Goal: Information Seeking & Learning: Learn about a topic

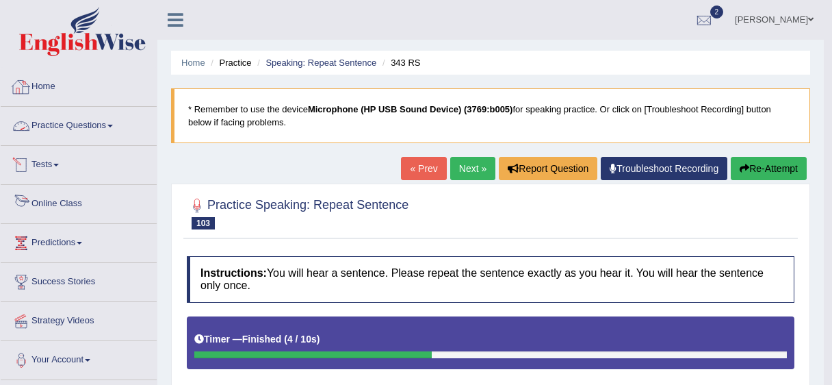
click at [70, 127] on link "Practice Questions" at bounding box center [79, 124] width 156 height 34
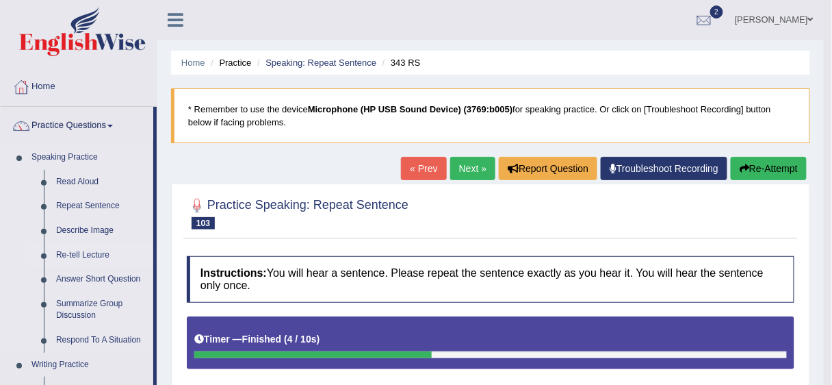
drag, startPoint x: 155, startPoint y: 203, endPoint x: 154, endPoint y: 248, distance: 44.5
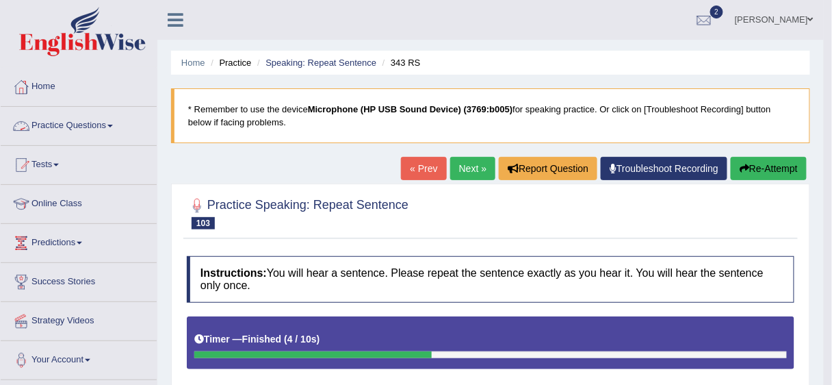
click at [71, 126] on link "Practice Questions" at bounding box center [79, 124] width 156 height 34
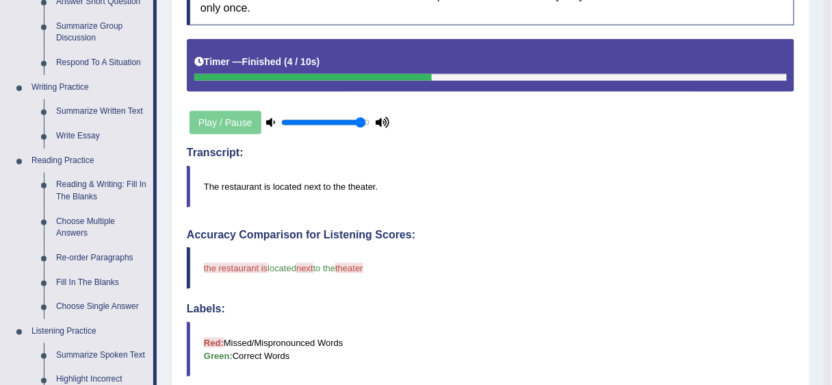
scroll to position [286, 0]
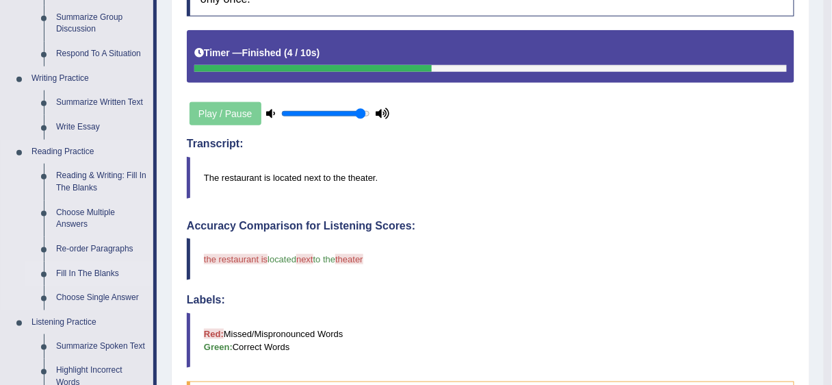
click at [101, 271] on link "Fill In The Blanks" at bounding box center [101, 273] width 103 height 25
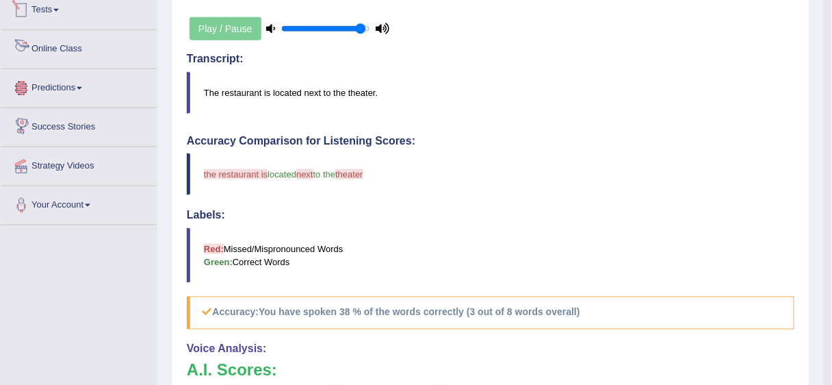
scroll to position [517, 0]
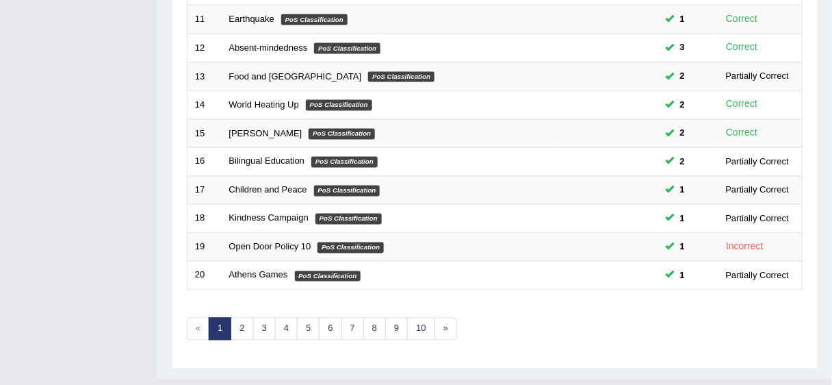
scroll to position [515, 0]
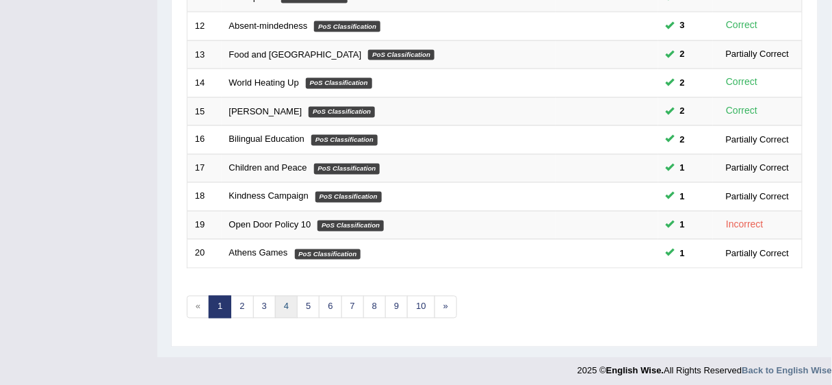
click at [275, 302] on link "4" at bounding box center [286, 307] width 23 height 23
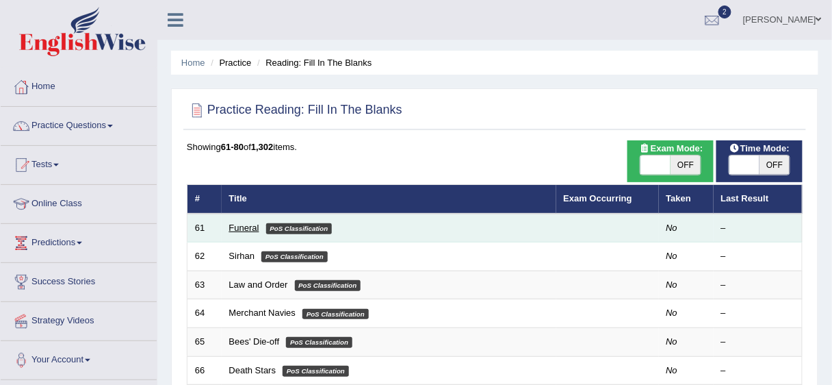
click at [235, 226] on link "Funeral" at bounding box center [244, 227] width 30 height 10
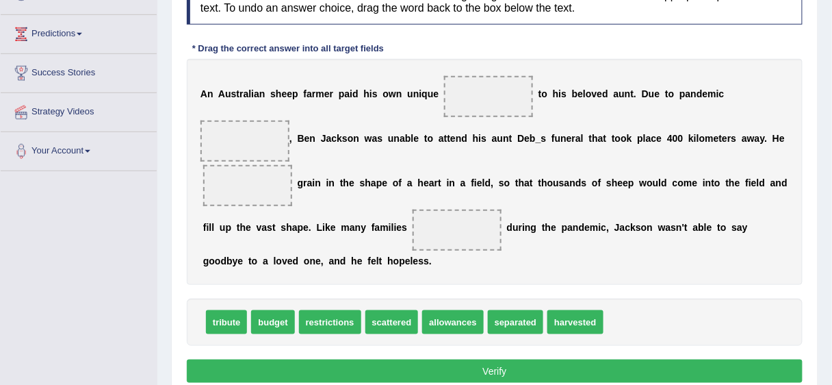
scroll to position [220, 0]
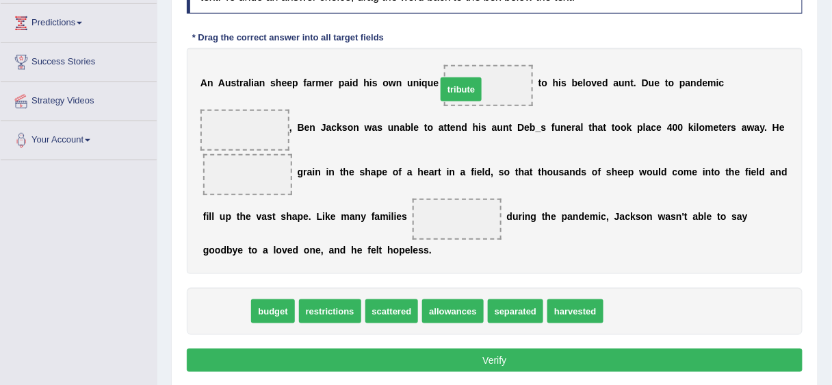
drag, startPoint x: 213, startPoint y: 304, endPoint x: 447, endPoint y: 83, distance: 322.8
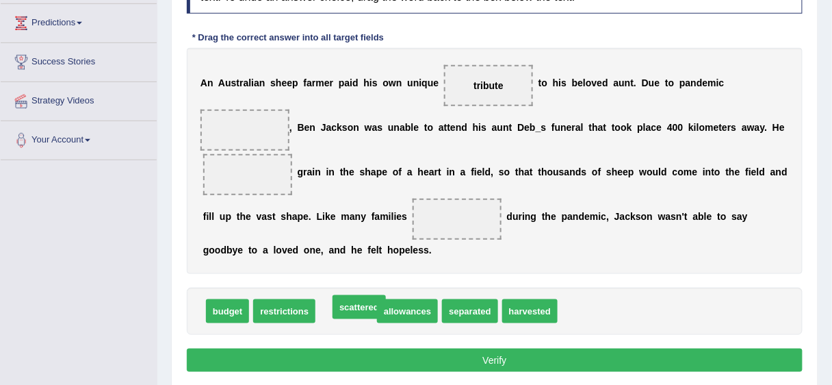
drag, startPoint x: 359, startPoint y: 309, endPoint x: 372, endPoint y: 308, distance: 13.1
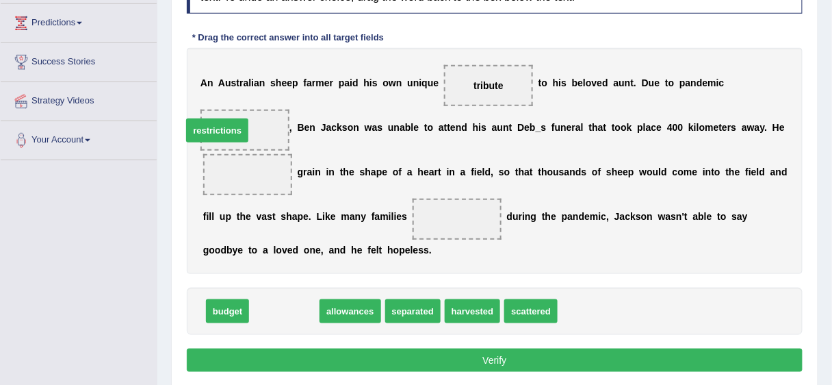
drag, startPoint x: 300, startPoint y: 308, endPoint x: 233, endPoint y: 126, distance: 193.9
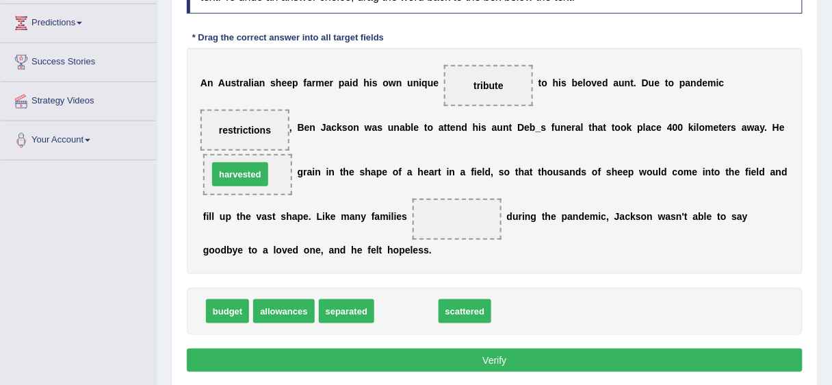
drag, startPoint x: 405, startPoint y: 307, endPoint x: 239, endPoint y: 170, distance: 215.3
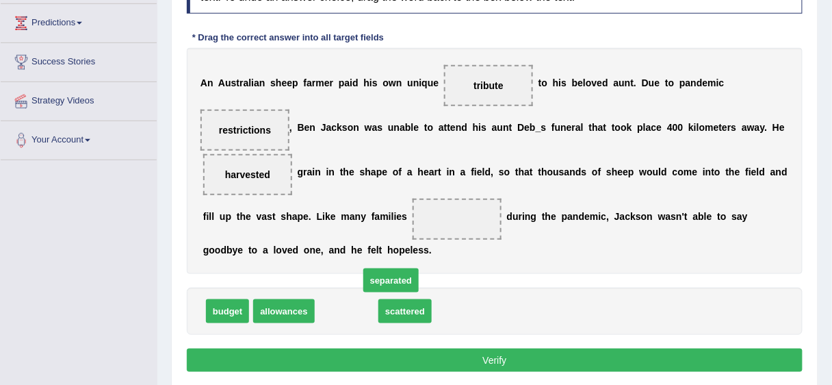
drag, startPoint x: 346, startPoint y: 311, endPoint x: 387, endPoint y: 283, distance: 48.8
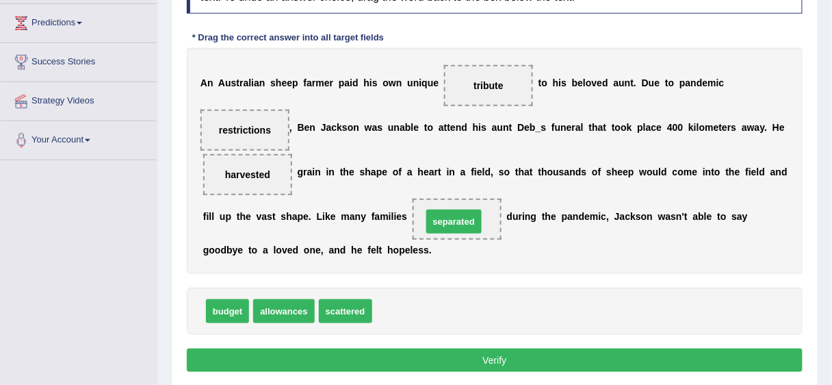
drag, startPoint x: 393, startPoint y: 305, endPoint x: 443, endPoint y: 216, distance: 102.0
click at [456, 350] on button "Verify" at bounding box center [495, 359] width 616 height 23
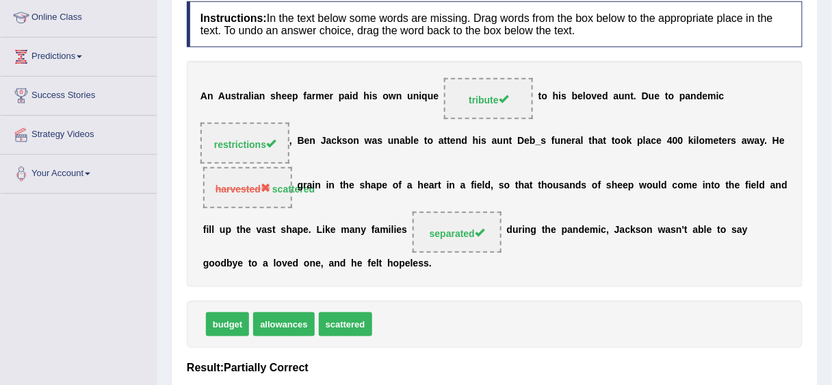
scroll to position [0, 0]
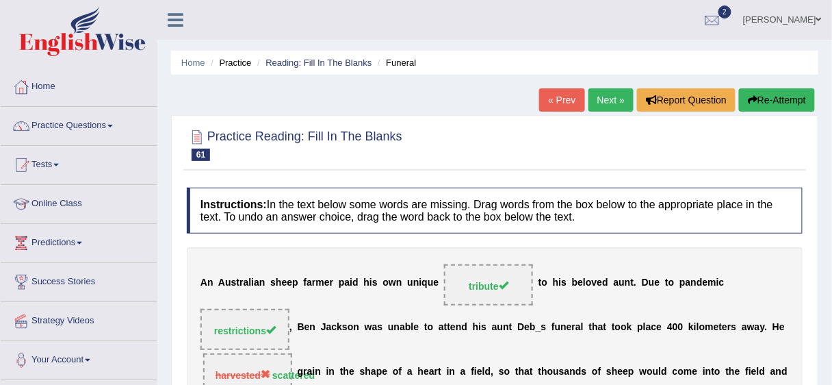
click at [610, 99] on link "Next »" at bounding box center [610, 99] width 45 height 23
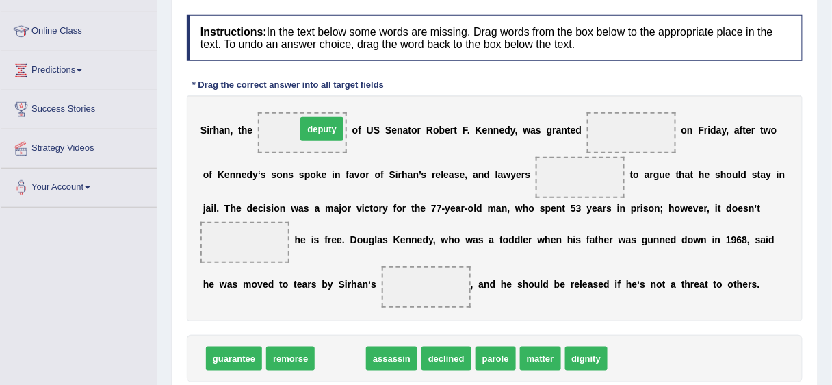
drag, startPoint x: 335, startPoint y: 359, endPoint x: 317, endPoint y: 129, distance: 229.9
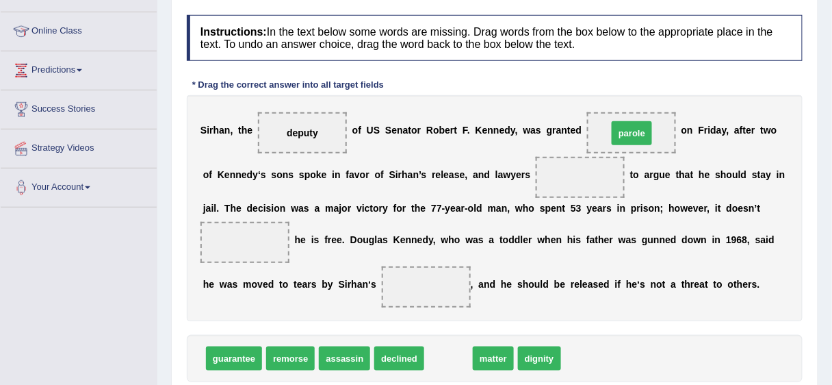
drag, startPoint x: 448, startPoint y: 359, endPoint x: 631, endPoint y: 132, distance: 291.0
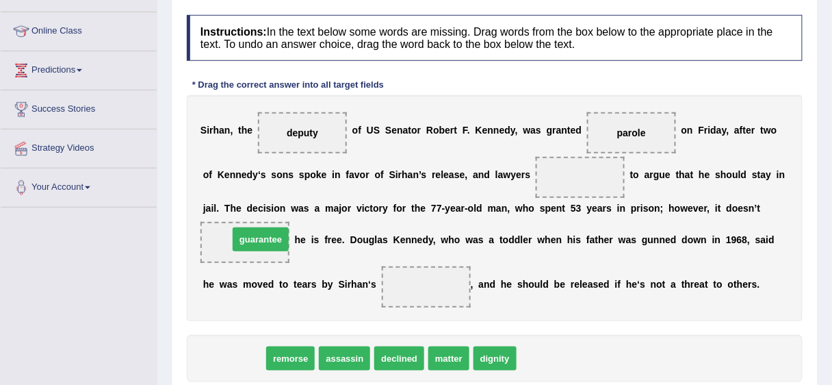
drag, startPoint x: 224, startPoint y: 359, endPoint x: 250, endPoint y: 241, distance: 121.3
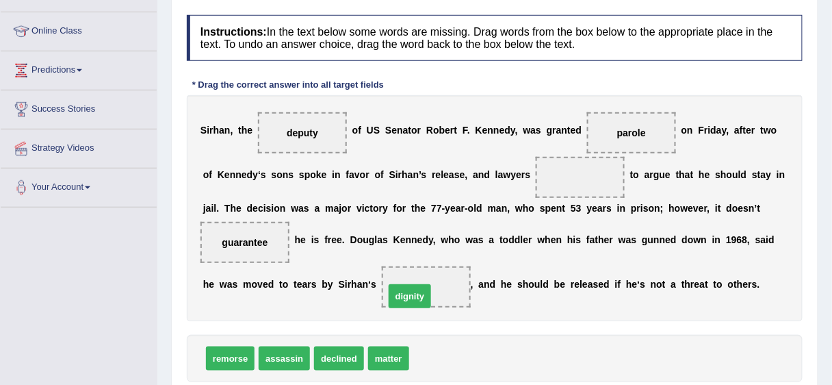
drag, startPoint x: 433, startPoint y: 354, endPoint x: 408, endPoint y: 293, distance: 66.3
drag, startPoint x: 417, startPoint y: 281, endPoint x: 439, endPoint y: 343, distance: 66.9
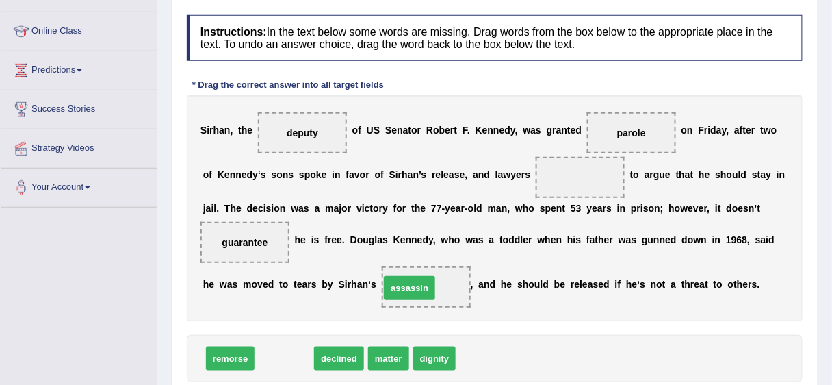
drag, startPoint x: 279, startPoint y: 359, endPoint x: 404, endPoint y: 289, distance: 143.3
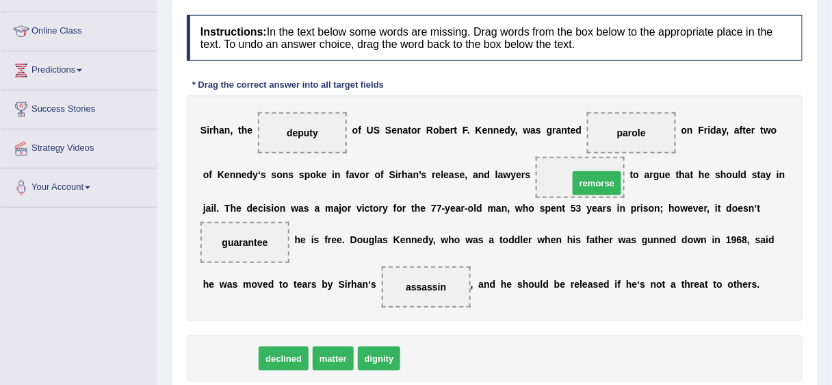
drag, startPoint x: 230, startPoint y: 365, endPoint x: 591, endPoint y: 187, distance: 402.7
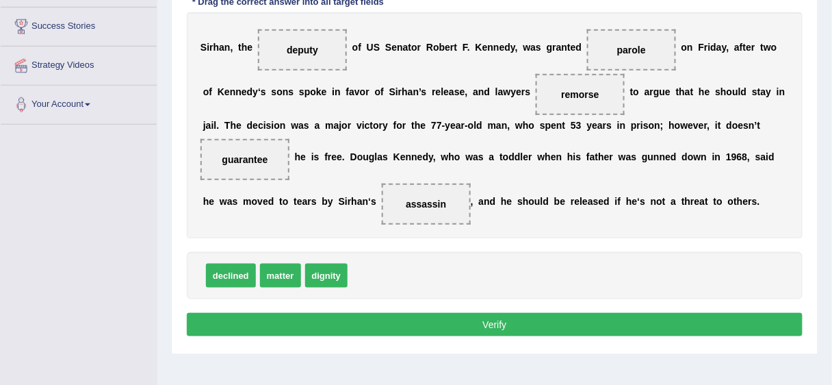
scroll to position [268, 0]
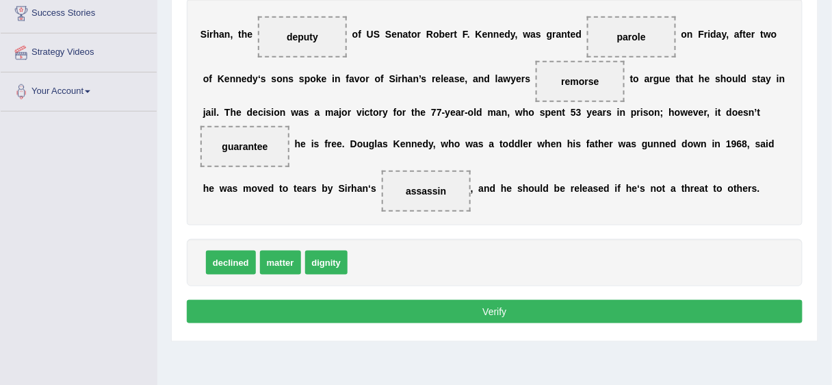
click at [607, 312] on button "Verify" at bounding box center [495, 311] width 616 height 23
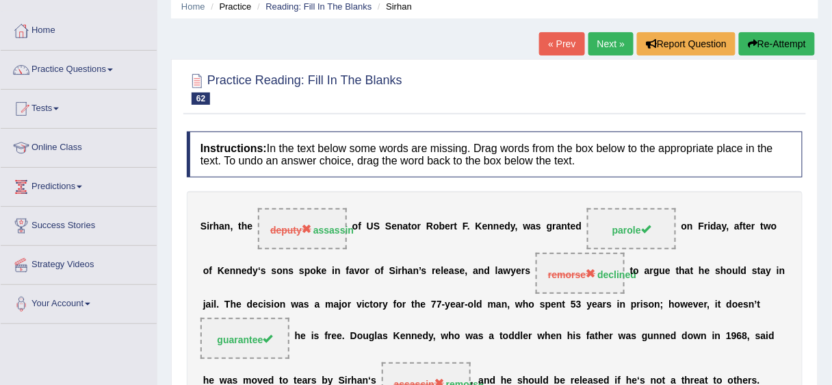
scroll to position [38, 0]
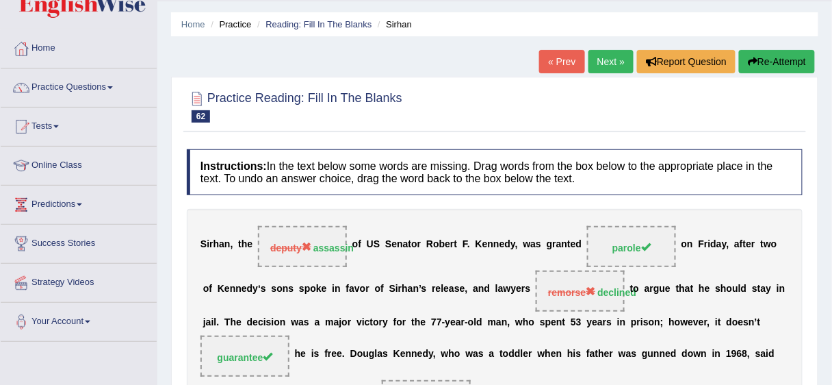
click at [604, 58] on link "Next »" at bounding box center [610, 61] width 45 height 23
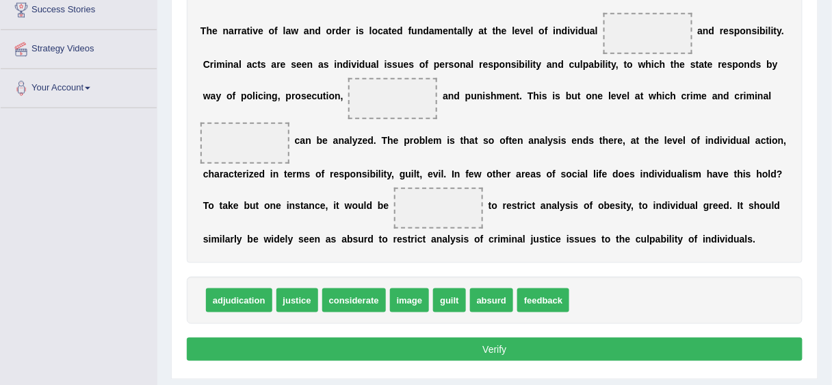
scroll to position [274, 0]
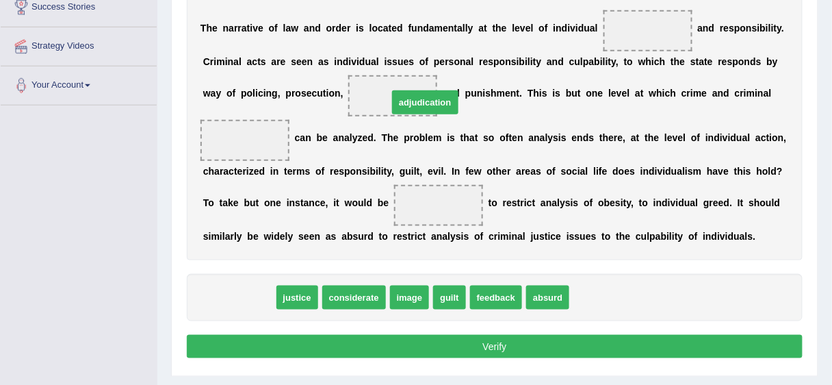
drag, startPoint x: 237, startPoint y: 293, endPoint x: 416, endPoint y: 96, distance: 265.9
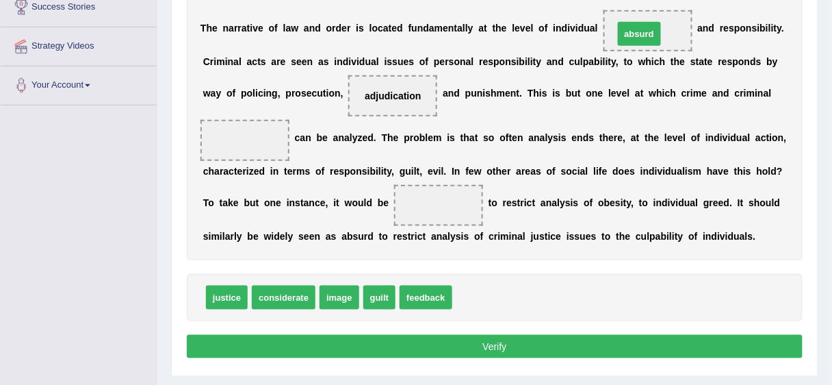
drag, startPoint x: 482, startPoint y: 300, endPoint x: 643, endPoint y: 37, distance: 308.4
click at [643, 37] on span "absurd" at bounding box center [647, 30] width 89 height 41
drag, startPoint x: 643, startPoint y: 37, endPoint x: 650, endPoint y: 57, distance: 21.6
click at [650, 57] on div "T h e n a r r a t i v e o f l a w a n d o r d e r i s l o c a t e d f u n d a m…" at bounding box center [495, 126] width 616 height 267
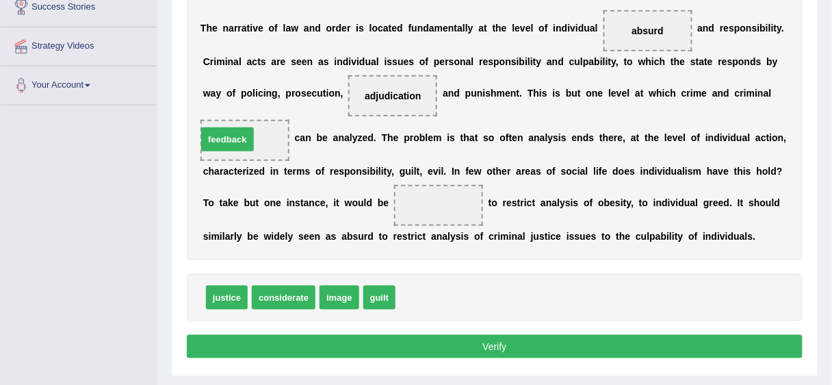
drag, startPoint x: 418, startPoint y: 296, endPoint x: 220, endPoint y: 138, distance: 253.7
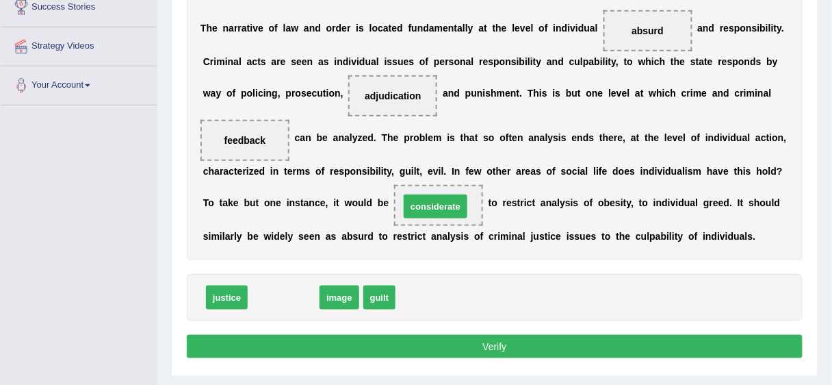
drag, startPoint x: 281, startPoint y: 298, endPoint x: 432, endPoint y: 206, distance: 177.4
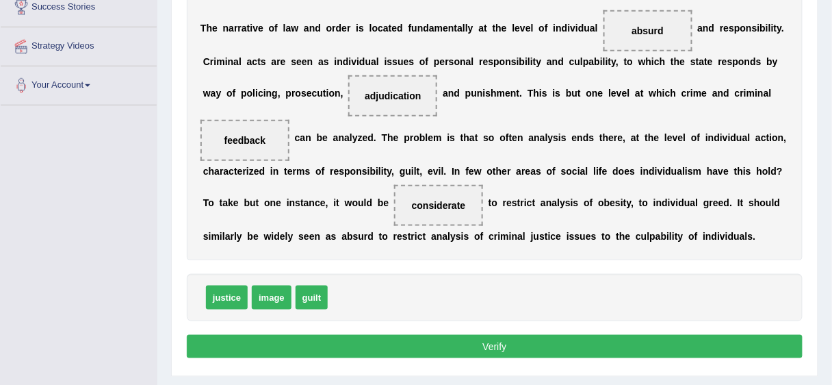
click at [489, 341] on button "Verify" at bounding box center [495, 346] width 616 height 23
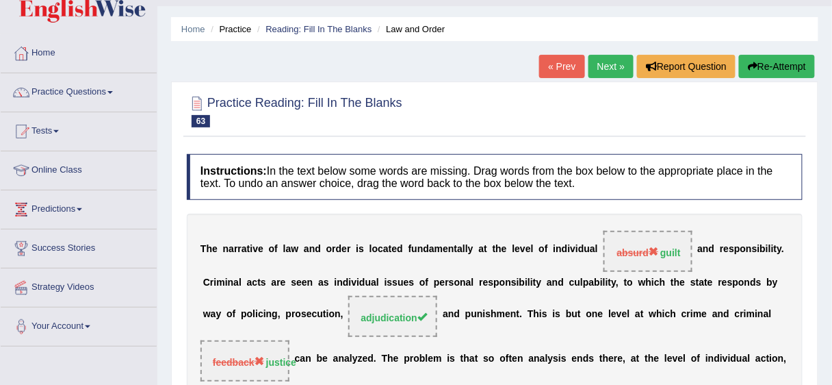
scroll to position [32, 0]
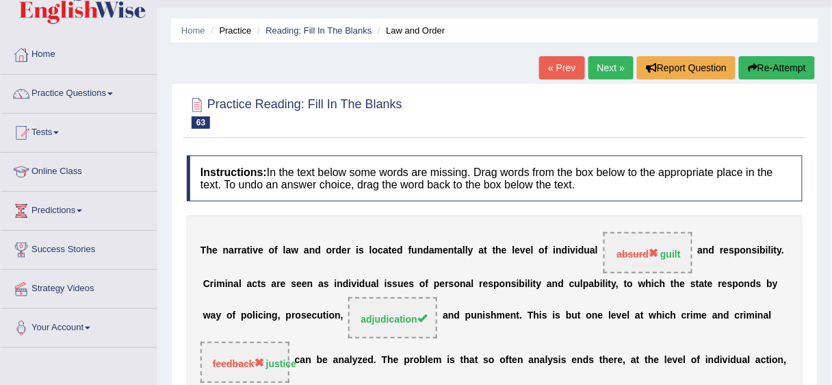
click at [610, 64] on link "Next »" at bounding box center [610, 67] width 45 height 23
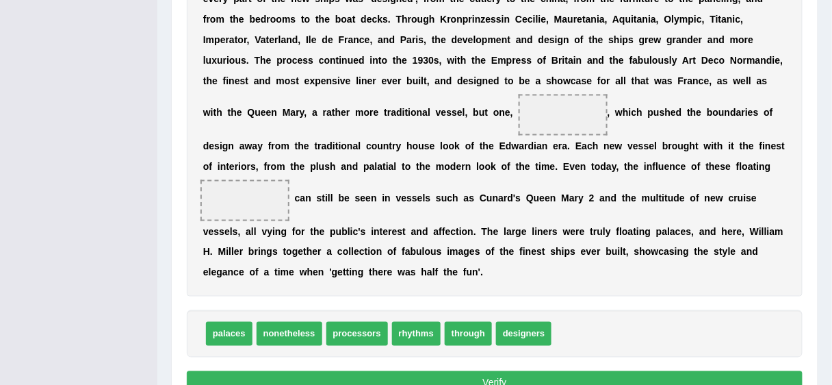
scroll to position [400, 0]
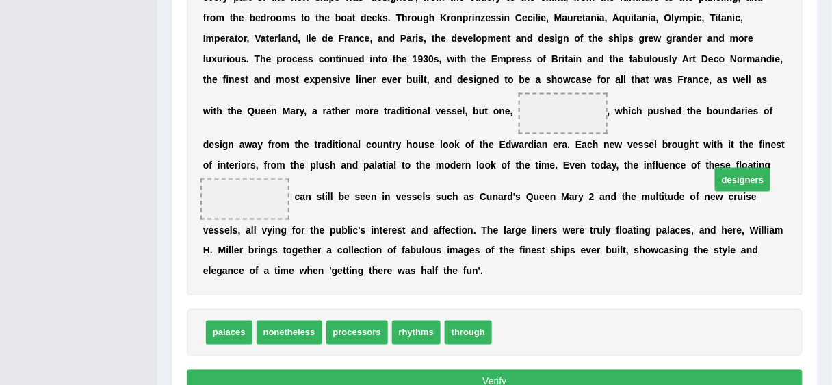
drag, startPoint x: 517, startPoint y: 330, endPoint x: 735, endPoint y: 177, distance: 267.2
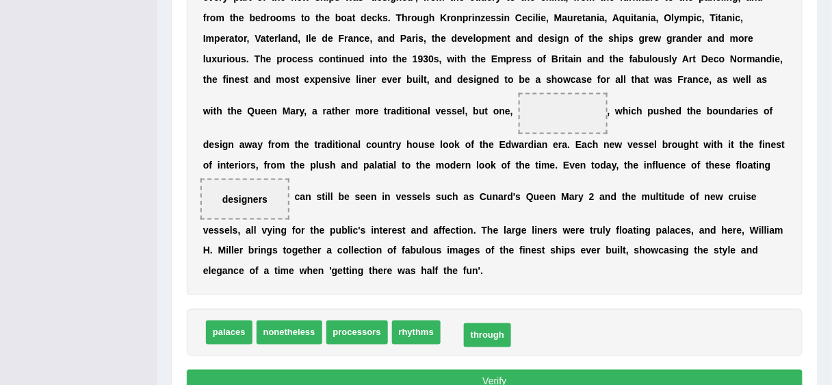
drag, startPoint x: 479, startPoint y: 334, endPoint x: 498, endPoint y: 337, distance: 19.4
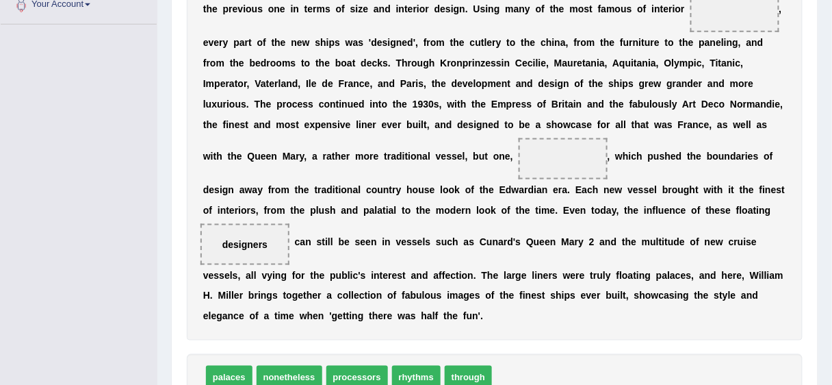
scroll to position [360, 0]
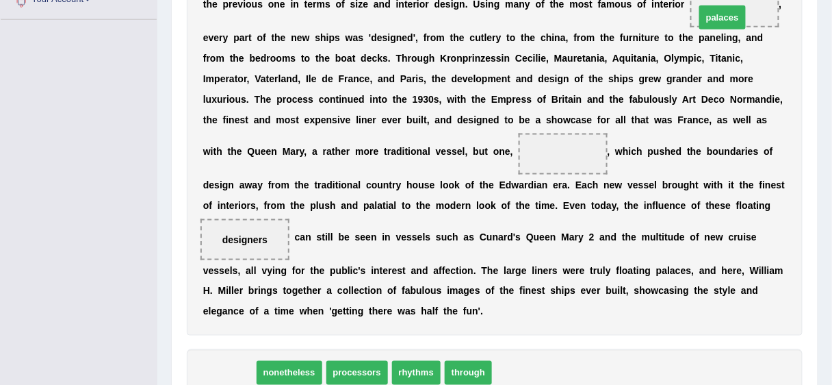
drag, startPoint x: 231, startPoint y: 363, endPoint x: 725, endPoint y: 8, distance: 607.8
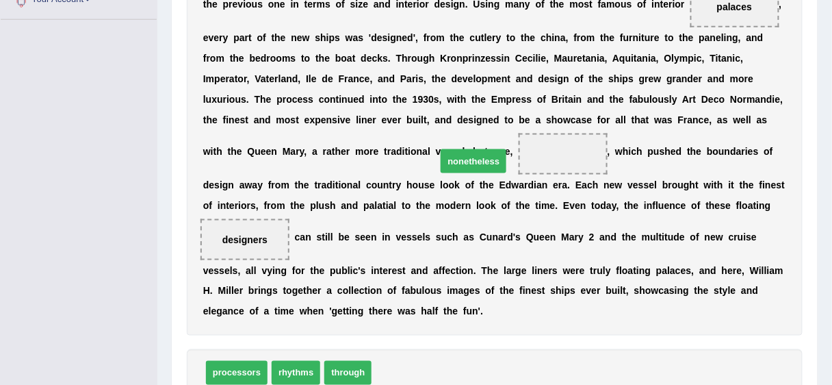
drag, startPoint x: 394, startPoint y: 373, endPoint x: 459, endPoint y: 161, distance: 221.2
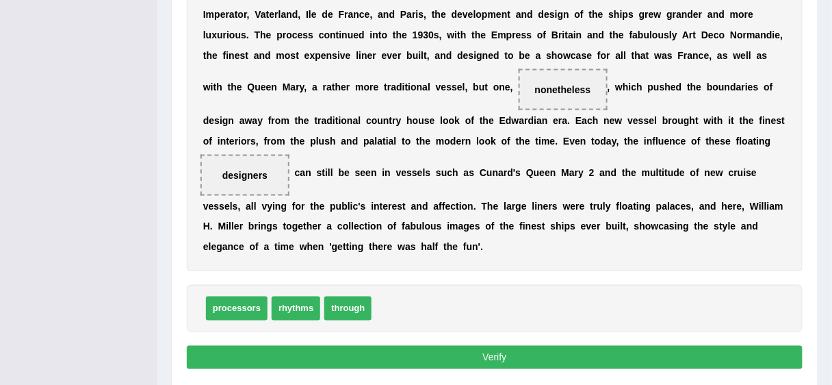
scroll to position [469, 0]
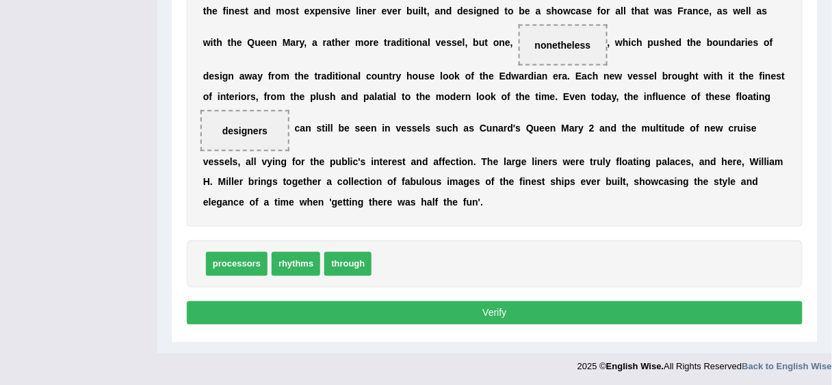
click at [737, 304] on button "Verify" at bounding box center [495, 312] width 616 height 23
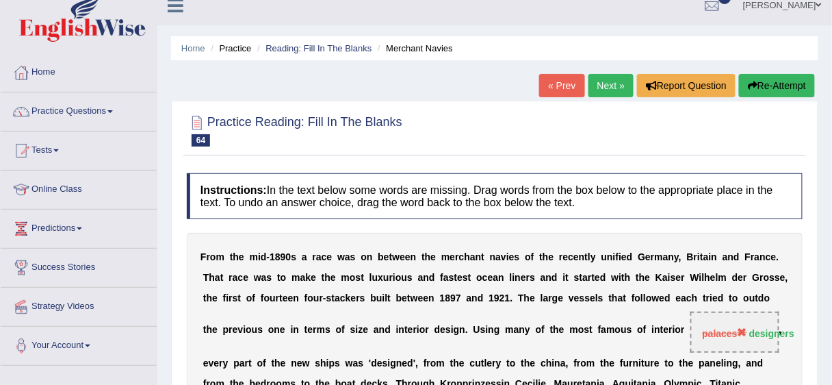
scroll to position [0, 0]
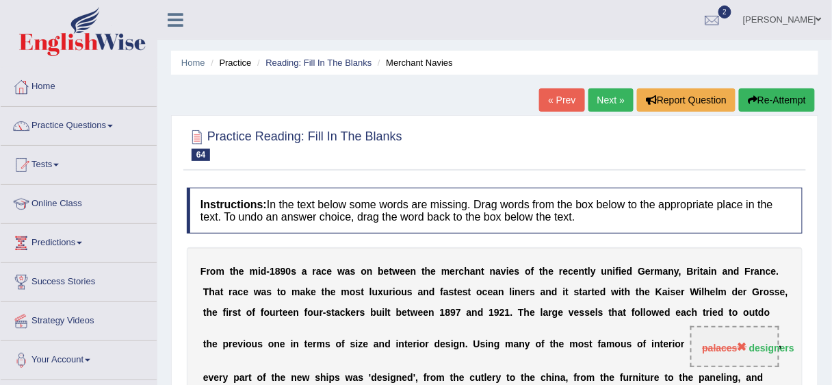
drag, startPoint x: 595, startPoint y: 96, endPoint x: 591, endPoint y: 80, distance: 16.1
click at [595, 94] on link "Next »" at bounding box center [610, 99] width 45 height 23
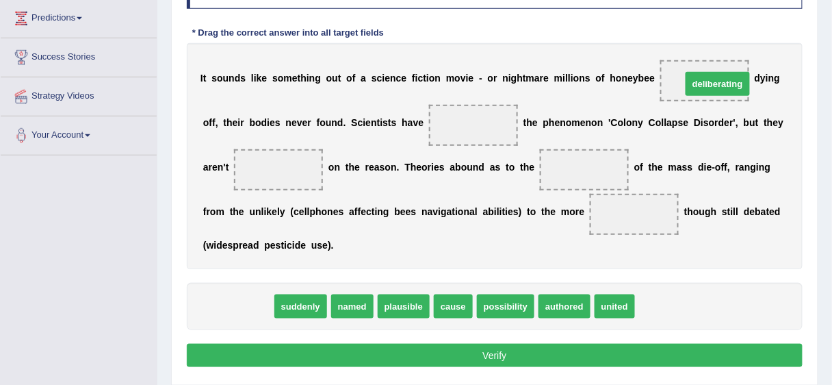
drag, startPoint x: 210, startPoint y: 310, endPoint x: 690, endPoint y: 88, distance: 528.6
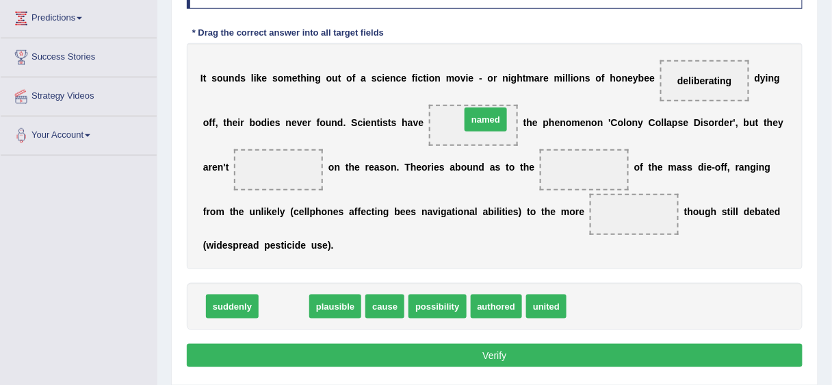
drag, startPoint x: 285, startPoint y: 307, endPoint x: 486, endPoint y: 120, distance: 275.0
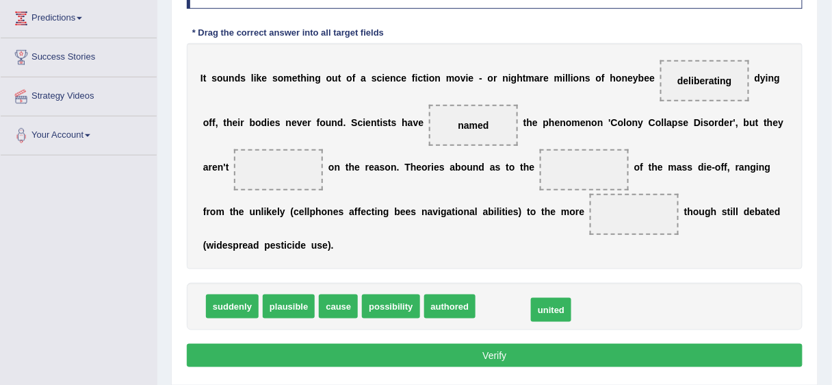
drag, startPoint x: 491, startPoint y: 301, endPoint x: 541, endPoint y: 305, distance: 50.1
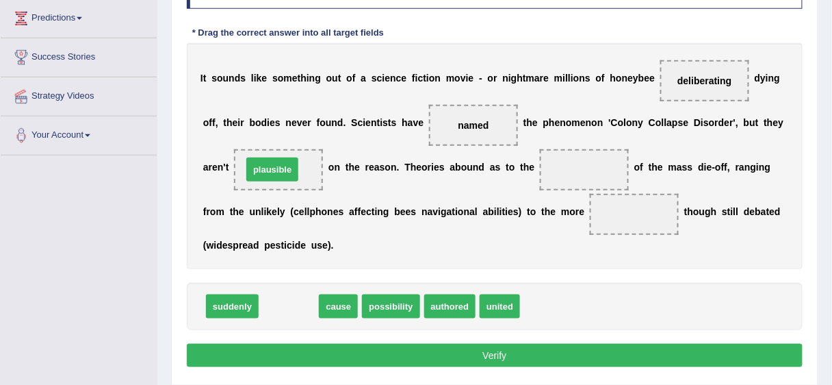
drag, startPoint x: 296, startPoint y: 309, endPoint x: 279, endPoint y: 172, distance: 137.8
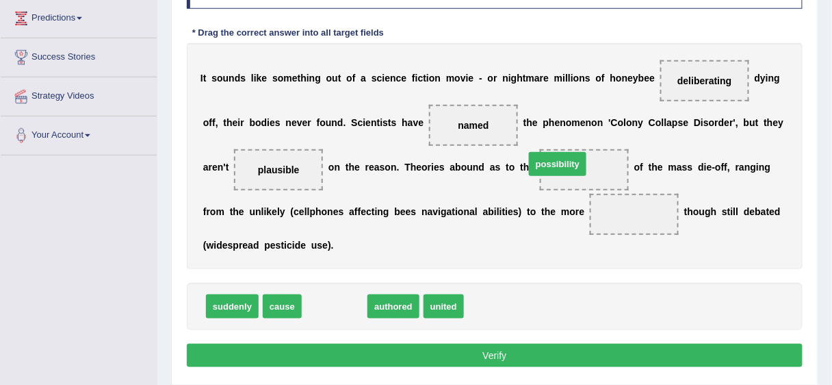
drag, startPoint x: 337, startPoint y: 309, endPoint x: 560, endPoint y: 167, distance: 264.6
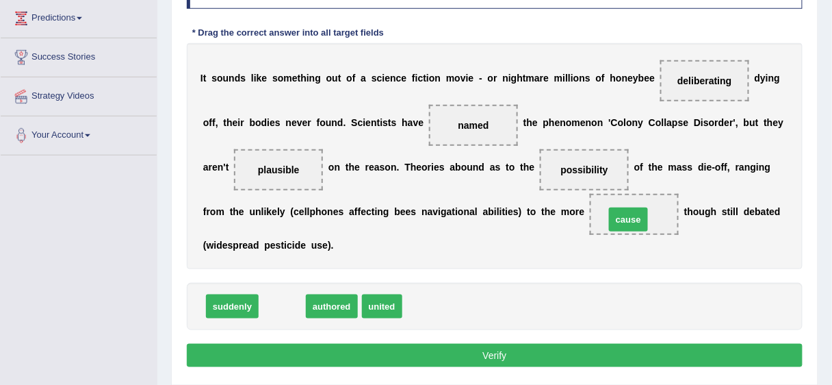
drag, startPoint x: 283, startPoint y: 304, endPoint x: 629, endPoint y: 216, distance: 357.1
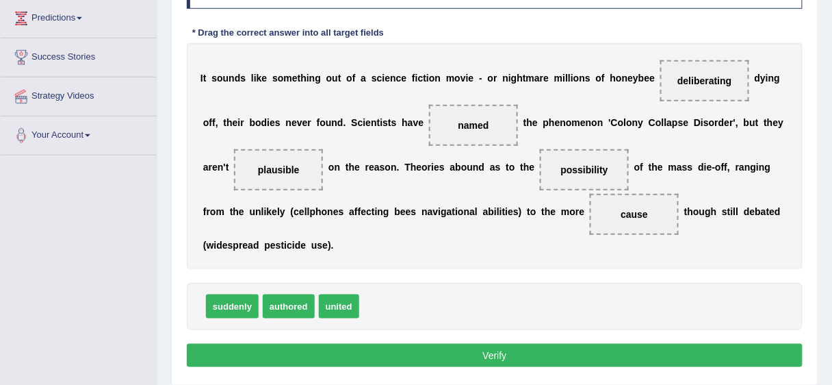
click at [558, 350] on button "Verify" at bounding box center [495, 354] width 616 height 23
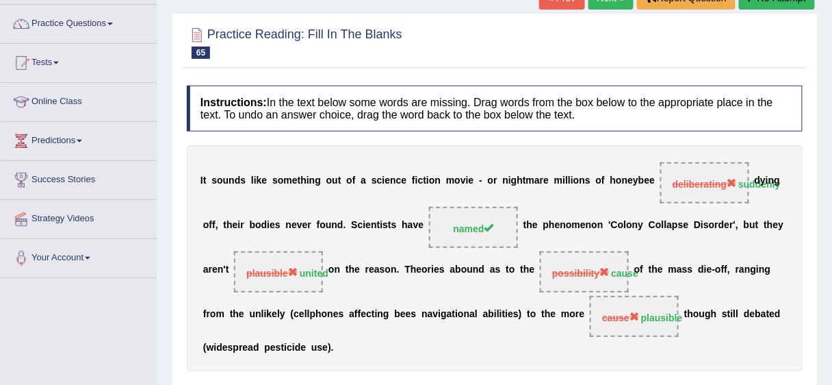
scroll to position [57, 0]
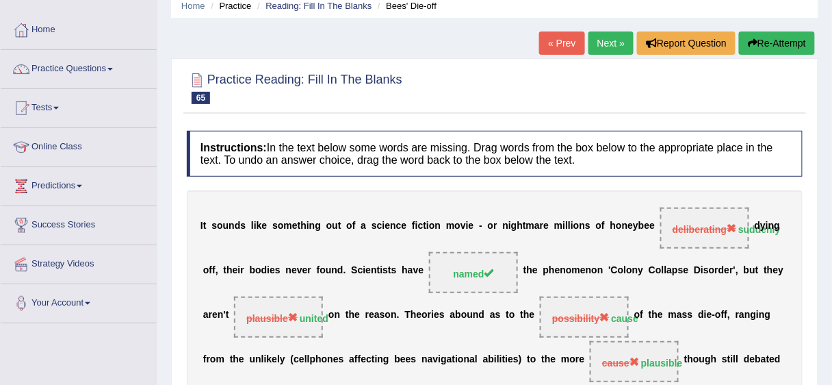
click at [597, 40] on link "Next »" at bounding box center [610, 42] width 45 height 23
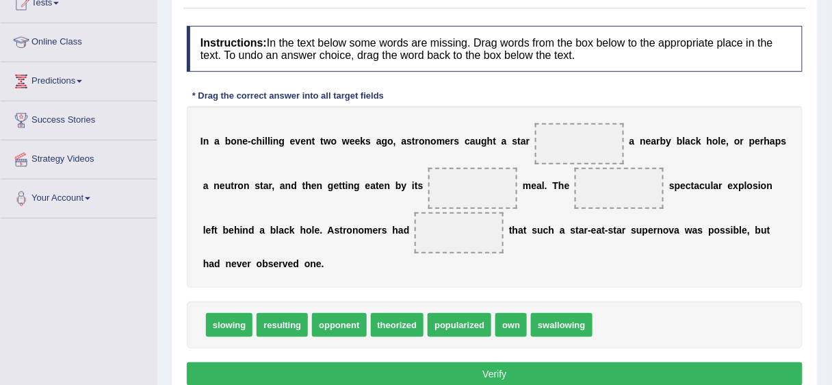
click at [283, 326] on span "resulting" at bounding box center [282, 325] width 51 height 24
drag, startPoint x: 226, startPoint y: 329, endPoint x: 586, endPoint y: 151, distance: 400.8
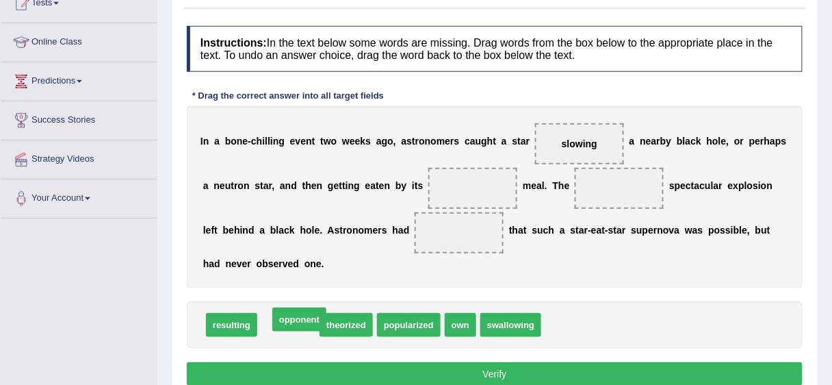
drag, startPoint x: 291, startPoint y: 328, endPoint x: 302, endPoint y: 323, distance: 11.9
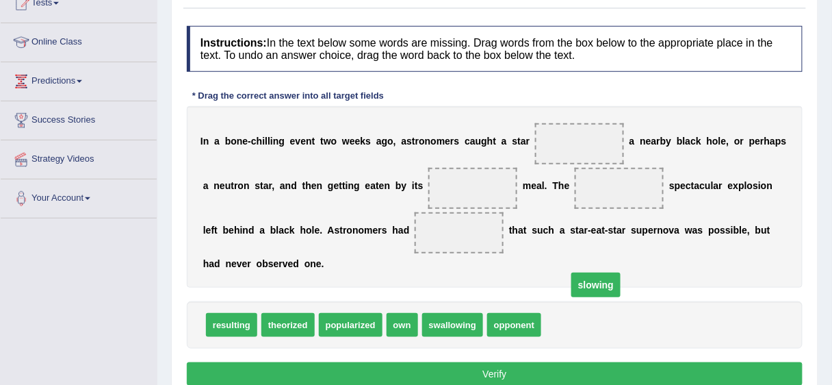
drag, startPoint x: 562, startPoint y: 140, endPoint x: 578, endPoint y: 281, distance: 141.9
click at [578, 281] on span "slowing" at bounding box center [595, 284] width 49 height 25
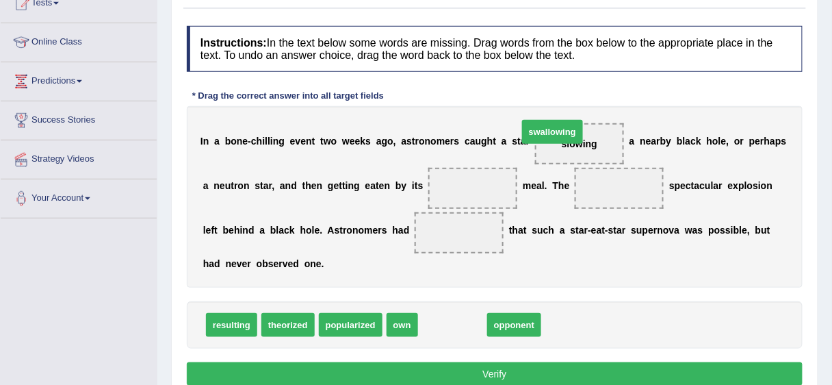
drag, startPoint x: 445, startPoint y: 328, endPoint x: 546, endPoint y: 135, distance: 217.9
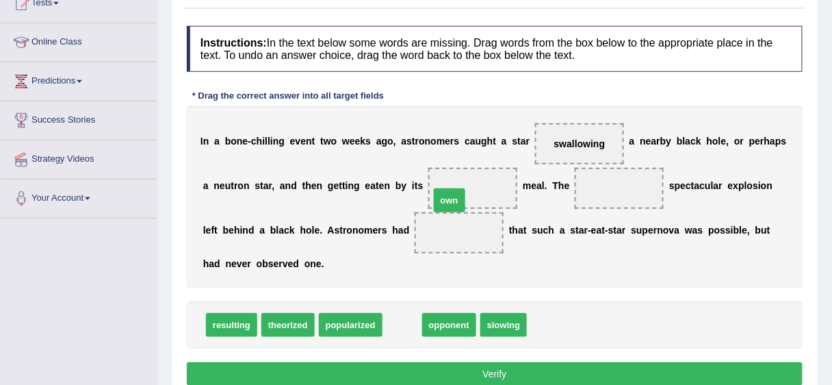
drag, startPoint x: 395, startPoint y: 322, endPoint x: 443, endPoint y: 198, distance: 132.5
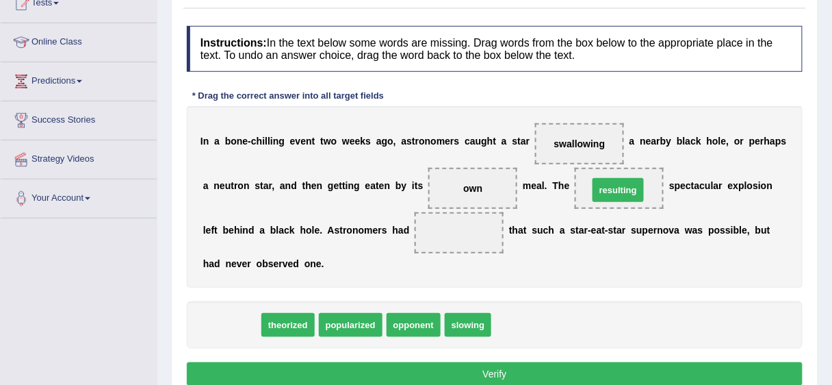
drag, startPoint x: 241, startPoint y: 326, endPoint x: 627, endPoint y: 192, distance: 409.4
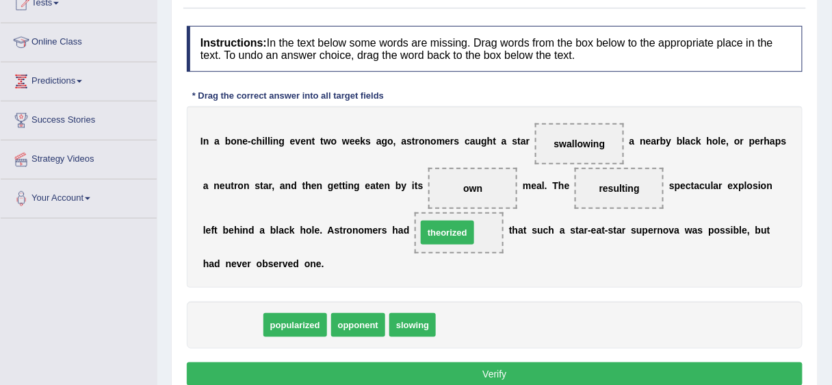
drag, startPoint x: 240, startPoint y: 323, endPoint x: 455, endPoint y: 231, distance: 233.8
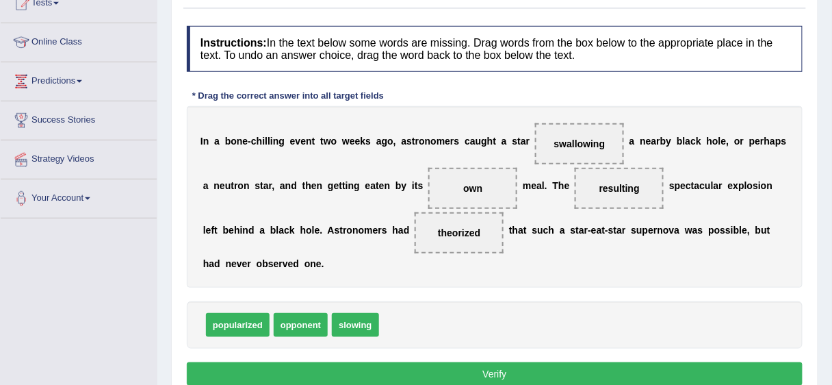
click at [507, 369] on button "Verify" at bounding box center [495, 373] width 616 height 23
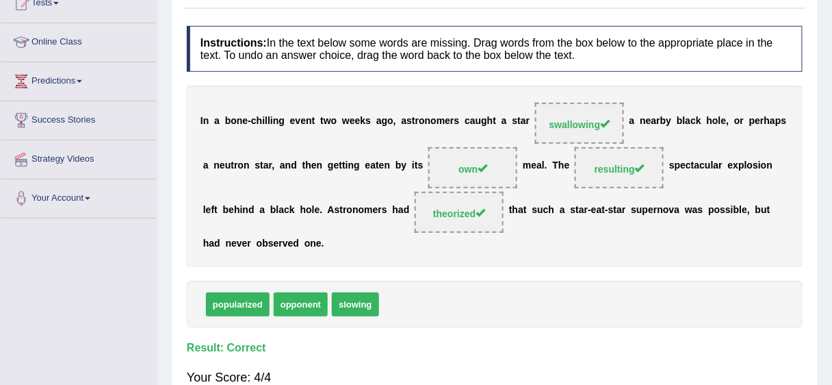
scroll to position [27, 0]
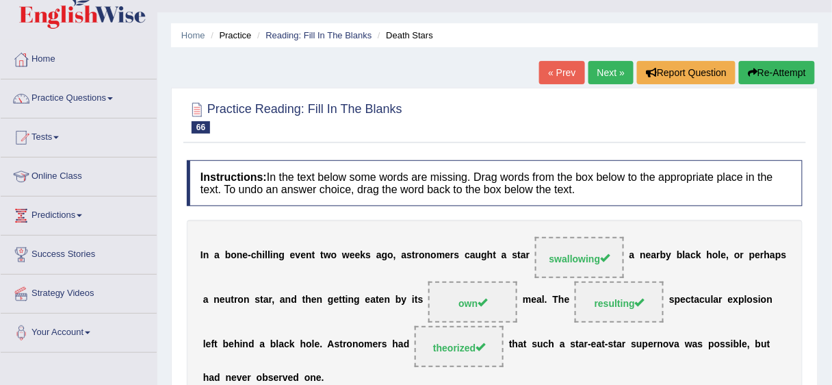
click at [582, 64] on div "« Prev Next » Report Question Re-Attempt" at bounding box center [678, 74] width 279 height 27
click at [599, 66] on link "Next »" at bounding box center [610, 72] width 45 height 23
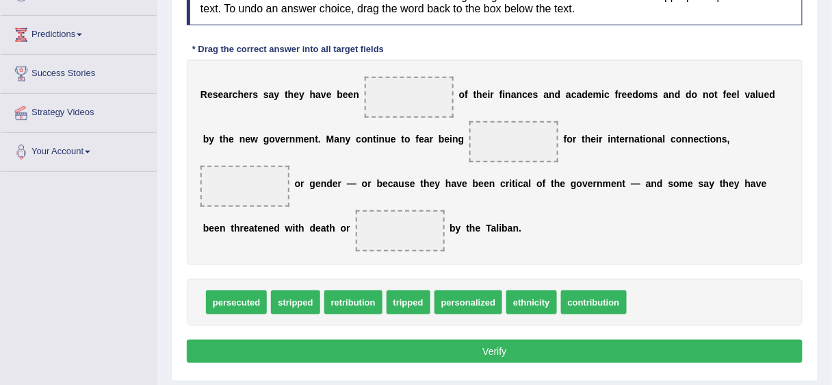
scroll to position [209, 0]
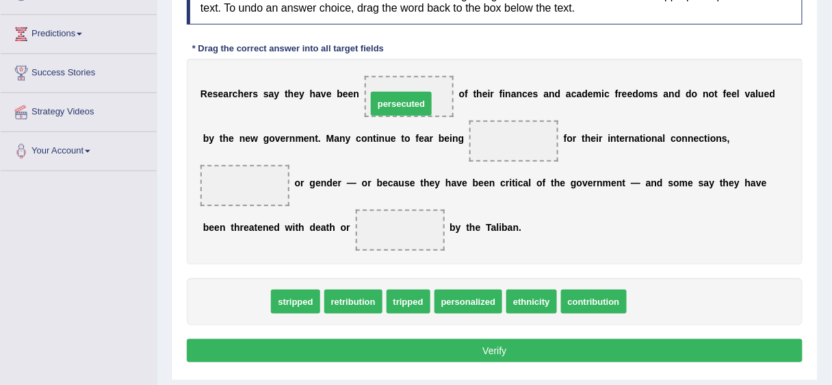
drag, startPoint x: 226, startPoint y: 300, endPoint x: 391, endPoint y: 102, distance: 257.5
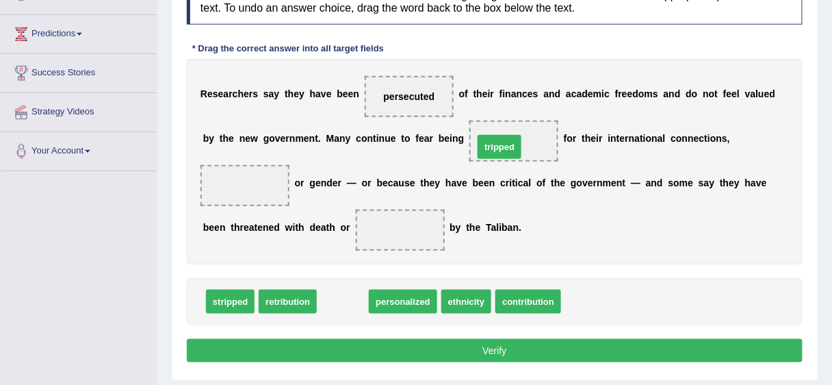
drag, startPoint x: 341, startPoint y: 305, endPoint x: 498, endPoint y: 151, distance: 220.1
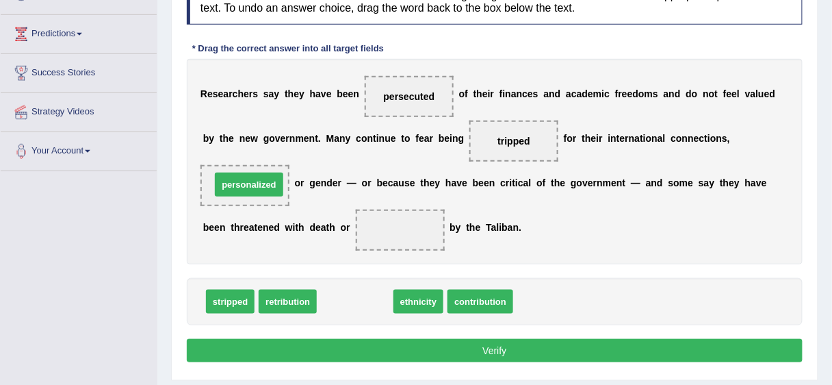
drag, startPoint x: 362, startPoint y: 302, endPoint x: 256, endPoint y: 185, distance: 157.9
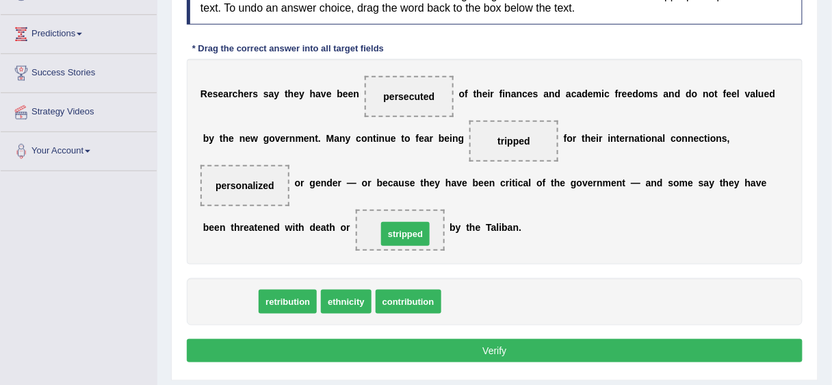
drag, startPoint x: 230, startPoint y: 302, endPoint x: 405, endPoint y: 235, distance: 187.8
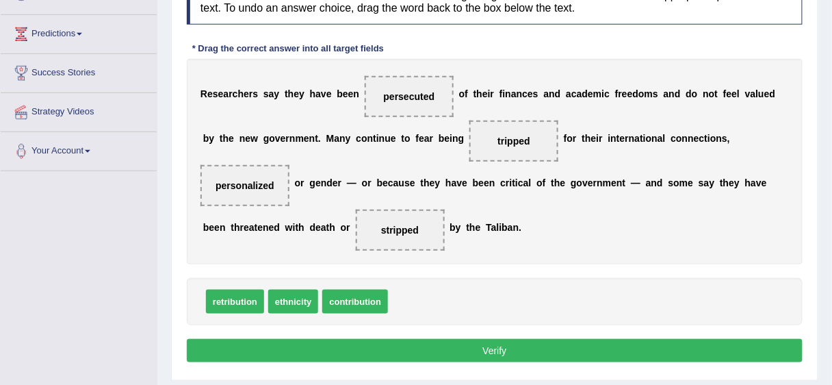
click at [385, 348] on button "Verify" at bounding box center [495, 350] width 616 height 23
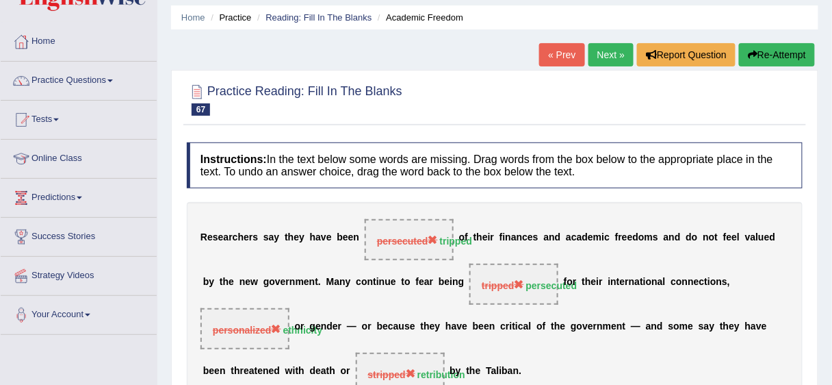
scroll to position [31, 0]
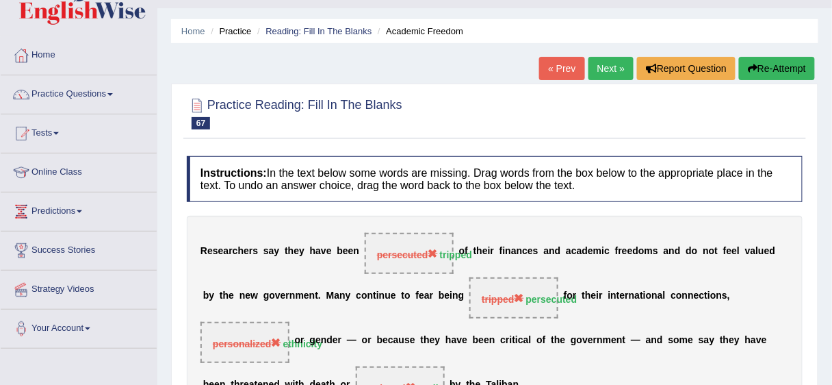
click at [608, 66] on link "Next »" at bounding box center [610, 68] width 45 height 23
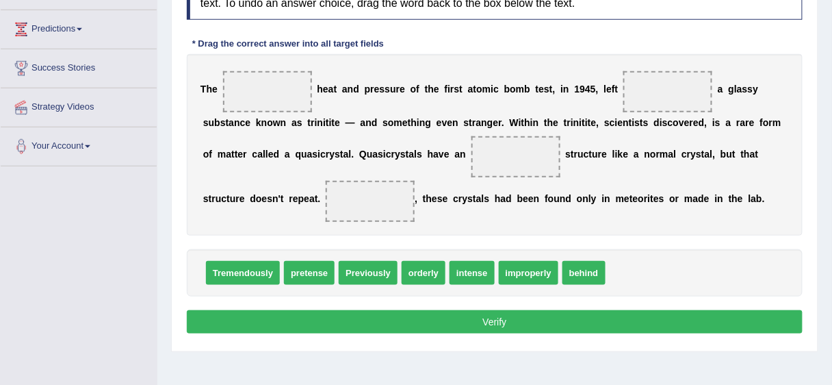
scroll to position [213, 0]
drag, startPoint x: 481, startPoint y: 269, endPoint x: 305, endPoint y: 85, distance: 254.5
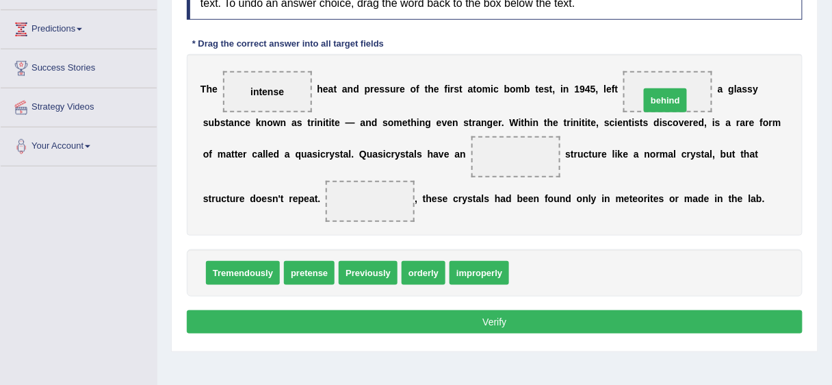
drag, startPoint x: 518, startPoint y: 268, endPoint x: 649, endPoint y: 96, distance: 216.3
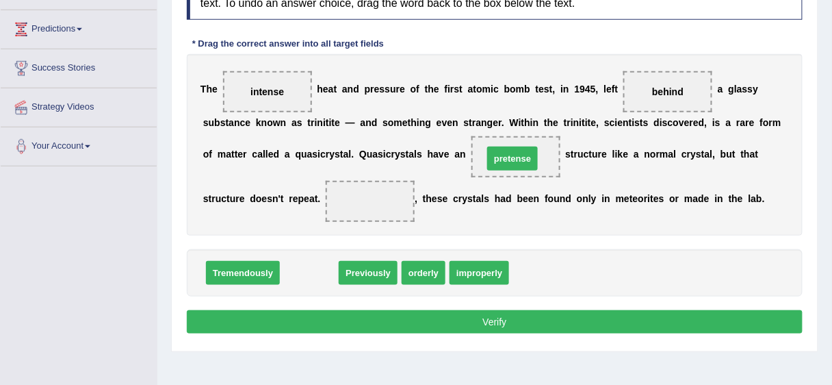
drag, startPoint x: 318, startPoint y: 266, endPoint x: 521, endPoint y: 152, distance: 233.1
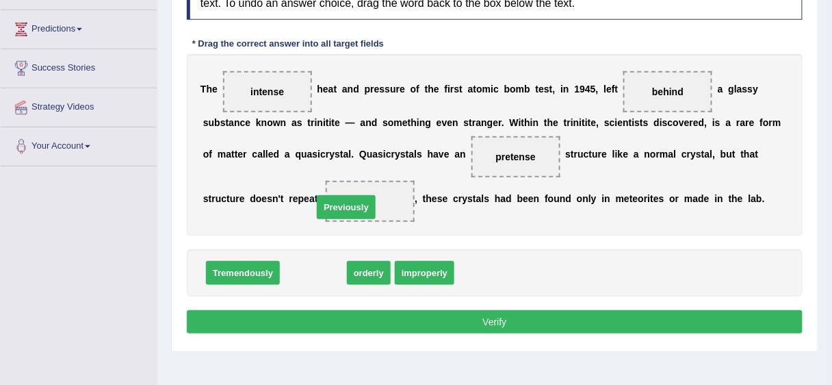
drag, startPoint x: 320, startPoint y: 276, endPoint x: 353, endPoint y: 211, distance: 73.4
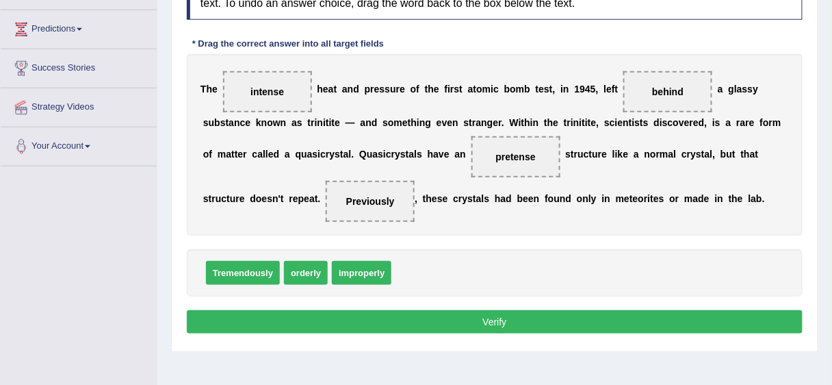
click at [367, 323] on button "Verify" at bounding box center [495, 321] width 616 height 23
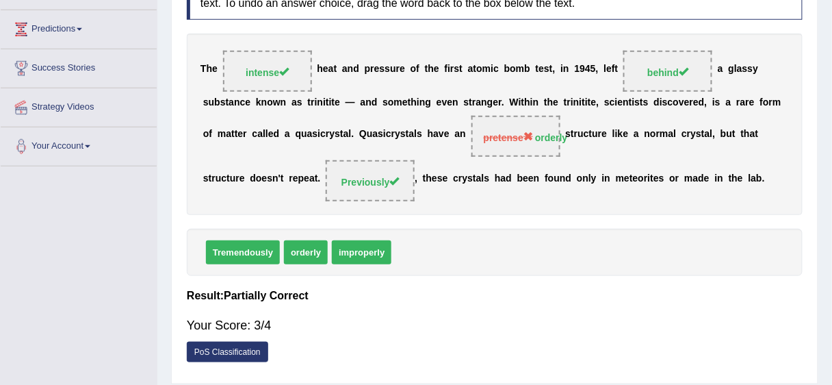
click at [421, 28] on div "Instructions: In the text below some words are missing. Drag words from the box…" at bounding box center [494, 171] width 623 height 409
click at [411, 47] on div "Instructions: In the text below some words are missing. Drag words from the box…" at bounding box center [494, 171] width 623 height 409
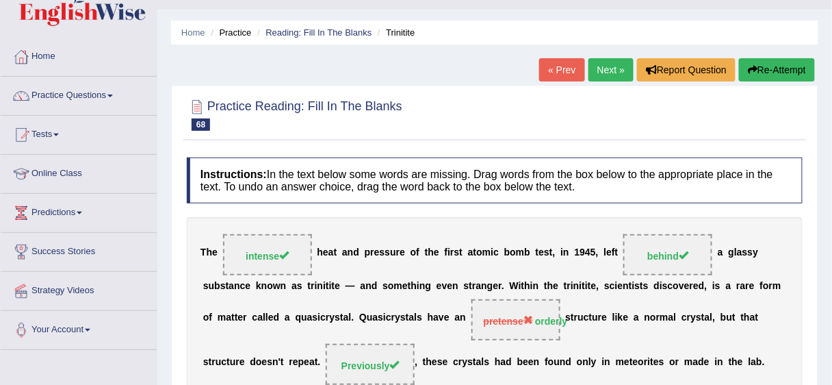
click at [616, 65] on link "Next »" at bounding box center [610, 69] width 45 height 23
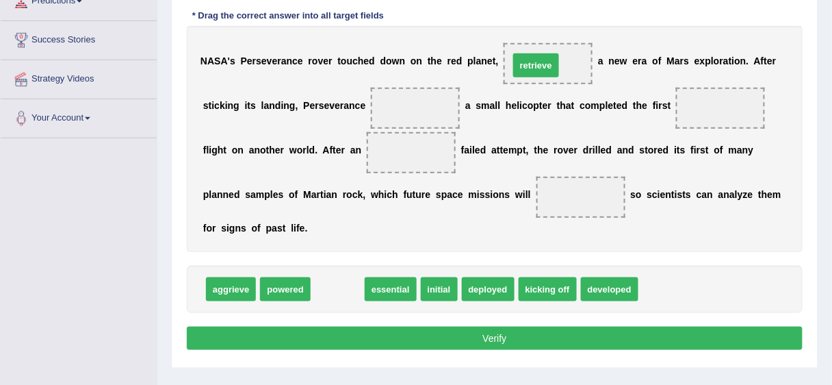
drag, startPoint x: 346, startPoint y: 290, endPoint x: 545, endPoint y: 66, distance: 299.0
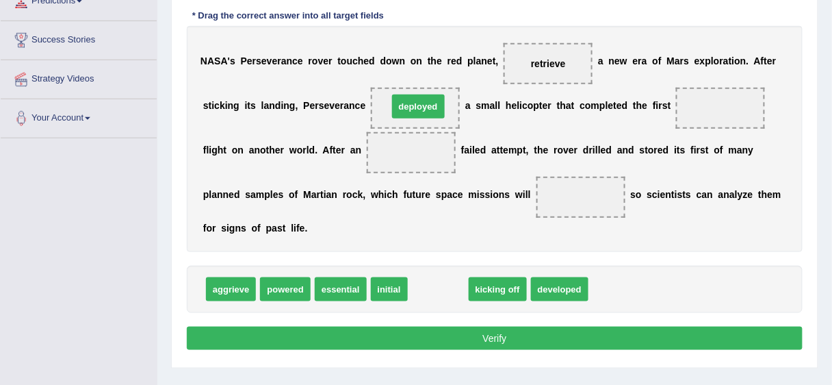
drag, startPoint x: 430, startPoint y: 287, endPoint x: 410, endPoint y: 105, distance: 183.7
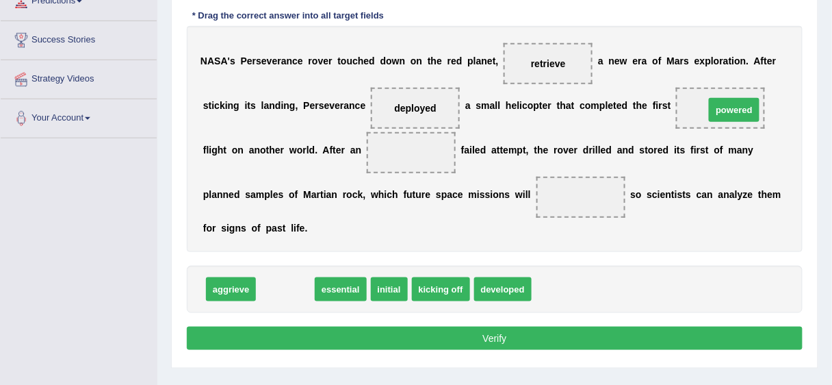
drag, startPoint x: 276, startPoint y: 287, endPoint x: 725, endPoint y: 109, distance: 483.0
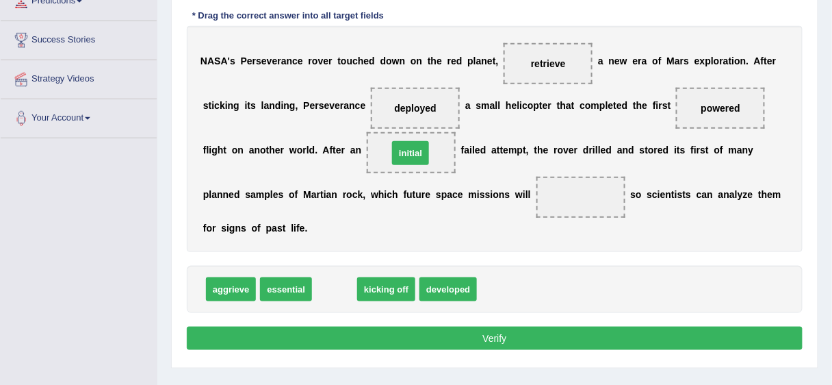
drag, startPoint x: 335, startPoint y: 285, endPoint x: 411, endPoint y: 148, distance: 156.5
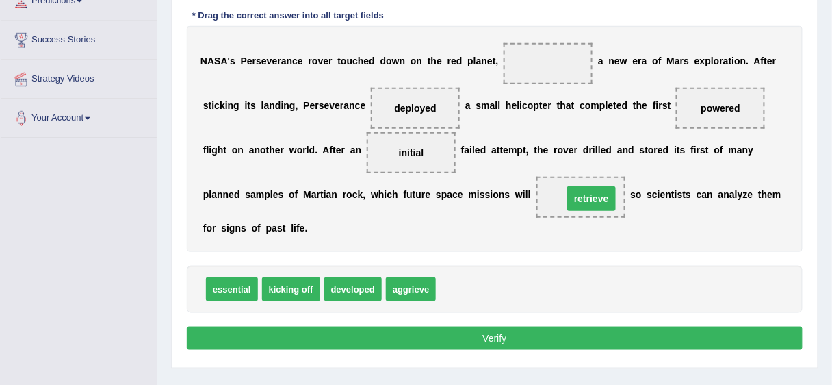
drag, startPoint x: 538, startPoint y: 62, endPoint x: 582, endPoint y: 197, distance: 141.5
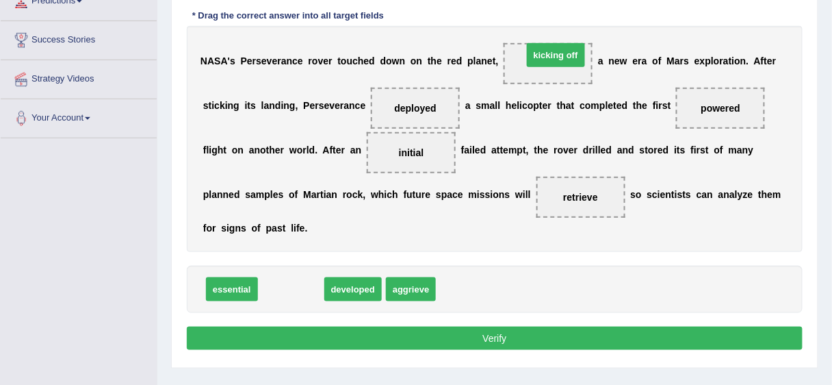
drag, startPoint x: 278, startPoint y: 289, endPoint x: 529, endPoint y: 99, distance: 314.9
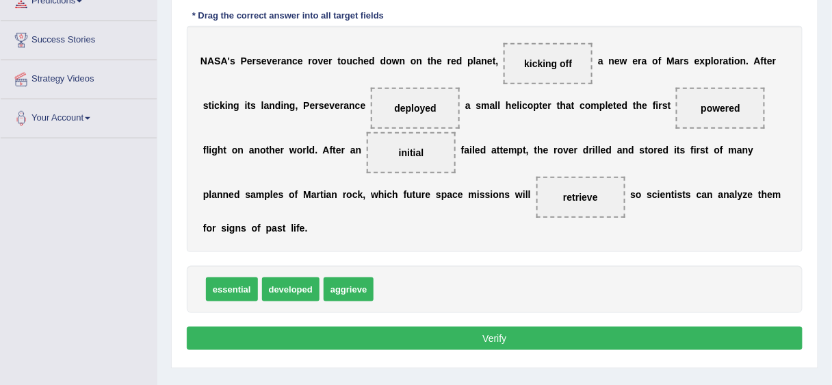
click at [500, 331] on button "Verify" at bounding box center [495, 337] width 616 height 23
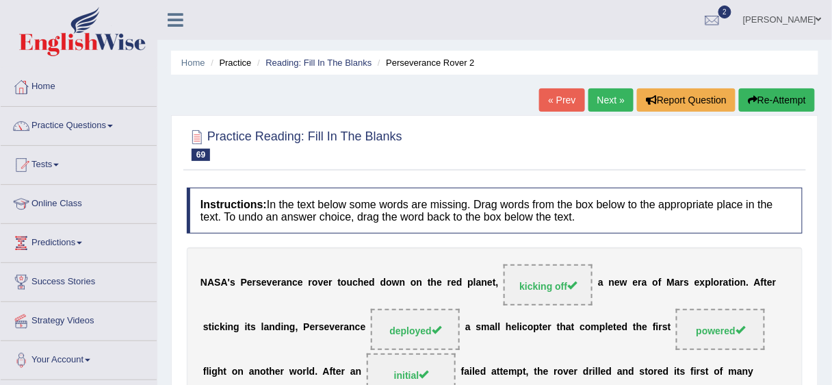
click at [602, 90] on link "Next »" at bounding box center [610, 99] width 45 height 23
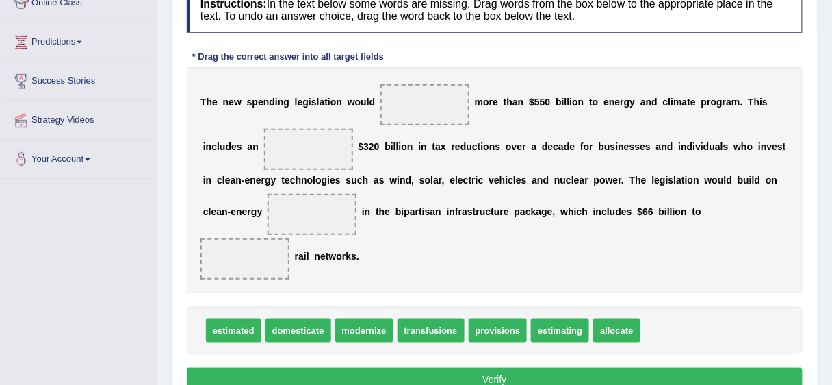
scroll to position [200, 0]
drag, startPoint x: 598, startPoint y: 330, endPoint x: 405, endPoint y: 105, distance: 295.9
drag, startPoint x: 248, startPoint y: 331, endPoint x: 301, endPoint y: 239, distance: 106.1
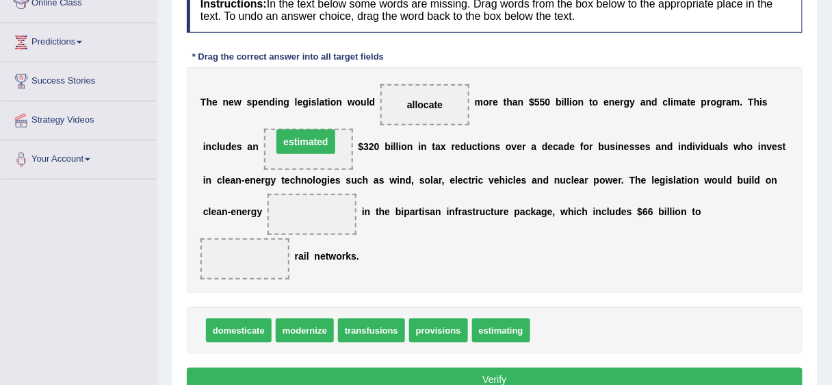
drag, startPoint x: 260, startPoint y: 261, endPoint x: 321, endPoint y: 144, distance: 131.3
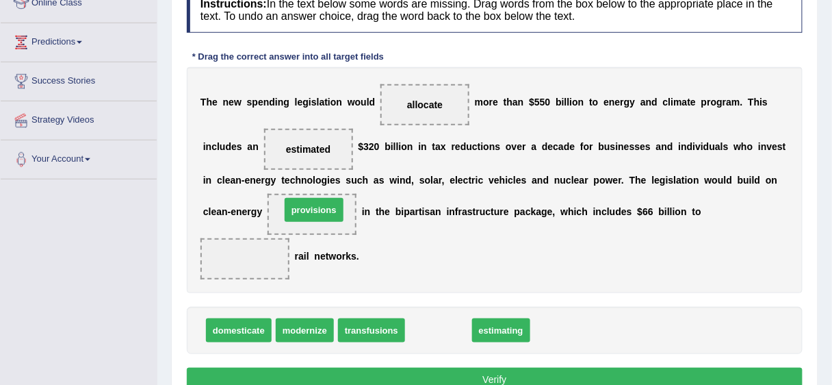
drag, startPoint x: 420, startPoint y: 331, endPoint x: 296, endPoint y: 211, distance: 172.7
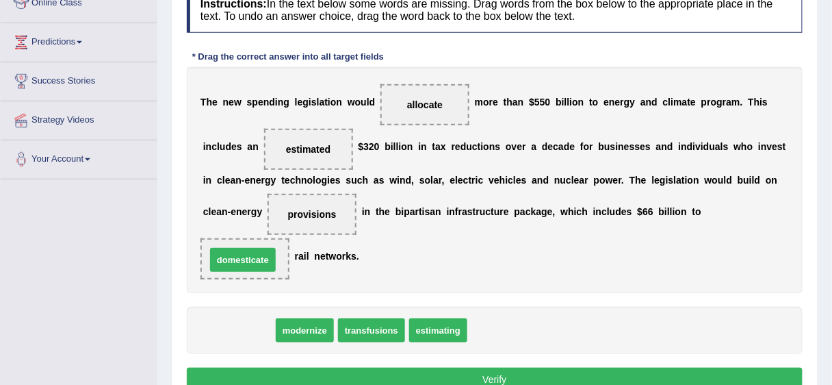
drag, startPoint x: 246, startPoint y: 330, endPoint x: 250, endPoint y: 260, distance: 69.9
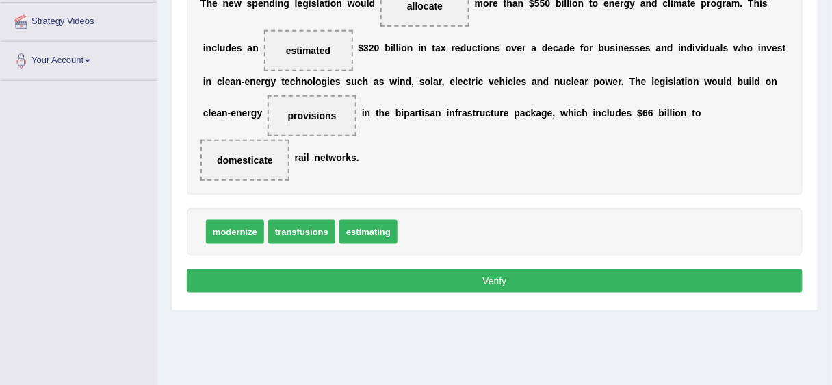
scroll to position [333, 0]
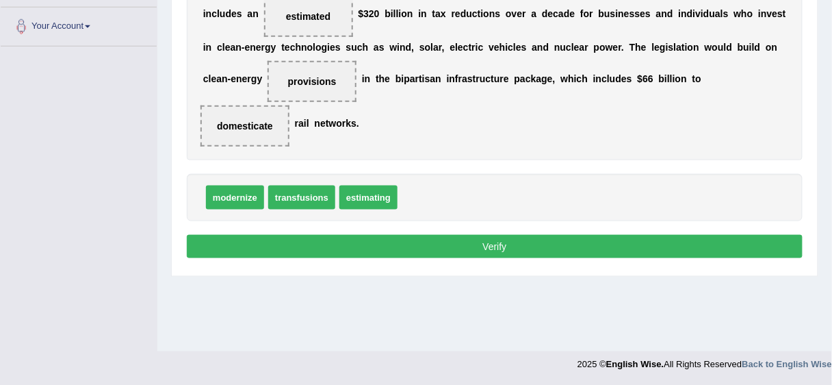
click at [649, 246] on button "Verify" at bounding box center [495, 246] width 616 height 23
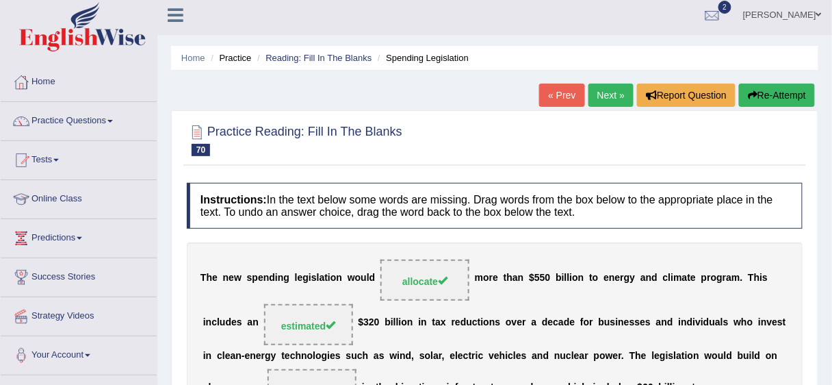
scroll to position [0, 0]
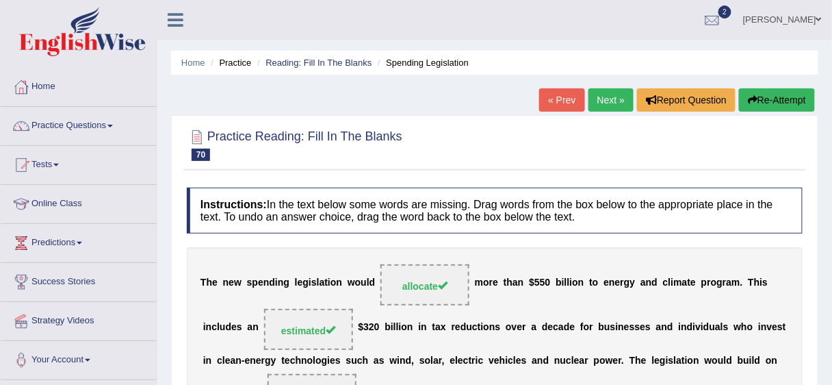
click at [609, 96] on link "Next »" at bounding box center [610, 99] width 45 height 23
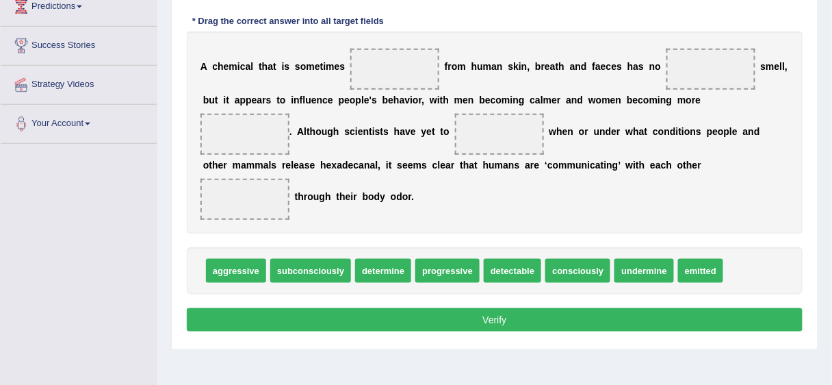
scroll to position [237, 0]
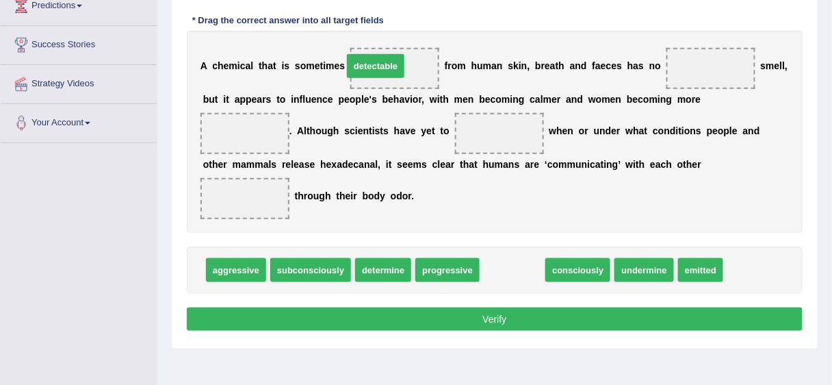
drag, startPoint x: 523, startPoint y: 270, endPoint x: 386, endPoint y: 65, distance: 246.1
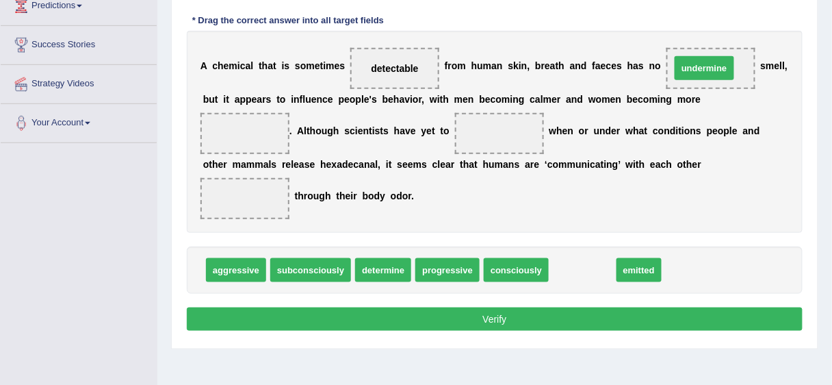
drag, startPoint x: 572, startPoint y: 271, endPoint x: 694, endPoint y: 68, distance: 236.3
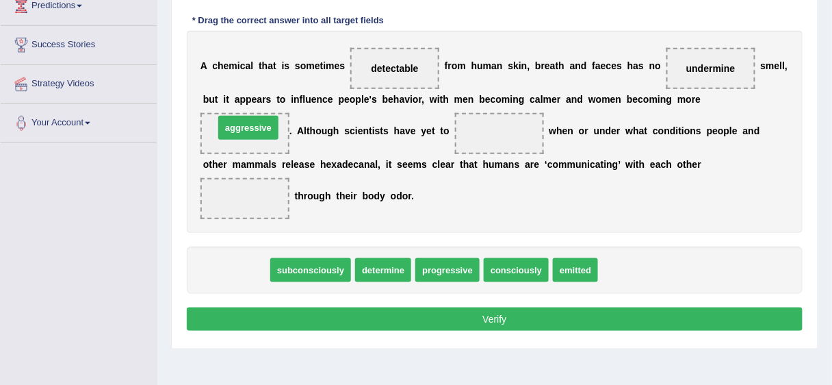
drag, startPoint x: 244, startPoint y: 271, endPoint x: 257, endPoint y: 128, distance: 143.5
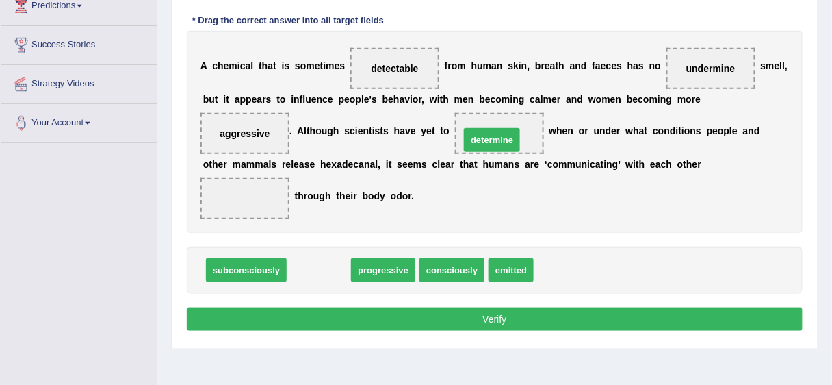
drag, startPoint x: 313, startPoint y: 272, endPoint x: 486, endPoint y: 142, distance: 216.5
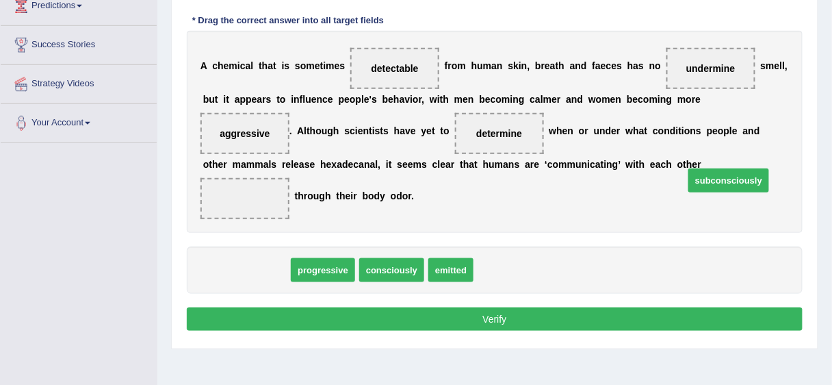
drag, startPoint x: 261, startPoint y: 268, endPoint x: 744, endPoint y: 178, distance: 490.6
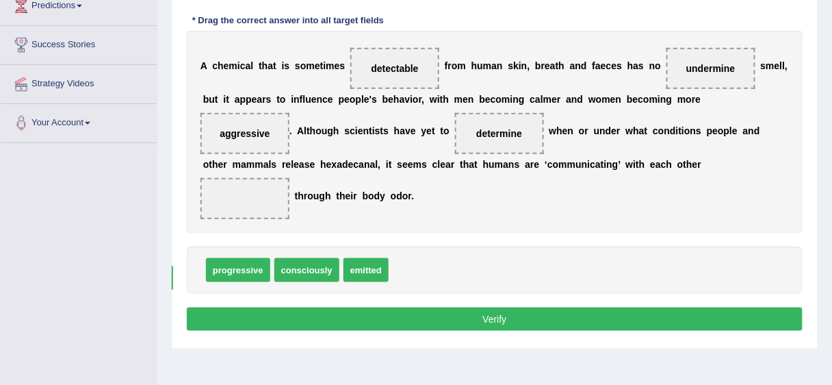
drag, startPoint x: 744, startPoint y: 178, endPoint x: 486, endPoint y: 255, distance: 268.4
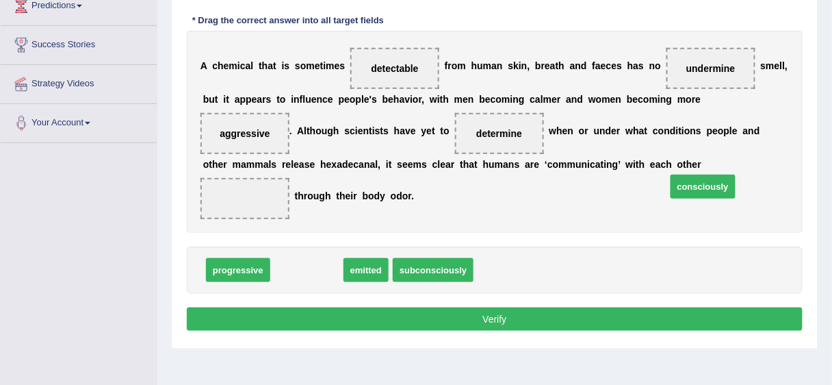
drag, startPoint x: 298, startPoint y: 265, endPoint x: 694, endPoint y: 182, distance: 404.8
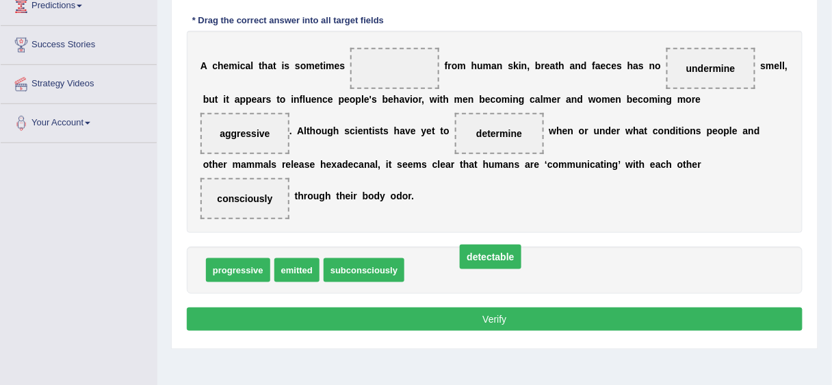
drag, startPoint x: 407, startPoint y: 66, endPoint x: 503, endPoint y: 256, distance: 213.0
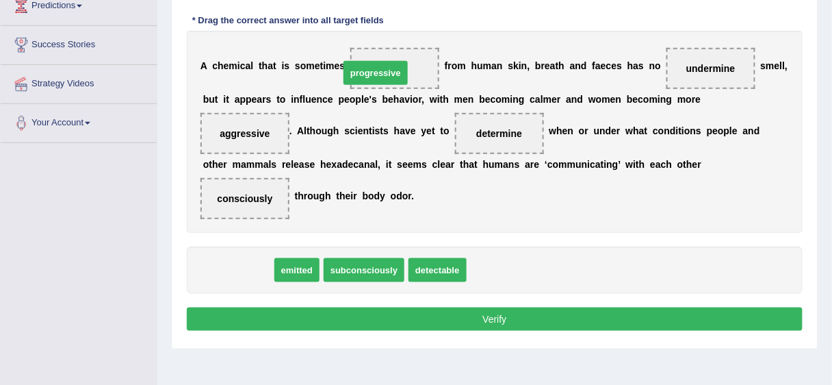
drag, startPoint x: 252, startPoint y: 263, endPoint x: 391, endPoint y: 66, distance: 241.1
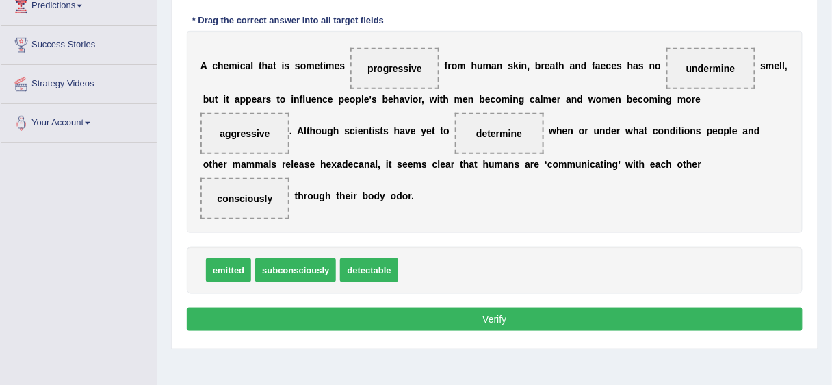
drag, startPoint x: 409, startPoint y: 307, endPoint x: 409, endPoint y: 291, distance: 16.4
click at [409, 307] on button "Verify" at bounding box center [495, 318] width 616 height 23
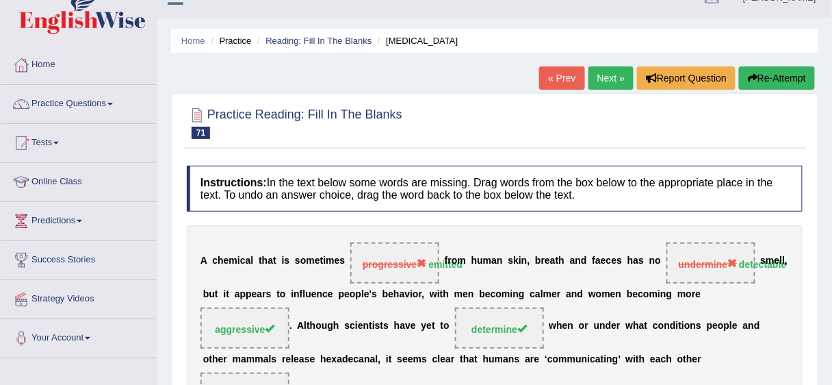
scroll to position [14, 0]
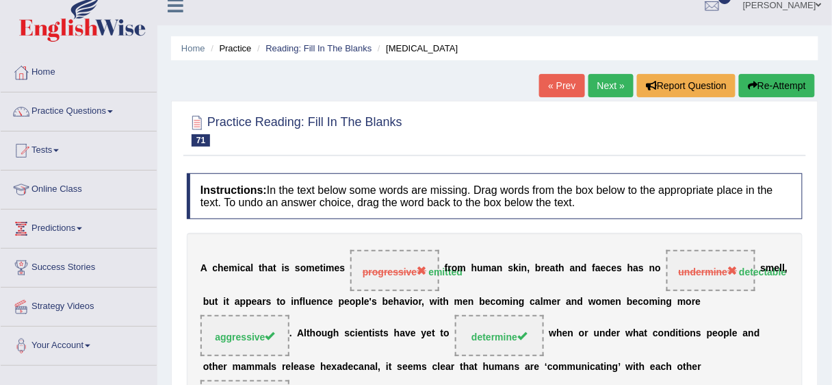
click at [608, 82] on link "Next »" at bounding box center [610, 85] width 45 height 23
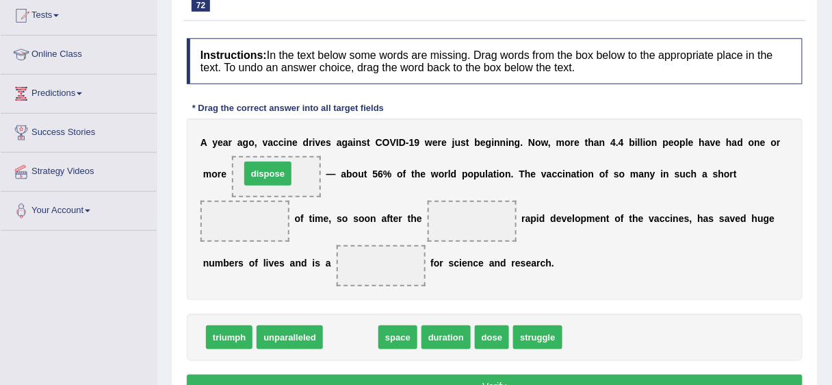
drag, startPoint x: 341, startPoint y: 337, endPoint x: 259, endPoint y: 173, distance: 183.9
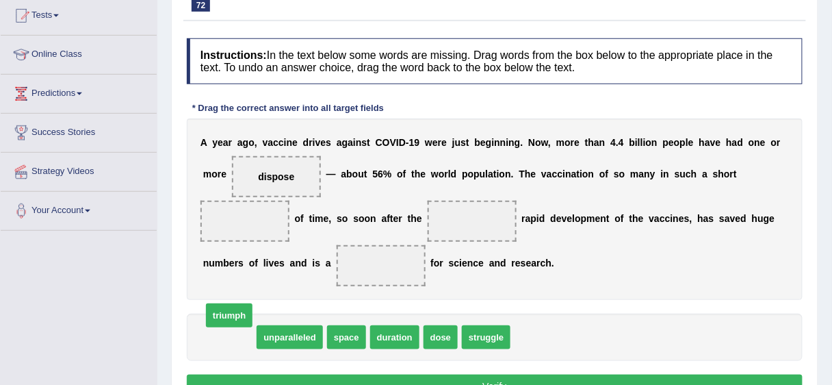
drag, startPoint x: 237, startPoint y: 333, endPoint x: 237, endPoint y: 311, distance: 21.9
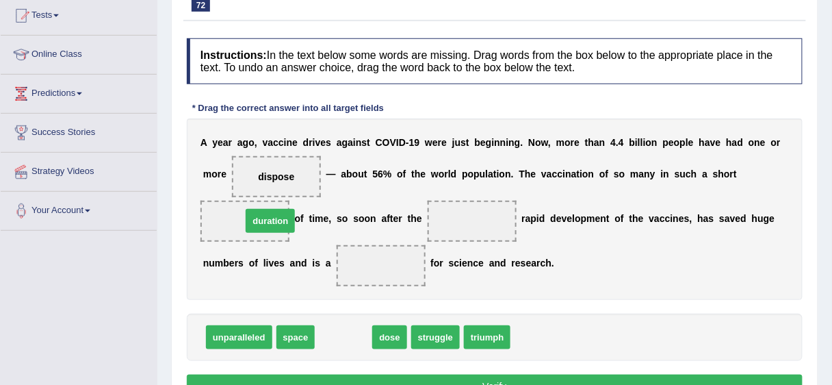
drag, startPoint x: 355, startPoint y: 338, endPoint x: 282, endPoint y: 222, distance: 137.4
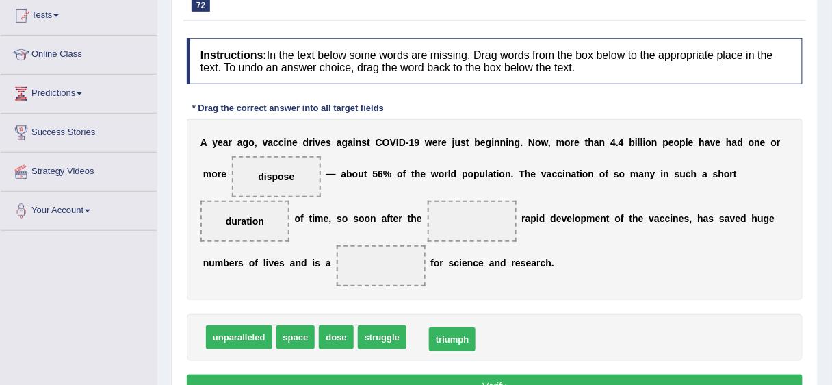
drag, startPoint x: 419, startPoint y: 336, endPoint x: 438, endPoint y: 338, distance: 18.6
click at [330, 337] on span "dose" at bounding box center [336, 337] width 34 height 24
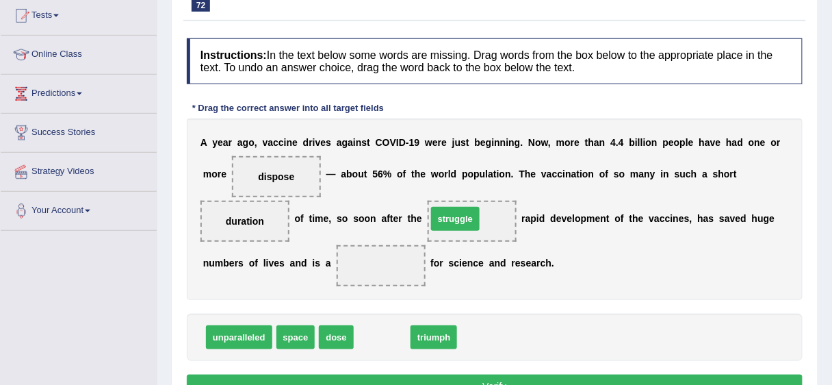
drag, startPoint x: 377, startPoint y: 336, endPoint x: 450, endPoint y: 217, distance: 139.4
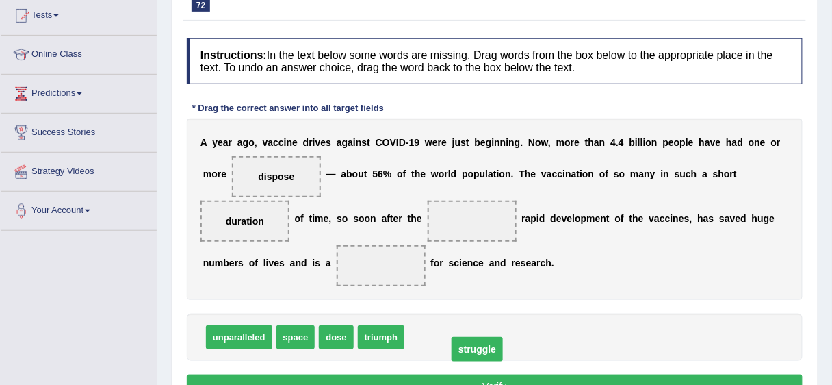
drag, startPoint x: 476, startPoint y: 222, endPoint x: 481, endPoint y: 350, distance: 128.1
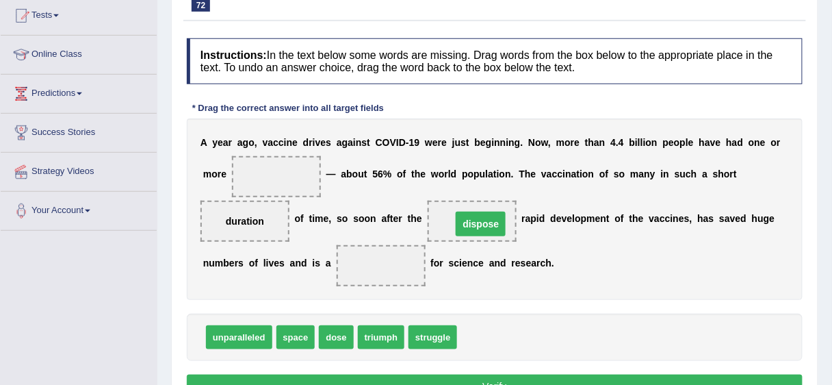
drag, startPoint x: 279, startPoint y: 172, endPoint x: 484, endPoint y: 220, distance: 209.9
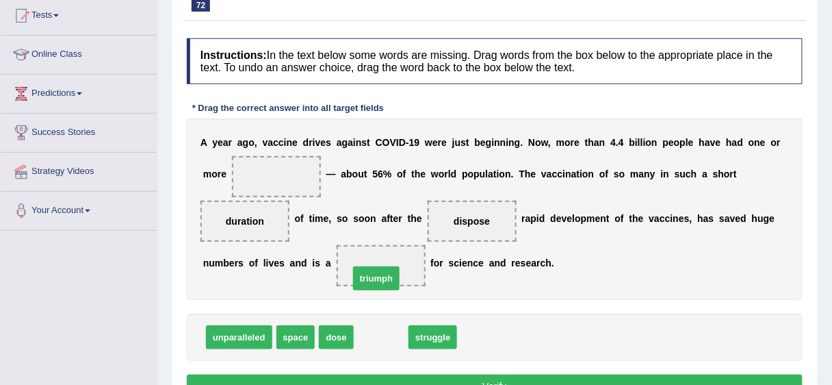
drag, startPoint x: 382, startPoint y: 335, endPoint x: 377, endPoint y: 274, distance: 60.4
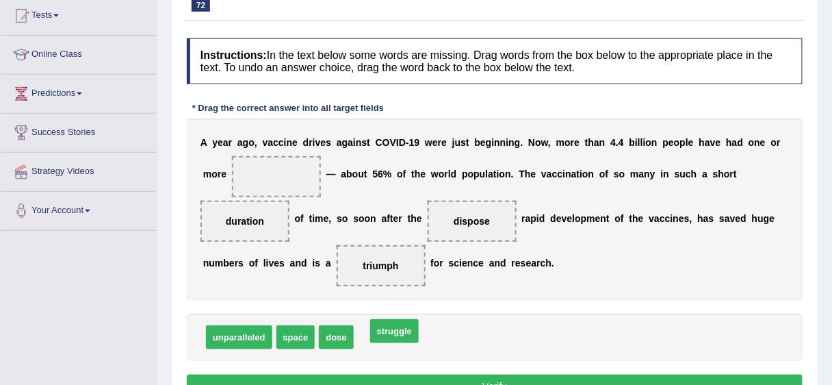
drag, startPoint x: 384, startPoint y: 335, endPoint x: 396, endPoint y: 329, distance: 13.8
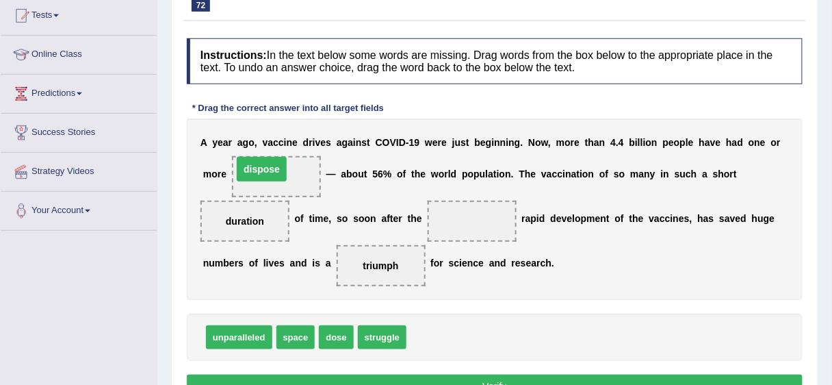
drag, startPoint x: 460, startPoint y: 220, endPoint x: 250, endPoint y: 167, distance: 216.5
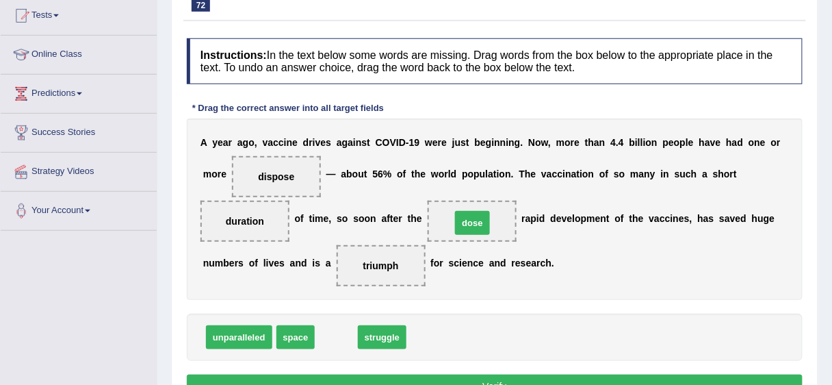
drag, startPoint x: 391, startPoint y: 294, endPoint x: 471, endPoint y: 216, distance: 110.8
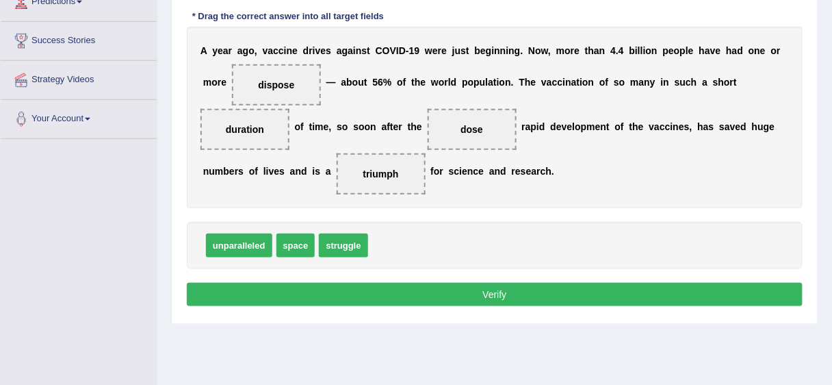
scroll to position [272, 0]
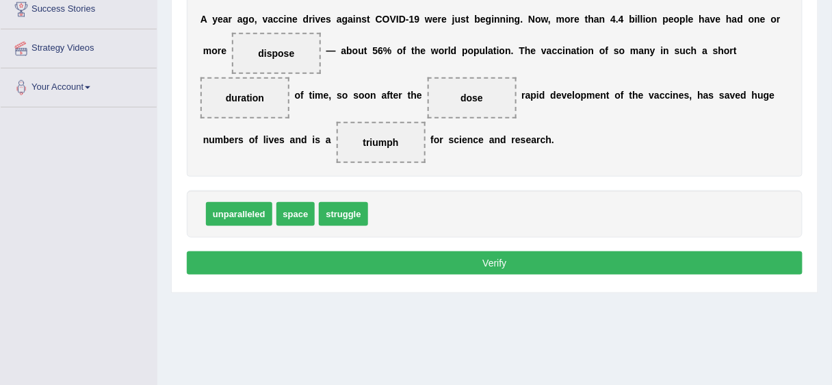
click at [591, 268] on button "Verify" at bounding box center [495, 262] width 616 height 23
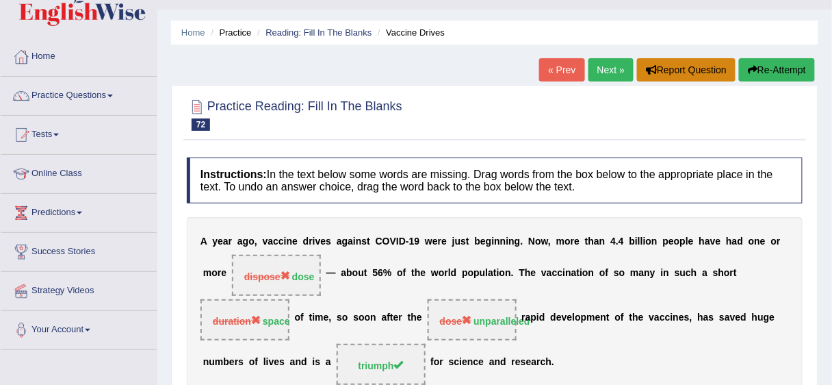
scroll to position [29, 0]
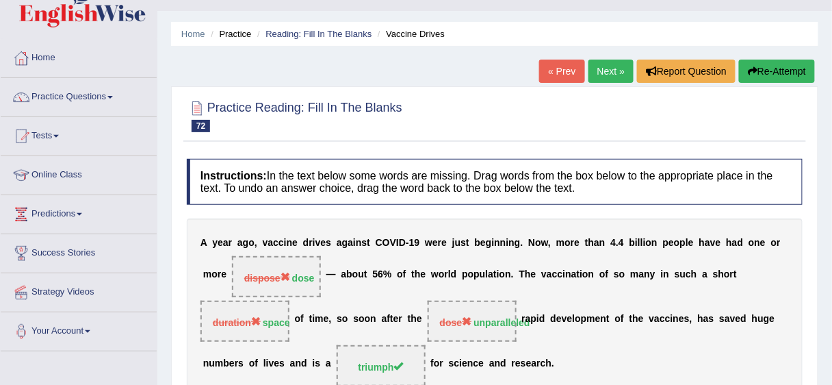
click at [612, 62] on link "Next »" at bounding box center [610, 71] width 45 height 23
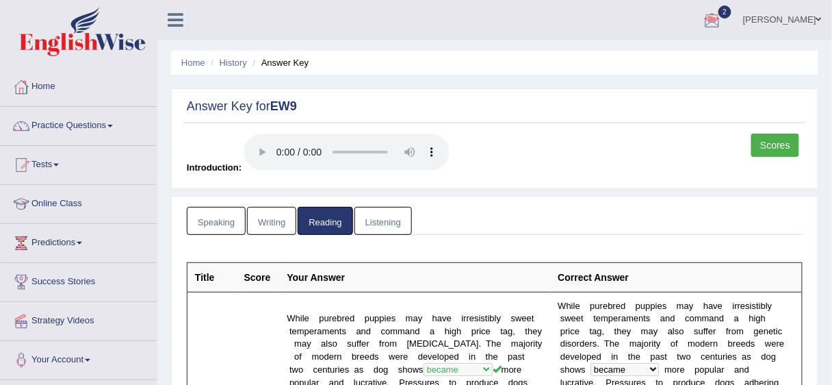
click at [774, 151] on link "Scores" at bounding box center [775, 144] width 48 height 23
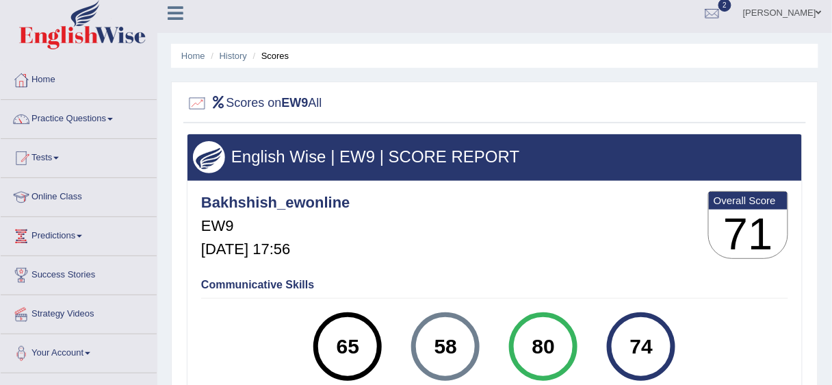
scroll to position [1, 0]
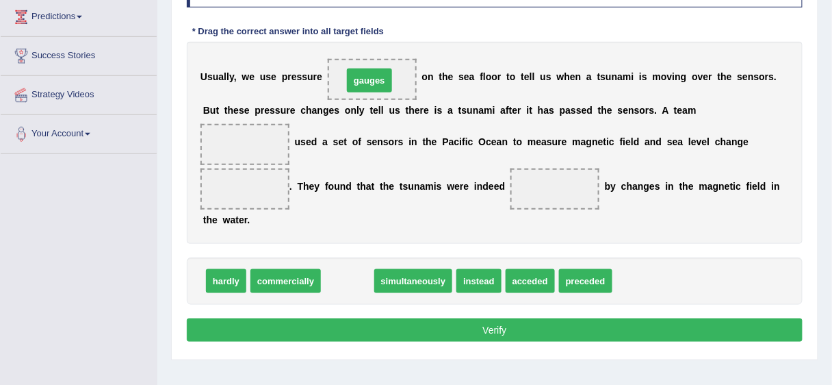
drag, startPoint x: 339, startPoint y: 282, endPoint x: 361, endPoint y: 75, distance: 208.5
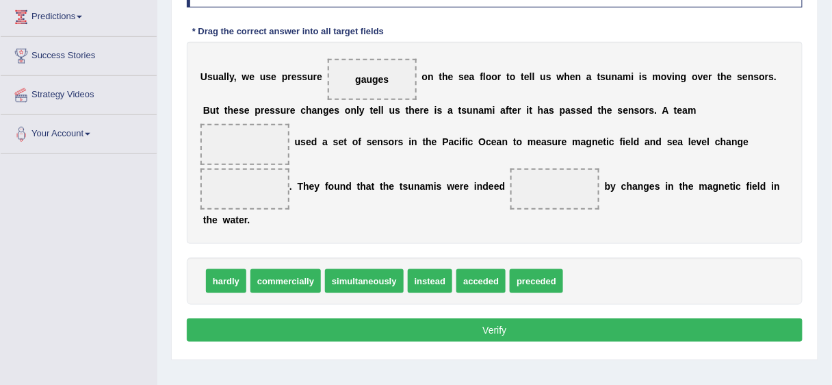
drag, startPoint x: 430, startPoint y: 285, endPoint x: 503, endPoint y: 212, distance: 103.0
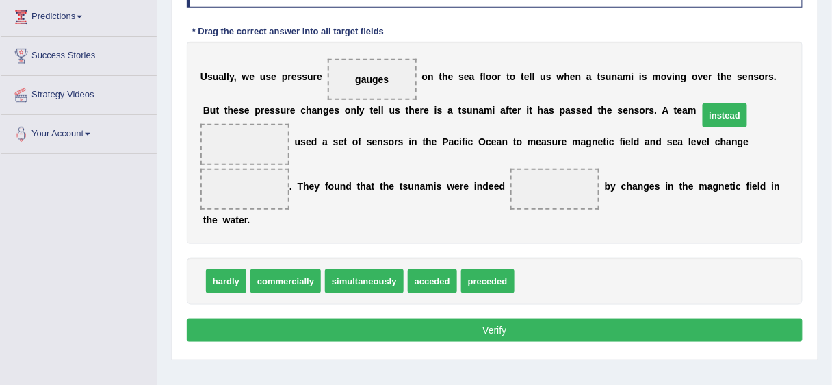
drag, startPoint x: 527, startPoint y: 278, endPoint x: 711, endPoint y: 113, distance: 247.6
drag, startPoint x: 746, startPoint y: 116, endPoint x: 604, endPoint y: 281, distance: 217.3
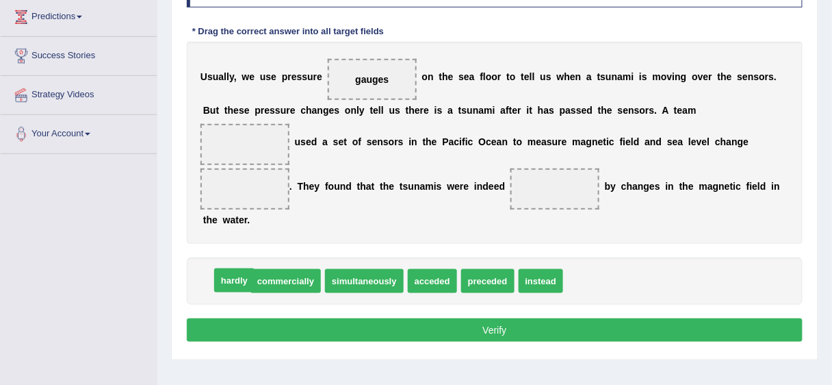
drag, startPoint x: 227, startPoint y: 281, endPoint x: 398, endPoint y: 269, distance: 170.8
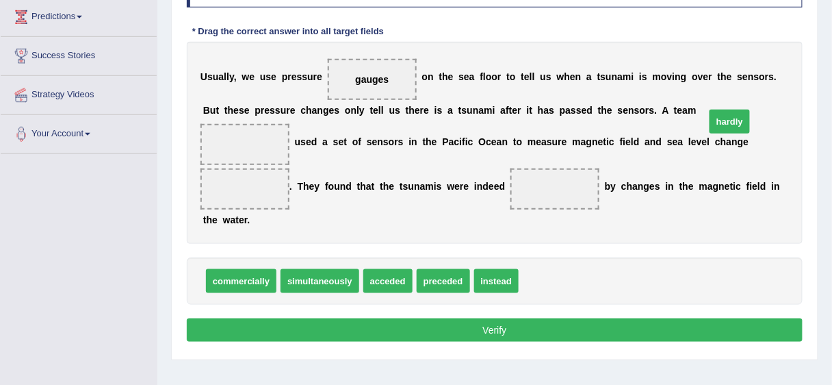
drag, startPoint x: 540, startPoint y: 281, endPoint x: 728, endPoint y: 121, distance: 246.1
drag, startPoint x: 728, startPoint y: 121, endPoint x: 671, endPoint y: 129, distance: 57.3
click at [597, 263] on div "Instructions: In the text below some words are missing. Drag words from the box…" at bounding box center [494, 154] width 623 height 398
drag, startPoint x: 744, startPoint y: 117, endPoint x: 601, endPoint y: 268, distance: 208.6
drag, startPoint x: 493, startPoint y: 282, endPoint x: 726, endPoint y: 122, distance: 282.6
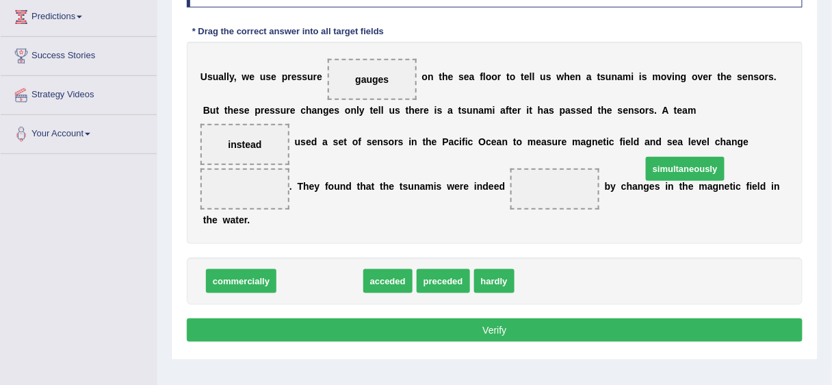
drag, startPoint x: 314, startPoint y: 280, endPoint x: 679, endPoint y: 168, distance: 382.2
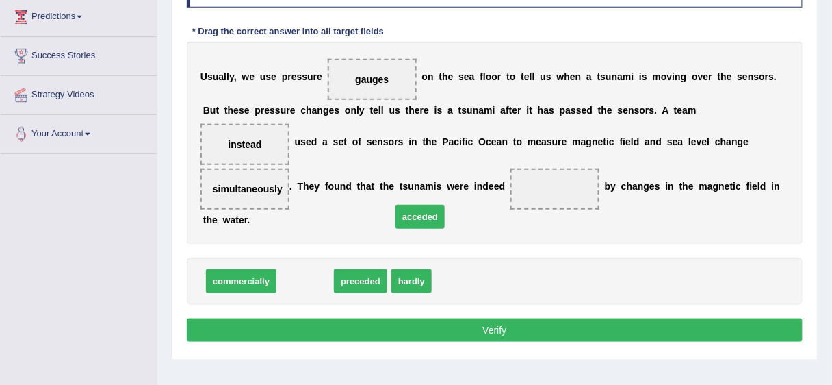
drag, startPoint x: 302, startPoint y: 289, endPoint x: 418, endPoint y: 224, distance: 132.6
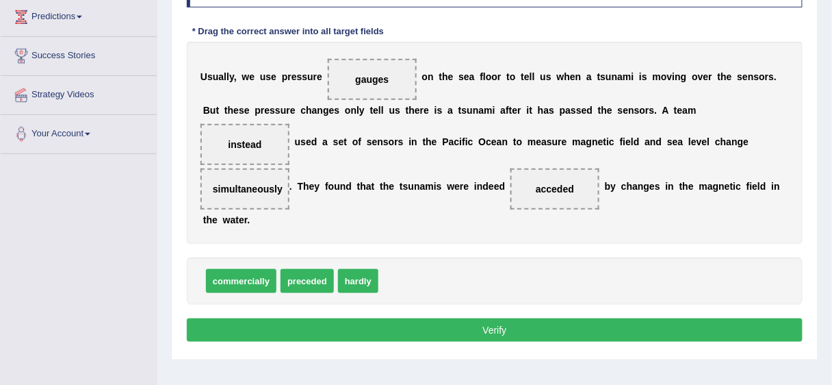
click at [537, 334] on button "Verify" at bounding box center [495, 329] width 616 height 23
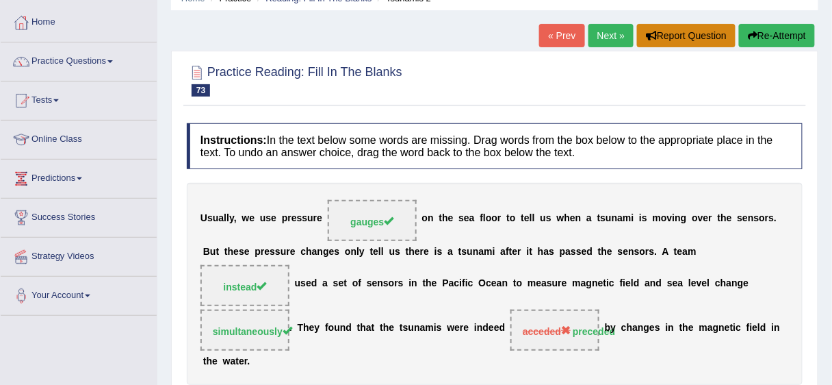
scroll to position [58, 0]
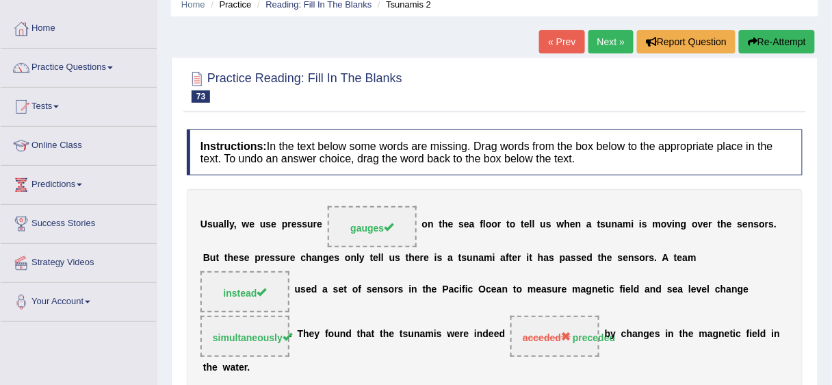
click at [611, 37] on link "Next »" at bounding box center [610, 41] width 45 height 23
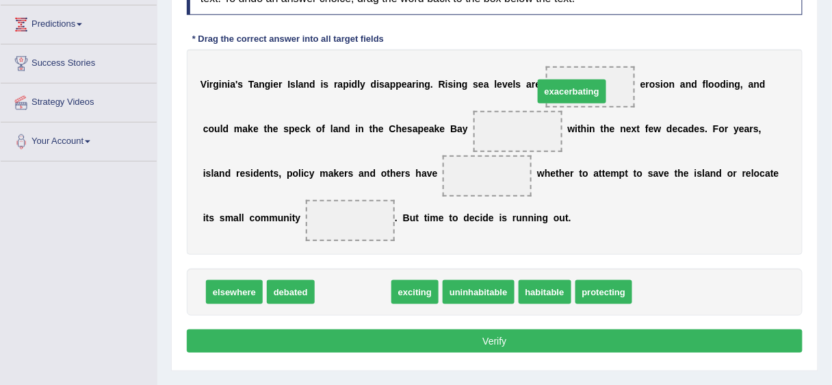
drag, startPoint x: 346, startPoint y: 291, endPoint x: 565, endPoint y: 92, distance: 296.4
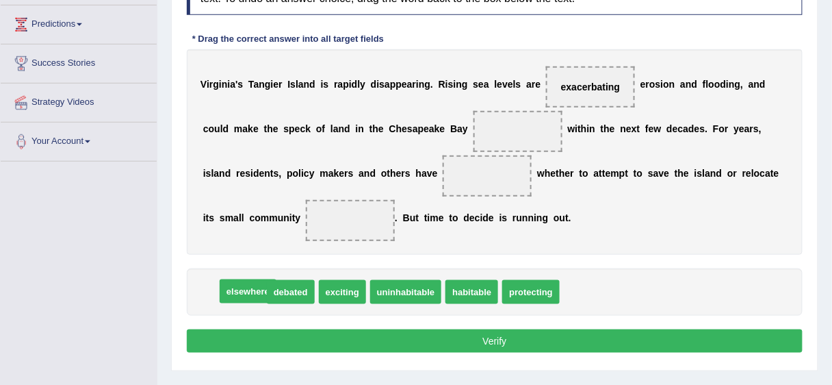
drag, startPoint x: 233, startPoint y: 294, endPoint x: 416, endPoint y: 260, distance: 185.9
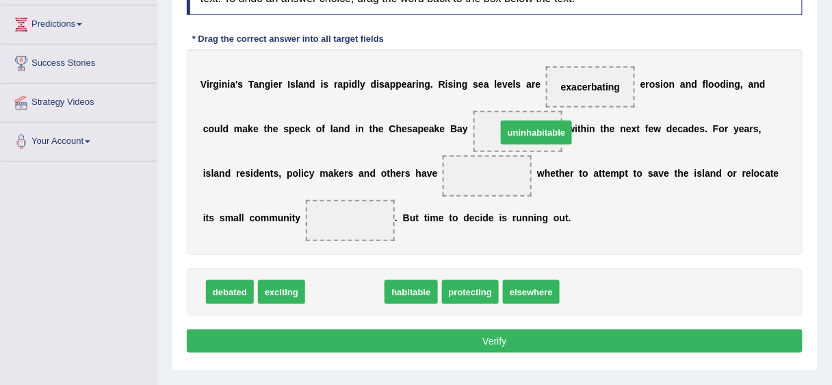
drag, startPoint x: 356, startPoint y: 290, endPoint x: 549, endPoint y: 131, distance: 249.7
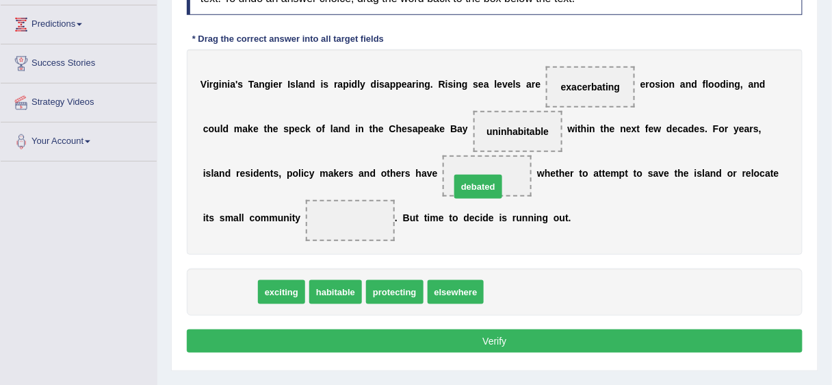
drag, startPoint x: 215, startPoint y: 286, endPoint x: 463, endPoint y: 181, distance: 269.2
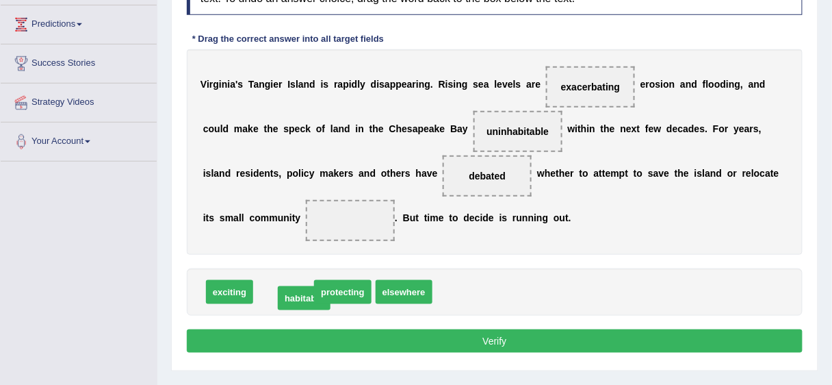
drag, startPoint x: 276, startPoint y: 291, endPoint x: 296, endPoint y: 298, distance: 21.0
click at [413, 297] on span "habitable" at bounding box center [406, 292] width 53 height 24
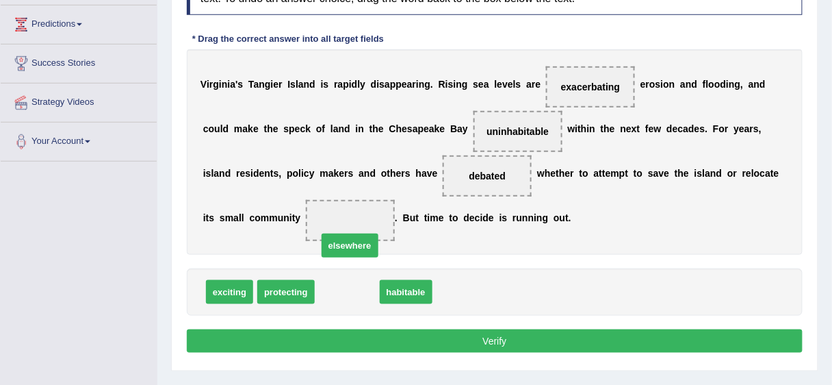
drag, startPoint x: 342, startPoint y: 289, endPoint x: 345, endPoint y: 216, distance: 72.6
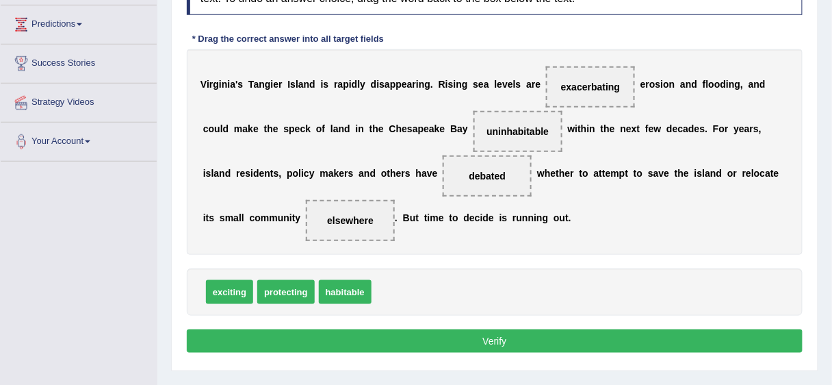
click at [441, 337] on button "Verify" at bounding box center [495, 340] width 616 height 23
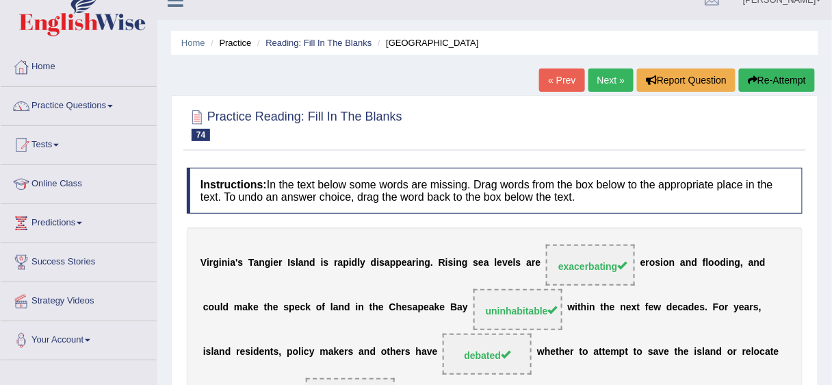
scroll to position [17, 0]
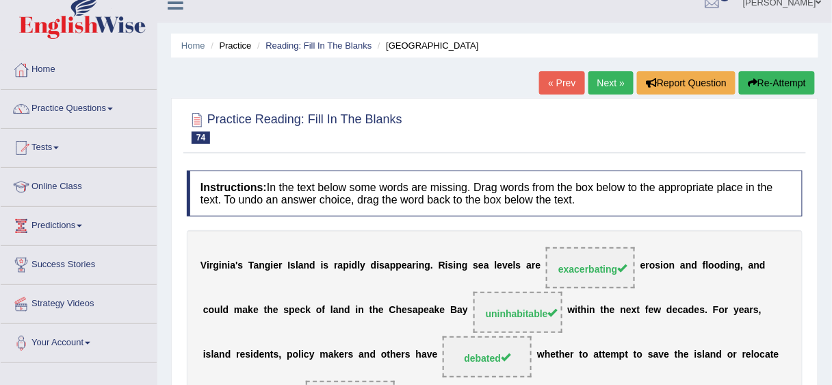
click at [597, 85] on link "Next »" at bounding box center [610, 82] width 45 height 23
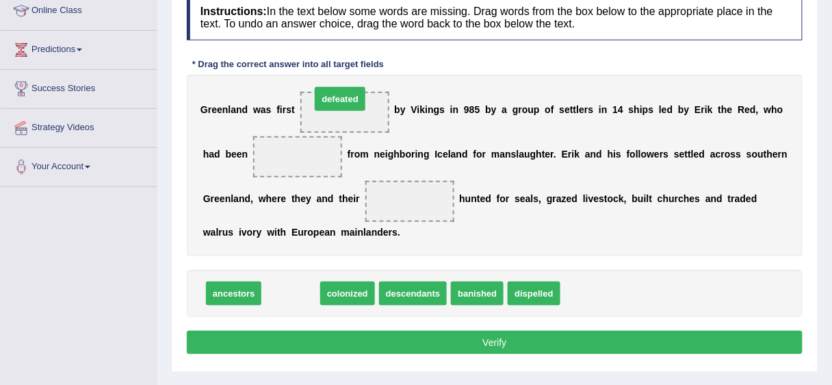
drag, startPoint x: 298, startPoint y: 294, endPoint x: 347, endPoint y: 99, distance: 200.5
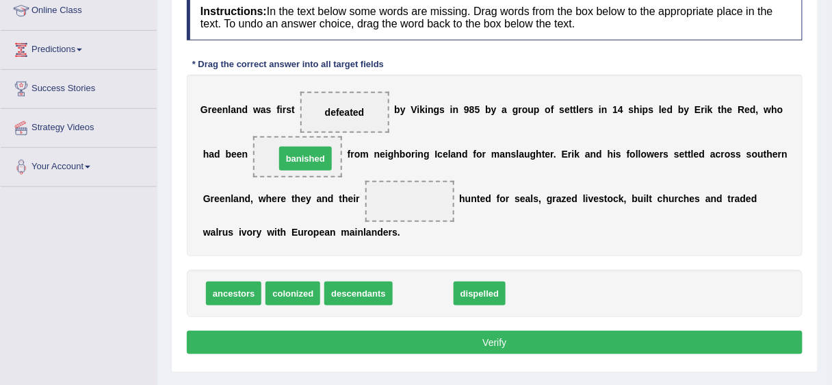
drag, startPoint x: 428, startPoint y: 294, endPoint x: 310, endPoint y: 159, distance: 178.9
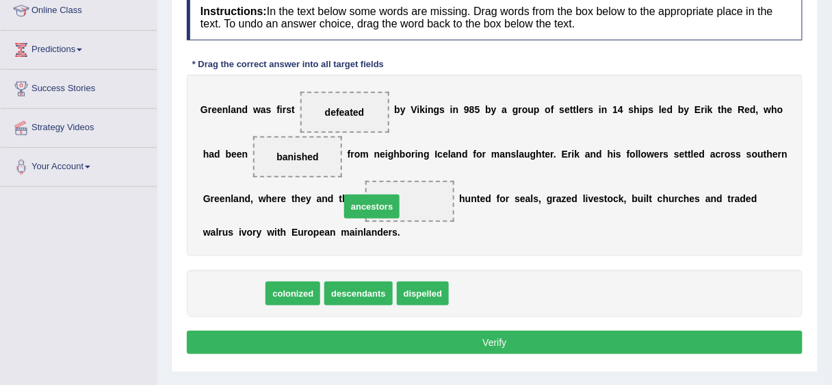
drag, startPoint x: 237, startPoint y: 294, endPoint x: 392, endPoint y: 196, distance: 183.9
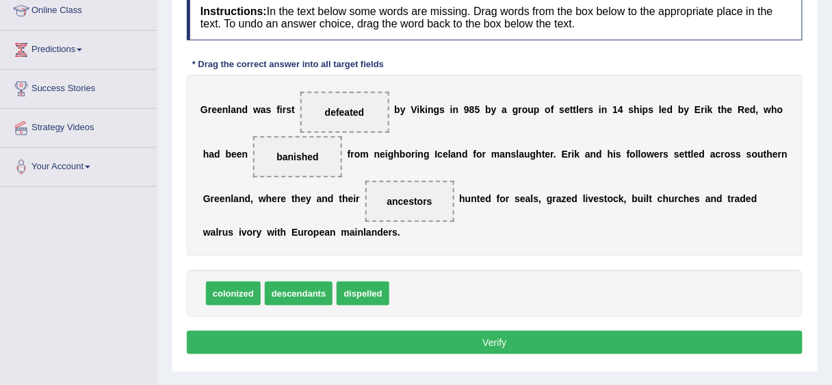
click at [393, 333] on button "Verify" at bounding box center [495, 341] width 616 height 23
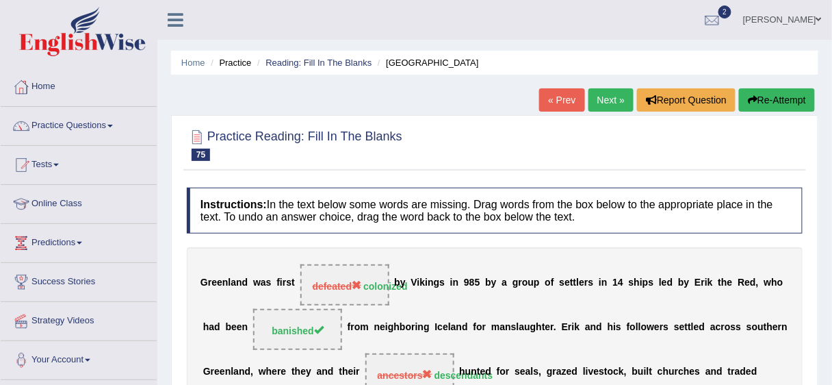
click at [608, 90] on link "Next »" at bounding box center [610, 99] width 45 height 23
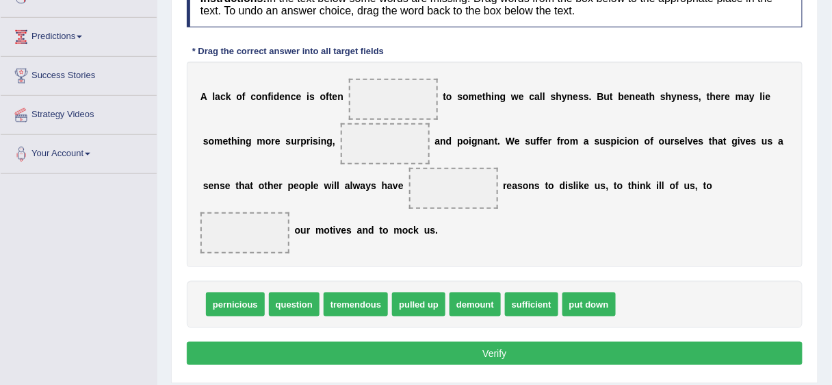
scroll to position [209, 0]
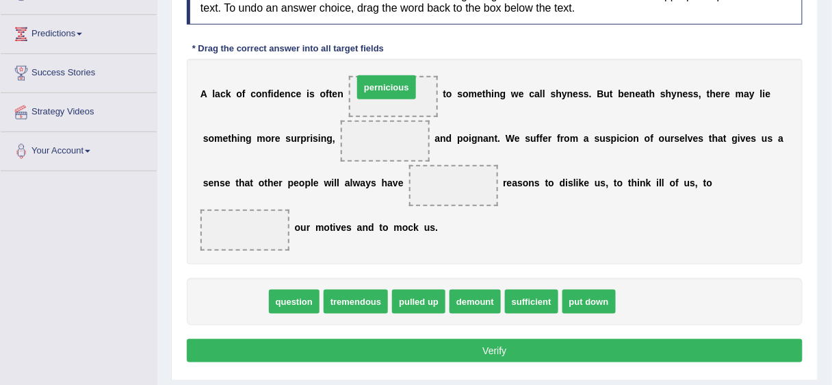
drag, startPoint x: 235, startPoint y: 302, endPoint x: 387, endPoint y: 88, distance: 262.1
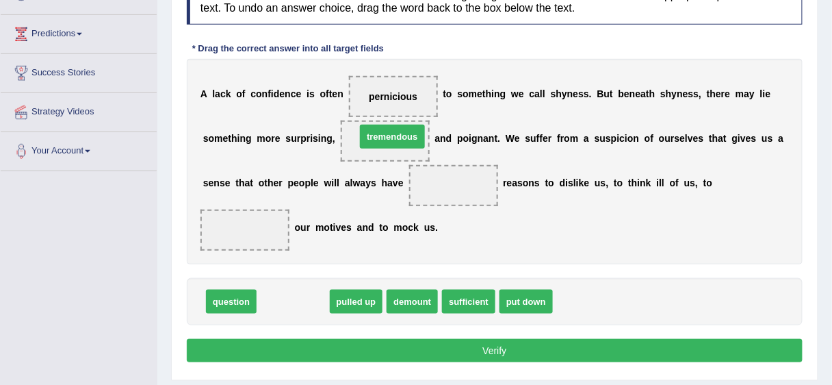
drag, startPoint x: 300, startPoint y: 300, endPoint x: 400, endPoint y: 135, distance: 191.8
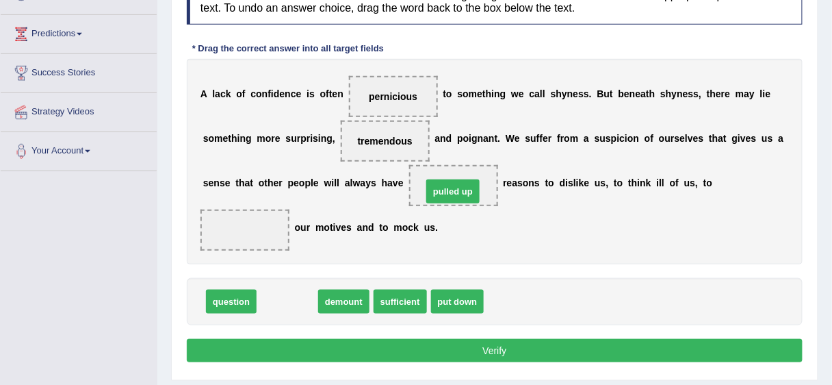
drag, startPoint x: 299, startPoint y: 301, endPoint x: 465, endPoint y: 192, distance: 198.5
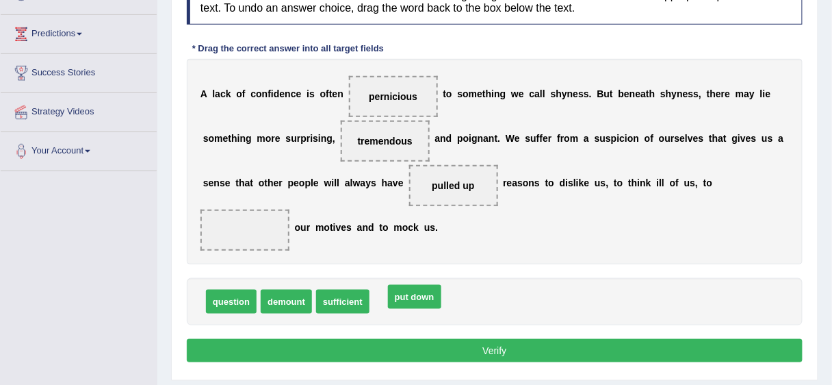
drag, startPoint x: 395, startPoint y: 299, endPoint x: 409, endPoint y: 294, distance: 15.1
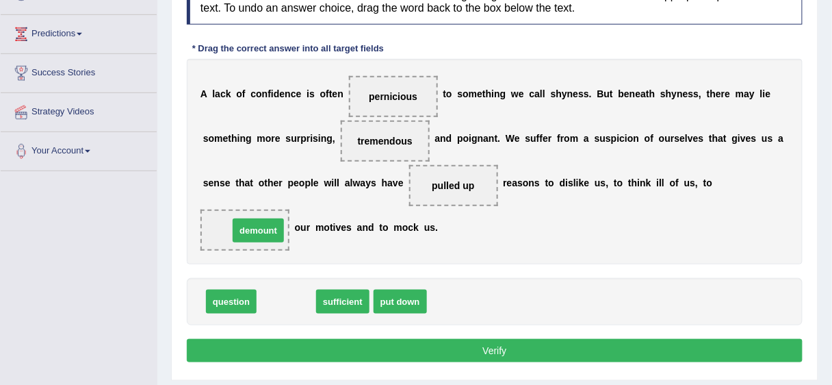
drag, startPoint x: 284, startPoint y: 296, endPoint x: 256, endPoint y: 223, distance: 78.4
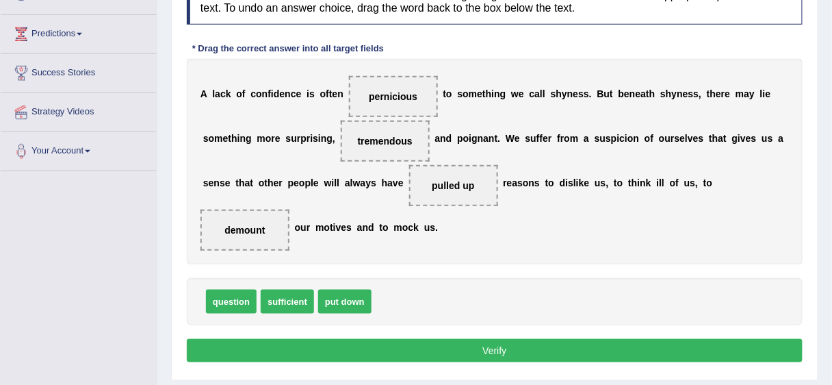
click at [406, 342] on button "Verify" at bounding box center [495, 350] width 616 height 23
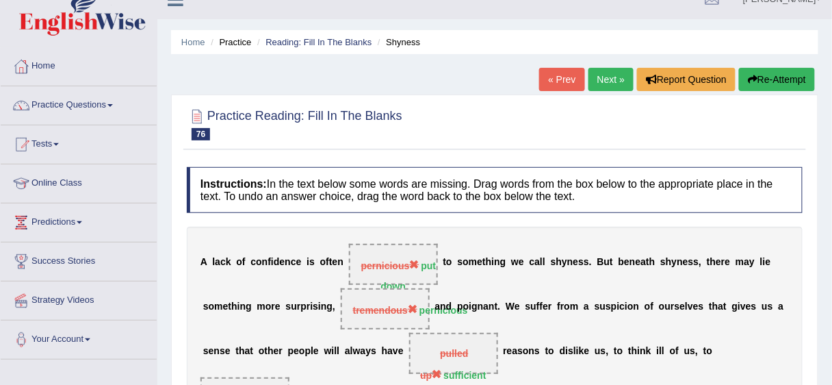
scroll to position [10, 0]
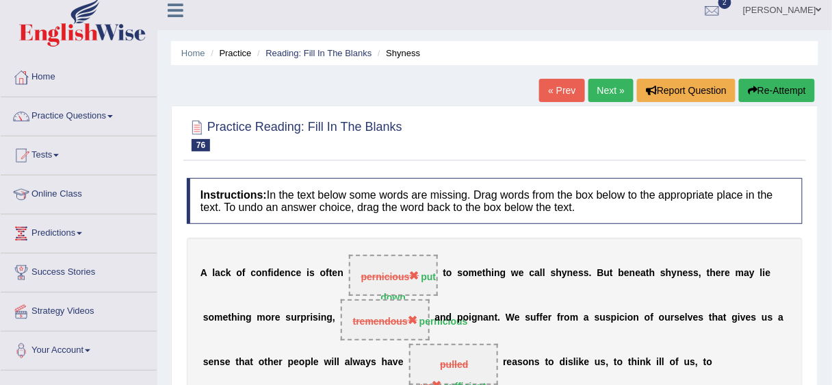
click at [612, 90] on link "Next »" at bounding box center [610, 90] width 45 height 23
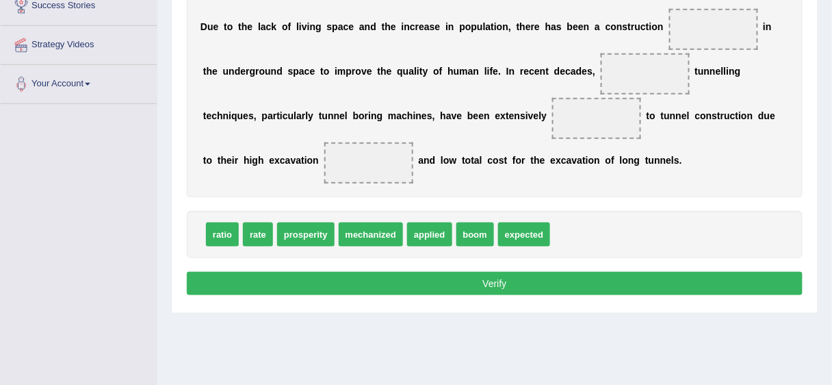
scroll to position [289, 0]
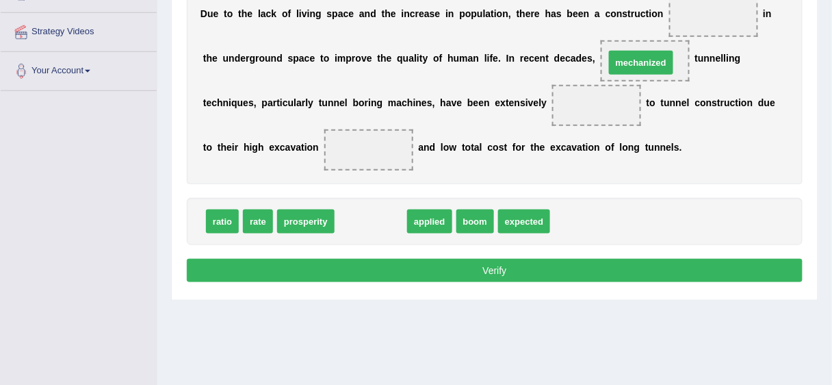
drag, startPoint x: 360, startPoint y: 227, endPoint x: 630, endPoint y: 68, distance: 313.4
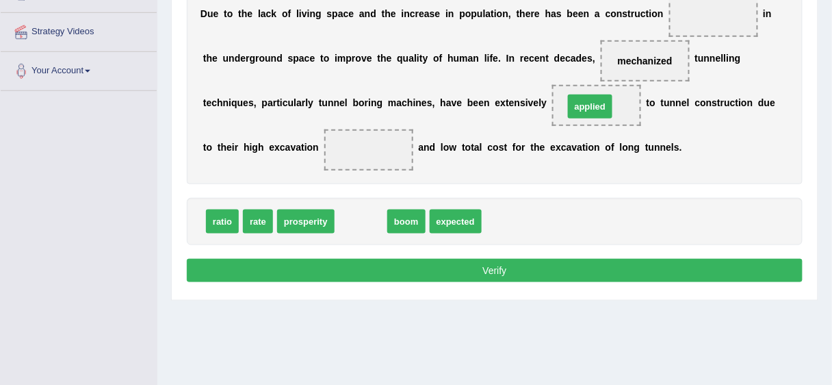
drag, startPoint x: 361, startPoint y: 220, endPoint x: 590, endPoint y: 104, distance: 256.7
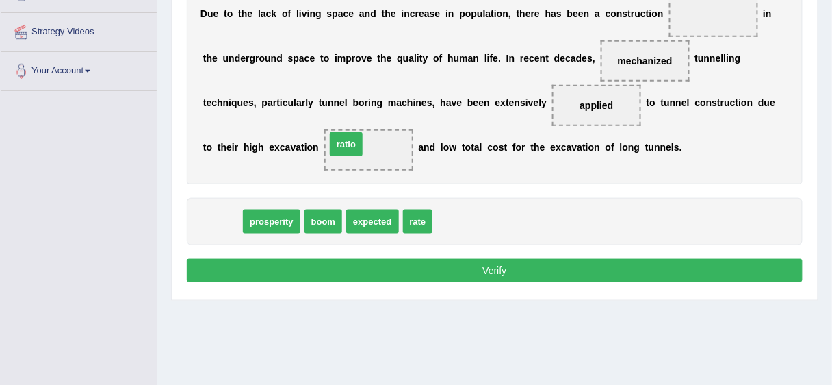
drag, startPoint x: 219, startPoint y: 222, endPoint x: 343, endPoint y: 145, distance: 145.6
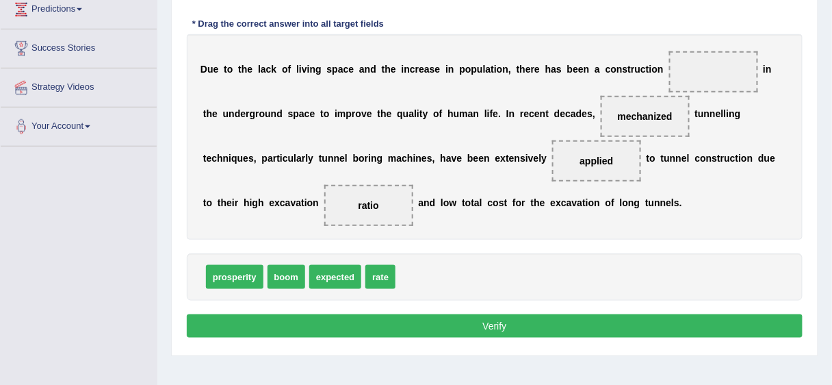
scroll to position [231, 0]
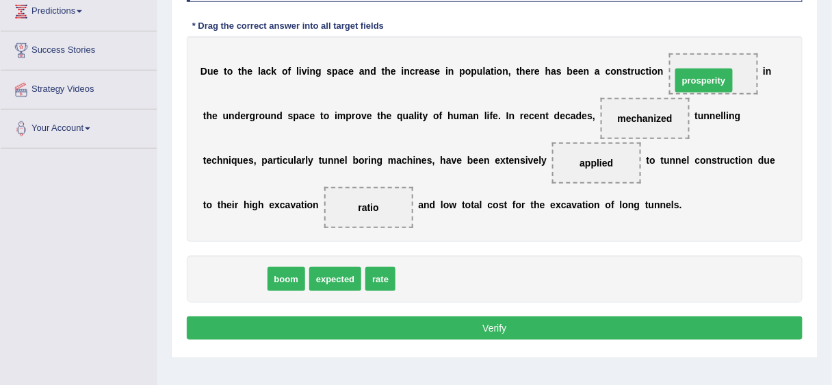
drag, startPoint x: 239, startPoint y: 276, endPoint x: 709, endPoint y: 77, distance: 509.8
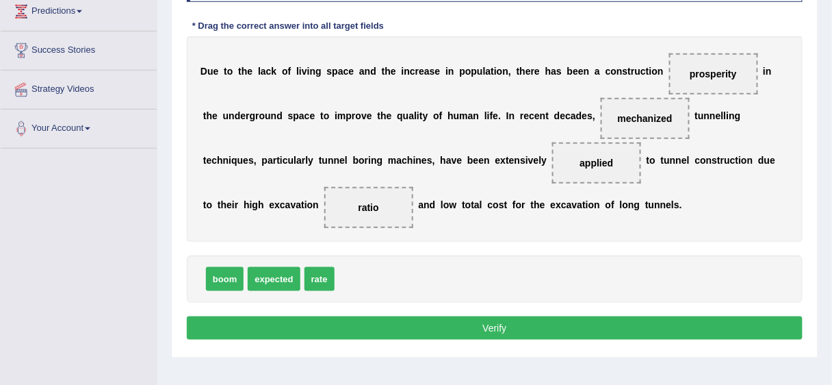
click at [586, 320] on button "Verify" at bounding box center [495, 327] width 616 height 23
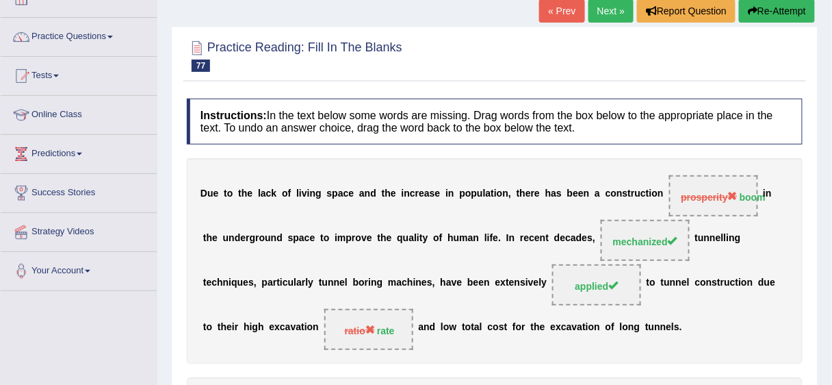
scroll to position [0, 0]
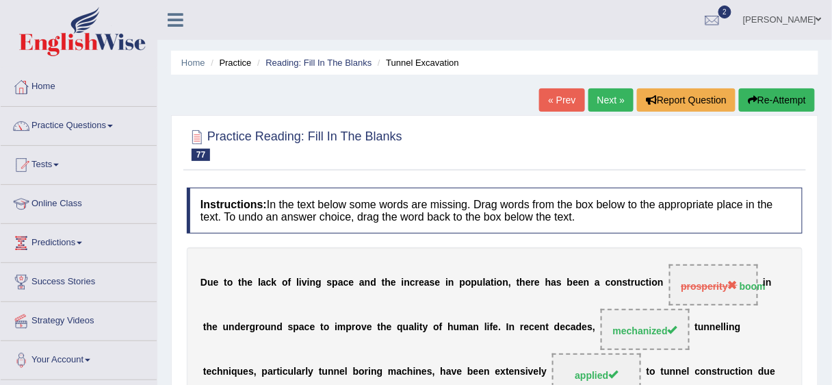
click at [598, 97] on link "Next »" at bounding box center [610, 99] width 45 height 23
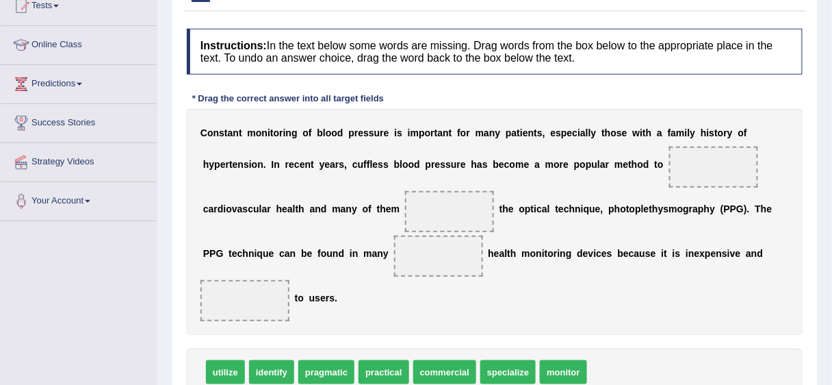
scroll to position [168, 0]
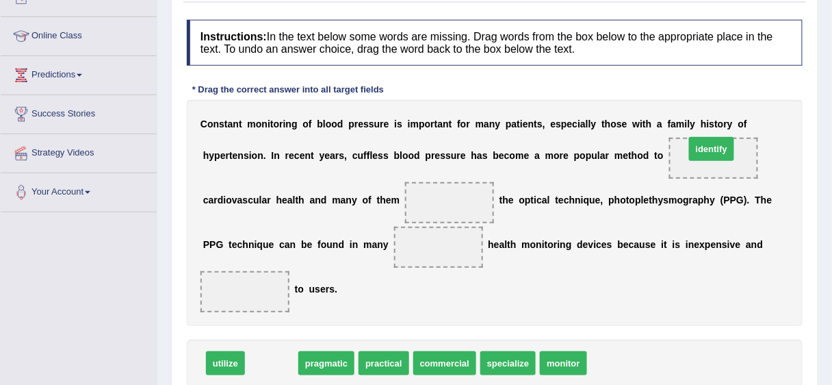
drag, startPoint x: 266, startPoint y: 359, endPoint x: 706, endPoint y: 144, distance: 489.3
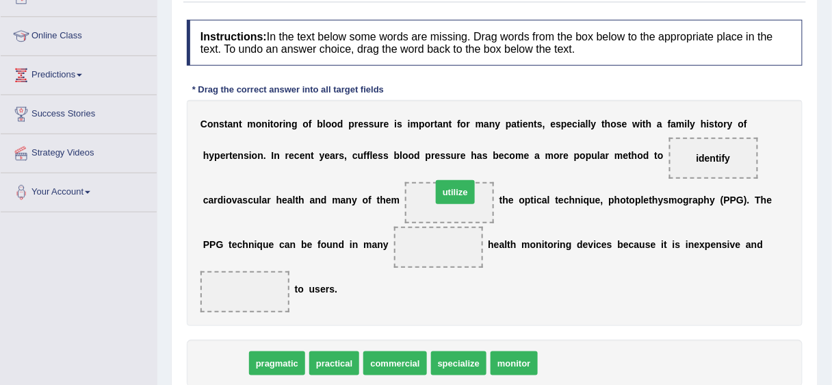
drag, startPoint x: 233, startPoint y: 361, endPoint x: 463, endPoint y: 190, distance: 286.5
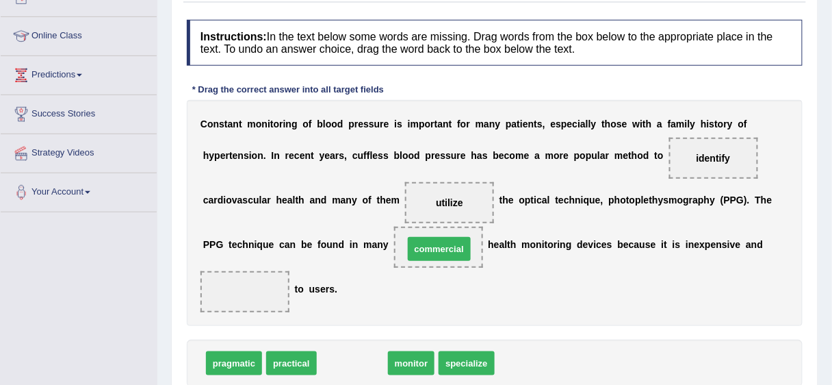
drag, startPoint x: 363, startPoint y: 362, endPoint x: 452, endPoint y: 246, distance: 146.3
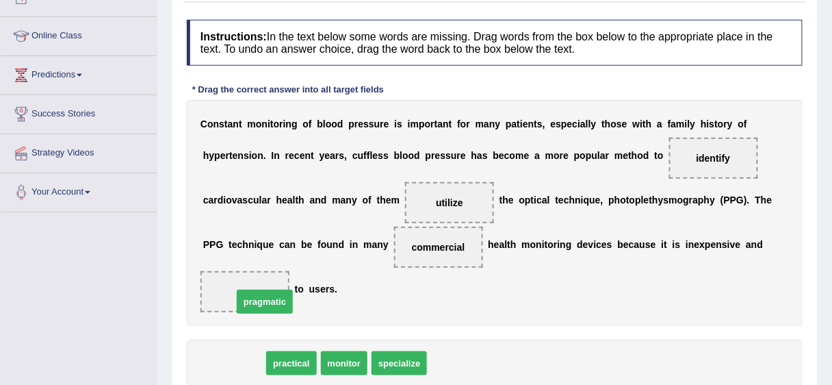
drag, startPoint x: 222, startPoint y: 356, endPoint x: 253, endPoint y: 294, distance: 69.5
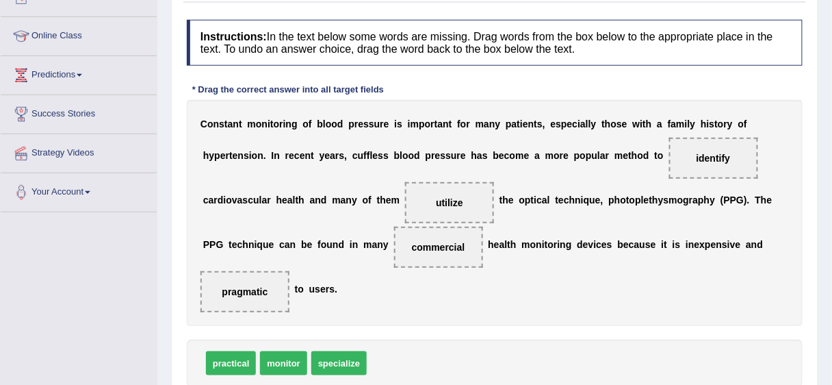
drag, startPoint x: 831, startPoint y: 179, endPoint x: 832, endPoint y: 211, distance: 32.2
click at [830, 216] on div "Home Practice Reading: Fill In The Blanks PPG « Prev Next » Report Question Re-…" at bounding box center [494, 174] width 675 height 684
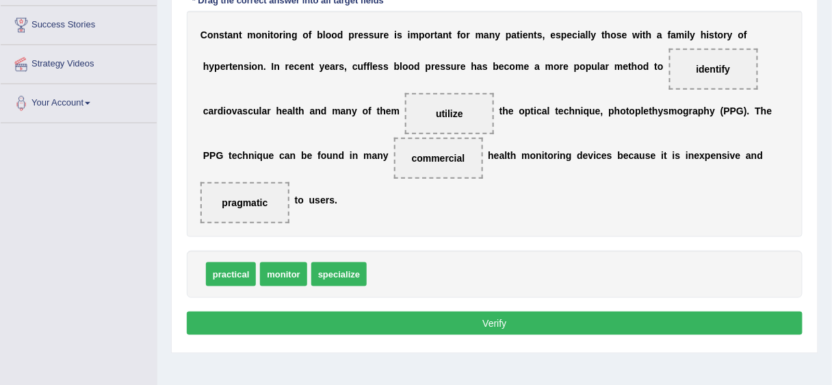
scroll to position [333, 0]
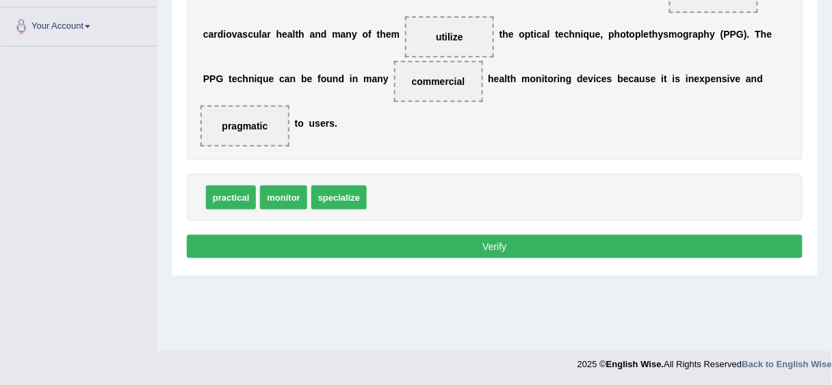
click at [653, 244] on button "Verify" at bounding box center [495, 246] width 616 height 23
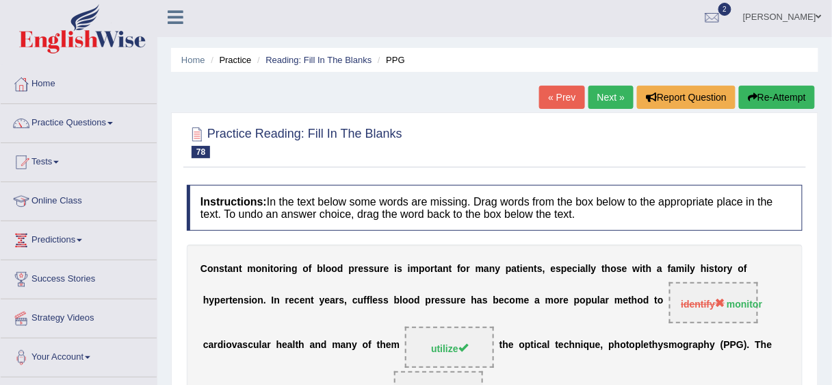
scroll to position [0, 0]
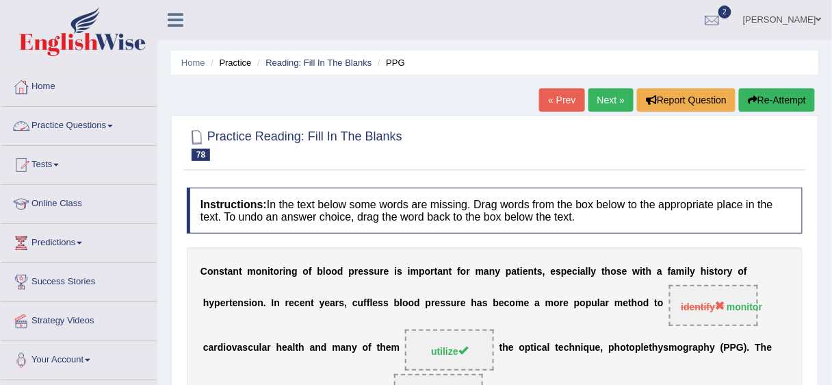
click at [70, 118] on link "Practice Questions" at bounding box center [79, 124] width 156 height 34
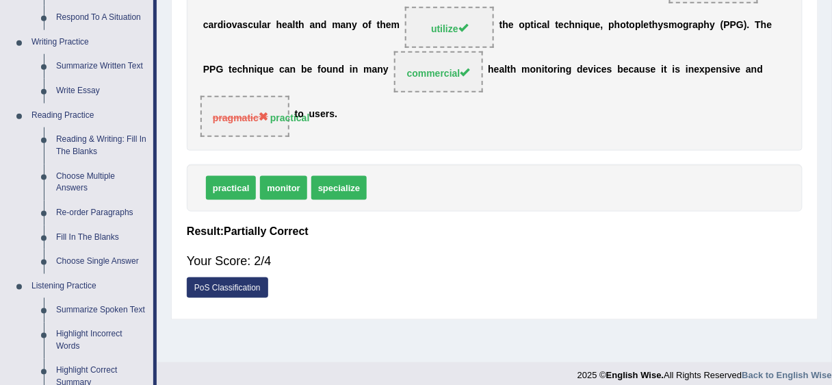
scroll to position [338, 0]
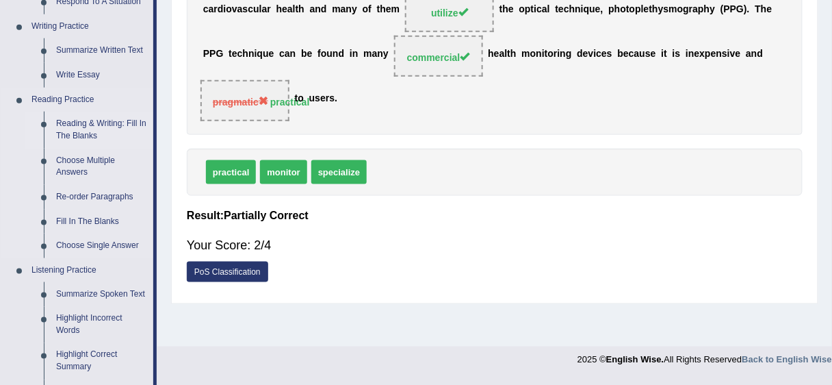
click at [85, 136] on link "Reading & Writing: Fill In The Blanks" at bounding box center [101, 130] width 103 height 36
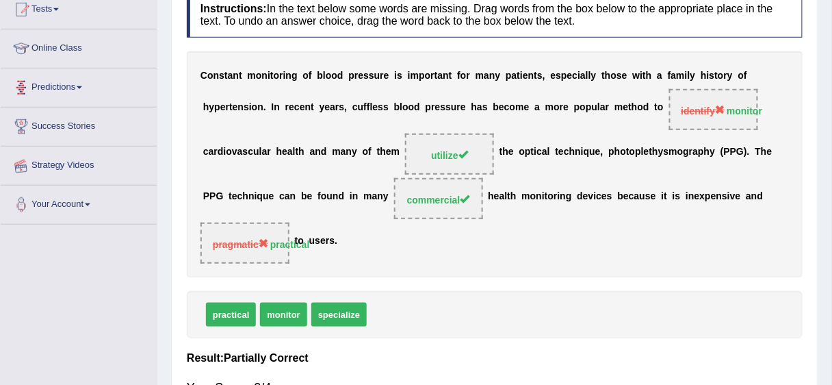
scroll to position [256, 0]
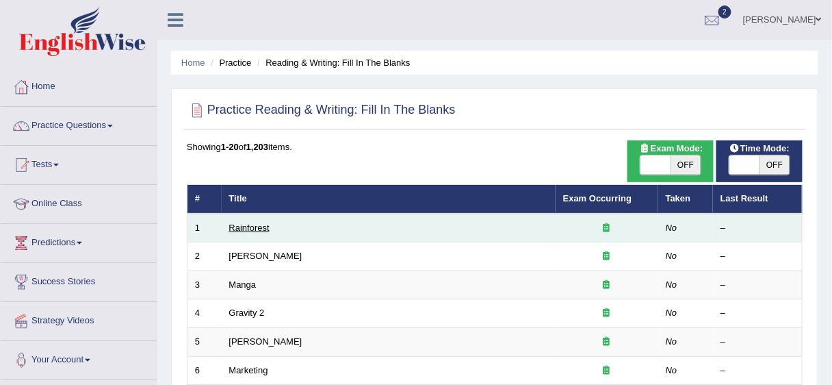
click at [242, 226] on link "Rainforest" at bounding box center [249, 227] width 40 height 10
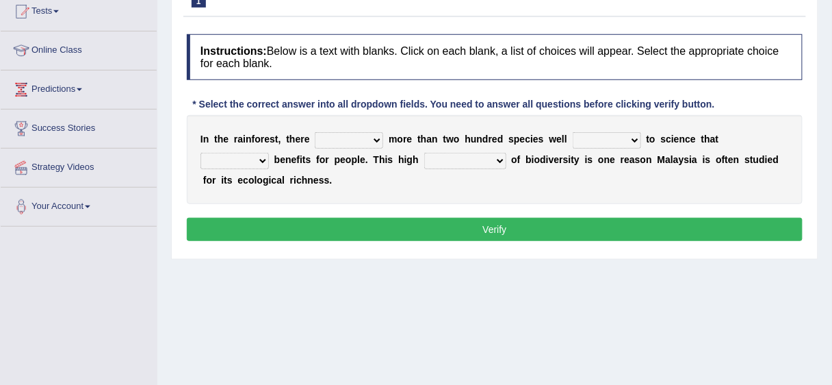
scroll to position [154, 0]
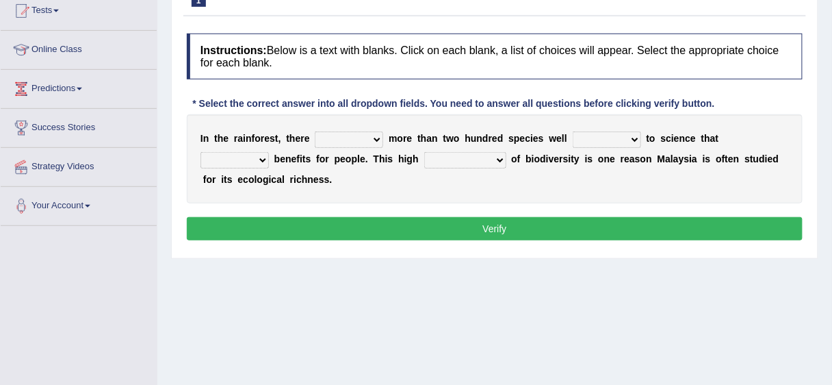
click at [347, 137] on select "have can be has is" at bounding box center [349, 139] width 68 height 16
select select "can be"
click at [315, 131] on select "have can be has is" at bounding box center [349, 139] width 68 height 16
click at [587, 137] on select "knowing known knew know" at bounding box center [607, 139] width 68 height 16
select select "known"
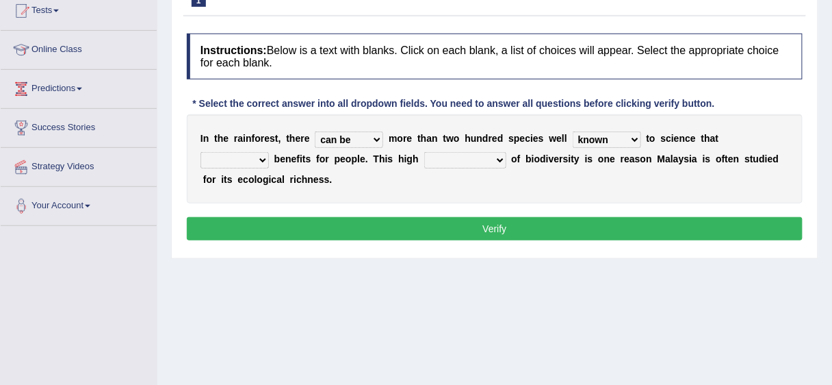
click at [573, 131] on select "knowing known knew know" at bounding box center [607, 139] width 68 height 16
click at [246, 159] on select "contain contained containing contains" at bounding box center [234, 160] width 68 height 16
click at [200, 152] on select "contain contained containing contains" at bounding box center [234, 160] width 68 height 16
drag, startPoint x: 268, startPoint y: 155, endPoint x: 263, endPoint y: 165, distance: 10.4
click at [267, 155] on select "contain contained containing contains" at bounding box center [234, 160] width 68 height 16
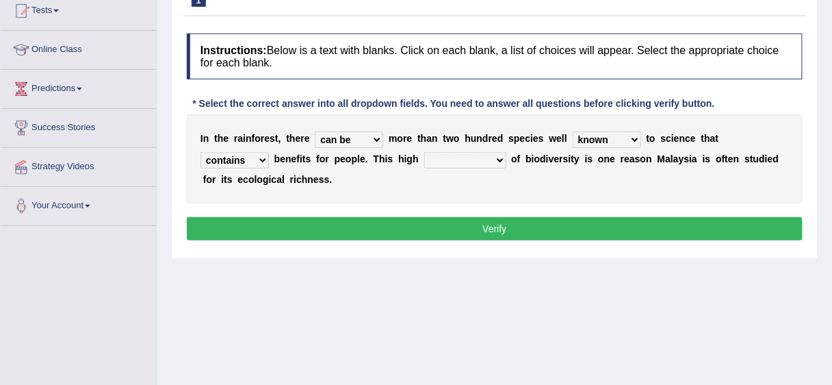
select select "contain"
click at [200, 152] on select "contain contained containing contains" at bounding box center [234, 160] width 68 height 16
click at [454, 160] on select "condensation conjunction continuity complexity" at bounding box center [465, 160] width 82 height 16
select select "complexity"
click at [424, 152] on select "condensation conjunction continuity complexity" at bounding box center [465, 160] width 82 height 16
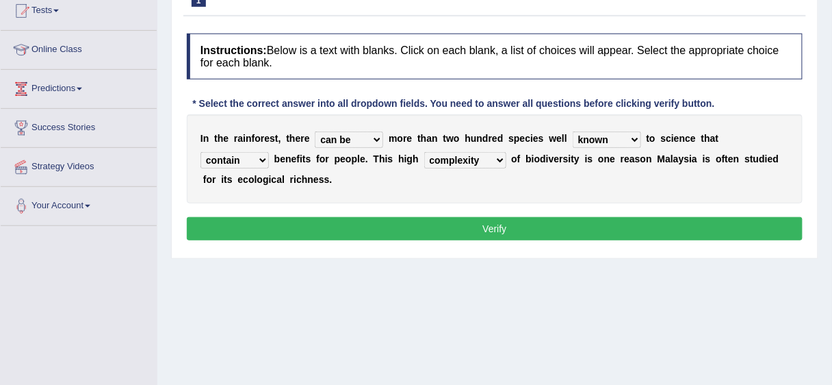
click at [460, 217] on button "Verify" at bounding box center [495, 228] width 616 height 23
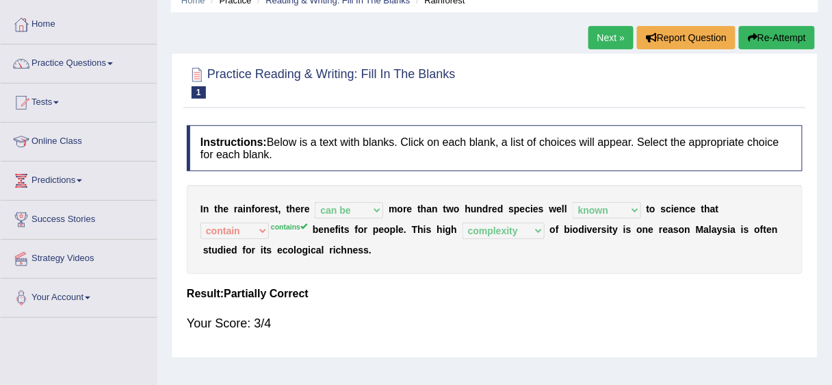
scroll to position [60, 0]
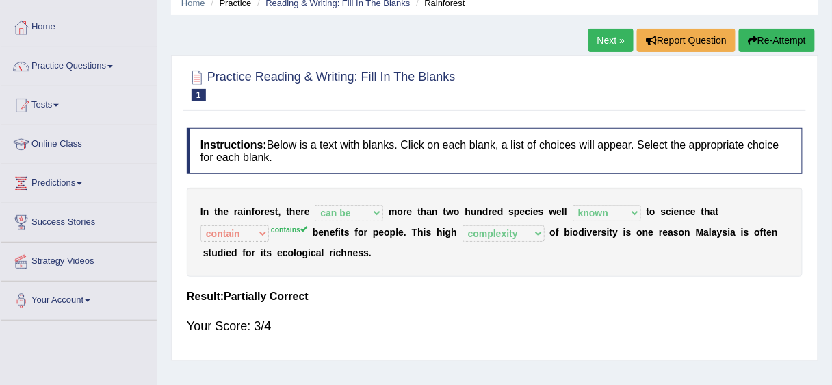
click at [612, 43] on link "Next »" at bounding box center [610, 40] width 45 height 23
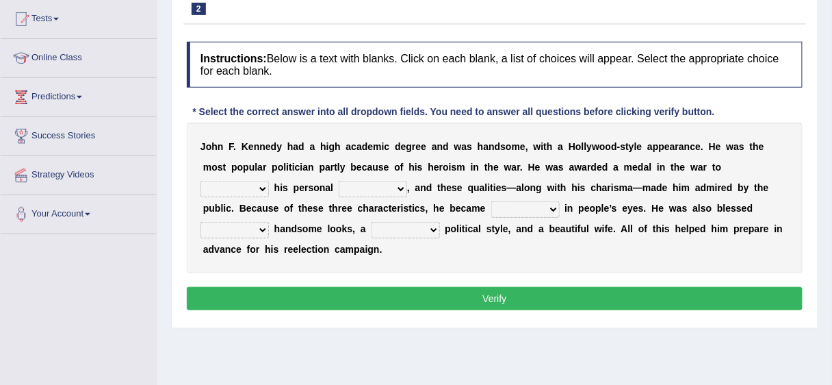
scroll to position [148, 0]
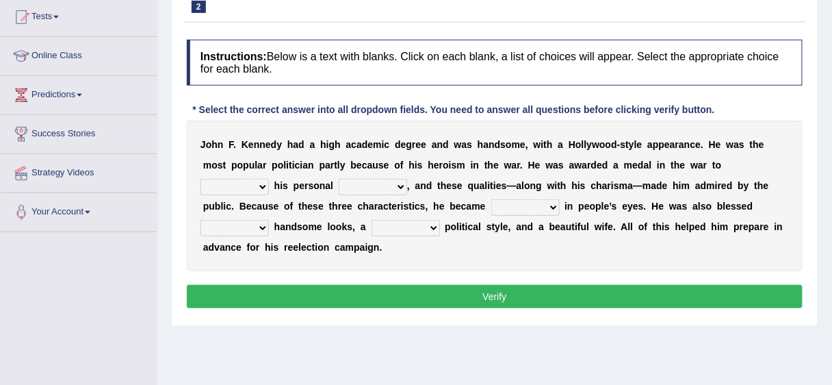
click at [258, 181] on select "prove show evidence upthrow" at bounding box center [234, 187] width 68 height 16
click at [200, 179] on select "prove show evidence upthrow" at bounding box center [234, 187] width 68 height 16
click at [246, 189] on select "prove show evidence upthrow" at bounding box center [234, 187] width 68 height 16
select select "prove"
click at [200, 179] on select "prove show evidence upthrow" at bounding box center [234, 187] width 68 height 16
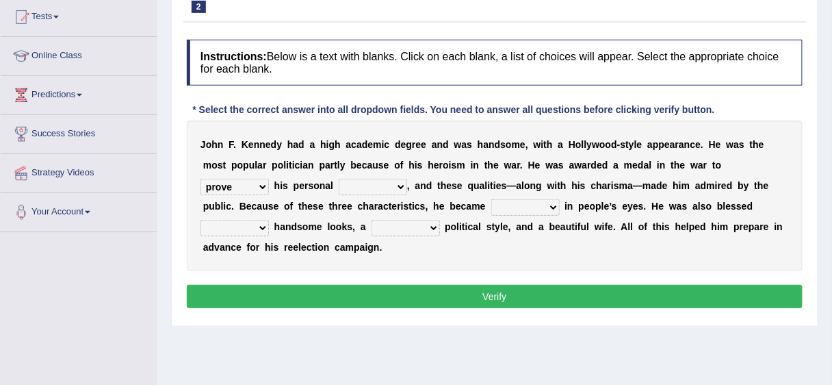
click at [369, 188] on select "passion courage charm liking" at bounding box center [373, 187] width 68 height 16
select select "courage"
click at [339, 179] on select "passion courage charm liking" at bounding box center [373, 187] width 68 height 16
click at [254, 192] on select "prove show evidence upthrow" at bounding box center [234, 187] width 68 height 16
click at [200, 179] on select "prove show evidence upthrow" at bounding box center [234, 187] width 68 height 16
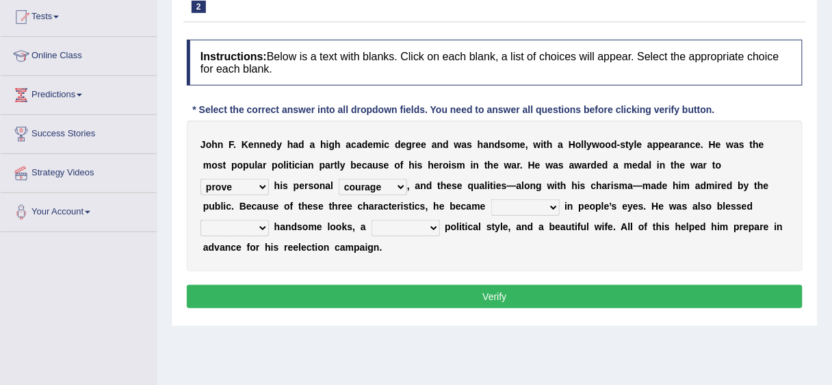
click at [382, 182] on select "passion courage charm liking" at bounding box center [373, 187] width 68 height 16
click at [339, 179] on select "passion courage charm liking" at bounding box center [373, 187] width 68 height 16
click at [517, 207] on select "iconic ironic identical impotent" at bounding box center [525, 207] width 68 height 16
click at [491, 199] on select "iconic ironic identical impotent" at bounding box center [525, 207] width 68 height 16
click at [540, 206] on select "iconic ironic identical impotent" at bounding box center [525, 207] width 68 height 16
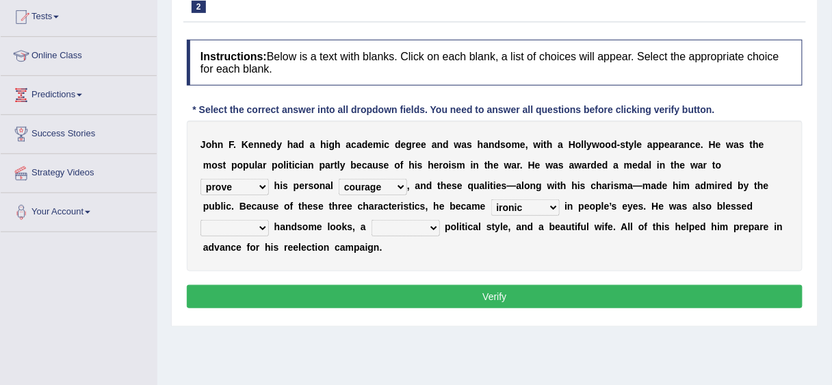
select select "iconic"
click at [491, 199] on select "iconic ironic identical impotent" at bounding box center [525, 207] width 68 height 16
click at [264, 222] on select "with in upon to" at bounding box center [234, 228] width 68 height 16
select select "with"
click at [200, 220] on select "with in upon to" at bounding box center [234, 228] width 68 height 16
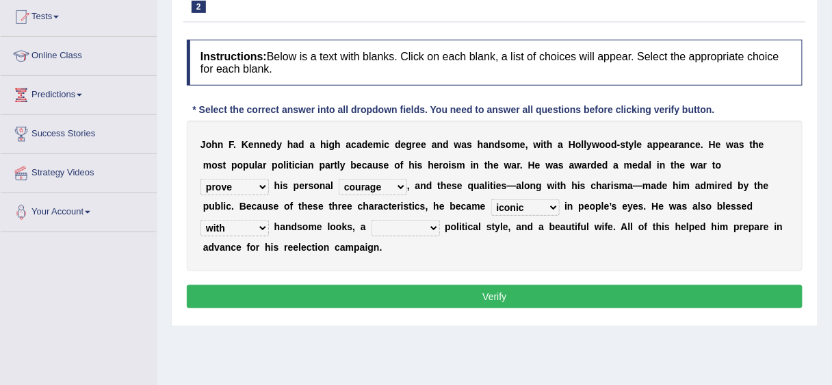
click at [408, 226] on select "mending mends mended mend" at bounding box center [406, 228] width 68 height 16
select select "mending"
click at [372, 220] on select "mending mends mended mend" at bounding box center [406, 228] width 68 height 16
drag, startPoint x: 416, startPoint y: 268, endPoint x: 420, endPoint y: 285, distance: 18.3
click at [421, 291] on button "Verify" at bounding box center [495, 296] width 616 height 23
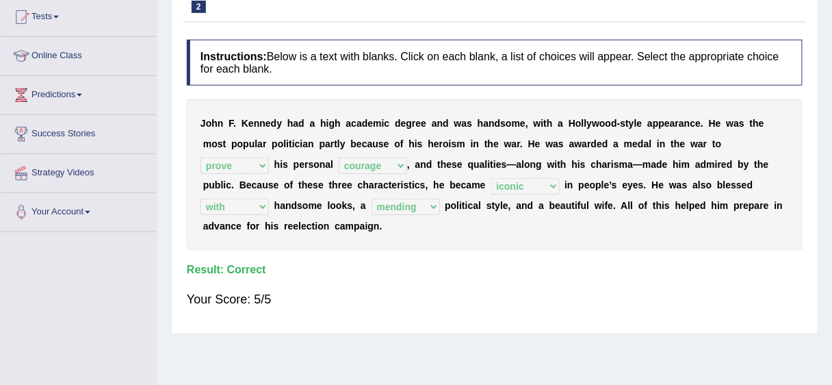
scroll to position [0, 0]
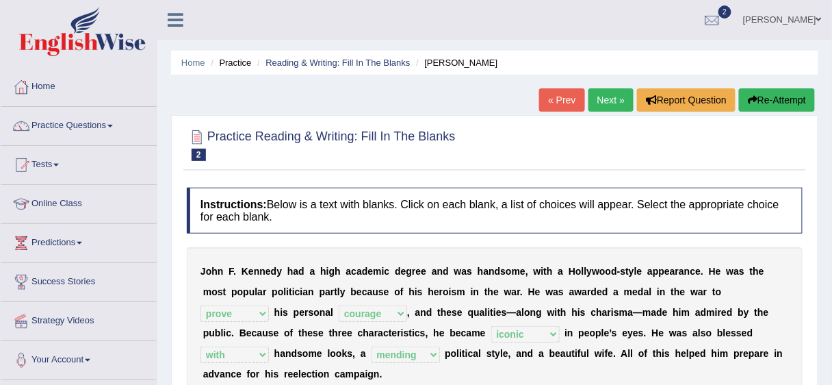
click at [608, 96] on link "Next »" at bounding box center [610, 99] width 45 height 23
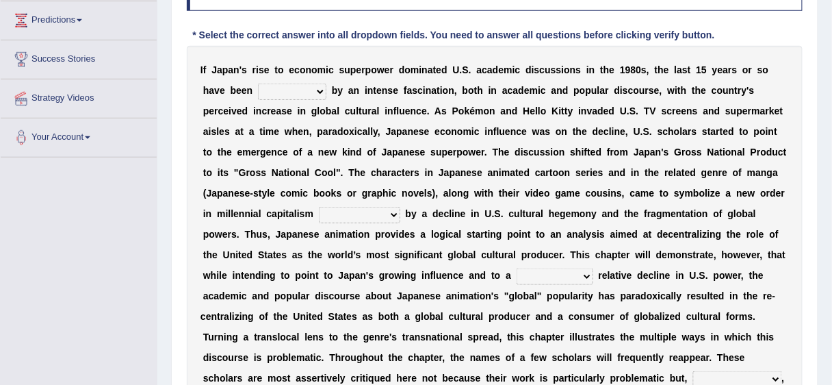
scroll to position [230, 0]
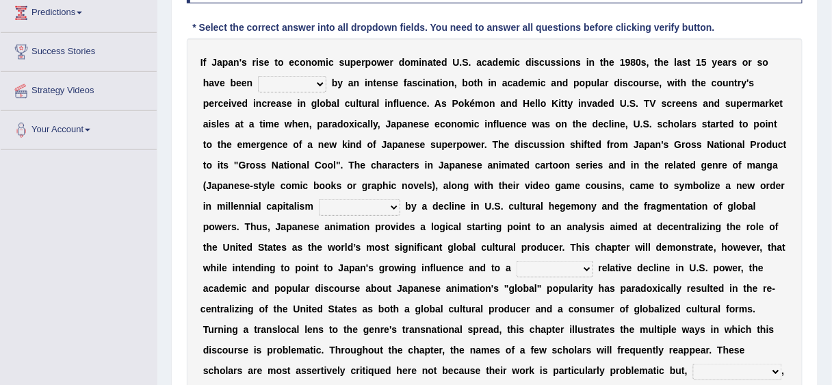
click at [290, 86] on select "marked dedicated made inspired" at bounding box center [292, 84] width 68 height 16
select select "marked"
click at [258, 76] on select "marked dedicated made inspired" at bounding box center [292, 84] width 68 height 16
click at [338, 203] on select "pocessed characterized opposed tangled" at bounding box center [359, 207] width 81 height 16
select select "characterized"
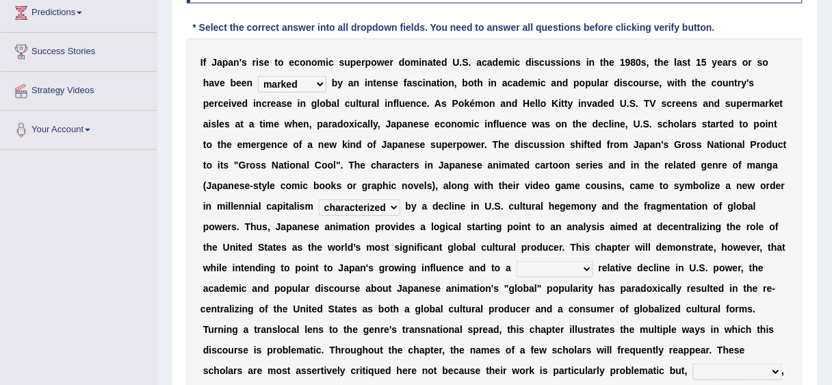
click at [319, 199] on select "pocessed characterized opposed tangled" at bounding box center [359, 207] width 81 height 16
click at [566, 268] on select "concomitant discrete proportional legitimate" at bounding box center [555, 269] width 77 height 16
select select "discrete"
click at [517, 261] on select "concomitant discrete proportional legitimate" at bounding box center [555, 269] width 77 height 16
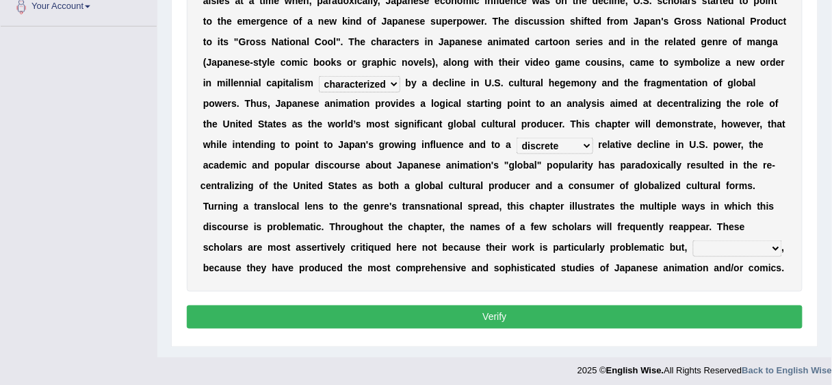
scroll to position [358, 0]
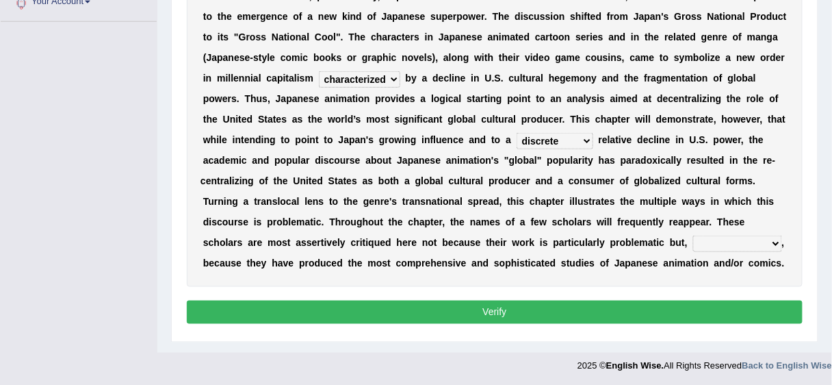
click at [693, 239] on select "however on the contrary in addition on the whole" at bounding box center [737, 243] width 89 height 16
select select "on the whole"
click at [693, 235] on select "however on the contrary in addition on the whole" at bounding box center [737, 243] width 89 height 16
click at [681, 315] on button "Verify" at bounding box center [495, 311] width 616 height 23
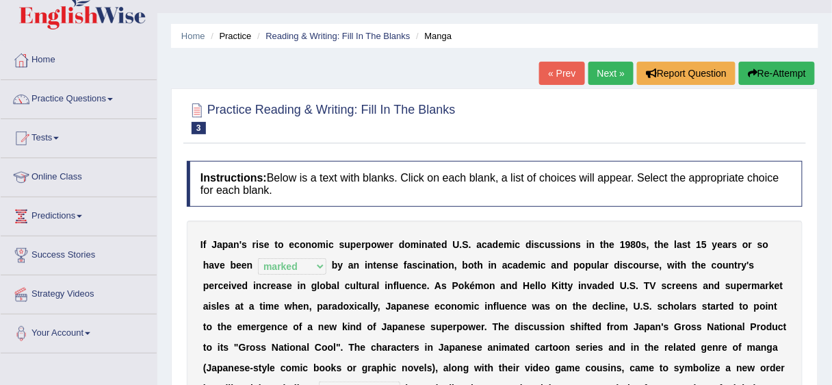
scroll to position [0, 0]
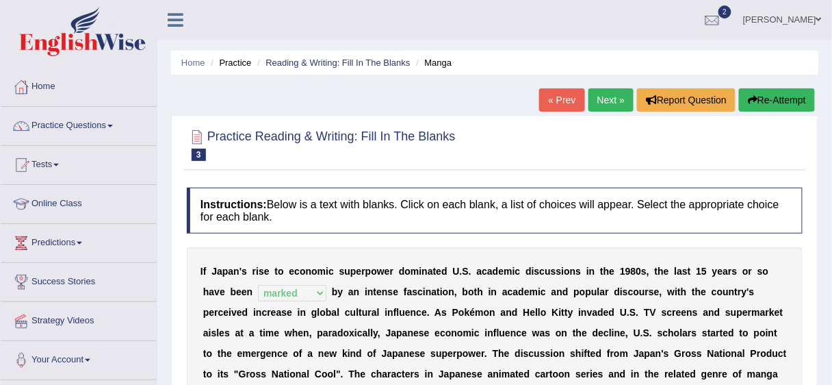
click at [596, 101] on link "Next »" at bounding box center [610, 99] width 45 height 23
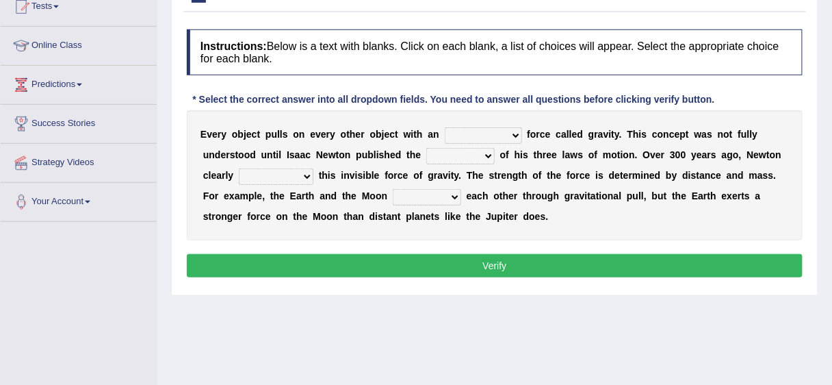
drag, startPoint x: 0, startPoint y: 0, endPoint x: 473, endPoint y: 134, distance: 492.1
click at [473, 134] on select "invisible unknown unbelievable inconsistent" at bounding box center [483, 135] width 77 height 16
select select "invisible"
click at [445, 127] on select "invisible unknown unbelievable inconsistent" at bounding box center [483, 135] width 77 height 16
click at [435, 156] on select "concept theory method argument" at bounding box center [460, 156] width 68 height 16
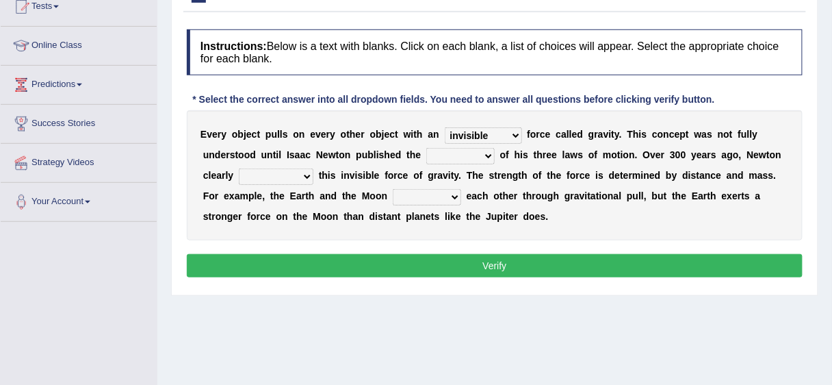
select select "concept"
click at [426, 148] on select "concept theory method argument" at bounding box center [460, 156] width 68 height 16
click at [275, 171] on select "explained undermined overturned realized" at bounding box center [276, 176] width 75 height 16
select select "undermined"
click at [239, 168] on select "explained undermined overturned realized" at bounding box center [276, 176] width 75 height 16
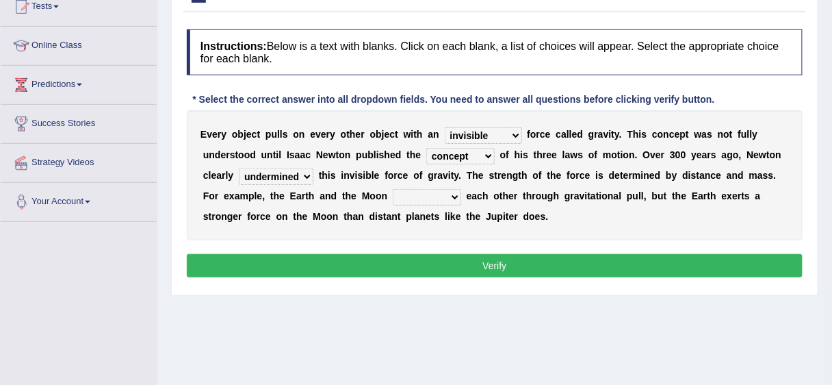
click at [400, 194] on select "affect spin evade span" at bounding box center [427, 197] width 68 height 16
select select "evade"
click at [393, 189] on select "affect spin evade span" at bounding box center [427, 197] width 68 height 16
click at [426, 257] on button "Verify" at bounding box center [495, 265] width 616 height 23
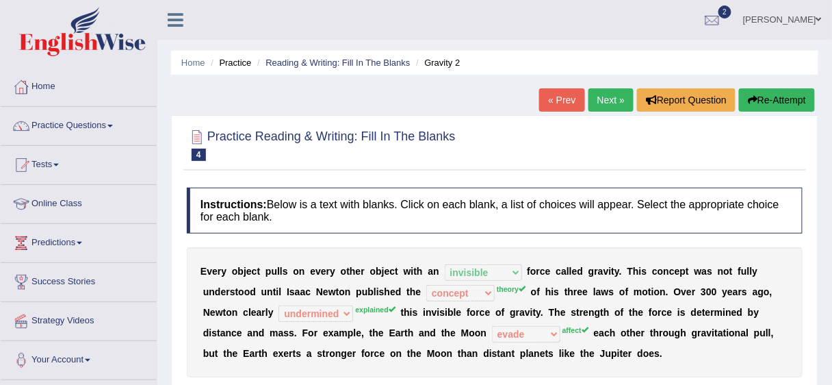
click at [618, 94] on link "Next »" at bounding box center [610, 99] width 45 height 23
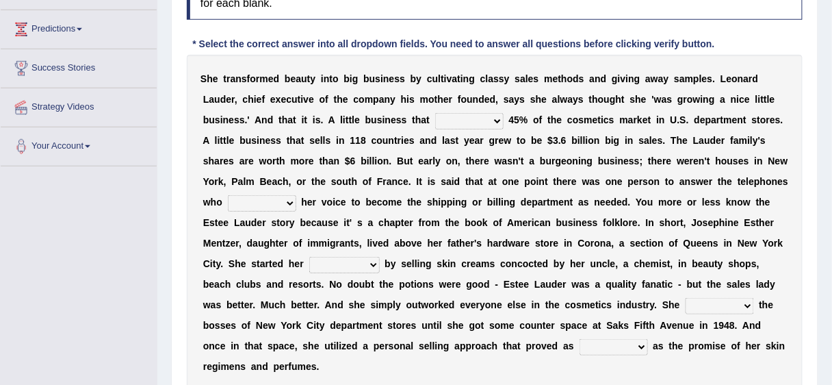
scroll to position [213, 0]
click at [467, 116] on select "has controls makes maintains" at bounding box center [469, 121] width 68 height 16
select select "makes"
click at [435, 113] on select "has controls makes maintains" at bounding box center [469, 121] width 68 height 16
click at [452, 120] on select "has controls makes maintains" at bounding box center [469, 121] width 68 height 16
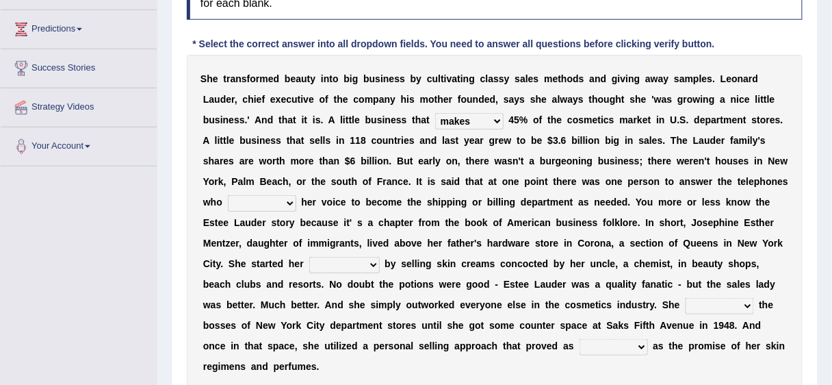
click at [435, 113] on select "has controls makes maintains" at bounding box center [469, 121] width 68 height 16
click at [247, 201] on select "switched changed raised used" at bounding box center [262, 203] width 68 height 16
select select "raised"
click at [228, 195] on select "switched changed raised used" at bounding box center [262, 203] width 68 height 16
click at [343, 263] on select "job institute companion enterprise" at bounding box center [344, 265] width 70 height 16
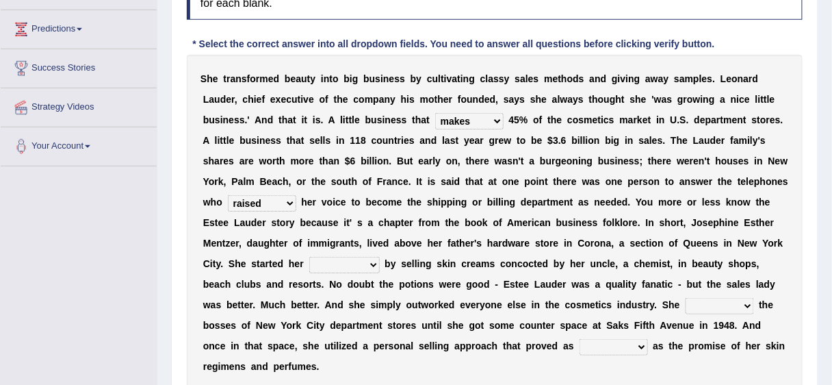
click at [309, 257] on select "job institute companion enterprise" at bounding box center [344, 265] width 70 height 16
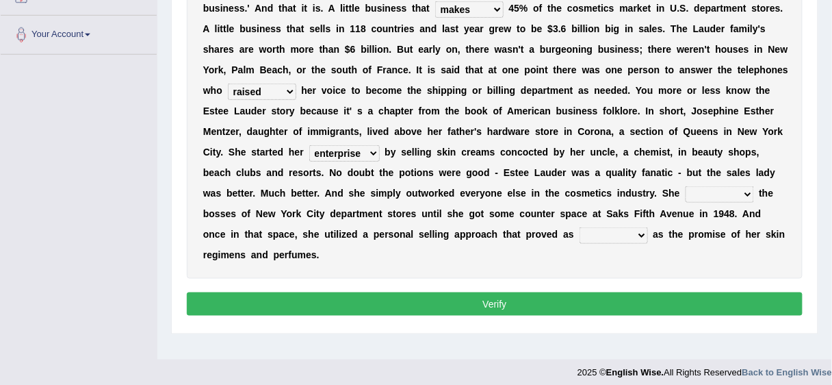
scroll to position [333, 0]
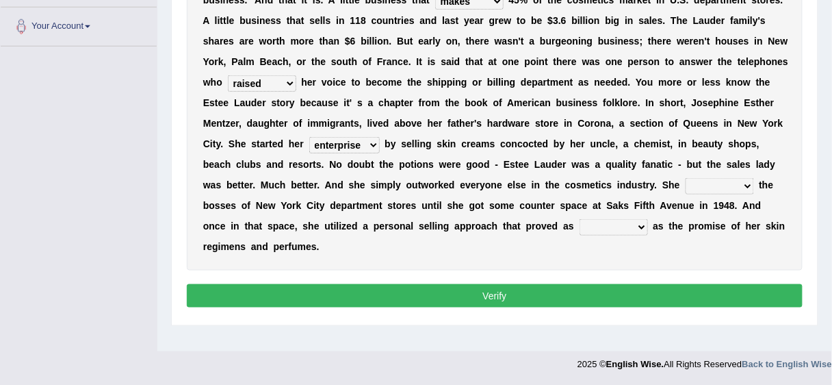
drag, startPoint x: 833, startPoint y: 331, endPoint x: 366, endPoint y: 144, distance: 502.9
click at [366, 144] on div "S h e t r a n s f o r m e d b e a u t y i n t o b i g b u s i n e s s b y c u l…" at bounding box center [495, 102] width 616 height 335
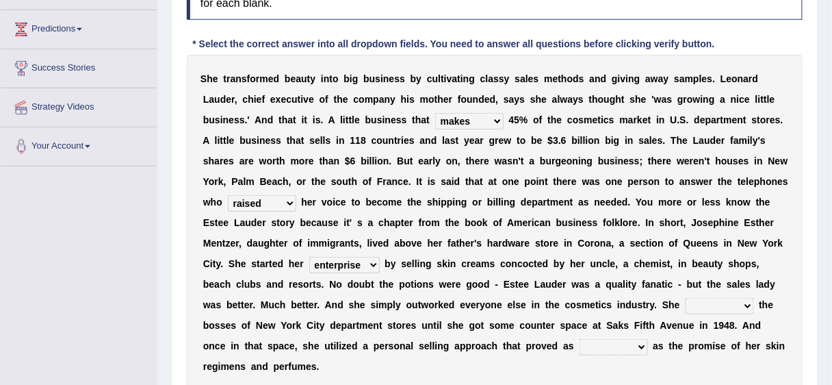
select select "job"
click at [309, 257] on select "job institute companion enterprise" at bounding box center [344, 265] width 70 height 16
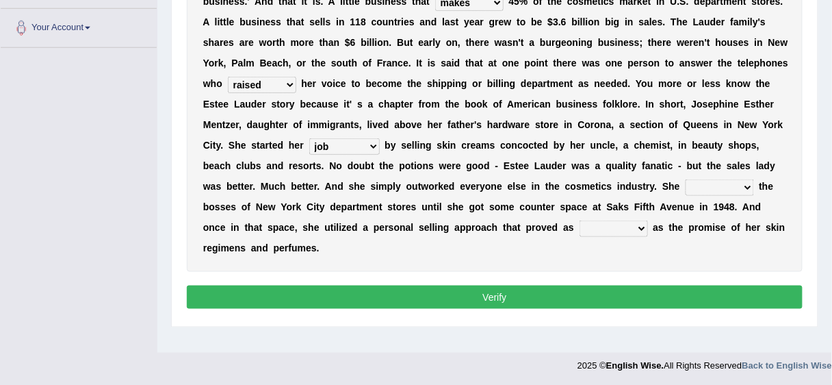
scroll to position [333, 0]
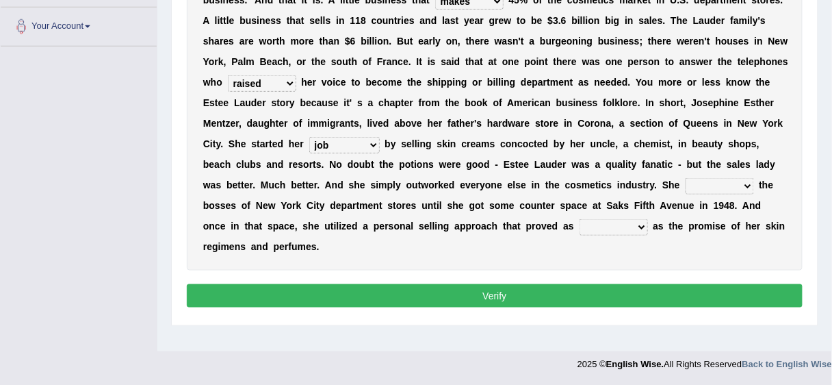
click at [712, 184] on select "stated bridged stalked heaved" at bounding box center [720, 186] width 68 height 16
select select "stalked"
click at [686, 178] on select "stated bridged stalked heaved" at bounding box center [720, 186] width 68 height 16
click at [579, 224] on select "potent ruthless potential expensive" at bounding box center [613, 227] width 68 height 16
select select "potent"
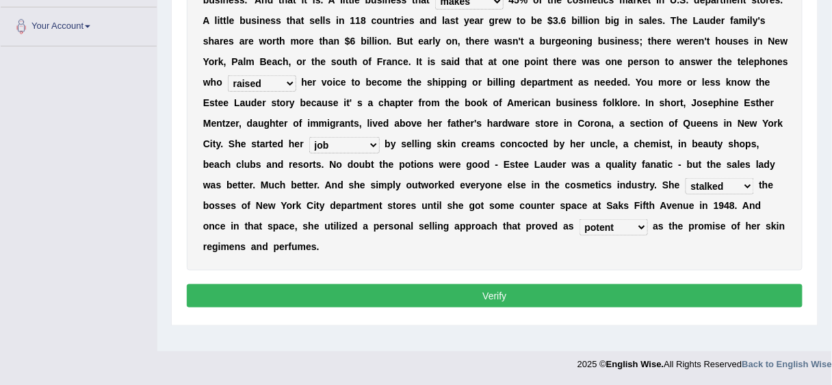
click at [579, 219] on select "potent ruthless potential expensive" at bounding box center [613, 227] width 68 height 16
click at [582, 290] on button "Verify" at bounding box center [495, 295] width 616 height 23
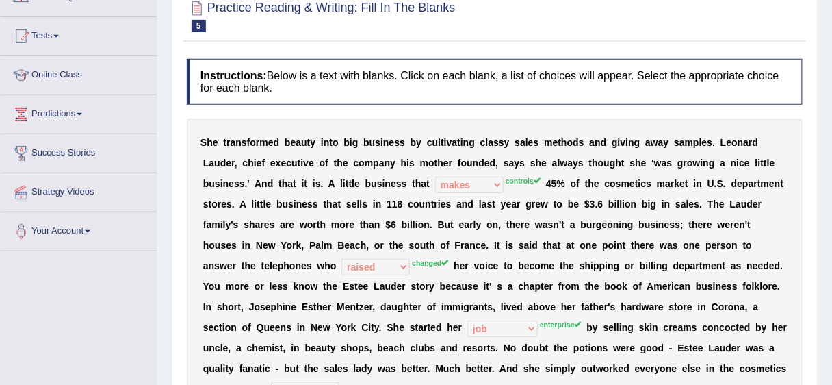
scroll to position [26, 0]
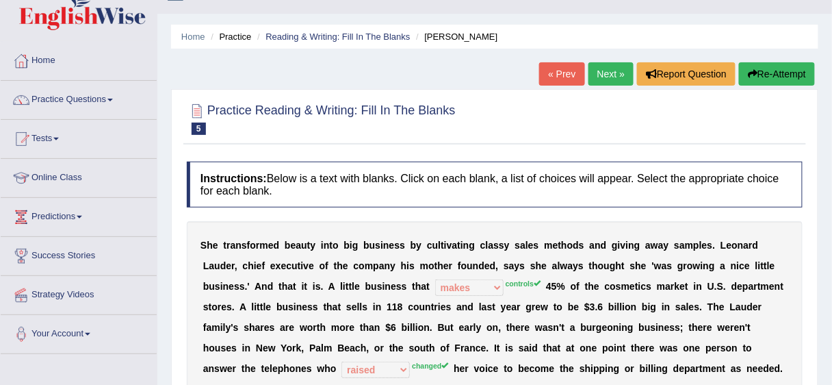
click at [603, 70] on link "Next »" at bounding box center [610, 73] width 45 height 23
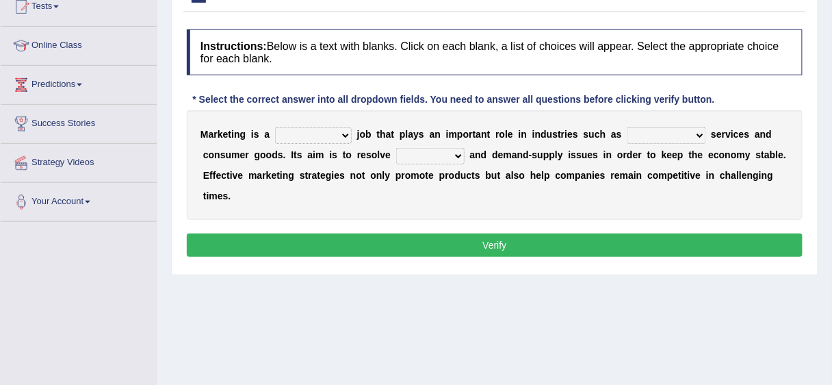
select select "professional"
click at [275, 127] on select "professional flexible parochial descriptive" at bounding box center [313, 135] width 77 height 16
click at [648, 131] on select "civil financial conventional foremost" at bounding box center [666, 135] width 79 height 16
select select "civil"
click at [627, 127] on select "civil financial conventional foremost" at bounding box center [666, 135] width 79 height 16
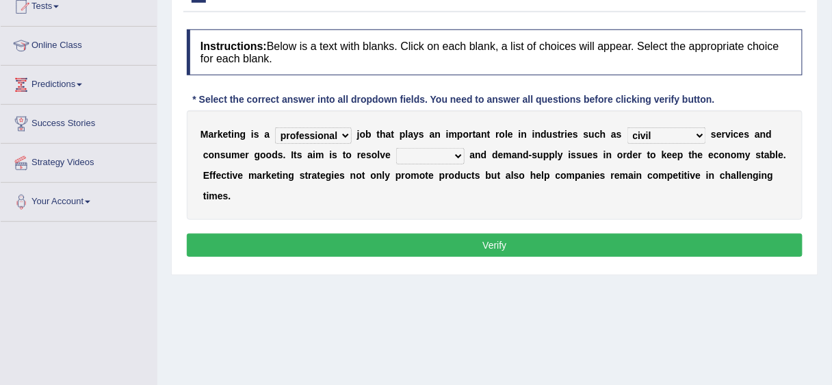
click at [408, 151] on select "imbalance excess symmetry budget" at bounding box center [430, 156] width 68 height 16
select select "budget"
click at [396, 148] on select "imbalance excess symmetry budget" at bounding box center [430, 156] width 68 height 16
click at [418, 239] on button "Verify" at bounding box center [495, 244] width 616 height 23
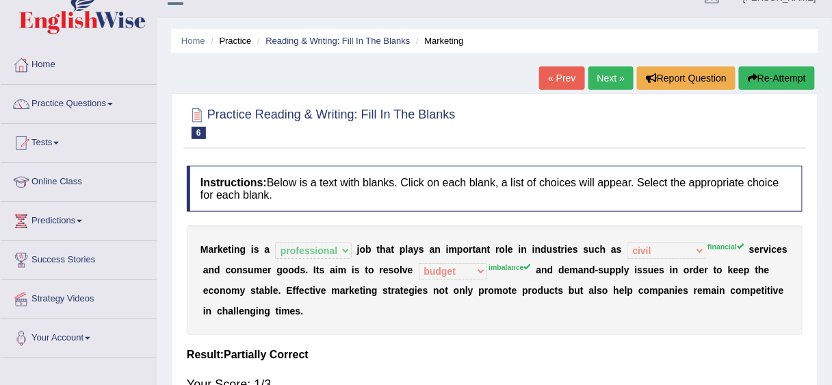
scroll to position [14, 0]
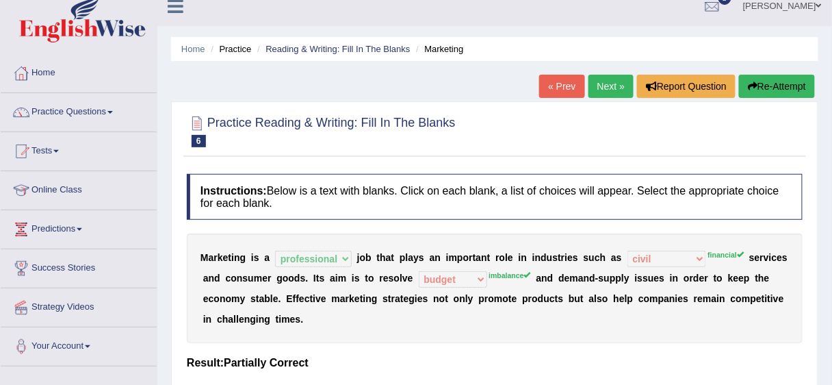
click at [612, 86] on link "Next »" at bounding box center [610, 86] width 45 height 23
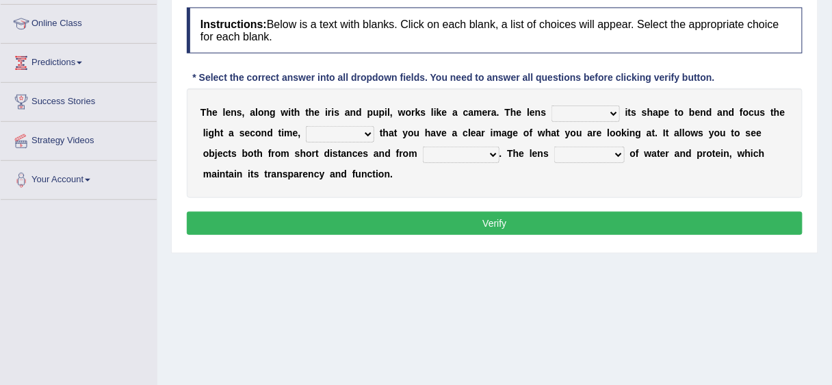
scroll to position [181, 0]
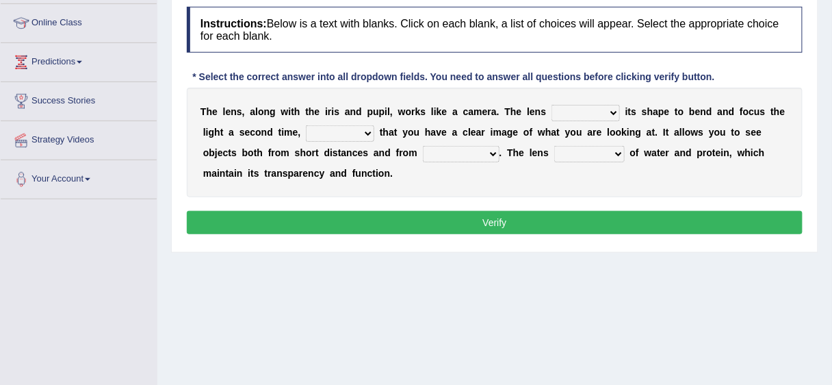
click at [558, 110] on select "adjusts shows selects presents" at bounding box center [585, 113] width 68 height 16
select select "adjusts"
click at [551, 105] on select "adjusts shows selects presents" at bounding box center [585, 113] width 68 height 16
click at [320, 131] on select "ensures to ensure ensure ensured" at bounding box center [340, 133] width 68 height 16
select select "ensures"
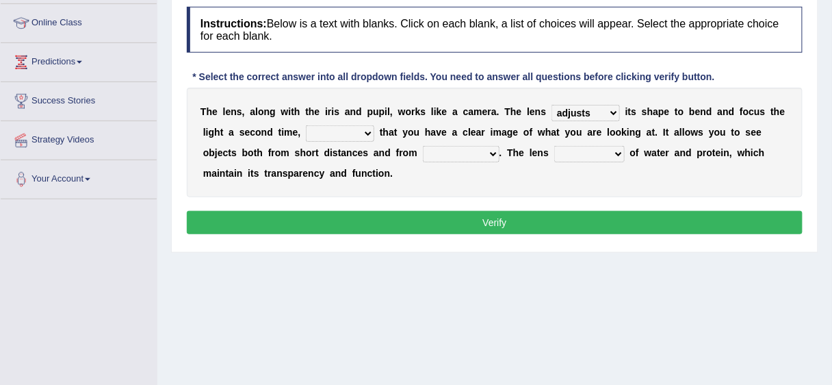
click at [306, 125] on select "ensures to ensure ensure ensured" at bounding box center [340, 133] width 68 height 16
click at [429, 156] on select "far away in between further apart all along" at bounding box center [461, 154] width 77 height 16
select select "far away"
click at [423, 146] on select "far away in between further apart all along" at bounding box center [461, 154] width 77 height 16
click at [559, 154] on select "constitutes comprises composes consists" at bounding box center [589, 154] width 70 height 16
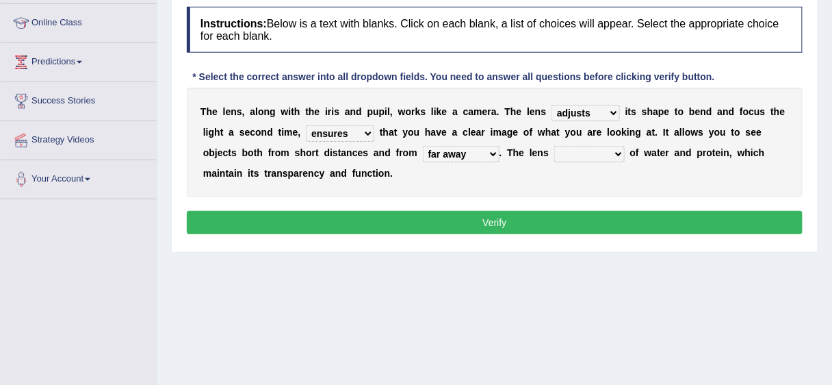
select select "comprises"
click at [554, 146] on select "constitutes comprises composes consists" at bounding box center [589, 154] width 70 height 16
click at [554, 213] on button "Verify" at bounding box center [495, 222] width 616 height 23
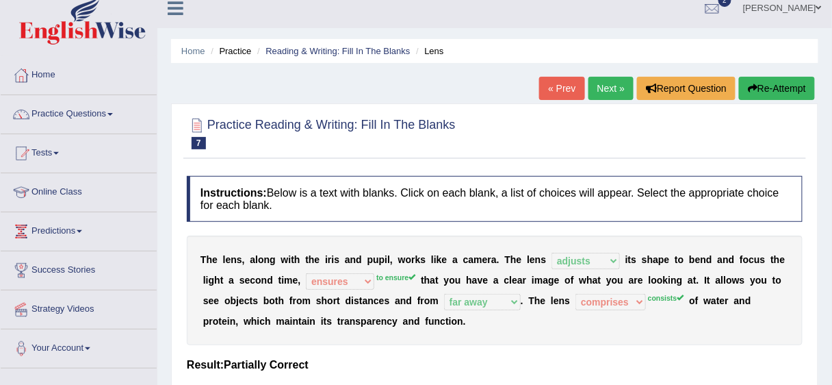
scroll to position [11, 0]
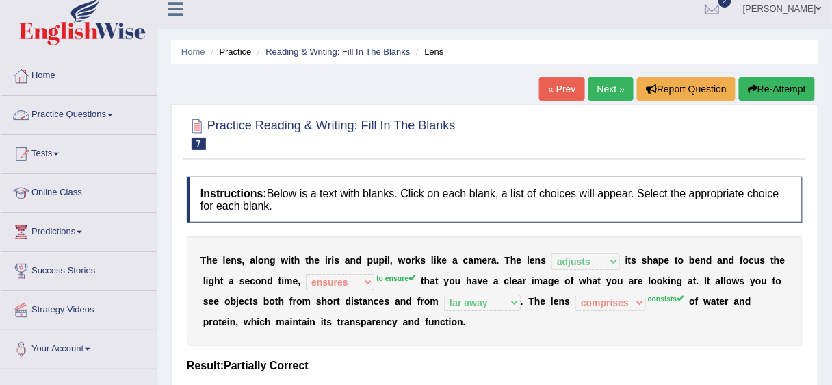
click at [66, 107] on link "Practice Questions" at bounding box center [79, 113] width 156 height 34
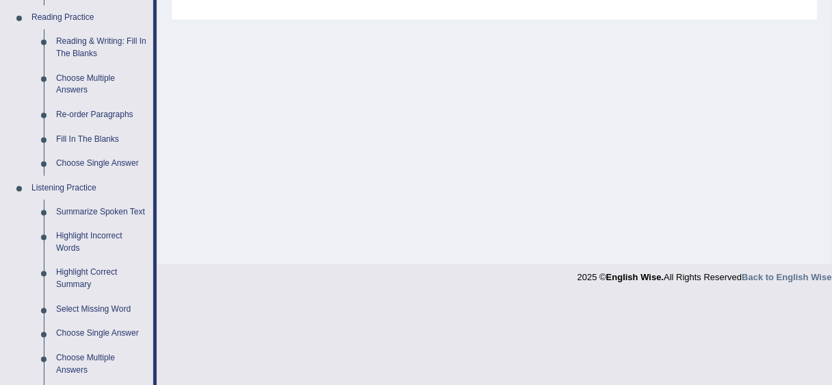
scroll to position [433, 0]
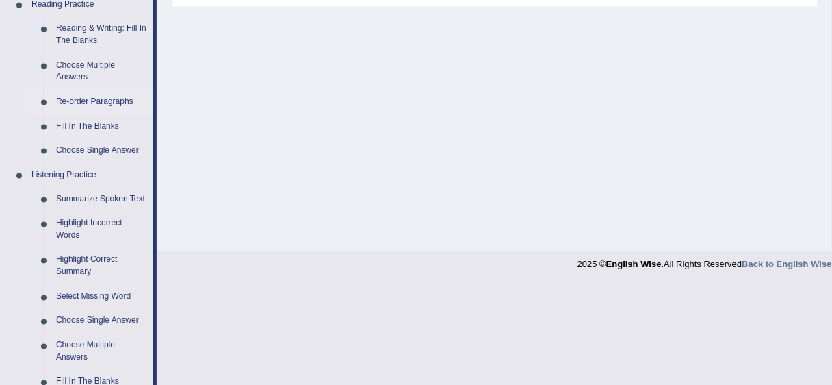
click at [86, 99] on link "Re-order Paragraphs" at bounding box center [101, 102] width 103 height 25
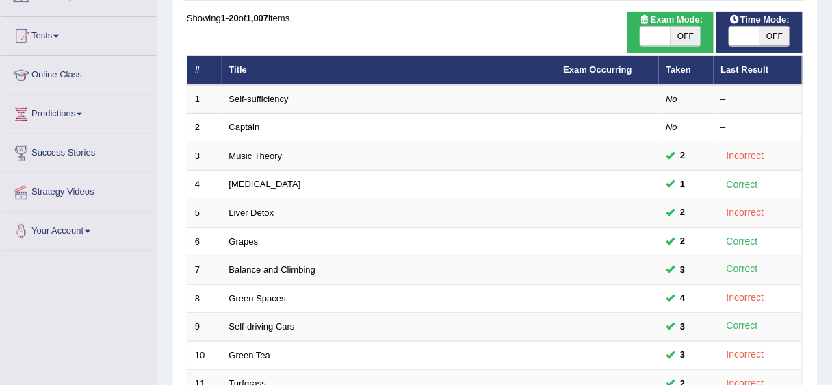
scroll to position [116, 0]
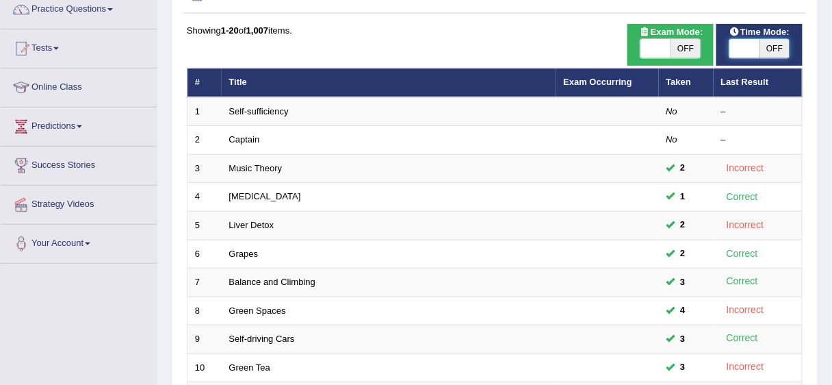
click at [733, 39] on span at bounding box center [744, 48] width 30 height 19
checkbox input "true"
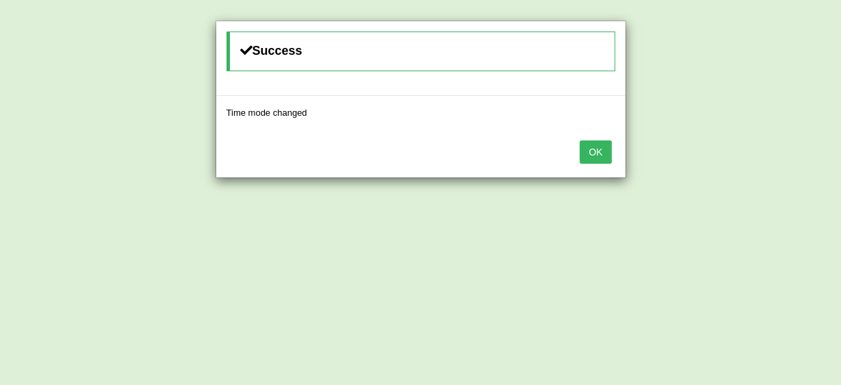
click at [612, 156] on div "OK" at bounding box center [420, 153] width 409 height 48
click at [597, 154] on button "OK" at bounding box center [594, 151] width 31 height 23
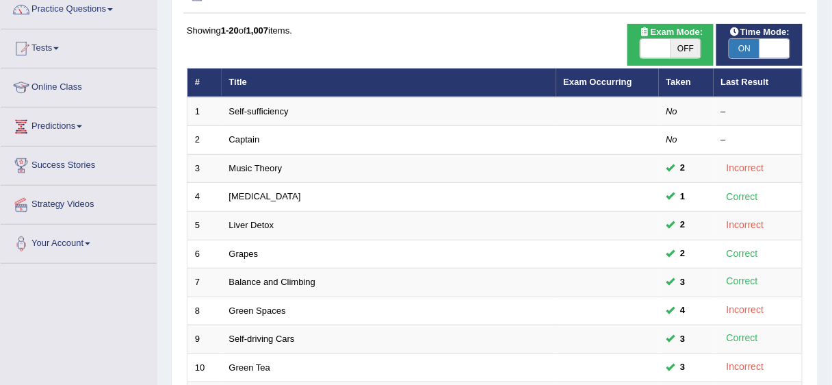
drag, startPoint x: 831, startPoint y: 76, endPoint x: 831, endPoint y: 145, distance: 69.1
click at [831, 145] on div "Home Practice Reading: Re-order Paragraphs Practice Reading: Re-order Paragraph…" at bounding box center [494, 320] width 675 height 872
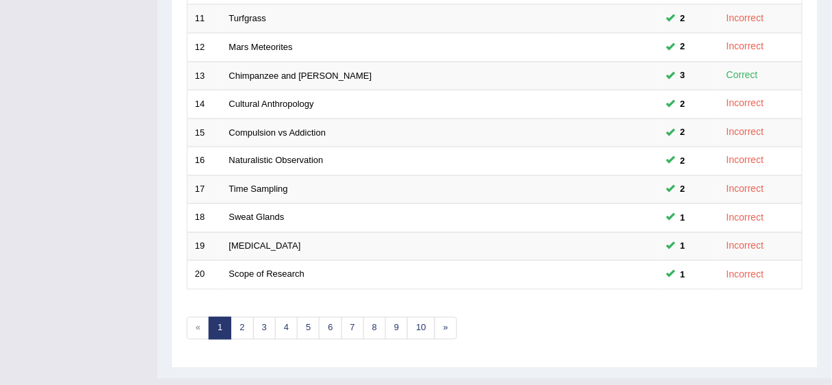
scroll to position [515, 0]
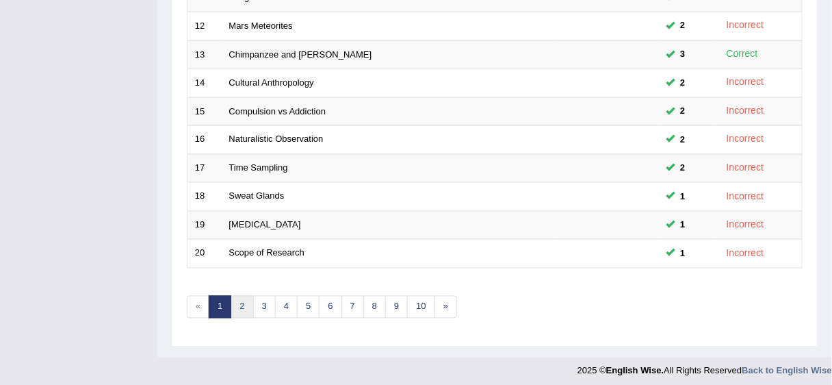
click at [250, 307] on link "2" at bounding box center [242, 307] width 23 height 23
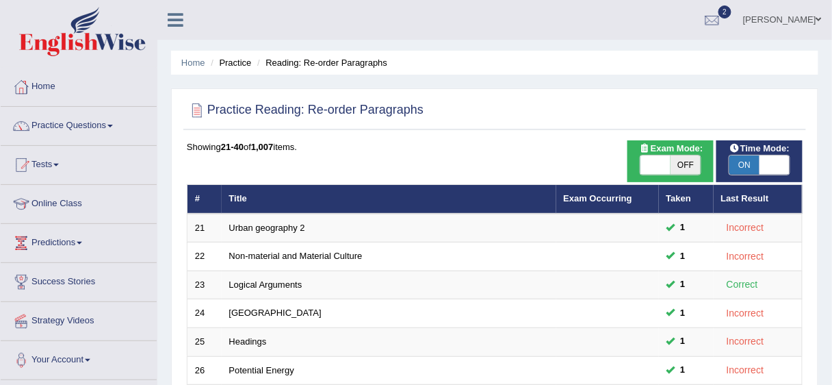
scroll to position [337, 0]
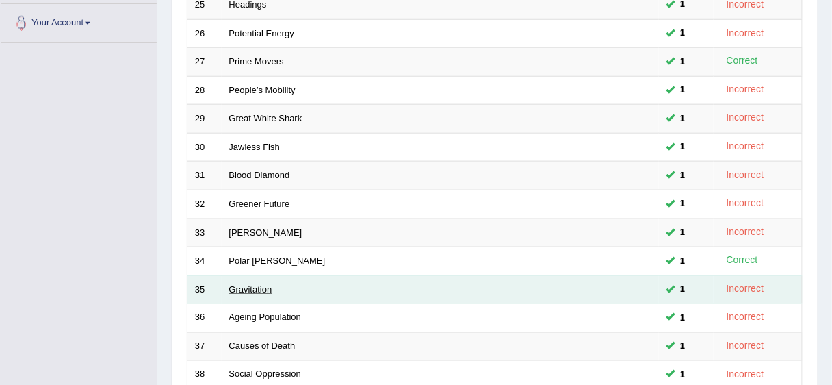
click at [255, 284] on link "Gravitation" at bounding box center [250, 289] width 43 height 10
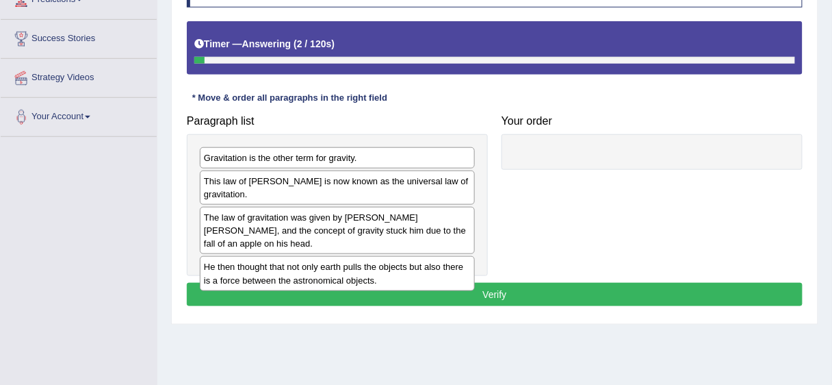
scroll to position [245, 0]
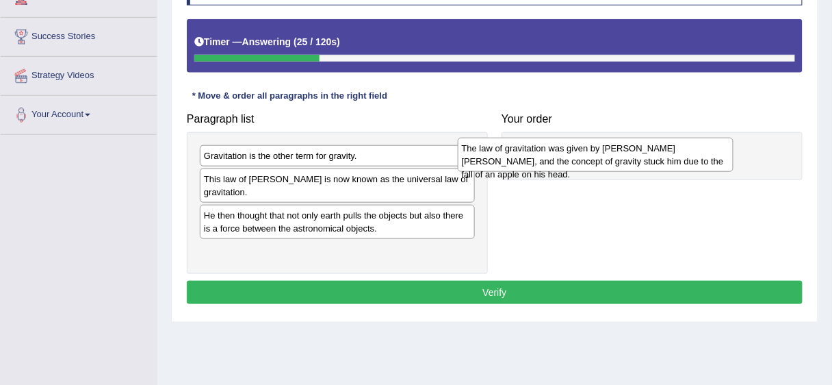
drag, startPoint x: 328, startPoint y: 206, endPoint x: 586, endPoint y: 153, distance: 263.3
click at [586, 153] on div "The law of gravitation was given by Sir Issacs Newton, and the concept of gravi…" at bounding box center [596, 155] width 276 height 34
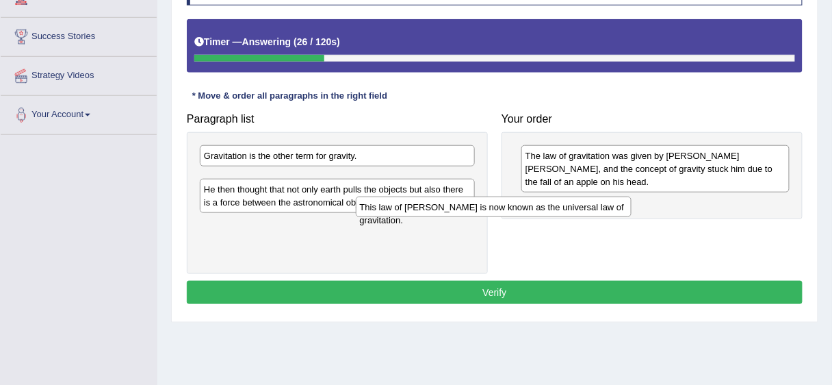
drag, startPoint x: 409, startPoint y: 174, endPoint x: 587, endPoint y: 195, distance: 179.1
click at [587, 196] on div "This law of Newton is now known as the universal law of gravitation." at bounding box center [494, 206] width 276 height 21
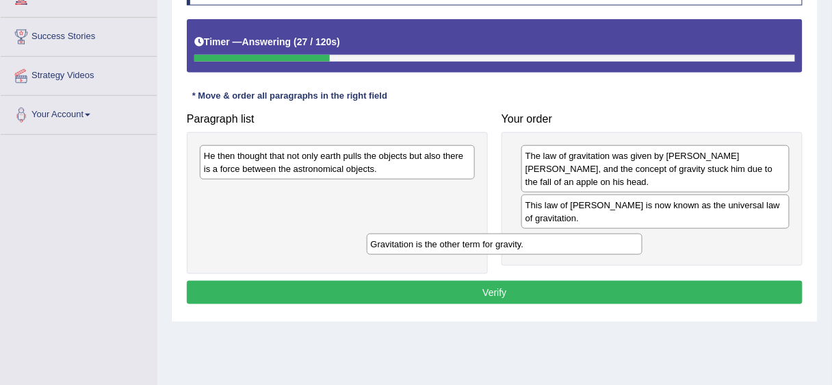
drag, startPoint x: 421, startPoint y: 153, endPoint x: 591, endPoint y: 244, distance: 193.1
click at [591, 244] on div "Gravitation is the other term for gravity." at bounding box center [505, 243] width 276 height 21
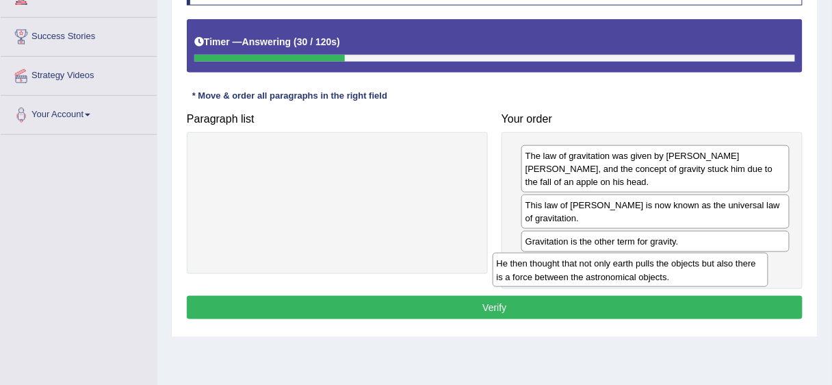
drag, startPoint x: 413, startPoint y: 151, endPoint x: 705, endPoint y: 260, distance: 312.4
click at [705, 260] on div "He then thought that not only earth pulls the objects but also there is a force…" at bounding box center [631, 269] width 276 height 34
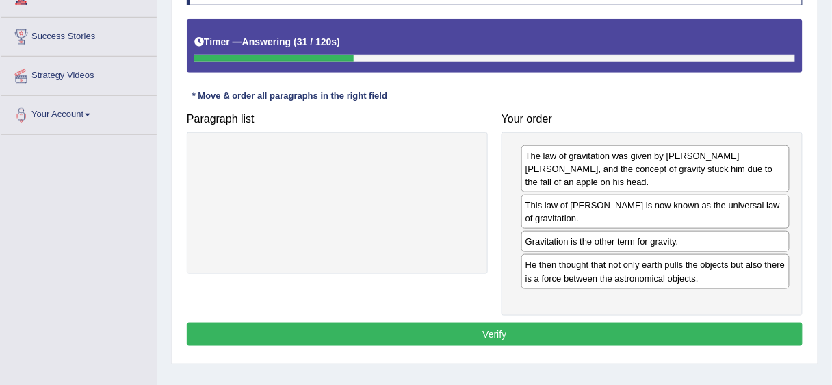
click at [618, 331] on button "Verify" at bounding box center [495, 333] width 616 height 23
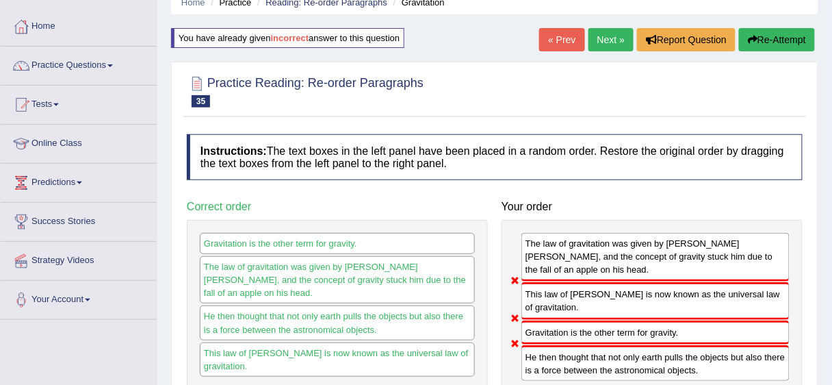
scroll to position [60, 0]
click at [616, 43] on link "Next »" at bounding box center [610, 40] width 45 height 23
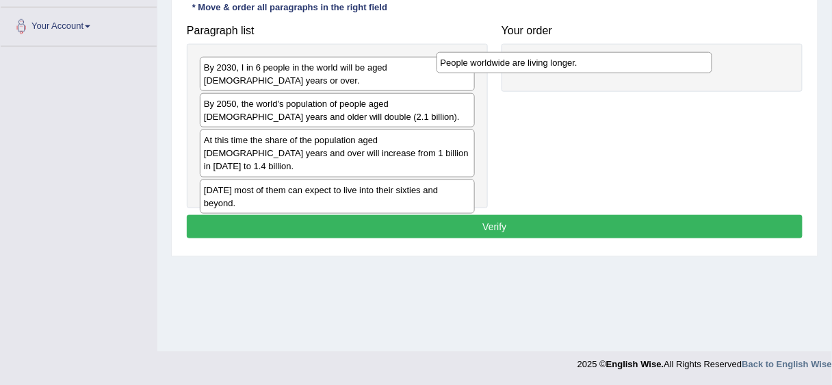
drag, startPoint x: 258, startPoint y: 65, endPoint x: 495, endPoint y: 62, distance: 236.7
click at [495, 62] on div "People worldwide are living longer." at bounding box center [575, 62] width 276 height 21
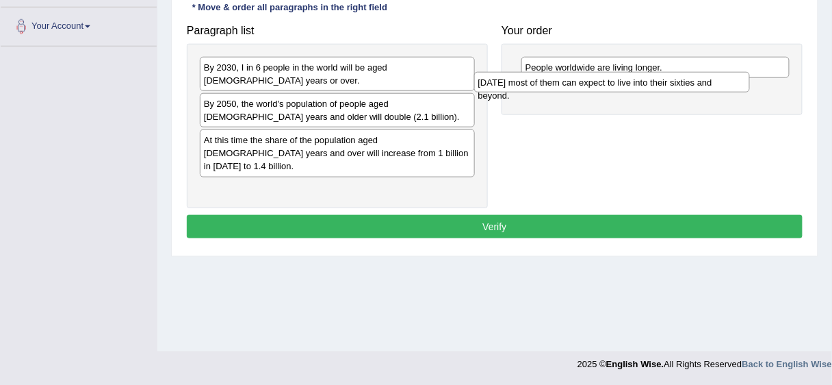
drag, startPoint x: 339, startPoint y: 163, endPoint x: 613, endPoint y: 83, distance: 285.6
click at [613, 83] on div "Today most of them can expect to live into their sixties and beyond." at bounding box center [612, 82] width 276 height 21
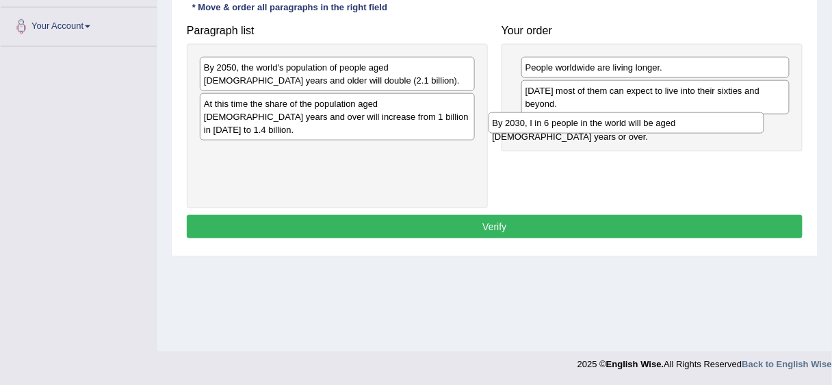
drag, startPoint x: 250, startPoint y: 71, endPoint x: 523, endPoint y: 121, distance: 277.5
click at [540, 128] on div "By 2030, I in 6 people in the world will be aged 60 years or over." at bounding box center [627, 122] width 276 height 21
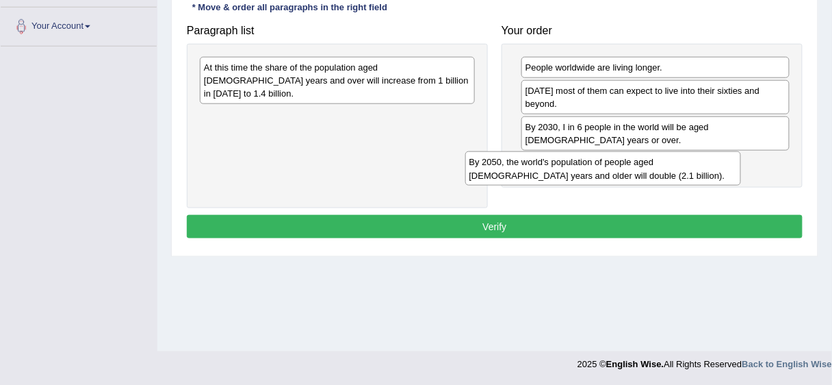
drag, startPoint x: 355, startPoint y: 74, endPoint x: 605, endPoint y: 150, distance: 261.7
click at [621, 166] on div "By 2050, the world's population of people aged 60 years and older will double (…" at bounding box center [603, 168] width 276 height 34
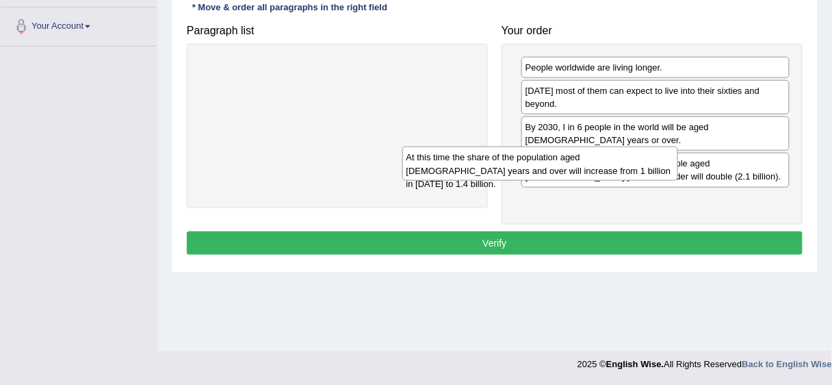
drag, startPoint x: 382, startPoint y: 81, endPoint x: 631, endPoint y: 191, distance: 271.7
click at [622, 181] on div "At this time the share of the population aged 60 years and over will increase f…" at bounding box center [540, 163] width 276 height 34
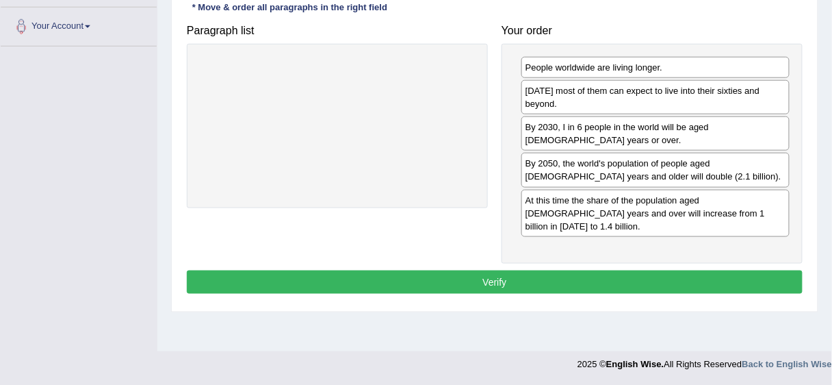
click at [590, 270] on button "Verify" at bounding box center [495, 281] width 616 height 23
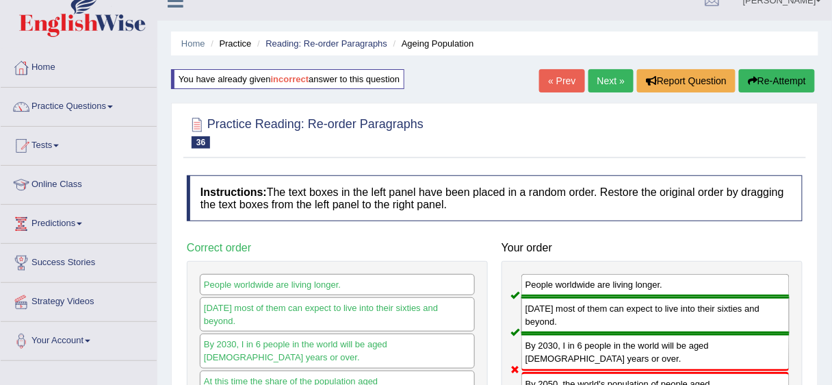
scroll to position [16, 0]
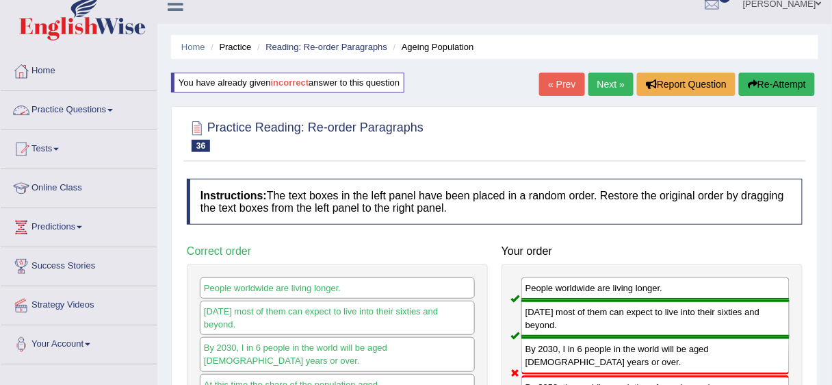
click at [88, 105] on link "Practice Questions" at bounding box center [79, 108] width 156 height 34
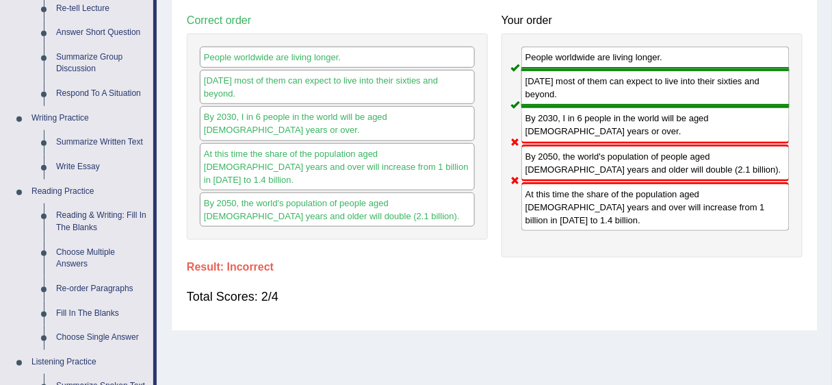
scroll to position [265, 0]
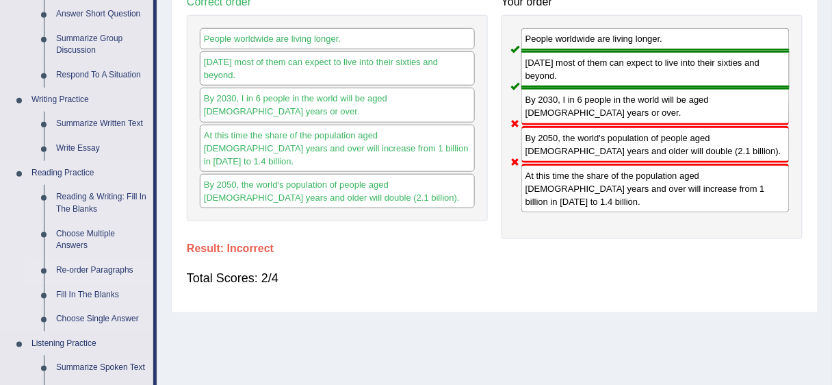
click at [96, 260] on link "Re-order Paragraphs" at bounding box center [101, 270] width 103 height 25
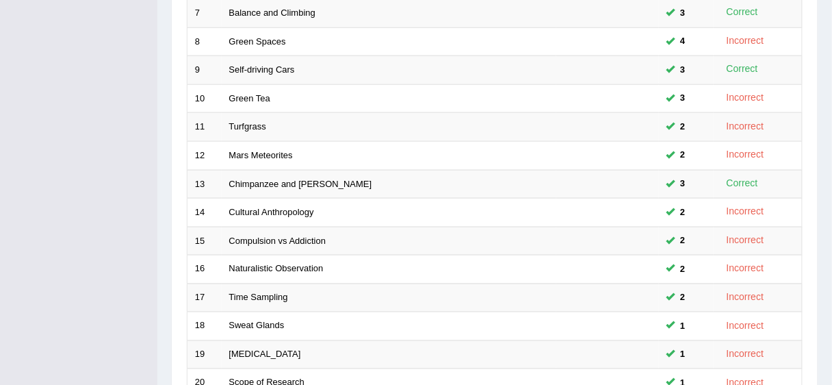
scroll to position [515, 0]
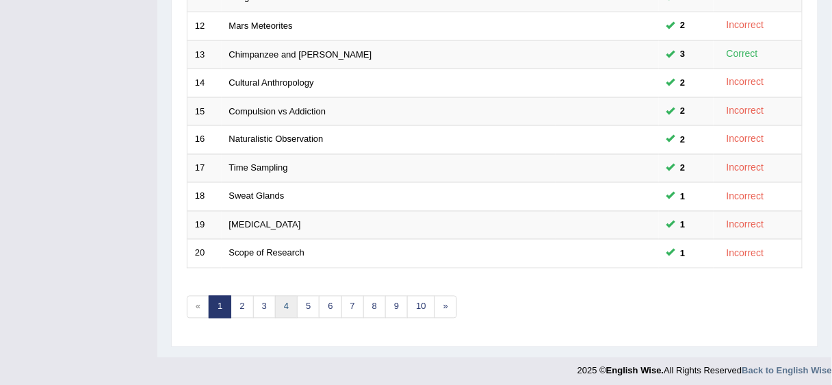
click at [282, 298] on link "4" at bounding box center [286, 307] width 23 height 23
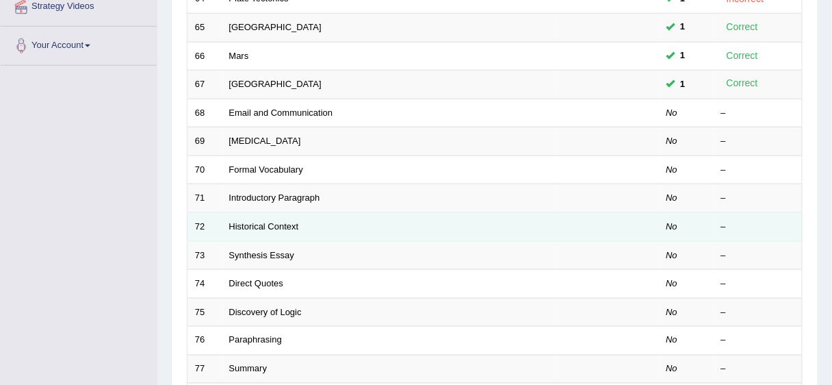
scroll to position [312, 0]
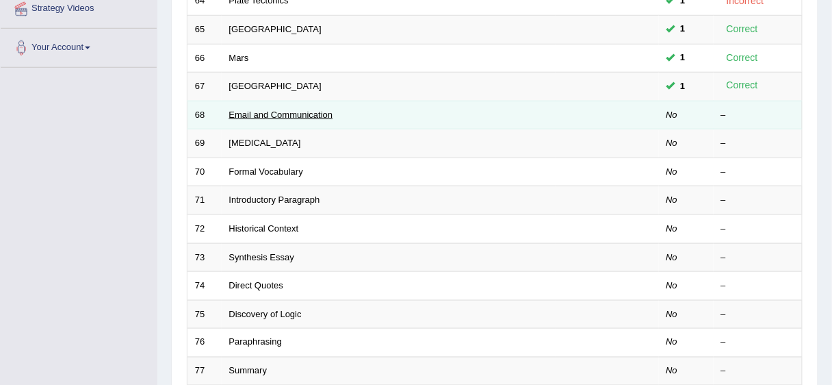
click at [282, 112] on link "Email and Communication" at bounding box center [281, 114] width 104 height 10
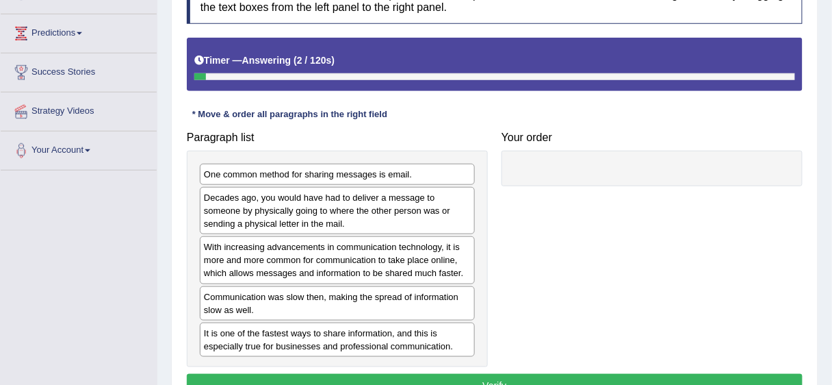
scroll to position [296, 0]
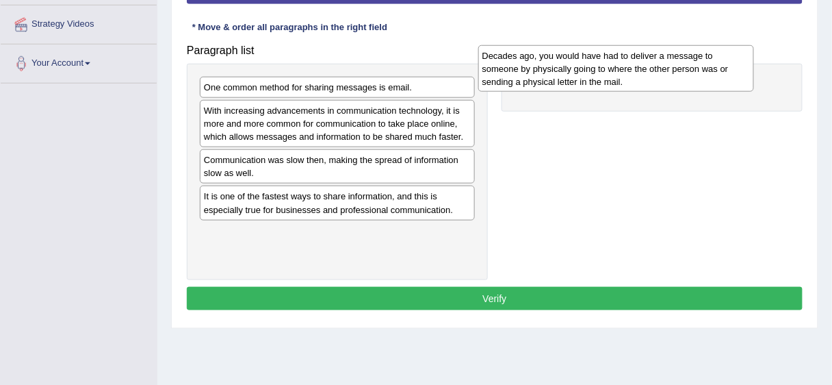
drag, startPoint x: 316, startPoint y: 122, endPoint x: 595, endPoint y: 68, distance: 283.8
click at [595, 68] on div "Decades ago, you would have had to deliver a message to someone by physically g…" at bounding box center [616, 68] width 276 height 47
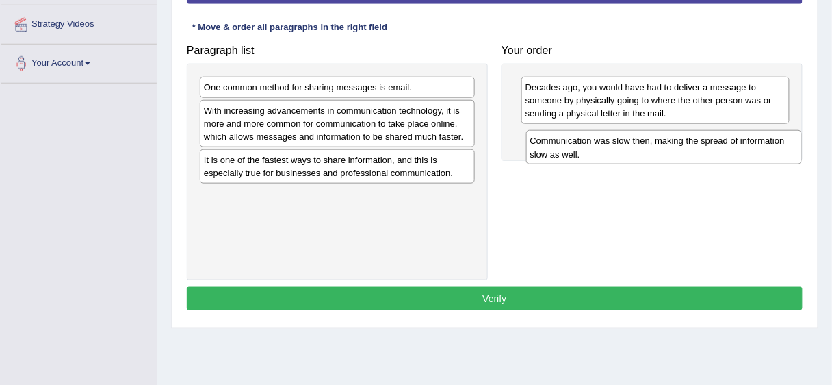
drag, startPoint x: 366, startPoint y: 163, endPoint x: 692, endPoint y: 145, distance: 326.8
click at [692, 145] on div "Communication was slow then, making the spread of information slow as well." at bounding box center [664, 147] width 276 height 34
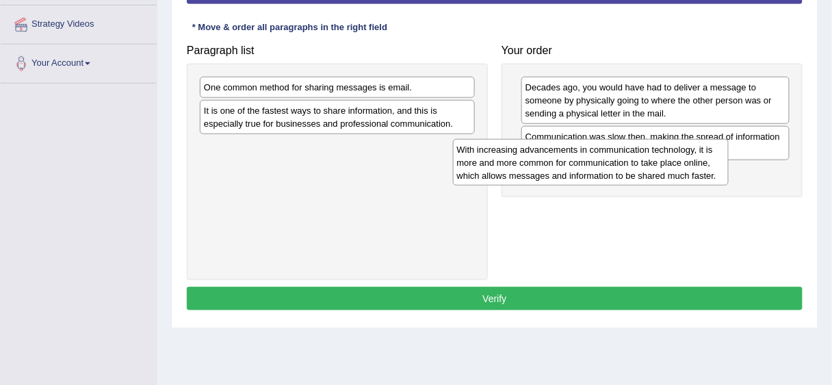
drag, startPoint x: 335, startPoint y: 127, endPoint x: 593, endPoint y: 167, distance: 261.0
click at [593, 167] on div "With increasing advancements in communication technology, it is more and more c…" at bounding box center [591, 162] width 276 height 47
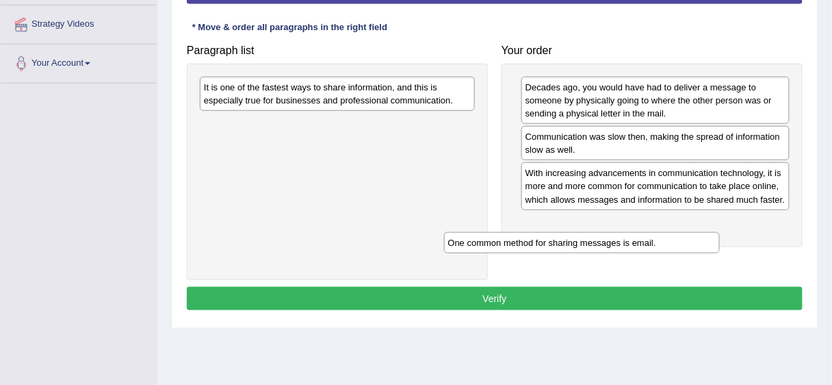
drag, startPoint x: 360, startPoint y: 86, endPoint x: 631, endPoint y: 214, distance: 299.6
click at [651, 248] on div "One common method for sharing messages is email." at bounding box center [582, 242] width 276 height 21
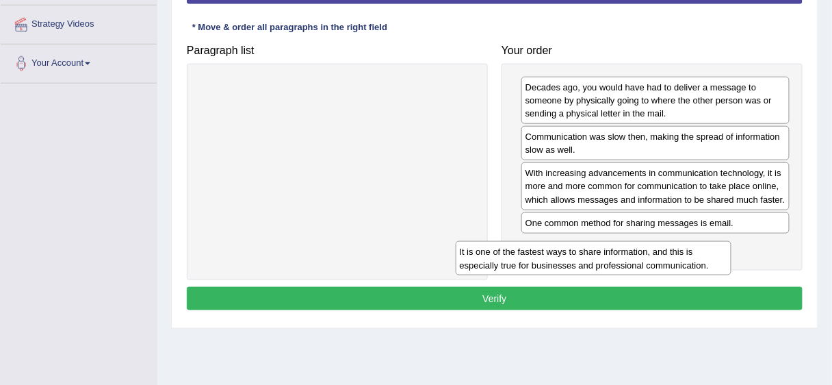
drag, startPoint x: 439, startPoint y: 142, endPoint x: 695, endPoint y: 257, distance: 281.1
click at [690, 263] on div "It is one of the fastest ways to share information, and this is especially true…" at bounding box center [594, 258] width 276 height 34
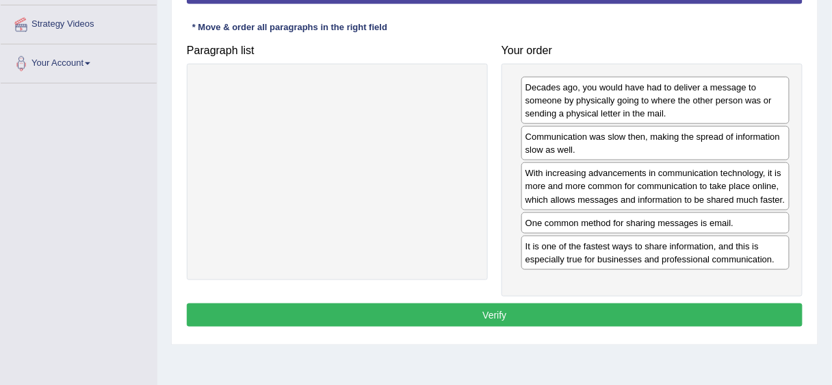
click at [656, 311] on button "Verify" at bounding box center [495, 314] width 616 height 23
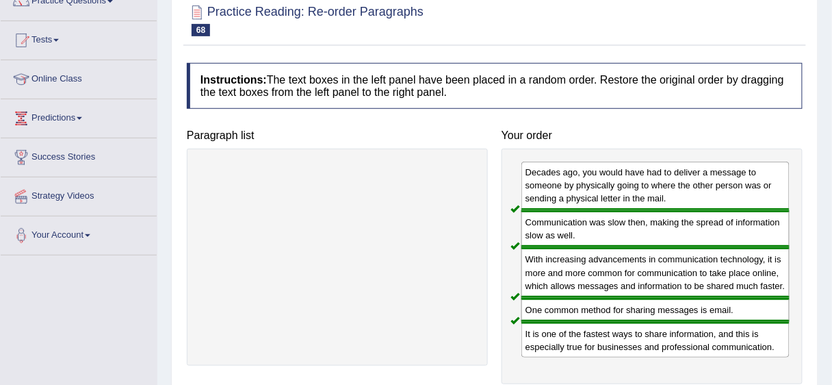
scroll to position [0, 0]
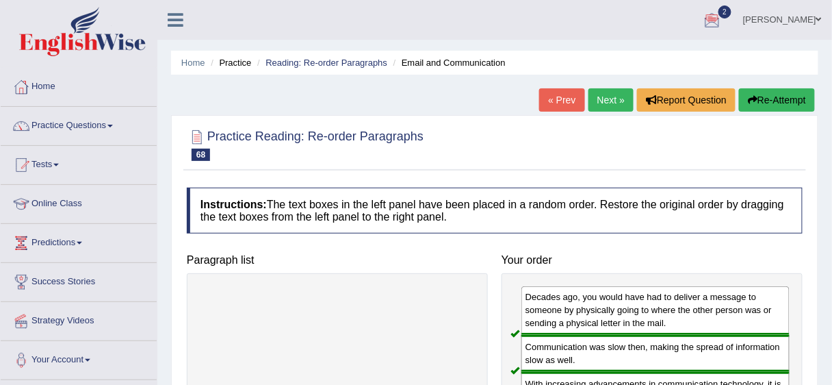
click at [607, 100] on link "Next »" at bounding box center [610, 99] width 45 height 23
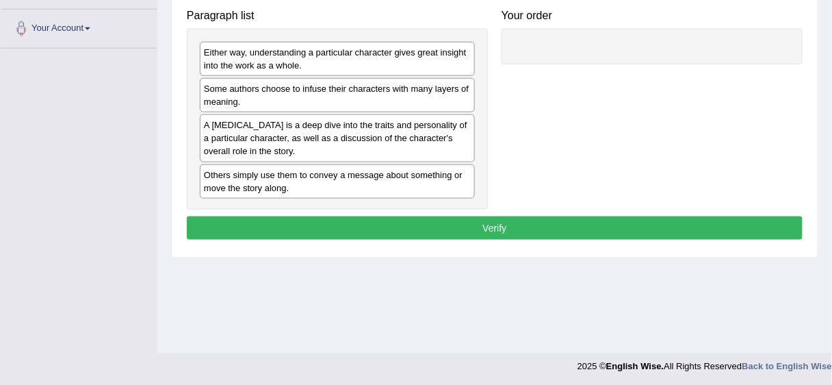
scroll to position [318, 0]
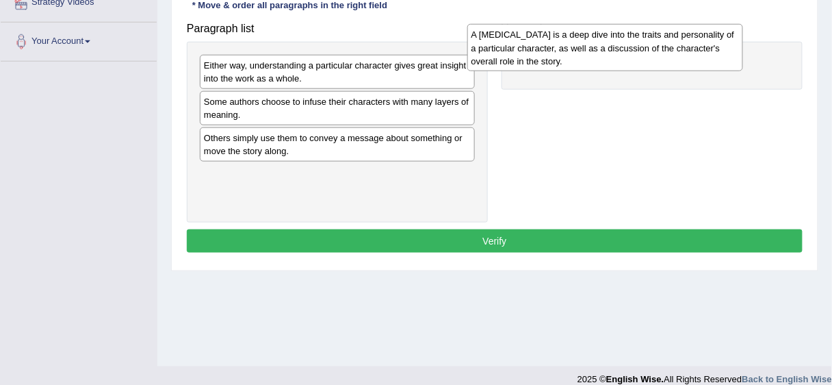
drag, startPoint x: 343, startPoint y: 146, endPoint x: 610, endPoint y: 44, distance: 286.3
click at [610, 44] on div "A [MEDICAL_DATA] is a deep dive into the traits and personality of a particular…" at bounding box center [605, 47] width 276 height 47
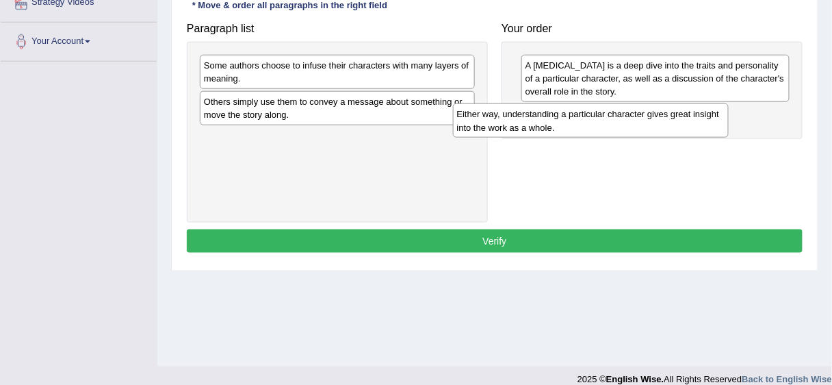
drag, startPoint x: 417, startPoint y: 65, endPoint x: 676, endPoint y: 112, distance: 263.6
click at [676, 112] on div "Either way, understanding a particular character gives great insight into the w…" at bounding box center [591, 120] width 276 height 34
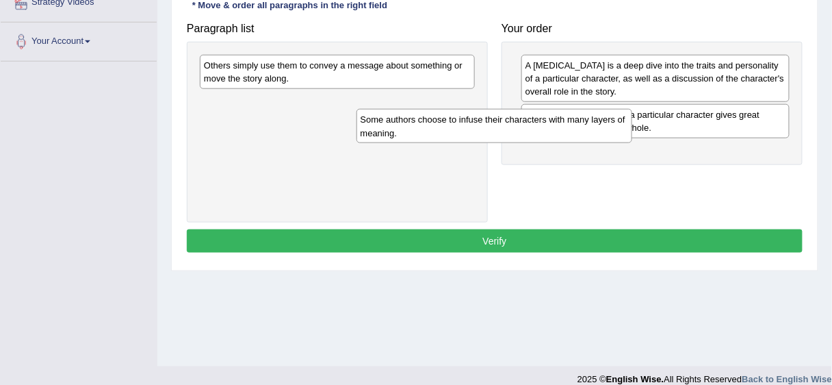
drag, startPoint x: 377, startPoint y: 75, endPoint x: 587, endPoint y: 138, distance: 219.3
click at [587, 138] on div "Some authors choose to infuse their characters with many layers of meaning." at bounding box center [494, 126] width 276 height 34
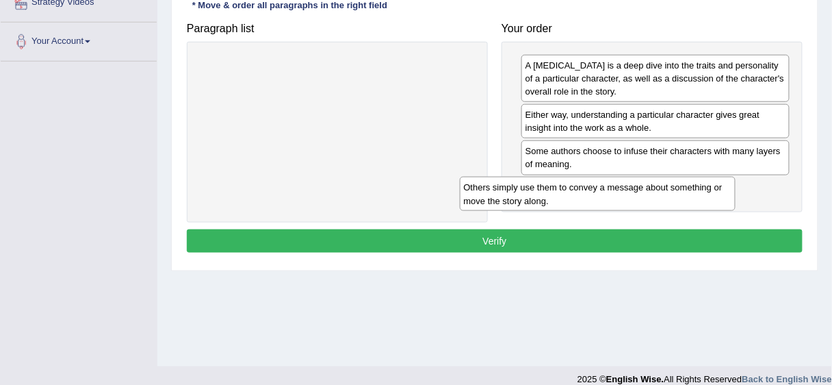
drag, startPoint x: 454, startPoint y: 102, endPoint x: 703, endPoint y: 186, distance: 262.9
click at [703, 192] on div "Others simply use them to convey a message about something or move the story al…" at bounding box center [598, 194] width 276 height 34
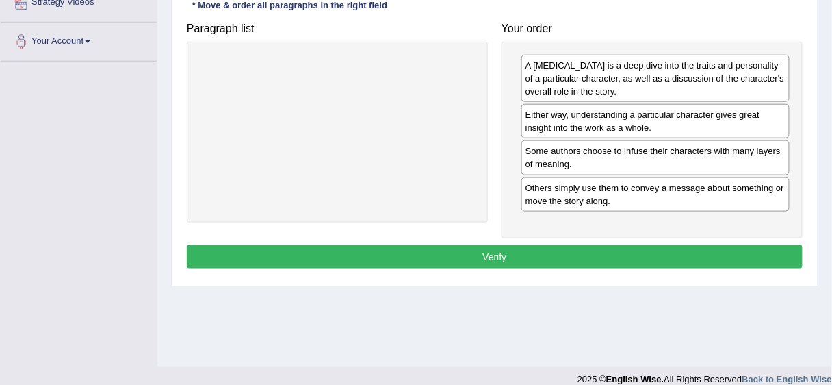
click at [638, 250] on button "Verify" at bounding box center [495, 256] width 616 height 23
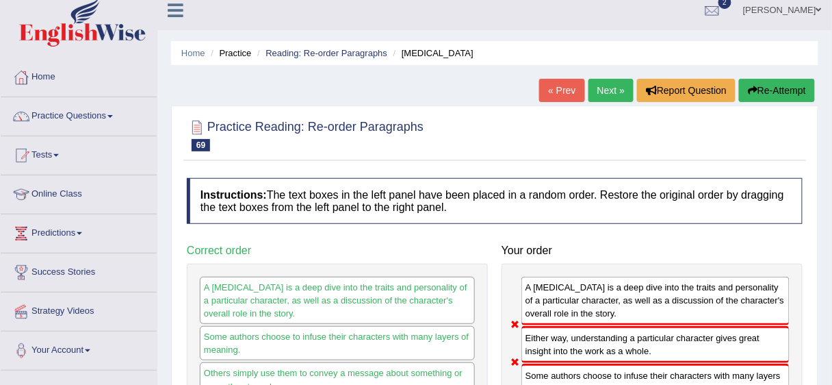
scroll to position [9, 0]
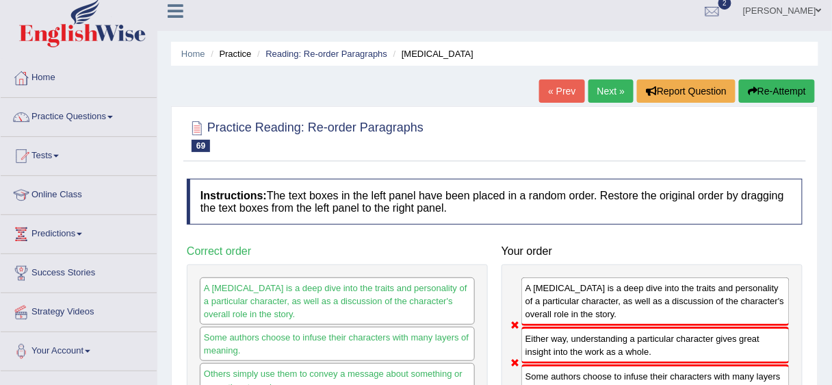
click at [610, 88] on link "Next »" at bounding box center [610, 90] width 45 height 23
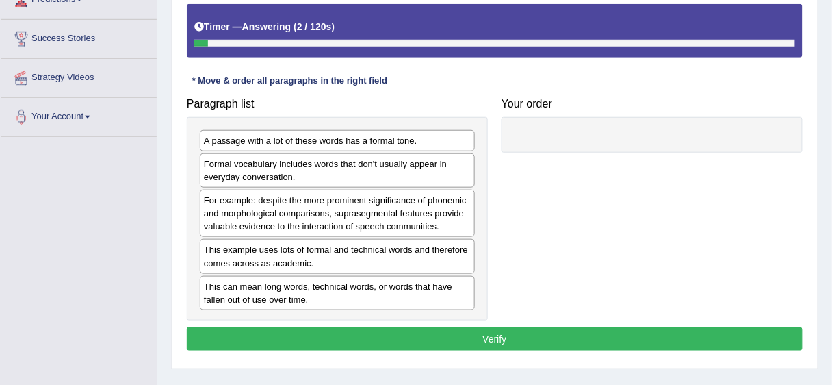
scroll to position [257, 0]
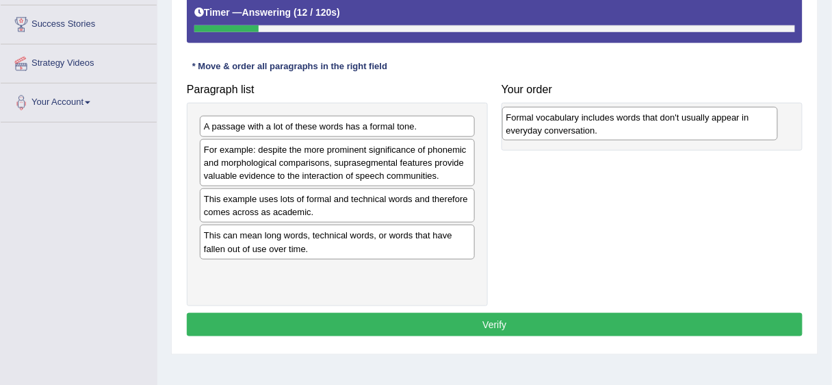
drag, startPoint x: 365, startPoint y: 153, endPoint x: 668, endPoint y: 121, distance: 304.0
click at [668, 121] on div "Formal vocabulary includes words that don't usually appear in everyday conversa…" at bounding box center [640, 124] width 276 height 34
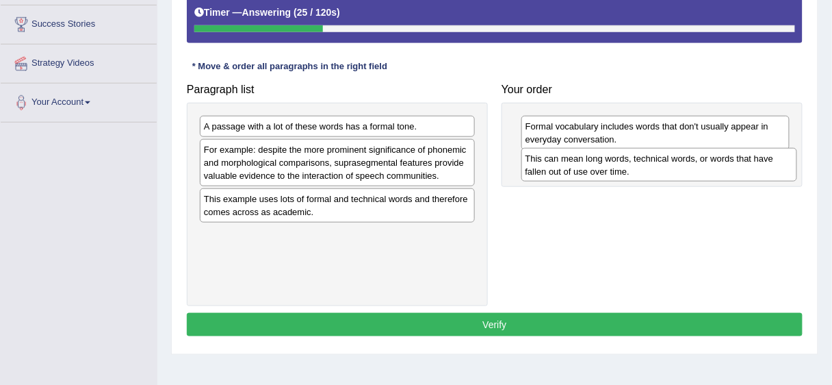
drag, startPoint x: 270, startPoint y: 243, endPoint x: 589, endPoint y: 167, distance: 328.4
click at [589, 167] on div "This can mean long words, technical words, or words that have fallen out of use…" at bounding box center [659, 165] width 276 height 34
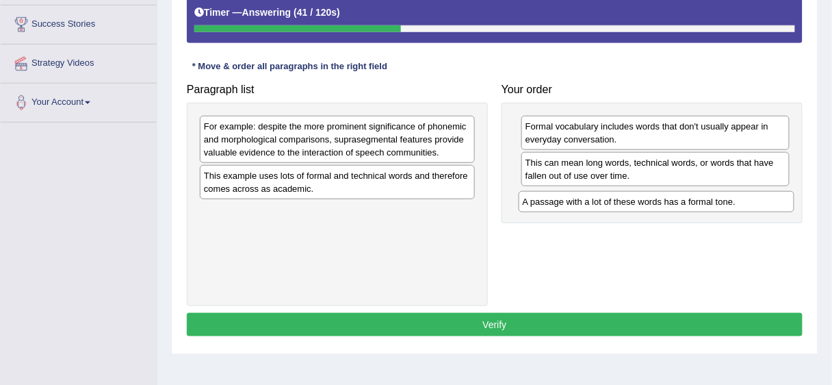
drag, startPoint x: 316, startPoint y: 120, endPoint x: 635, endPoint y: 196, distance: 327.7
click at [635, 196] on div "A passage with a lot of these words has a formal tone." at bounding box center [657, 201] width 276 height 21
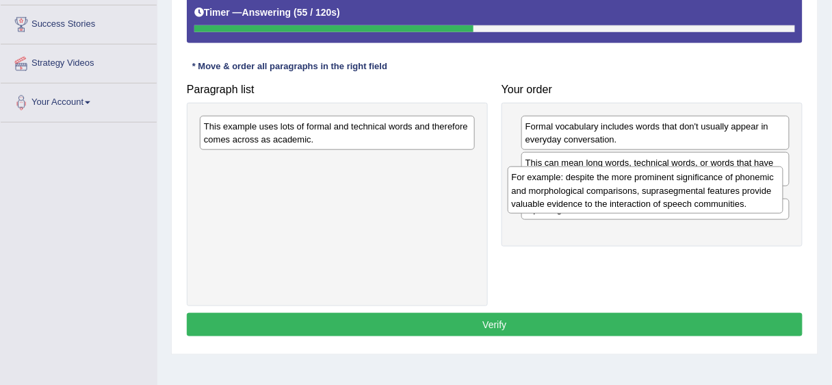
drag, startPoint x: 329, startPoint y: 144, endPoint x: 637, endPoint y: 195, distance: 312.0
click at [637, 195] on div "For example: despite the more prominent significance of phonemic and morphologi…" at bounding box center [646, 189] width 276 height 47
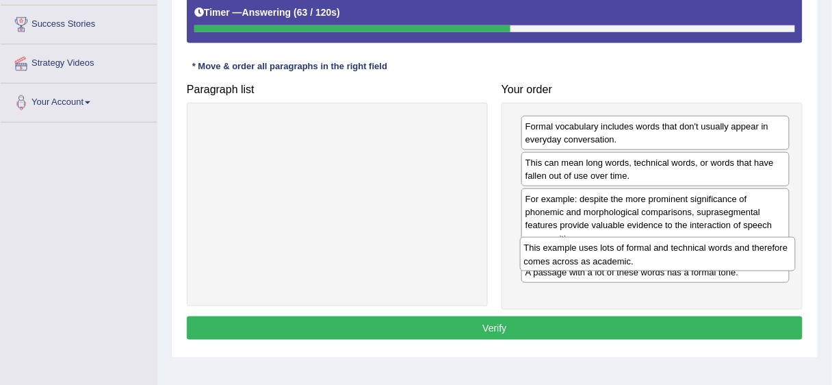
drag, startPoint x: 279, startPoint y: 129, endPoint x: 599, endPoint y: 250, distance: 342.3
click at [599, 250] on div "This example uses lots of formal and technical words and therefore comes across…" at bounding box center [658, 254] width 276 height 34
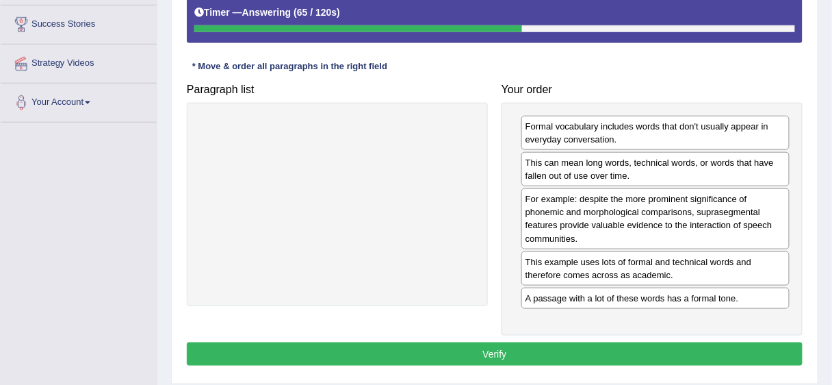
click at [557, 350] on button "Verify" at bounding box center [495, 353] width 616 height 23
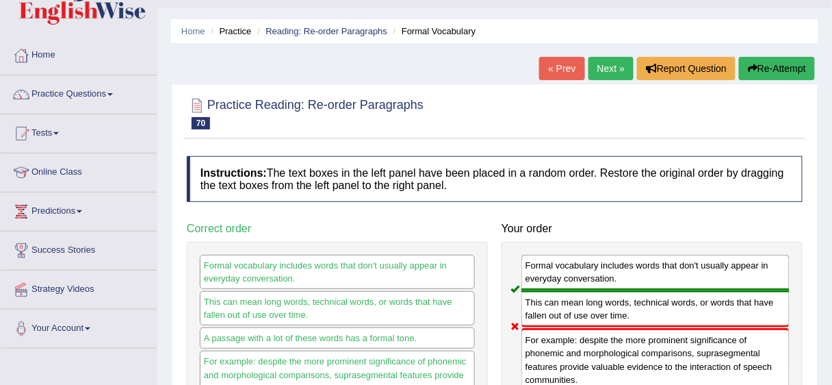
scroll to position [29, 0]
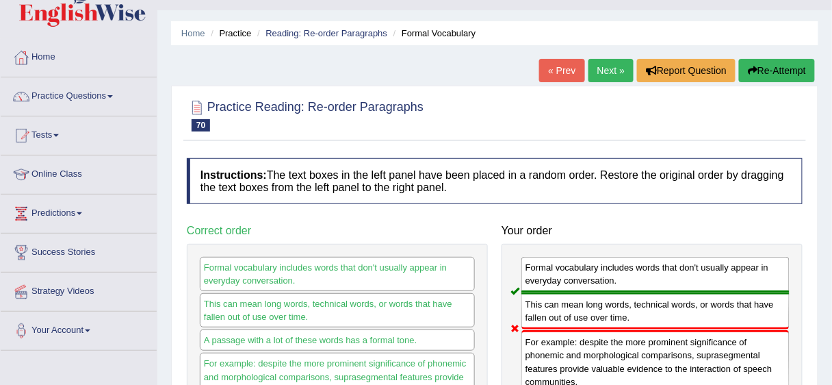
click at [597, 71] on link "Next »" at bounding box center [610, 70] width 45 height 23
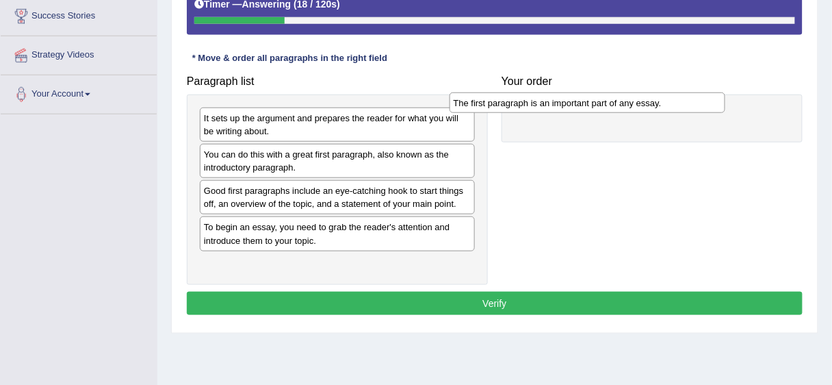
drag, startPoint x: 296, startPoint y: 228, endPoint x: 546, endPoint y: 105, distance: 278.1
click at [546, 105] on div "The first paragraph is an important part of any essay." at bounding box center [588, 102] width 276 height 21
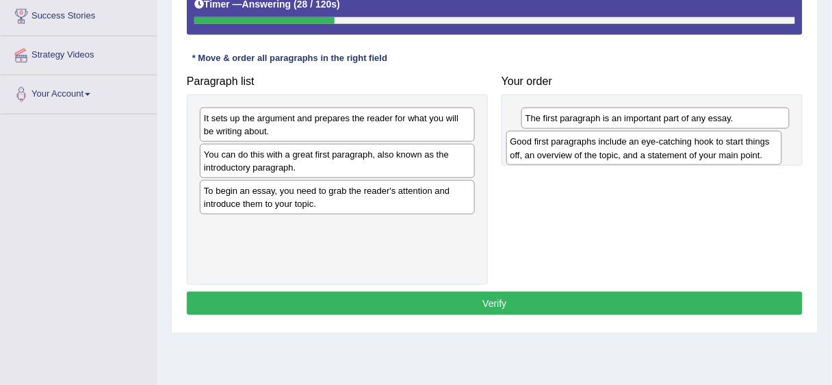
drag, startPoint x: 301, startPoint y: 196, endPoint x: 608, endPoint y: 149, distance: 310.1
click at [608, 149] on div "Good first paragraphs include an eye-catching hook to start things off, an over…" at bounding box center [644, 148] width 276 height 34
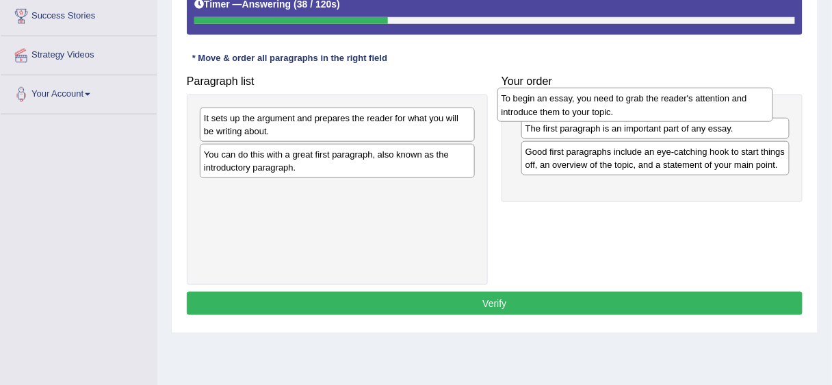
drag, startPoint x: 346, startPoint y: 195, endPoint x: 644, endPoint y: 104, distance: 311.2
click at [644, 104] on div "To begin an essay, you need to grab the reader's attention and introduce them t…" at bounding box center [635, 105] width 276 height 34
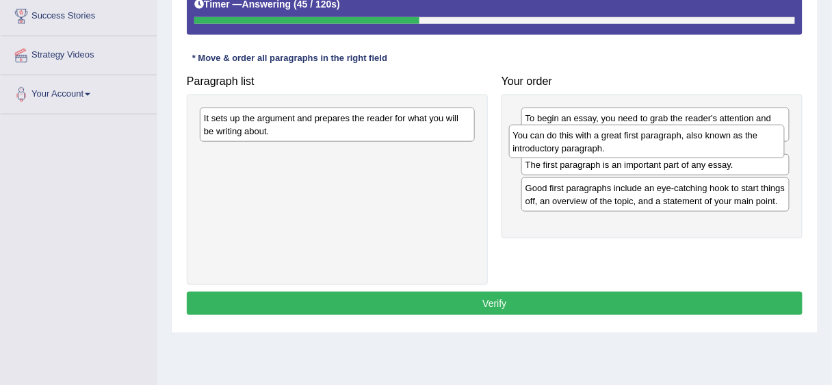
drag, startPoint x: 345, startPoint y: 158, endPoint x: 654, endPoint y: 140, distance: 309.8
click at [654, 140] on div "You can do this with a great first paragraph, also known as the introductory pa…" at bounding box center [647, 142] width 276 height 34
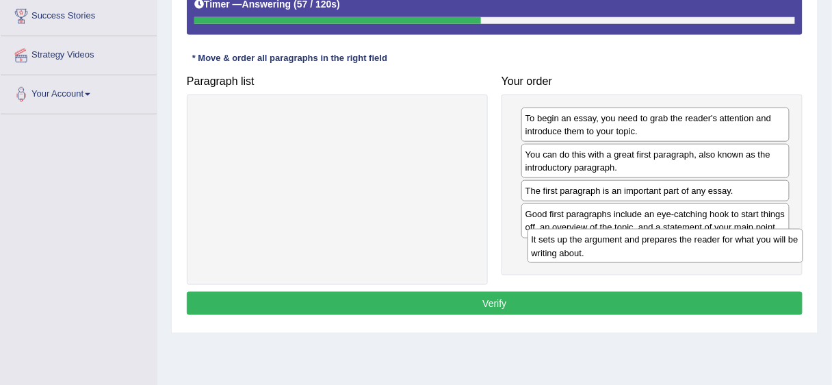
drag, startPoint x: 324, startPoint y: 125, endPoint x: 651, endPoint y: 246, distance: 349.6
click at [651, 246] on div "It sets up the argument and prepares the reader for what you will be writing ab…" at bounding box center [665, 246] width 276 height 34
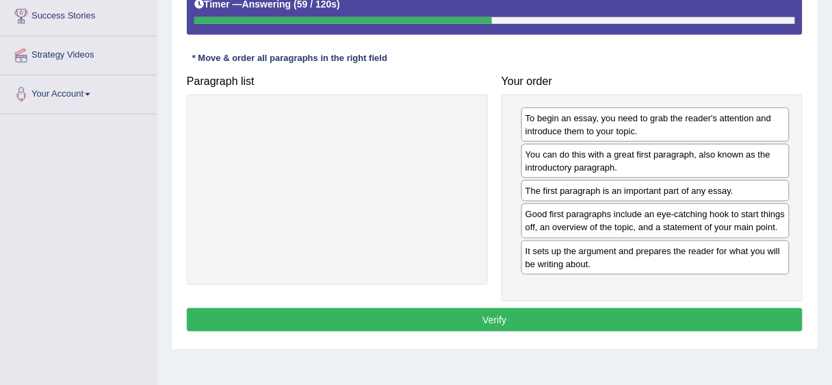
click at [623, 315] on button "Verify" at bounding box center [495, 319] width 616 height 23
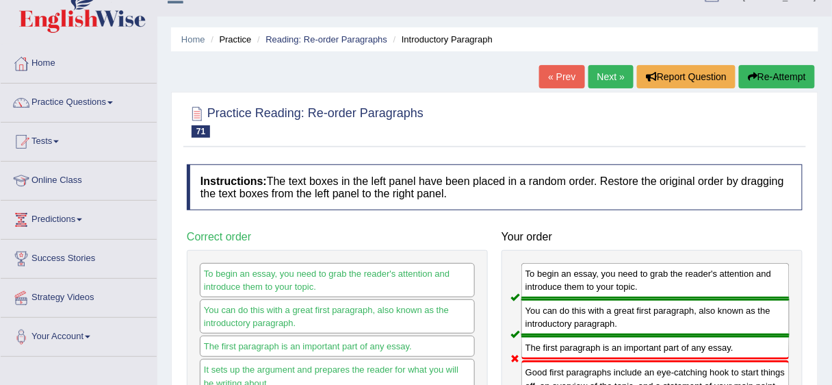
scroll to position [19, 0]
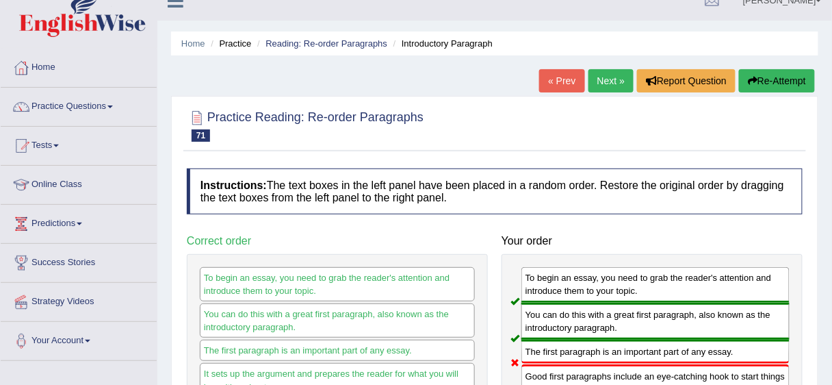
click at [600, 73] on link "Next »" at bounding box center [610, 80] width 45 height 23
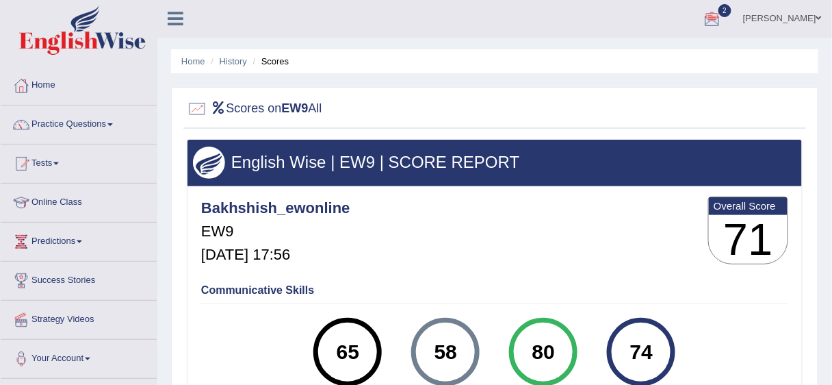
scroll to position [1, 0]
click at [233, 59] on link "History" at bounding box center [233, 61] width 27 height 10
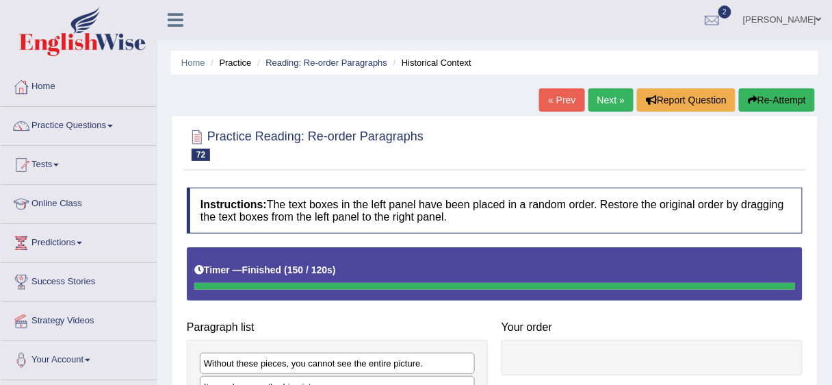
click at [796, 101] on button "Re-Attempt" at bounding box center [777, 99] width 76 height 23
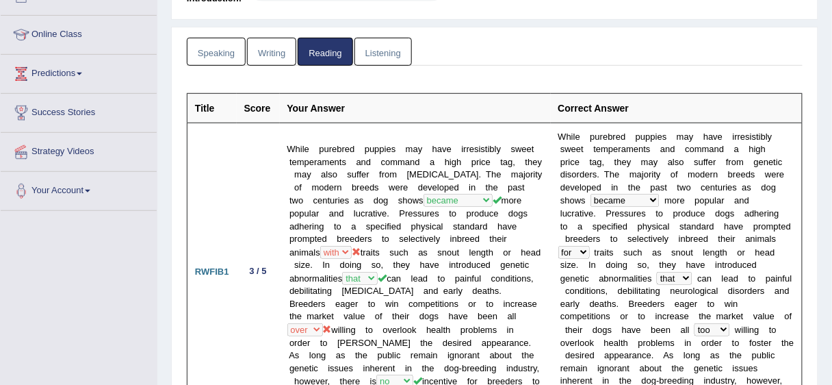
scroll to position [147, 0]
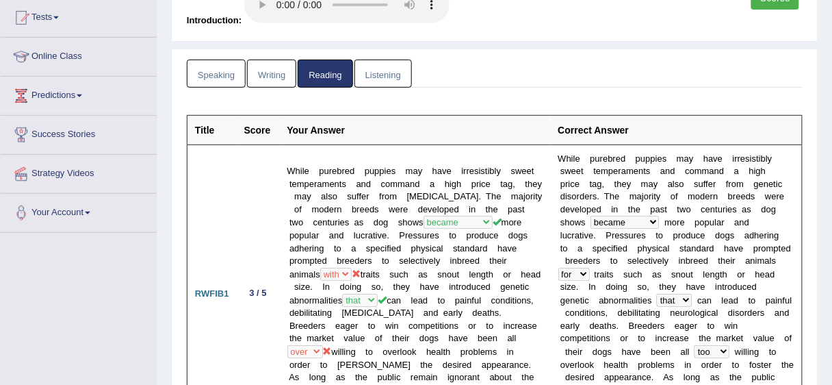
click at [394, 70] on link "Listening" at bounding box center [382, 74] width 57 height 28
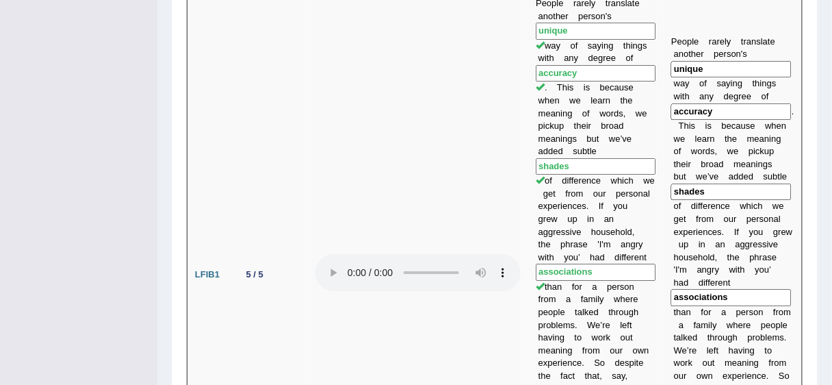
scroll to position [0, 0]
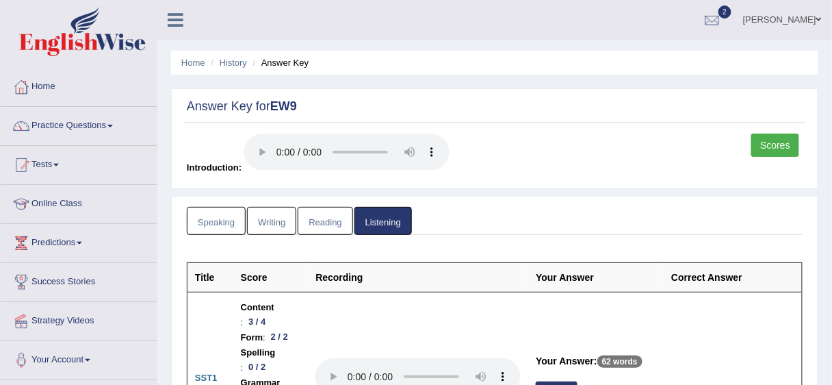
click at [204, 216] on link "Speaking" at bounding box center [216, 221] width 59 height 28
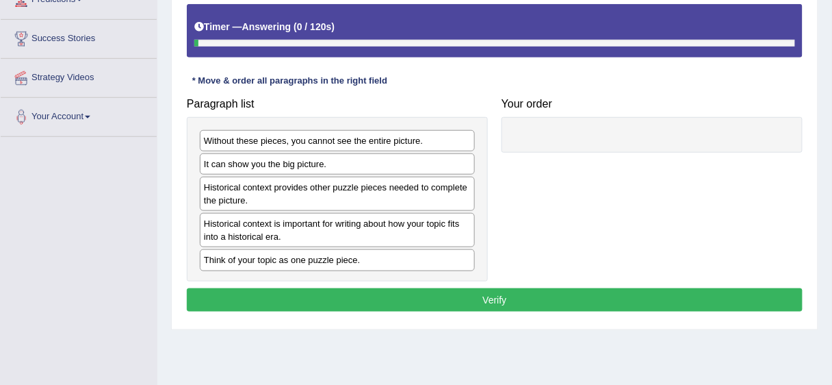
scroll to position [243, 0]
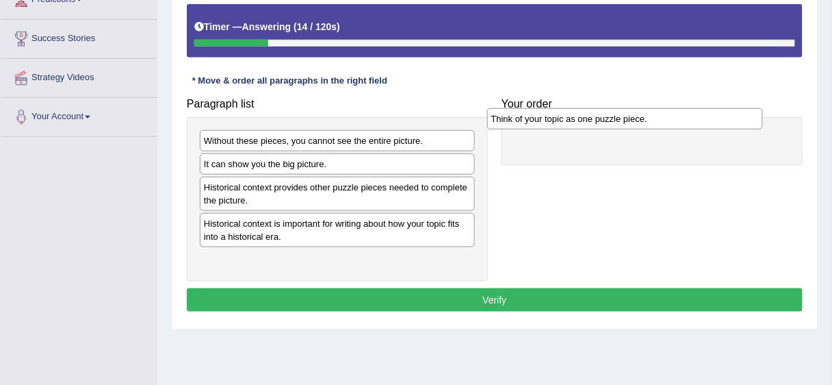
drag, startPoint x: 304, startPoint y: 259, endPoint x: 592, endPoint y: 120, distance: 319.2
click at [592, 120] on div "Think of your topic as one puzzle piece." at bounding box center [625, 118] width 276 height 21
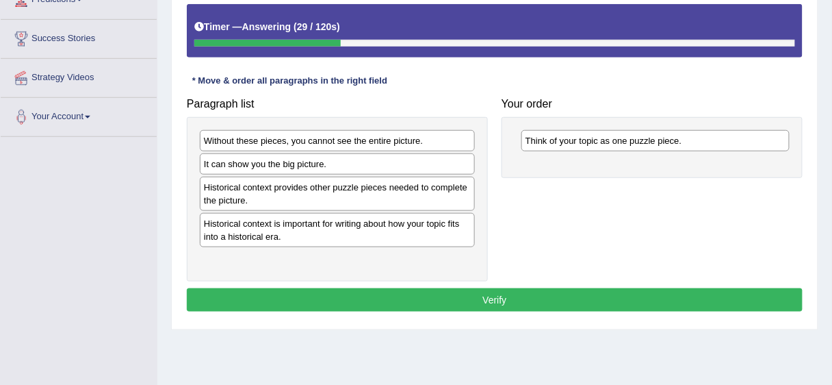
click at [313, 164] on div "It can show you the big picture." at bounding box center [337, 163] width 275 height 21
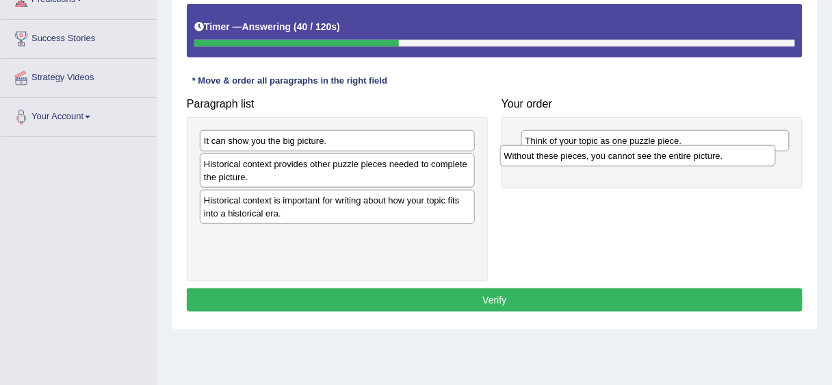
drag, startPoint x: 368, startPoint y: 140, endPoint x: 668, endPoint y: 156, distance: 300.1
click at [668, 156] on div "Without these pieces, you cannot see the entire picture." at bounding box center [638, 155] width 276 height 21
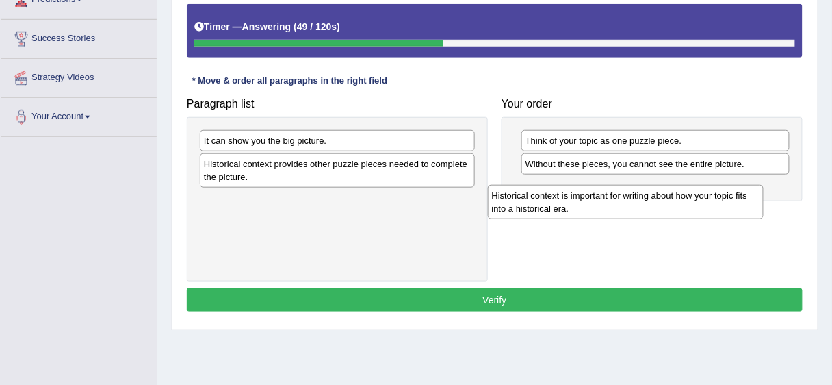
drag, startPoint x: 311, startPoint y: 205, endPoint x: 612, endPoint y: 188, distance: 300.8
click at [612, 189] on div "Historical context is important for writing about how your topic fits into a hi…" at bounding box center [626, 202] width 276 height 34
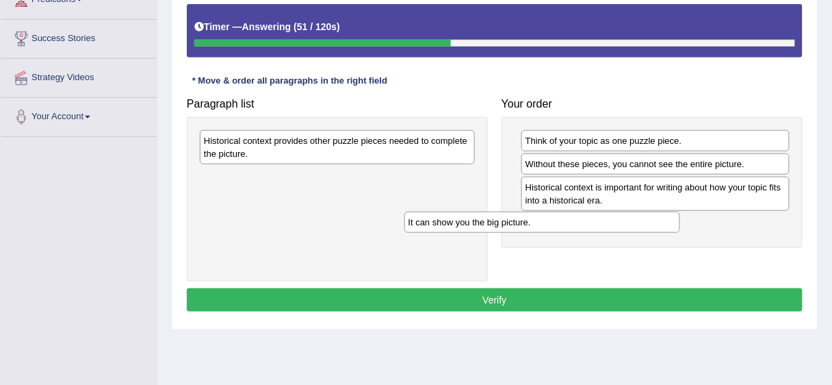
drag, startPoint x: 394, startPoint y: 141, endPoint x: 599, endPoint y: 221, distance: 220.3
click at [604, 223] on div "It can show you the big picture." at bounding box center [542, 221] width 276 height 21
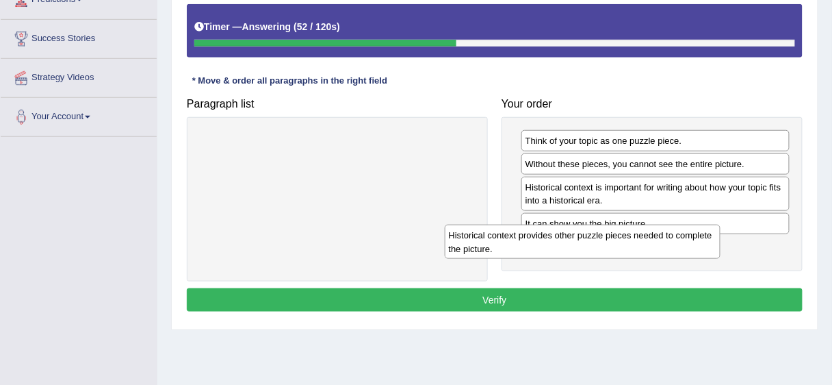
drag, startPoint x: 343, startPoint y: 156, endPoint x: 616, endPoint y: 252, distance: 289.9
click at [607, 252] on div "Historical context provides other puzzle pieces needed to complete the picture." at bounding box center [583, 241] width 276 height 34
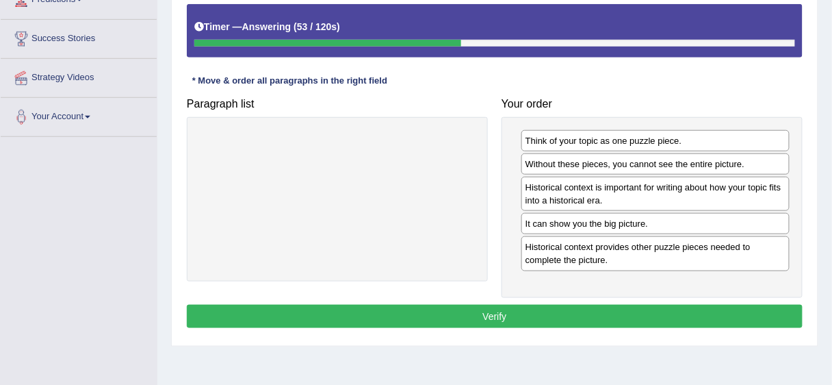
click at [587, 309] on button "Verify" at bounding box center [495, 315] width 616 height 23
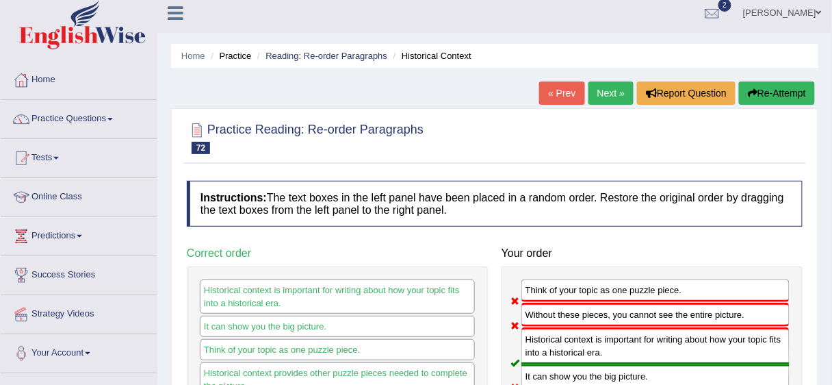
scroll to position [0, 0]
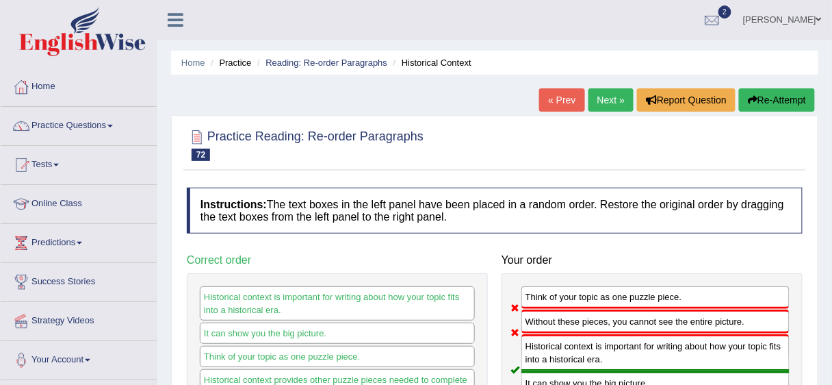
click at [606, 92] on link "Next »" at bounding box center [610, 99] width 45 height 23
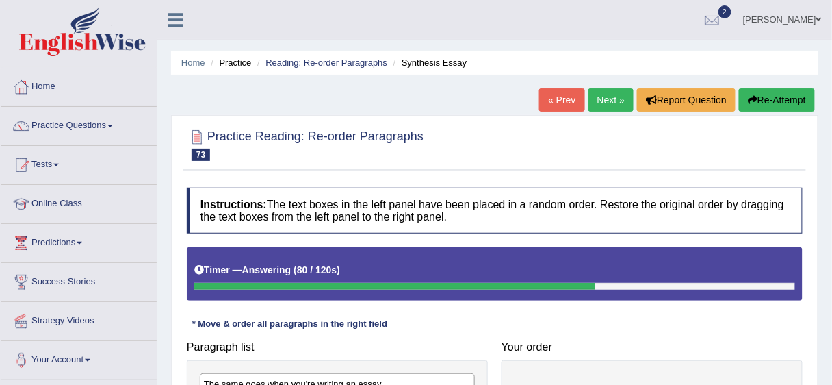
click at [796, 96] on button "Re-Attempt" at bounding box center [777, 99] width 76 height 23
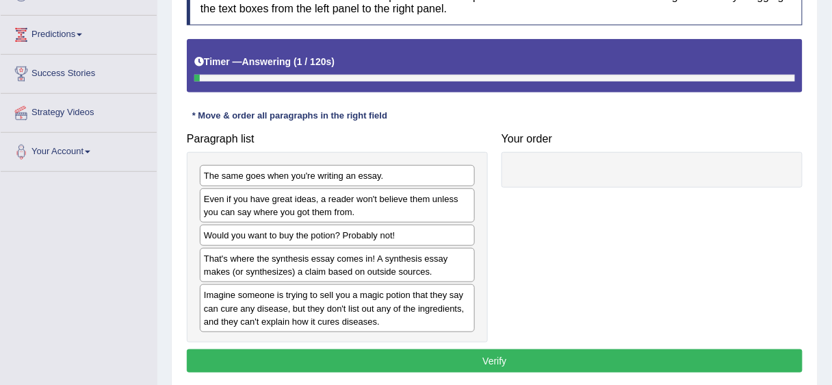
scroll to position [211, 0]
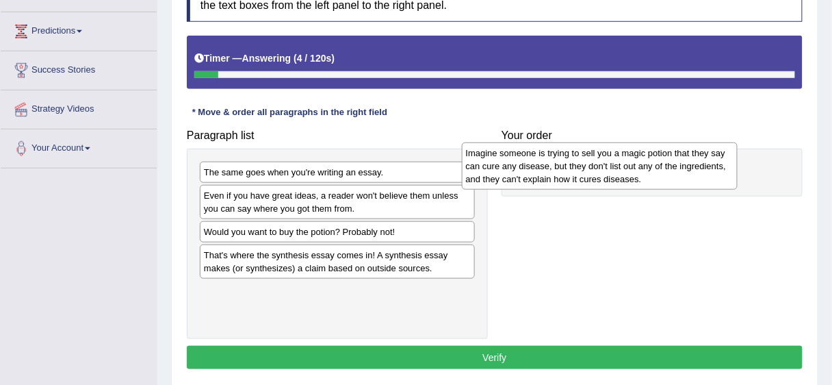
drag, startPoint x: 363, startPoint y: 308, endPoint x: 625, endPoint y: 172, distance: 295.3
click at [625, 172] on div "Imagine someone is trying to sell you a magic potion that they say can cure any…" at bounding box center [600, 165] width 276 height 47
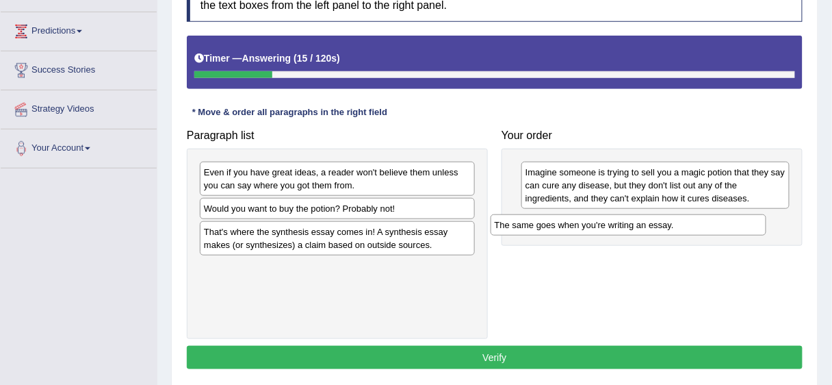
drag, startPoint x: 323, startPoint y: 173, endPoint x: 614, endPoint y: 226, distance: 295.6
click at [614, 226] on div "The same goes when you're writing an essay." at bounding box center [629, 224] width 276 height 21
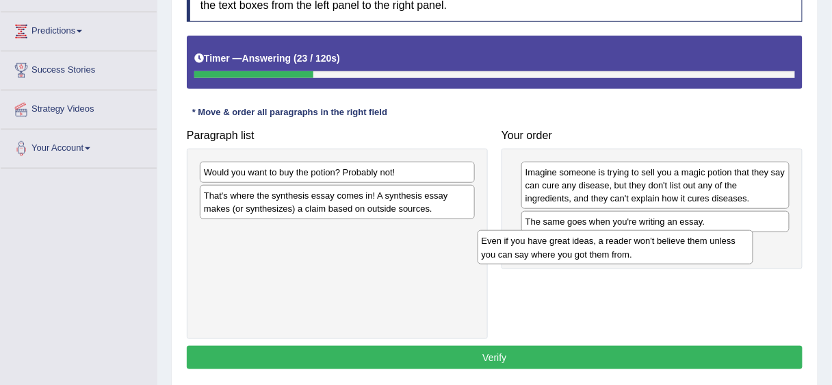
drag, startPoint x: 403, startPoint y: 186, endPoint x: 681, endPoint y: 255, distance: 286.1
click at [681, 255] on div "Even if you have great ideas, a reader won't believe them unless you can say wh…" at bounding box center [616, 247] width 276 height 34
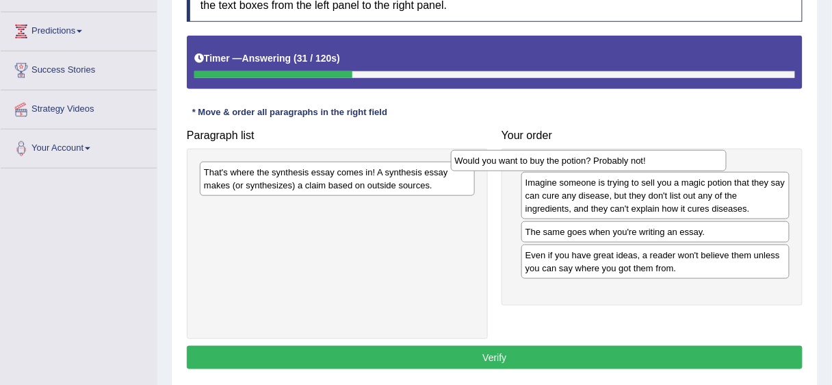
drag, startPoint x: 385, startPoint y: 173, endPoint x: 636, endPoint y: 162, distance: 251.3
click at [636, 162] on div "Would you want to buy the potion? Probably not!" at bounding box center [589, 160] width 276 height 21
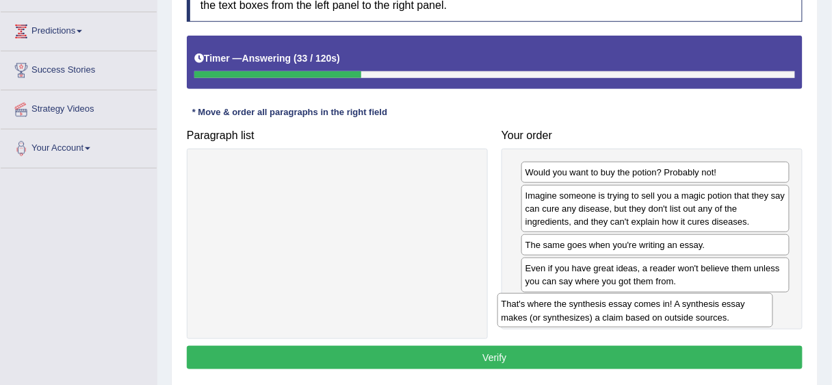
drag, startPoint x: 391, startPoint y: 176, endPoint x: 689, endPoint y: 308, distance: 325.6
click at [689, 308] on div "That's where the synthesis essay comes in! A synthesis essay makes (or synthesi…" at bounding box center [635, 310] width 276 height 34
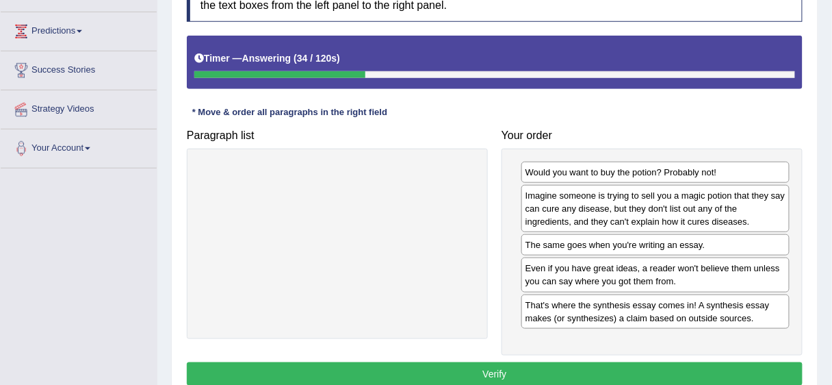
click at [625, 367] on button "Verify" at bounding box center [495, 373] width 616 height 23
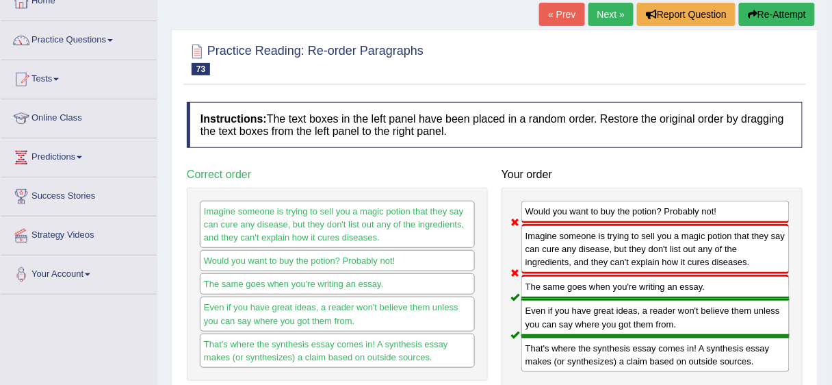
scroll to position [38, 0]
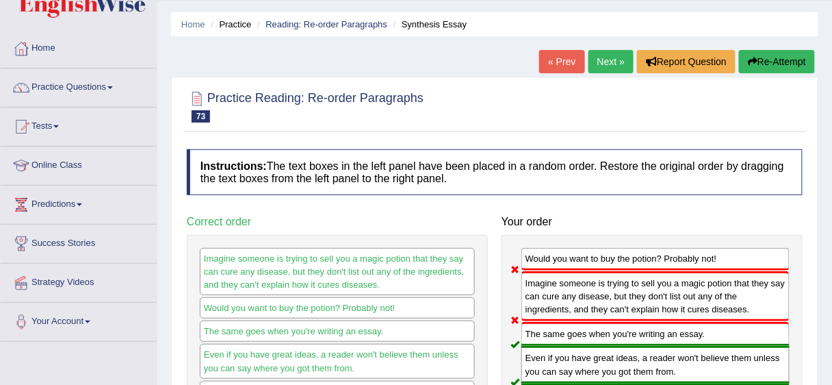
click at [597, 63] on link "Next »" at bounding box center [610, 61] width 45 height 23
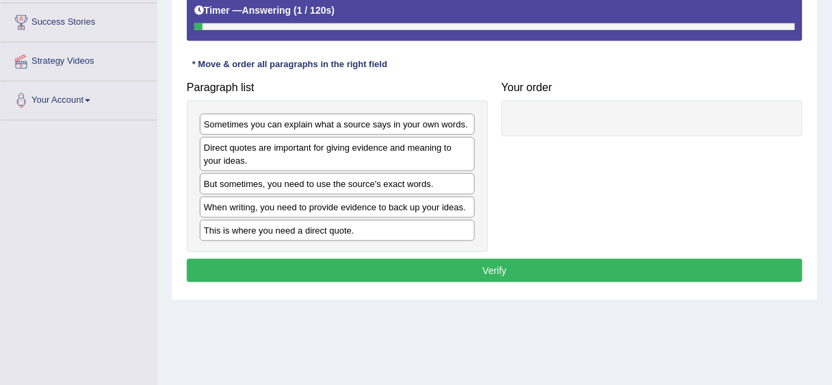
scroll to position [259, 0]
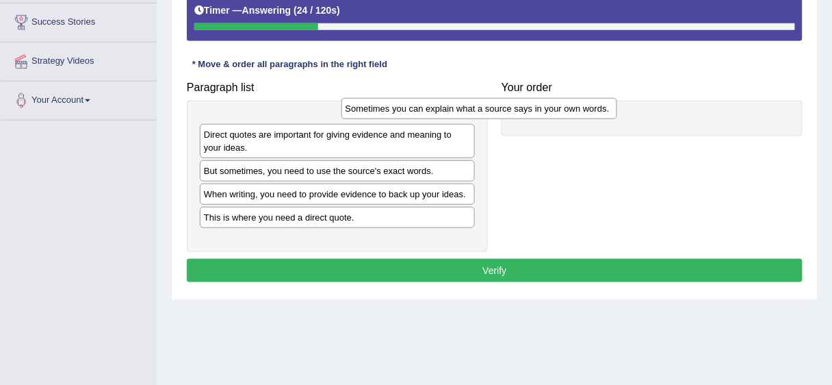
drag, startPoint x: 424, startPoint y: 123, endPoint x: 566, endPoint y: 107, distance: 143.9
click at [566, 107] on div "Sometimes you can explain what a source says in your own words." at bounding box center [479, 108] width 276 height 21
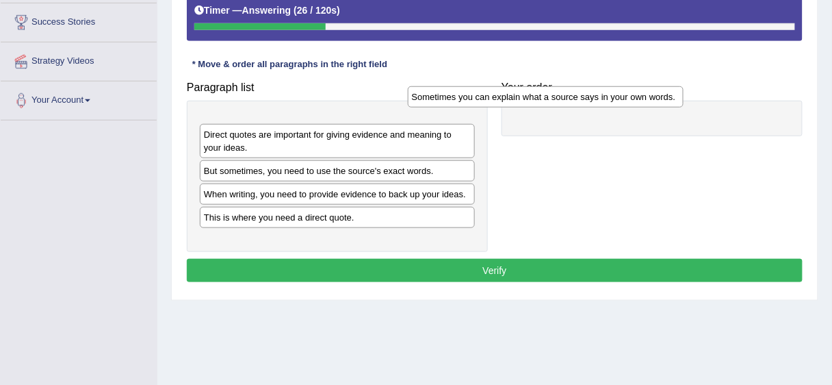
drag, startPoint x: 454, startPoint y: 121, endPoint x: 662, endPoint y: 95, distance: 209.6
click at [662, 95] on div "Sometimes you can explain what a source says in your own words." at bounding box center [546, 96] width 276 height 21
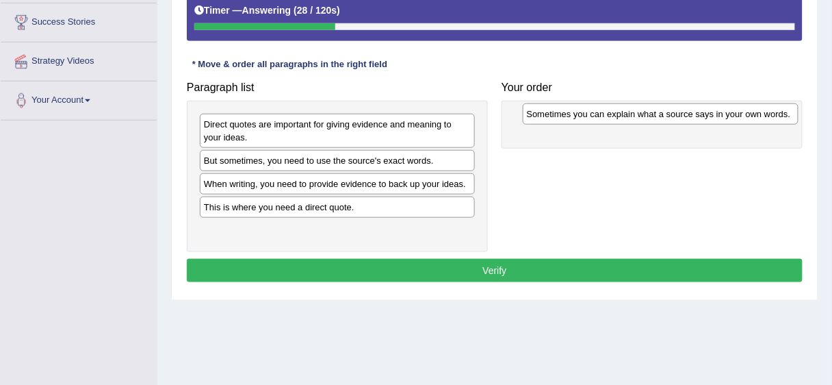
drag, startPoint x: 419, startPoint y: 119, endPoint x: 742, endPoint y: 110, distance: 323.1
click at [742, 110] on div "Sometimes you can explain what a source says in your own words." at bounding box center [661, 113] width 276 height 21
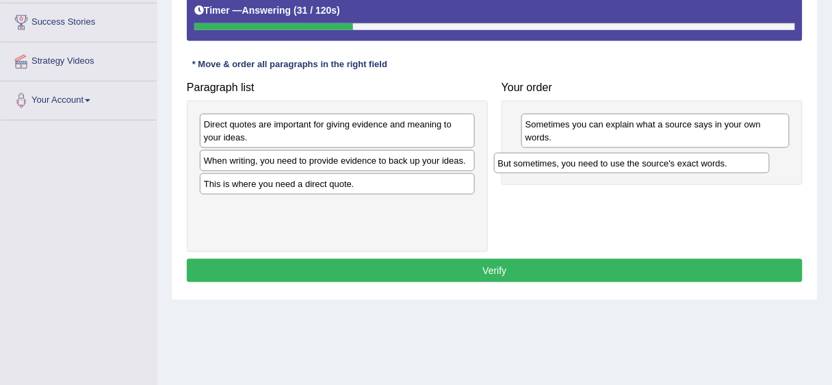
drag, startPoint x: 418, startPoint y: 157, endPoint x: 712, endPoint y: 161, distance: 294.2
click at [712, 161] on div "But sometimes, you need to use the source's exact words." at bounding box center [632, 163] width 276 height 21
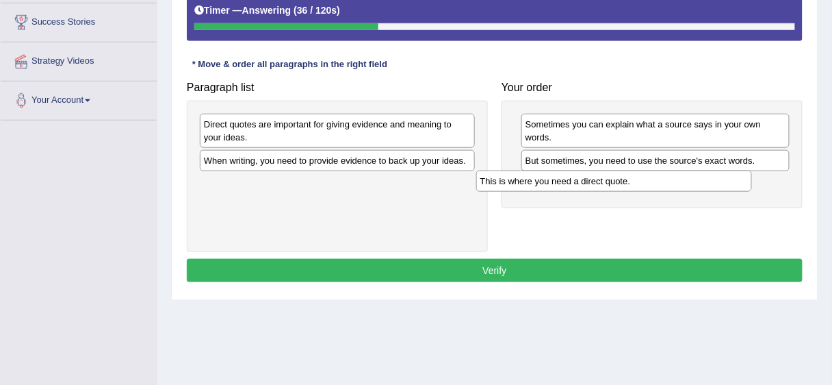
drag, startPoint x: 361, startPoint y: 181, endPoint x: 637, endPoint y: 179, distance: 276.4
click at [637, 179] on div "This is where you need a direct quote." at bounding box center [614, 180] width 276 height 21
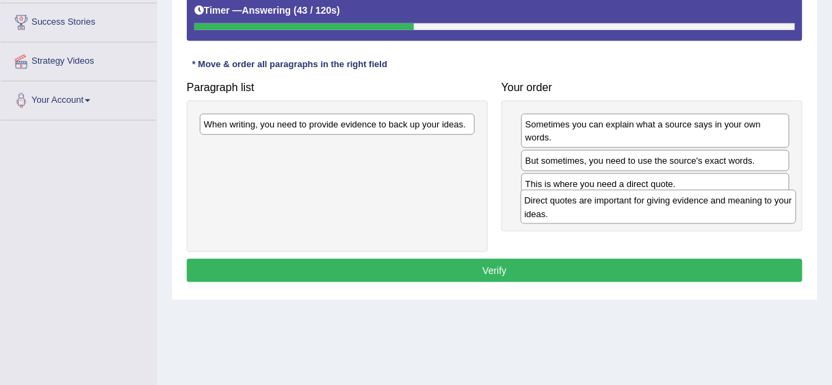
drag, startPoint x: 370, startPoint y: 138, endPoint x: 691, endPoint y: 215, distance: 329.9
click at [691, 215] on div "Direct quotes are important for giving evidence and meaning to your ideas." at bounding box center [659, 207] width 276 height 34
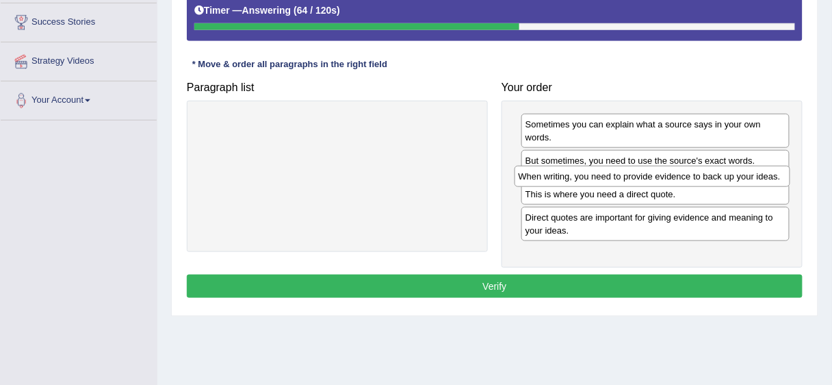
drag, startPoint x: 282, startPoint y: 126, endPoint x: 597, endPoint y: 178, distance: 319.0
click at [597, 178] on div "When writing, you need to provide evidence to back up your ideas." at bounding box center [653, 176] width 276 height 21
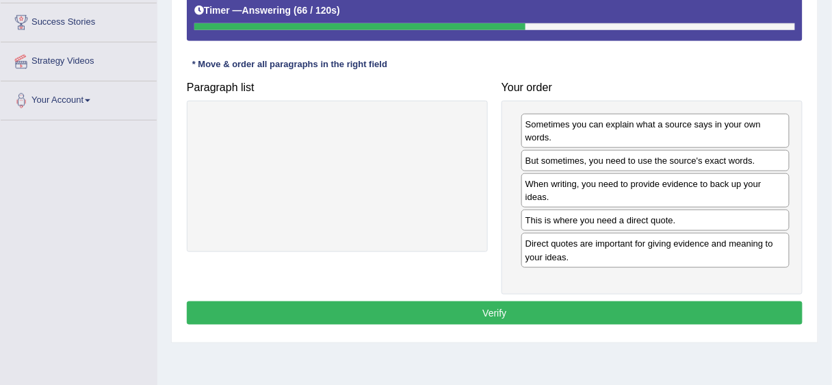
click at [569, 302] on button "Verify" at bounding box center [495, 312] width 616 height 23
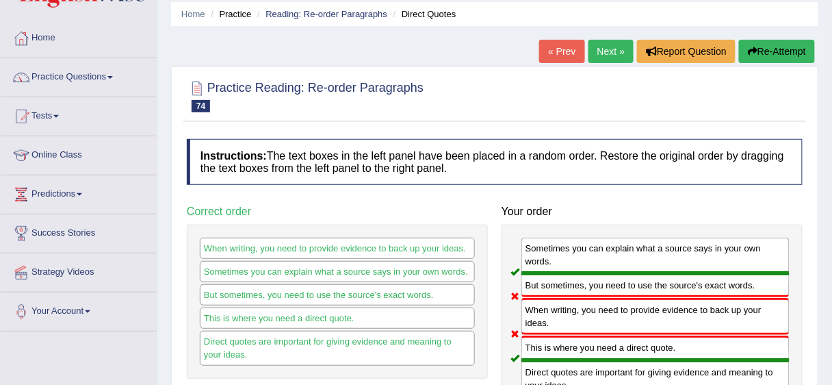
scroll to position [47, 0]
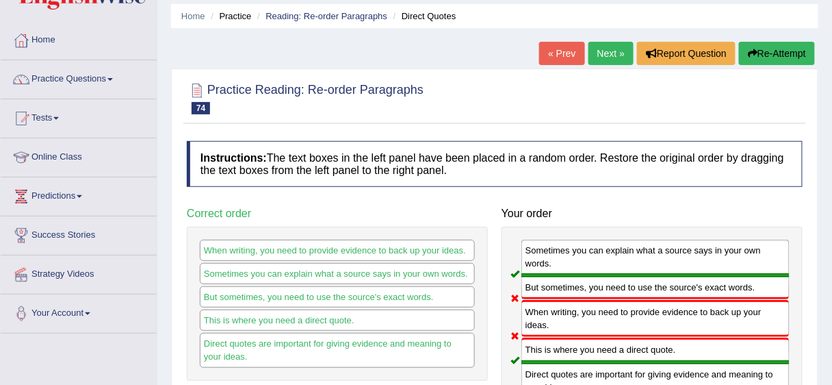
click at [598, 43] on link "Next »" at bounding box center [610, 53] width 45 height 23
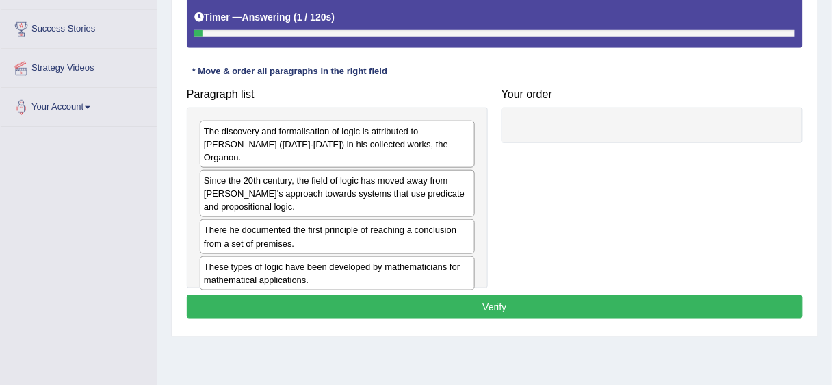
scroll to position [257, 0]
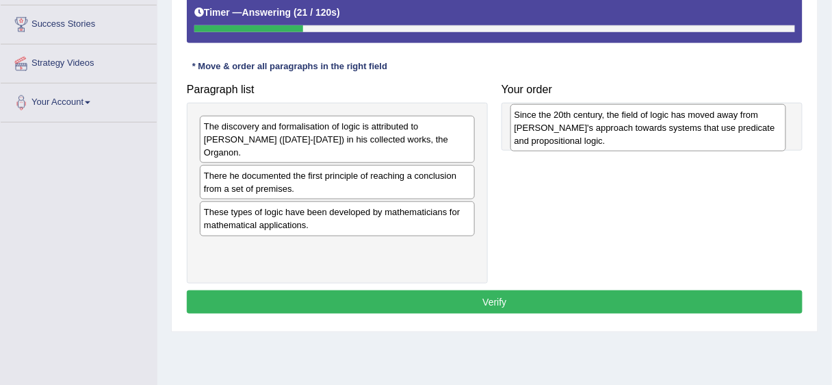
drag, startPoint x: 352, startPoint y: 170, endPoint x: 663, endPoint y: 123, distance: 314.1
click at [663, 123] on div "Since the 20th century, the field of logic has moved away from [PERSON_NAME]'s …" at bounding box center [648, 127] width 276 height 47
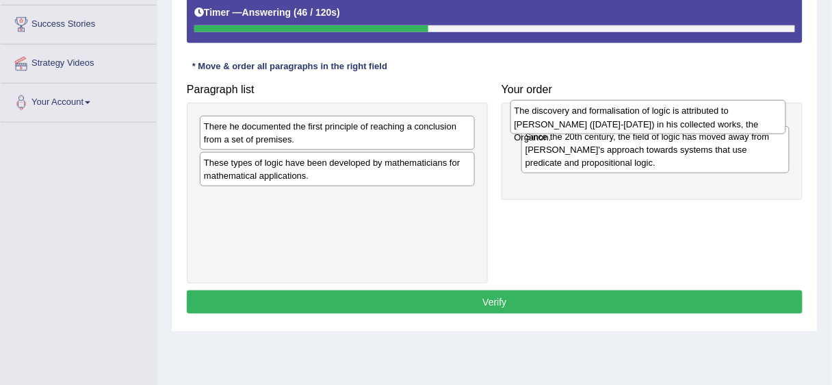
drag, startPoint x: 366, startPoint y: 127, endPoint x: 676, endPoint y: 112, distance: 310.3
click at [676, 112] on div "The discovery and formalisation of logic is attributed to [PERSON_NAME] ([DATE]…" at bounding box center [648, 117] width 276 height 34
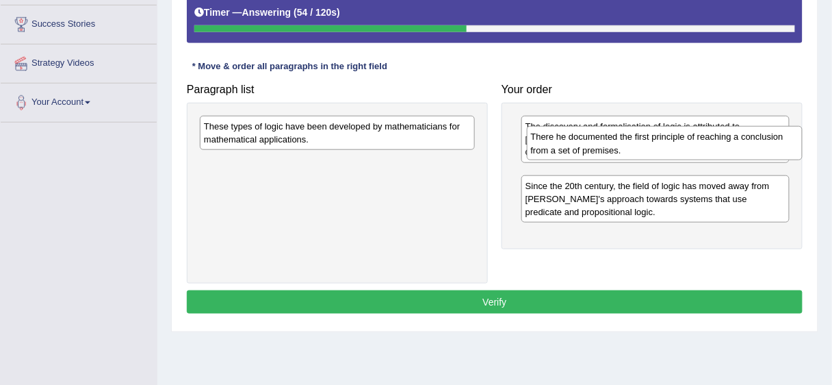
drag, startPoint x: 354, startPoint y: 135, endPoint x: 681, endPoint y: 146, distance: 327.2
click at [681, 146] on div "There he documented the first principle of reaching a conclusion from a set of …" at bounding box center [665, 143] width 276 height 34
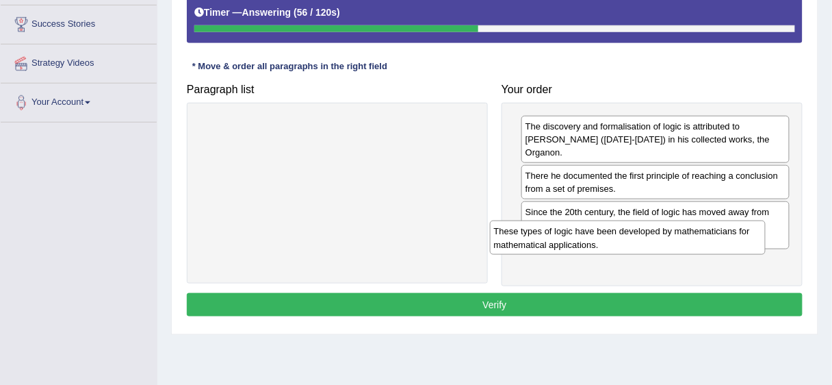
drag, startPoint x: 414, startPoint y: 137, endPoint x: 704, endPoint y: 242, distance: 308.6
click at [704, 242] on div "These types of logic have been developed by mathematicians for mathematical app…" at bounding box center [628, 237] width 276 height 34
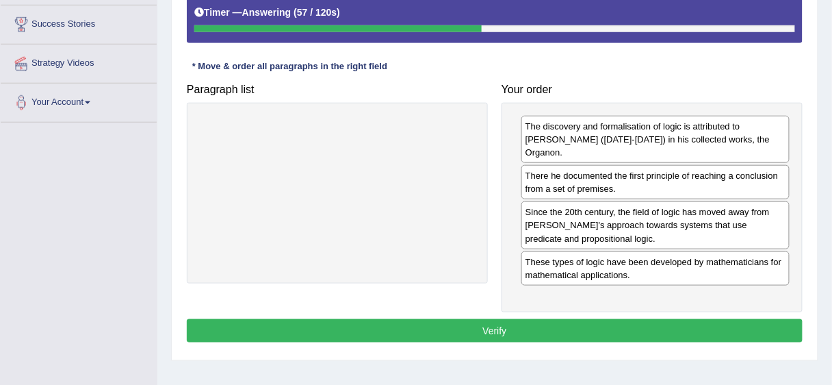
click at [673, 319] on button "Verify" at bounding box center [495, 330] width 616 height 23
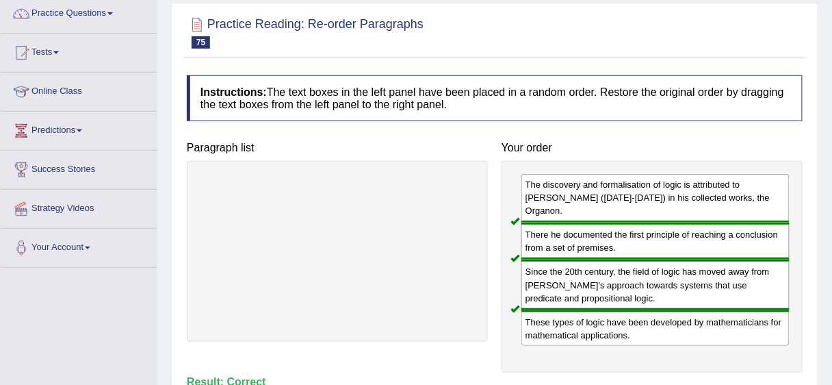
scroll to position [0, 0]
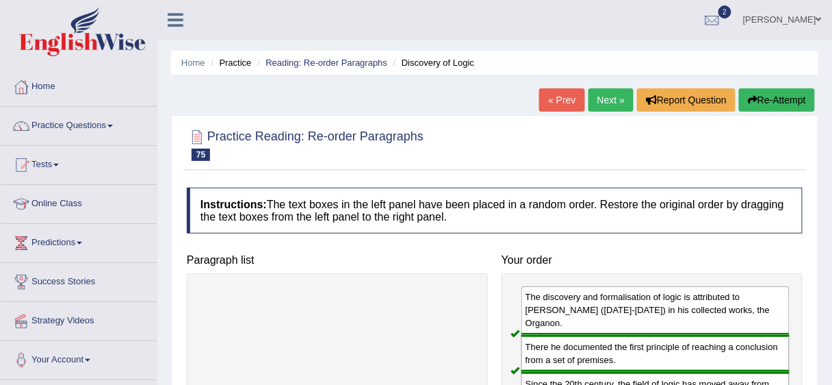
click at [595, 103] on link "Next »" at bounding box center [610, 99] width 45 height 23
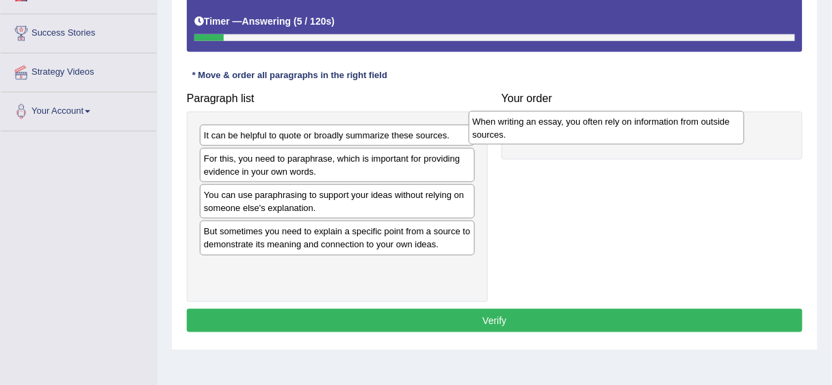
drag, startPoint x: 372, startPoint y: 165, endPoint x: 641, endPoint y: 129, distance: 271.2
click at [641, 129] on div "When writing an essay, you often rely on information from outside sources." at bounding box center [607, 128] width 276 height 34
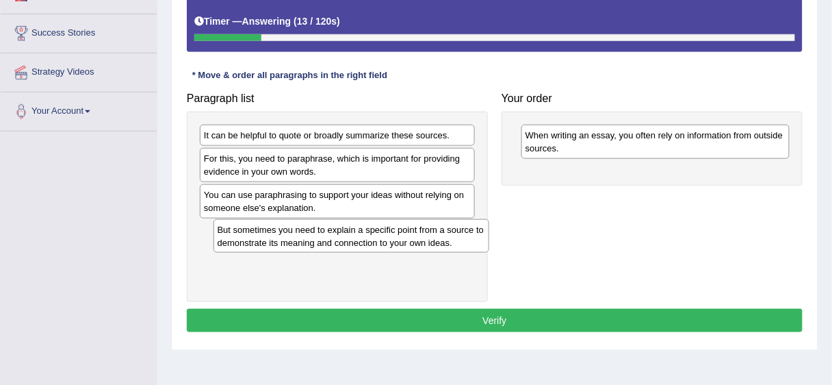
drag, startPoint x: 282, startPoint y: 240, endPoint x: 296, endPoint y: 240, distance: 13.7
click at [296, 240] on div "But sometimes you need to explain a specific point from a source to demonstrate…" at bounding box center [351, 236] width 276 height 34
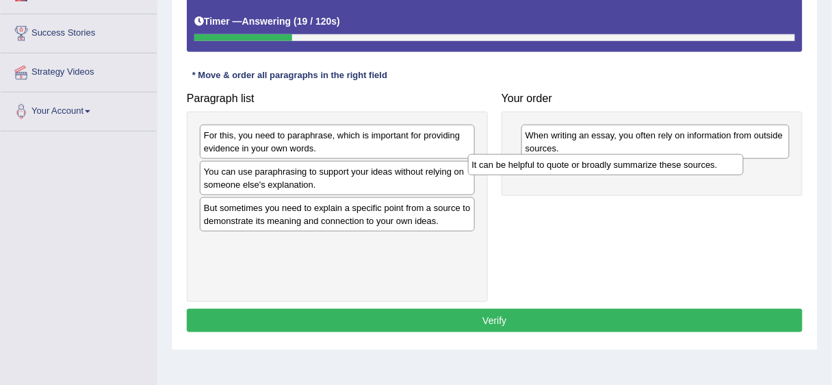
drag, startPoint x: 323, startPoint y: 140, endPoint x: 591, endPoint y: 169, distance: 269.8
click at [591, 169] on div "It can be helpful to quote or broadly summarize these sources." at bounding box center [606, 164] width 276 height 21
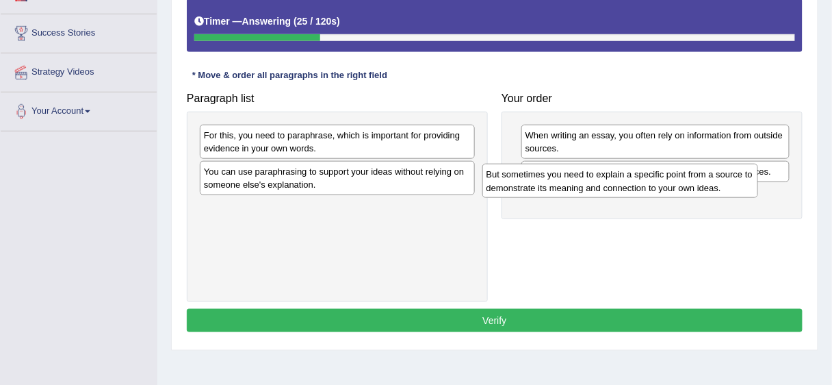
drag, startPoint x: 307, startPoint y: 213, endPoint x: 589, endPoint y: 181, distance: 284.5
click at [589, 181] on div "But sometimes you need to explain a specific point from a source to demonstrate…" at bounding box center [620, 181] width 276 height 34
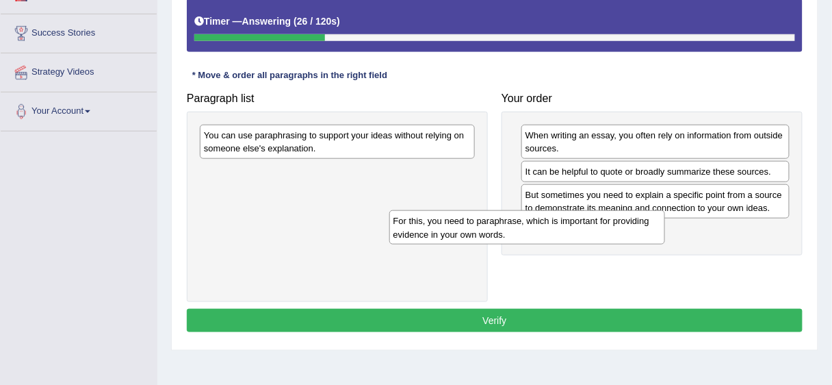
drag, startPoint x: 392, startPoint y: 151, endPoint x: 592, endPoint y: 221, distance: 212.5
click at [592, 224] on div "For this, you need to paraphrase, which is important for providing evidence in …" at bounding box center [527, 227] width 276 height 34
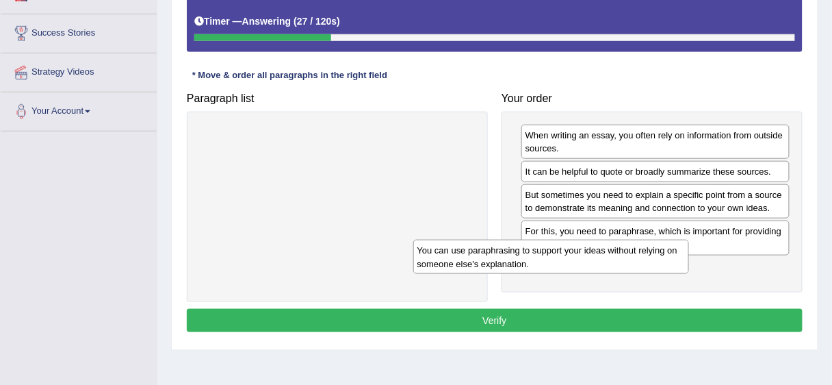
drag, startPoint x: 414, startPoint y: 156, endPoint x: 631, endPoint y: 272, distance: 245.8
click at [631, 272] on div "You can use paraphrasing to support your ideas without relying on someone else'…" at bounding box center [551, 256] width 276 height 34
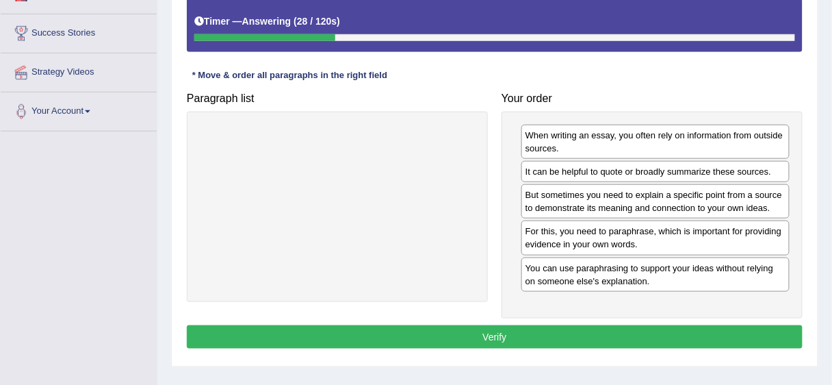
click at [584, 330] on button "Verify" at bounding box center [495, 336] width 616 height 23
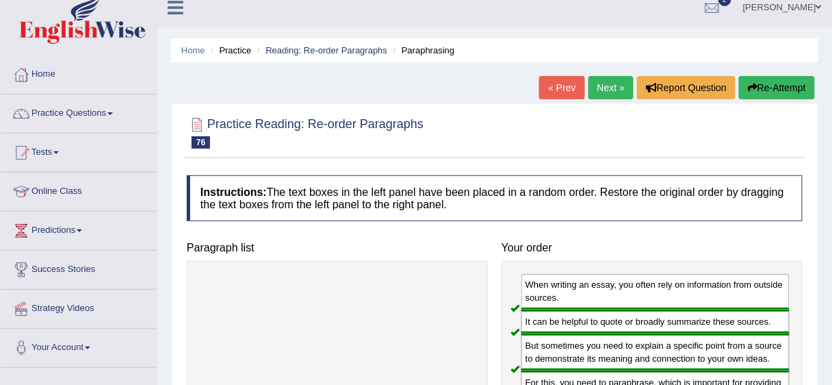
scroll to position [11, 0]
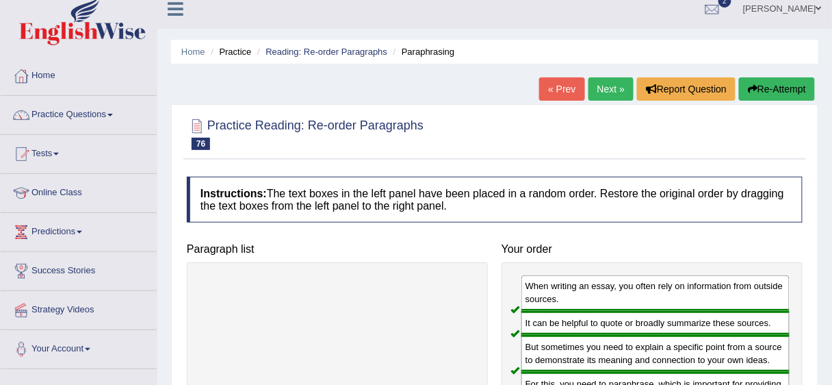
click at [597, 85] on link "Next »" at bounding box center [610, 88] width 45 height 23
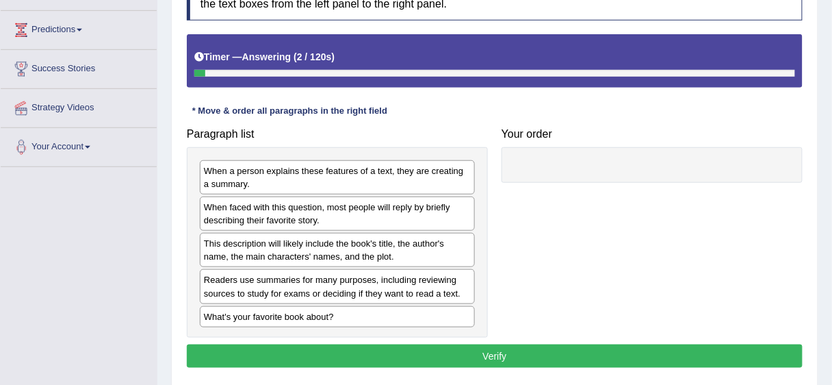
scroll to position [226, 0]
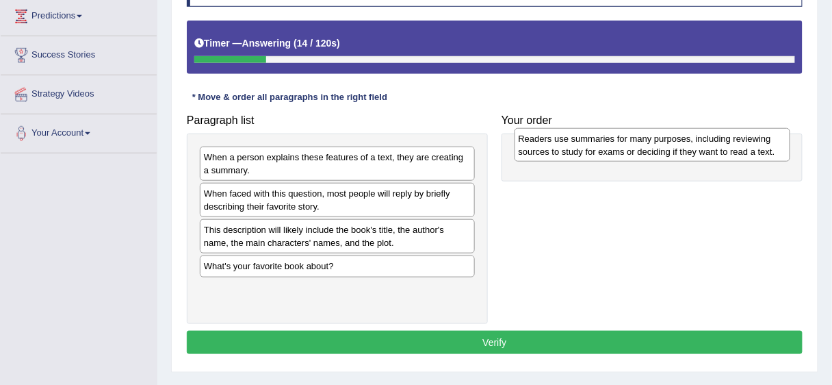
drag, startPoint x: 297, startPoint y: 272, endPoint x: 612, endPoint y: 145, distance: 339.2
click at [612, 145] on div "Readers use summaries for many purposes, including reviewing sources to study f…" at bounding box center [653, 145] width 276 height 34
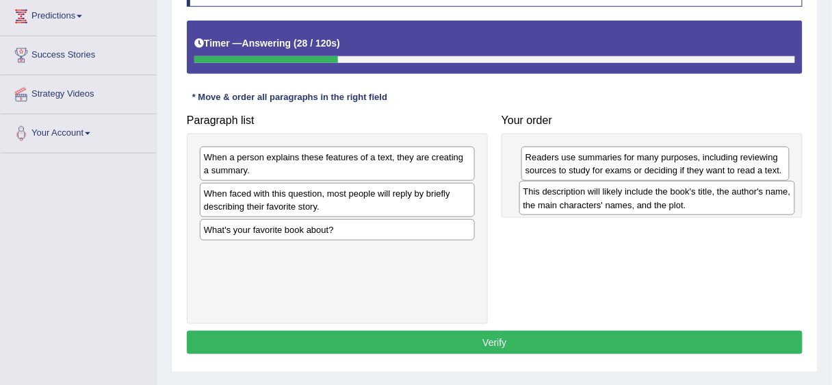
drag, startPoint x: 333, startPoint y: 237, endPoint x: 652, endPoint y: 199, distance: 321.0
click at [652, 199] on div "This description will likely include the book's title, the author's name, the m…" at bounding box center [657, 198] width 276 height 34
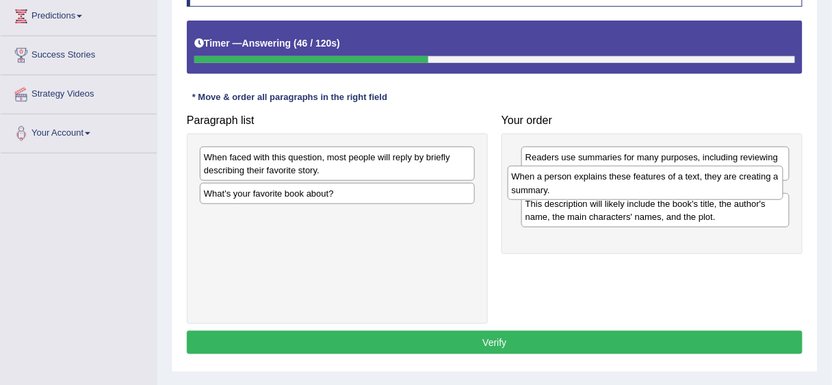
drag, startPoint x: 339, startPoint y: 165, endPoint x: 647, endPoint y: 184, distance: 308.5
click at [647, 184] on div "When a person explains these features of a text, they are creating a summary." at bounding box center [646, 183] width 276 height 34
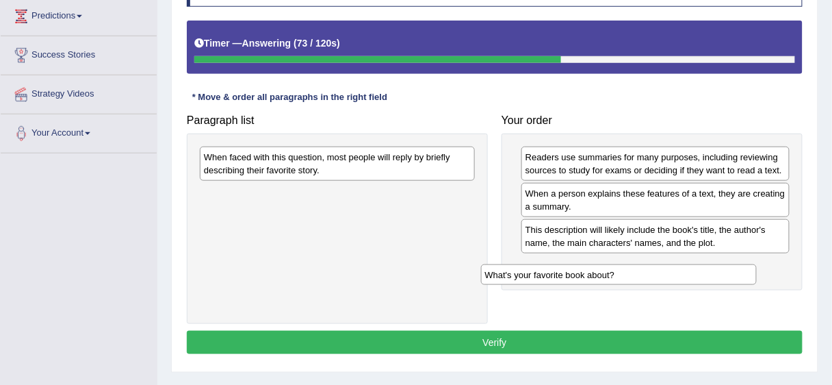
drag, startPoint x: 318, startPoint y: 192, endPoint x: 599, endPoint y: 274, distance: 292.9
click at [599, 274] on div "What's your favorite book about?" at bounding box center [619, 274] width 276 height 21
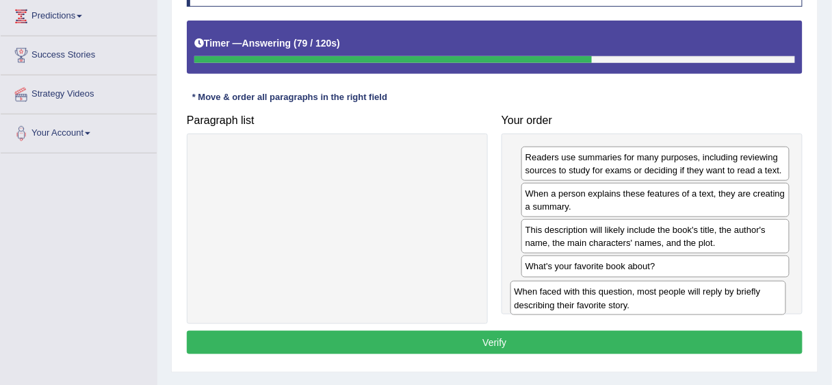
drag, startPoint x: 390, startPoint y: 161, endPoint x: 701, endPoint y: 296, distance: 338.3
click at [701, 296] on div "When faced with this question, most people will reply by briefly describing the…" at bounding box center [648, 298] width 276 height 34
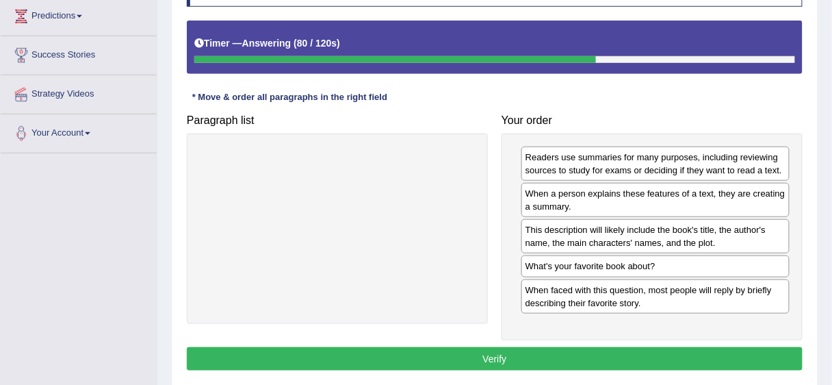
click at [629, 356] on button "Verify" at bounding box center [495, 358] width 616 height 23
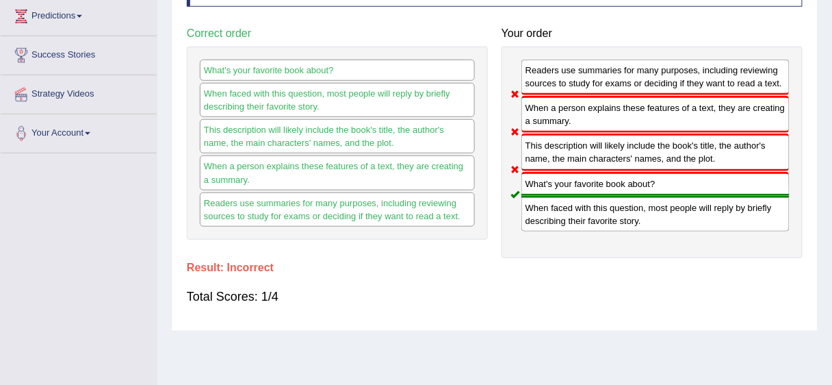
drag, startPoint x: 829, startPoint y: 179, endPoint x: 836, endPoint y: 99, distance: 80.3
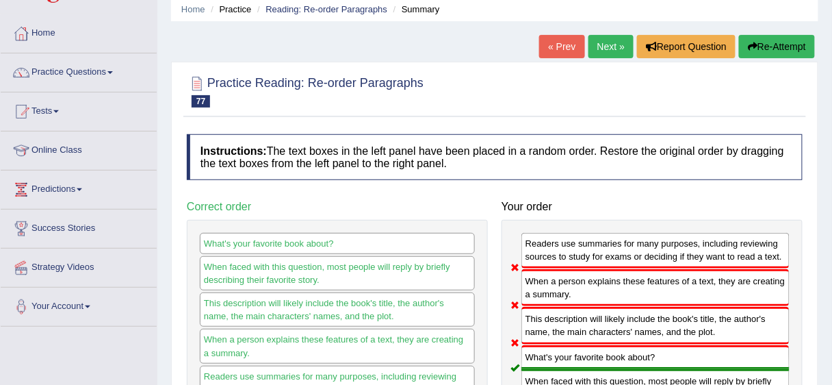
scroll to position [39, 0]
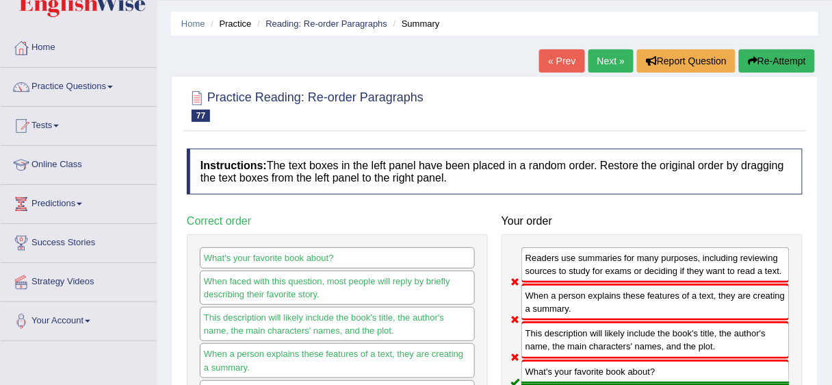
click at [754, 65] on button "Re-Attempt" at bounding box center [777, 60] width 76 height 23
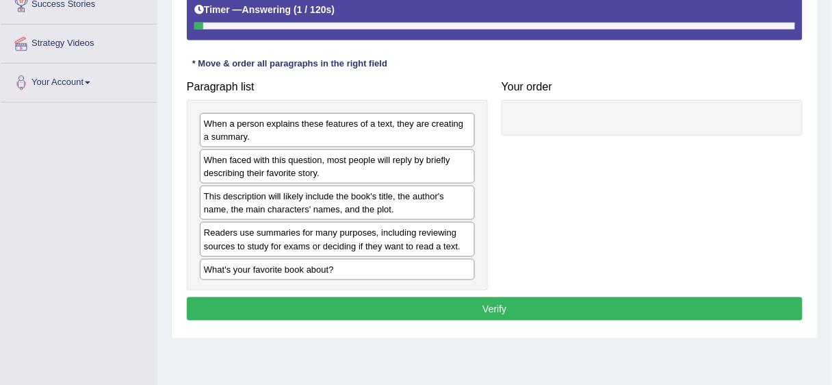
scroll to position [333, 0]
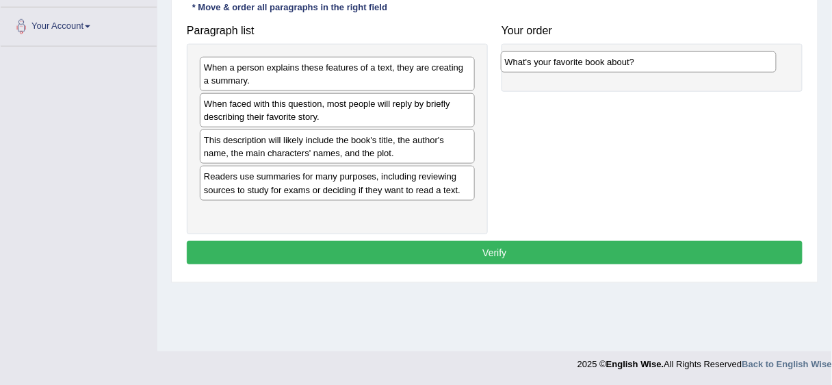
drag, startPoint x: 304, startPoint y: 215, endPoint x: 605, endPoint y: 66, distance: 335.7
click at [605, 66] on div "What's your favorite book about?" at bounding box center [639, 61] width 276 height 21
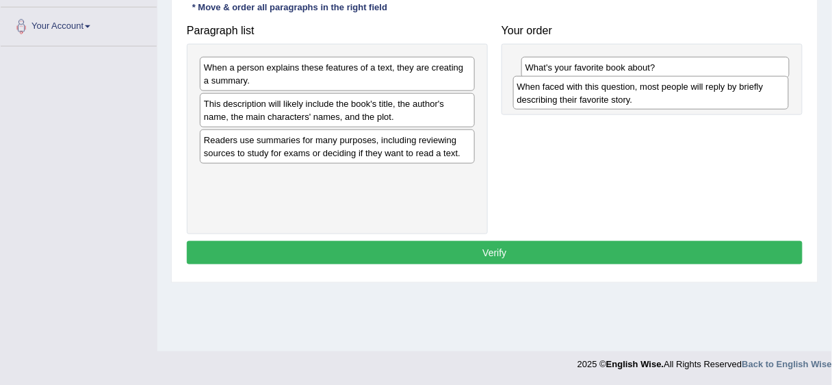
drag, startPoint x: 329, startPoint y: 114, endPoint x: 642, endPoint y: 98, distance: 313.7
click at [642, 98] on div "When faced with this question, most people will reply by briefly describing the…" at bounding box center [651, 93] width 276 height 34
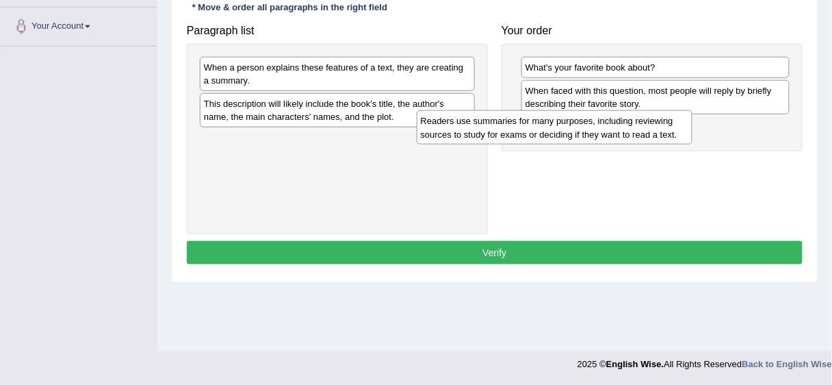
drag, startPoint x: 380, startPoint y: 145, endPoint x: 597, endPoint y: 127, distance: 217.7
click at [597, 127] on div "Readers use summaries for many purposes, including reviewing sources to study f…" at bounding box center [555, 127] width 276 height 34
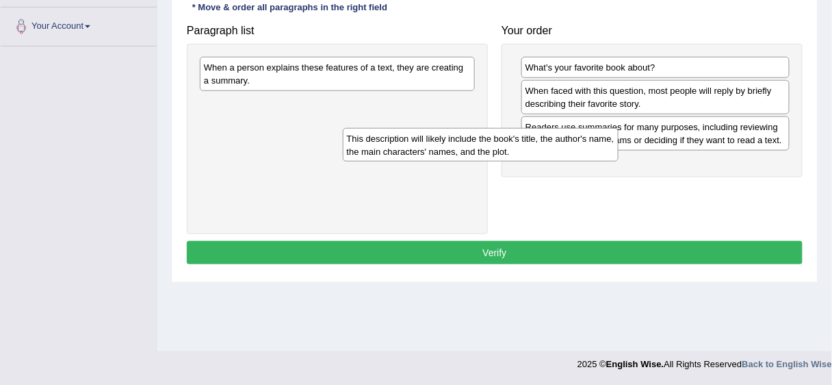
drag, startPoint x: 376, startPoint y: 117, endPoint x: 636, endPoint y: 162, distance: 263.9
click at [618, 162] on div "This description will likely include the book's title, the author's name, the m…" at bounding box center [481, 145] width 276 height 34
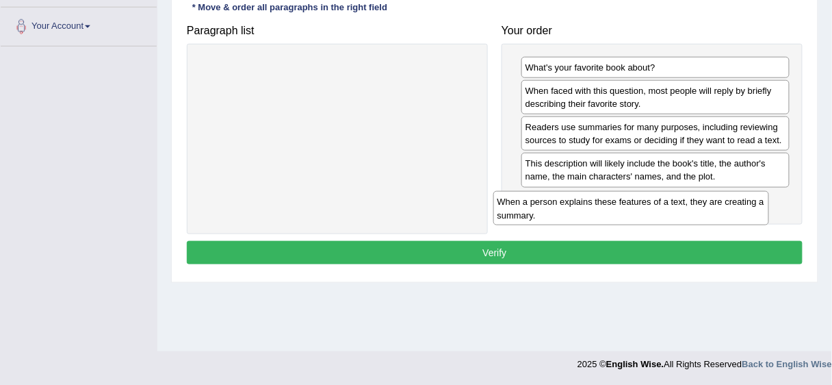
drag, startPoint x: 423, startPoint y: 75, endPoint x: 718, endPoint y: 208, distance: 324.3
click at [718, 209] on div "When a person explains these features of a text, they are creating a summary." at bounding box center [631, 208] width 276 height 34
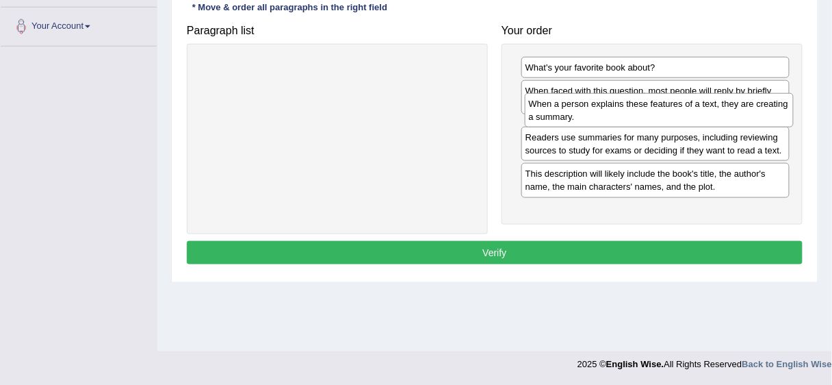
drag, startPoint x: 615, startPoint y: 207, endPoint x: 618, endPoint y: 114, distance: 93.1
click at [618, 114] on div "When a person explains these features of a text, they are creating a summary." at bounding box center [659, 110] width 269 height 34
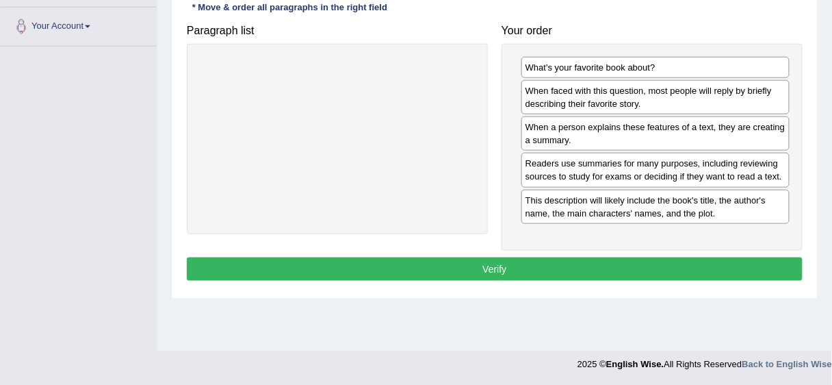
click at [603, 259] on button "Verify" at bounding box center [495, 268] width 616 height 23
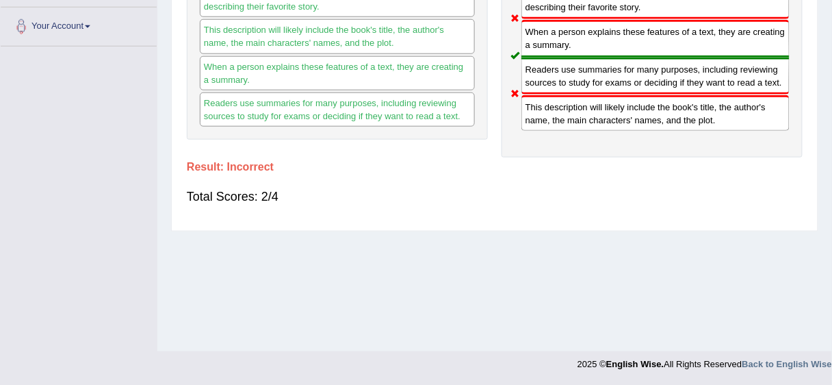
drag, startPoint x: 832, startPoint y: 187, endPoint x: 832, endPoint y: 131, distance: 56.1
click at [831, 131] on div "Home Practice Reading: Re-order Paragraphs Summary You have already given incor…" at bounding box center [494, 9] width 675 height 684
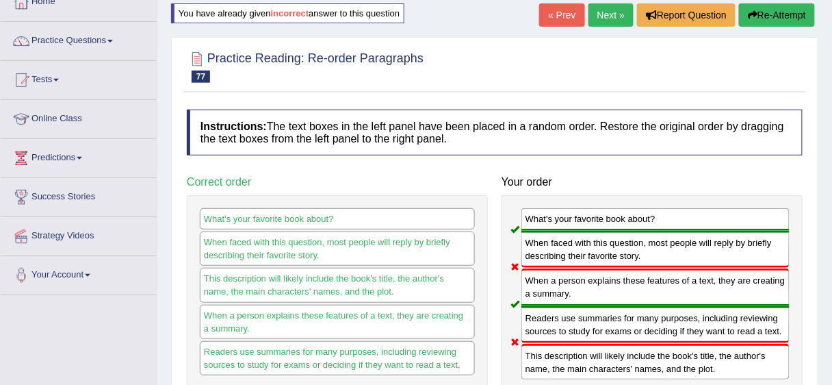
scroll to position [0, 0]
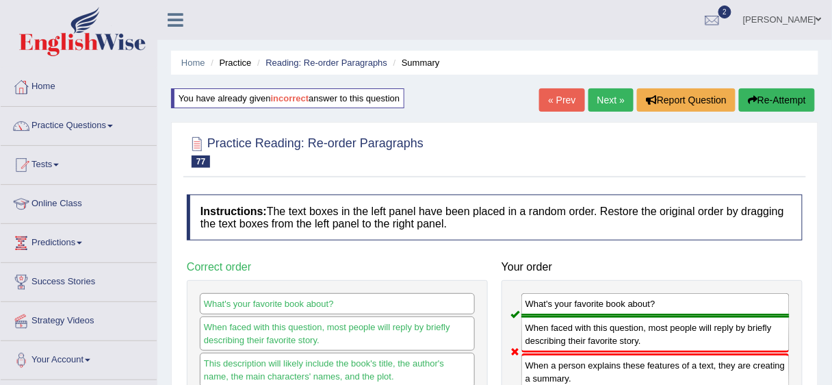
click at [615, 94] on link "Next »" at bounding box center [610, 99] width 45 height 23
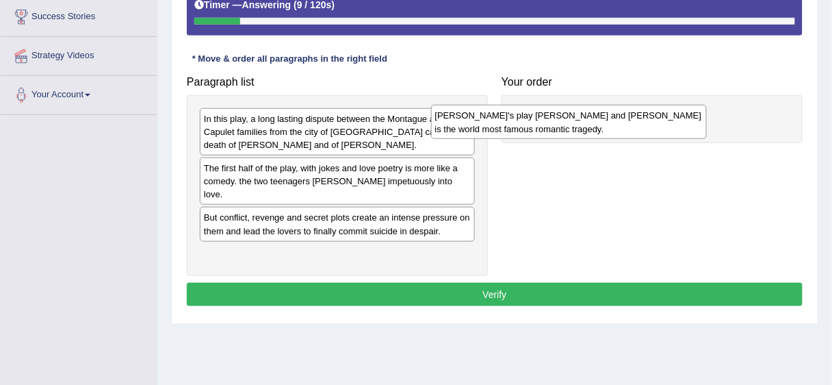
drag, startPoint x: 343, startPoint y: 128, endPoint x: 579, endPoint y: 123, distance: 236.1
click at [579, 123] on div "Shakespeare's play Romeo and Juliet is the world most famous romantic tragedy." at bounding box center [569, 122] width 276 height 34
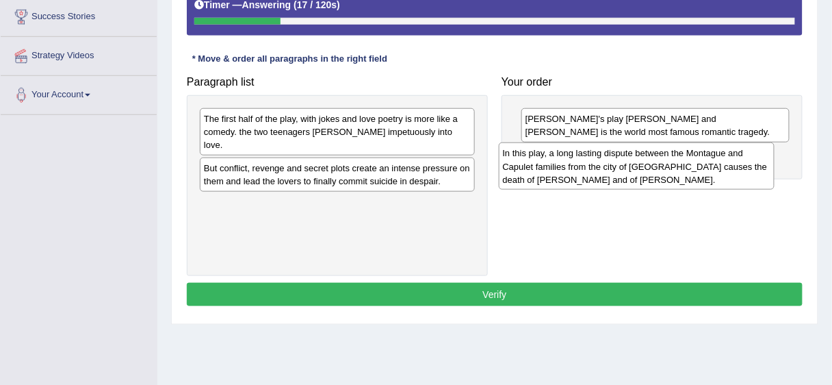
drag, startPoint x: 345, startPoint y: 131, endPoint x: 644, endPoint y: 166, distance: 301.1
click at [644, 166] on div "In this play, a long lasting dispute between the Montague and Capulet families …" at bounding box center [637, 165] width 276 height 47
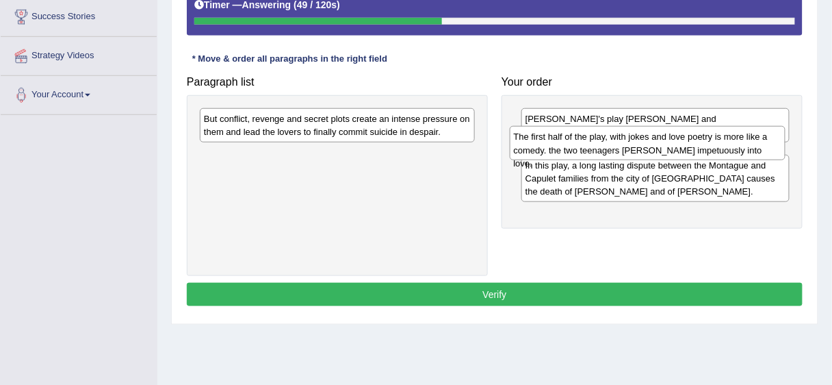
drag, startPoint x: 334, startPoint y: 126, endPoint x: 644, endPoint y: 144, distance: 310.5
click at [644, 144] on div "The first half of the play, with jokes and love poetry is more like a comedy. t…" at bounding box center [648, 143] width 276 height 34
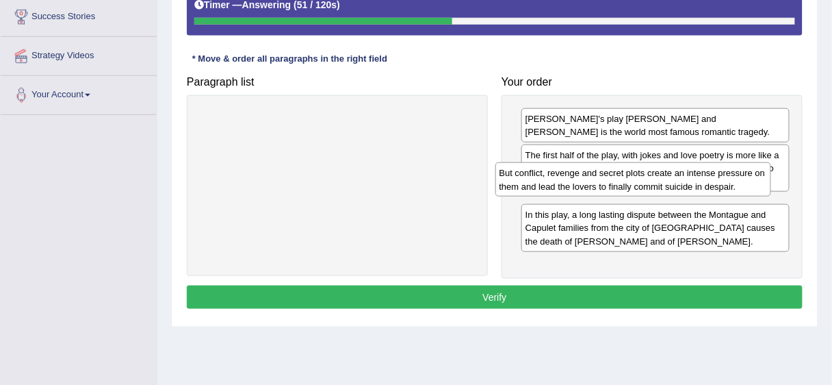
drag, startPoint x: 400, startPoint y: 125, endPoint x: 698, endPoint y: 179, distance: 303.3
click at [698, 179] on div "But conflict, revenge and secret plots create an intense pressure on them and l…" at bounding box center [633, 179] width 276 height 34
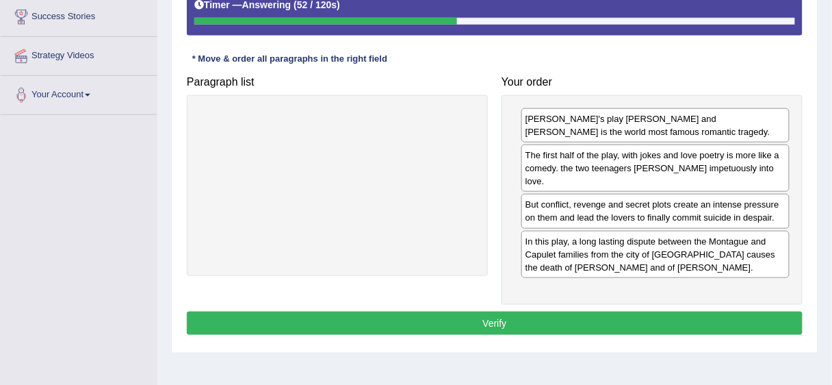
click at [562, 311] on button "Verify" at bounding box center [495, 322] width 616 height 23
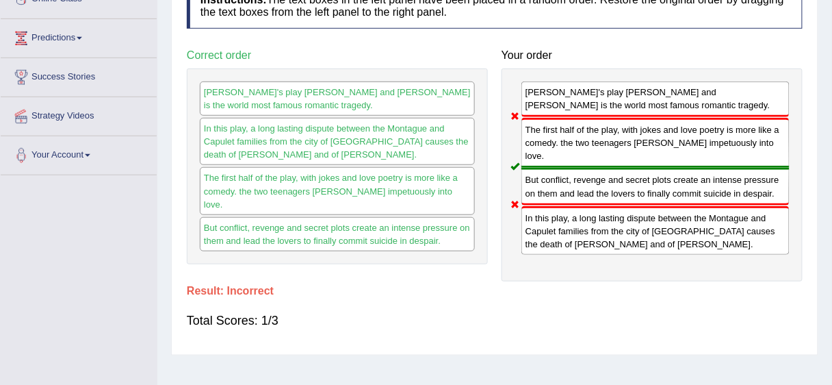
scroll to position [187, 0]
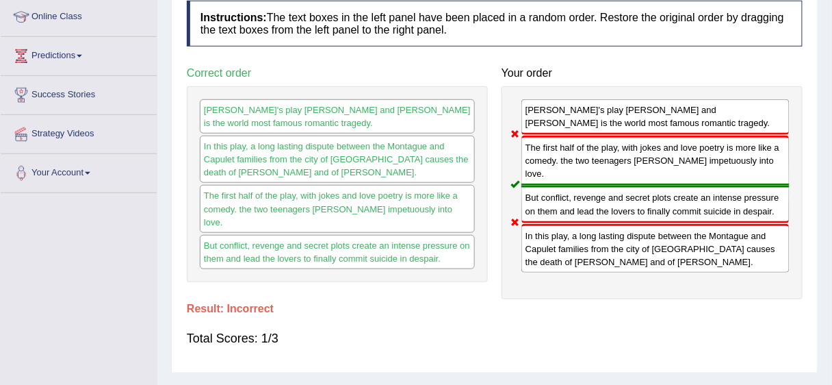
drag, startPoint x: 831, startPoint y: 138, endPoint x: 833, endPoint y: -42, distance: 179.9
click at [831, 0] on html "Toggle navigation Home Practice Questions Speaking Practice Read Aloud Repeat S…" at bounding box center [416, 5] width 832 height 385
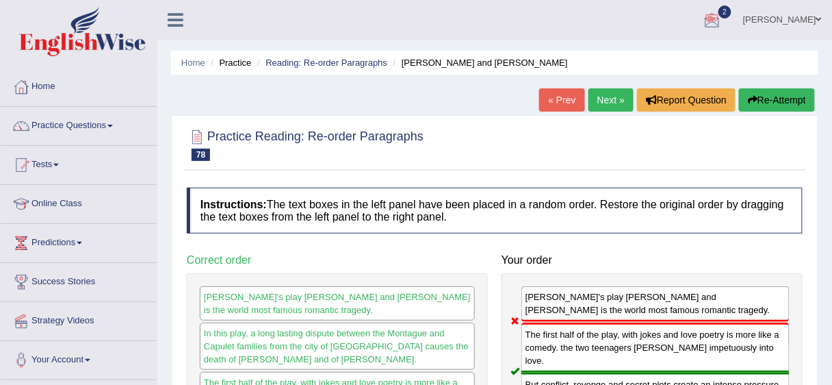
click at [609, 101] on link "Next »" at bounding box center [610, 99] width 45 height 23
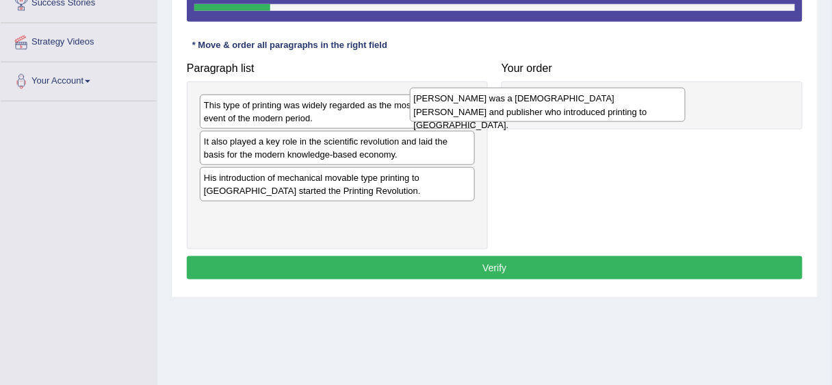
drag, startPoint x: 317, startPoint y: 109, endPoint x: 560, endPoint y: 100, distance: 243.1
click at [560, 100] on div "[PERSON_NAME] was a [DEMOGRAPHIC_DATA] [PERSON_NAME] and publisher who introduc…" at bounding box center [548, 105] width 276 height 34
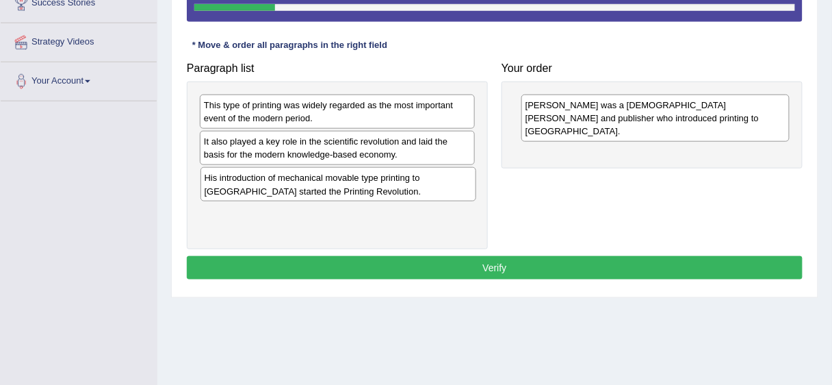
click at [339, 177] on div "His introduction of mechanical movable type printing to [GEOGRAPHIC_DATA] start…" at bounding box center [338, 184] width 276 height 34
drag, startPoint x: 345, startPoint y: 177, endPoint x: 384, endPoint y: 159, distance: 42.9
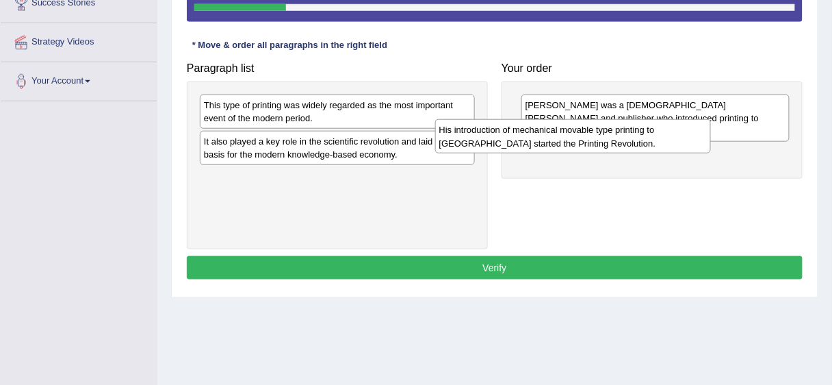
drag, startPoint x: 367, startPoint y: 178, endPoint x: 602, endPoint y: 132, distance: 239.8
click at [602, 132] on div "His introduction of mechanical movable type printing to [GEOGRAPHIC_DATA] start…" at bounding box center [573, 136] width 276 height 34
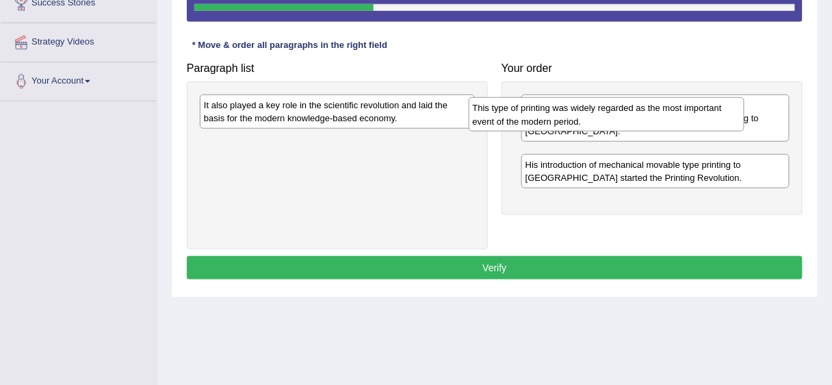
drag, startPoint x: 360, startPoint y: 113, endPoint x: 635, endPoint y: 118, distance: 275.1
click at [635, 118] on div "This type of printing was widely regarded as the most important event of the mo…" at bounding box center [607, 114] width 276 height 34
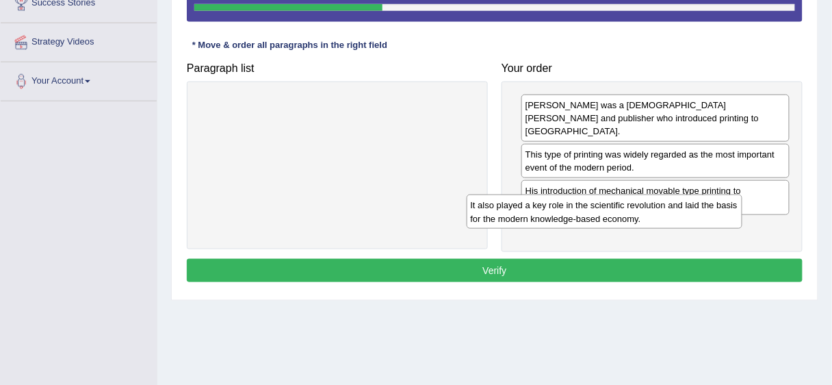
drag, startPoint x: 424, startPoint y: 115, endPoint x: 692, endPoint y: 216, distance: 285.8
click at [692, 216] on div "It also played a key role in the scientific revolution and laid the basis for t…" at bounding box center [605, 211] width 276 height 34
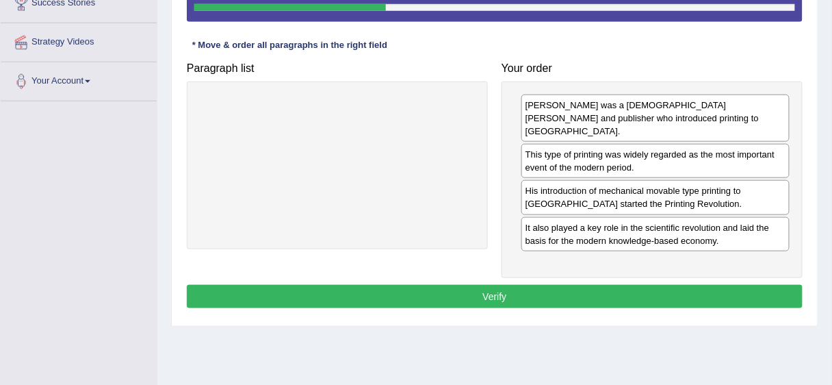
click at [649, 285] on button "Verify" at bounding box center [495, 296] width 616 height 23
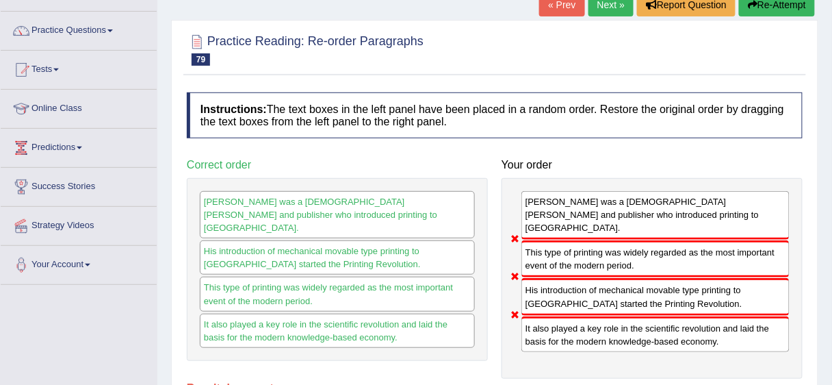
scroll to position [74, 0]
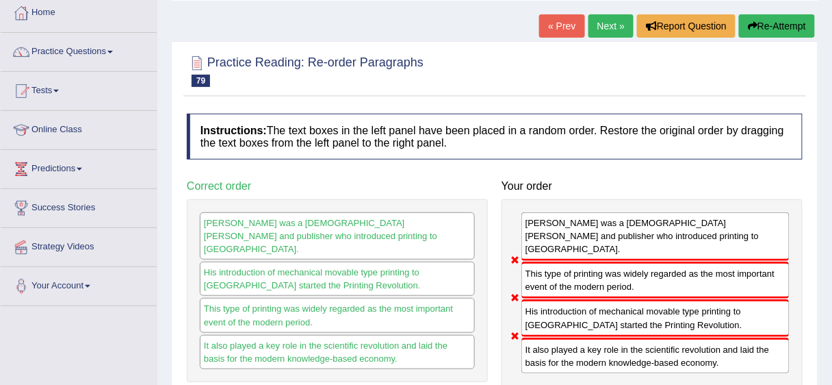
click at [612, 29] on link "Next »" at bounding box center [610, 25] width 45 height 23
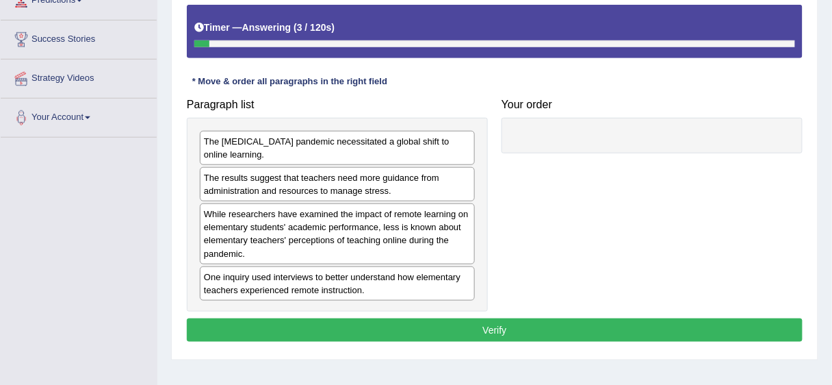
scroll to position [244, 0]
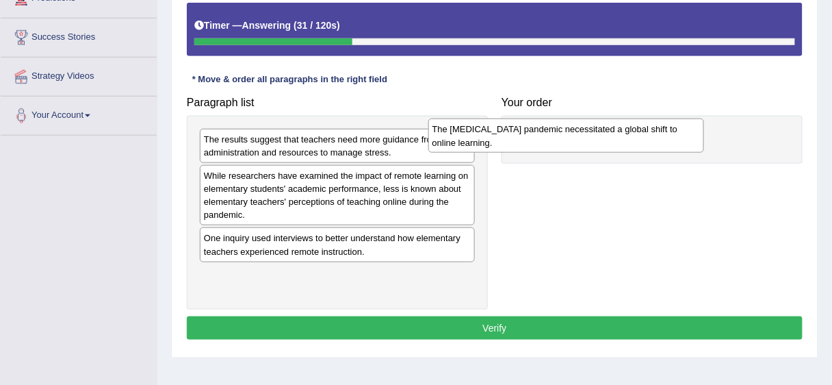
drag, startPoint x: 361, startPoint y: 145, endPoint x: 590, endPoint y: 135, distance: 228.7
click at [590, 135] on div "The [MEDICAL_DATA] pandemic necessitated a global shift to online learning." at bounding box center [566, 135] width 276 height 34
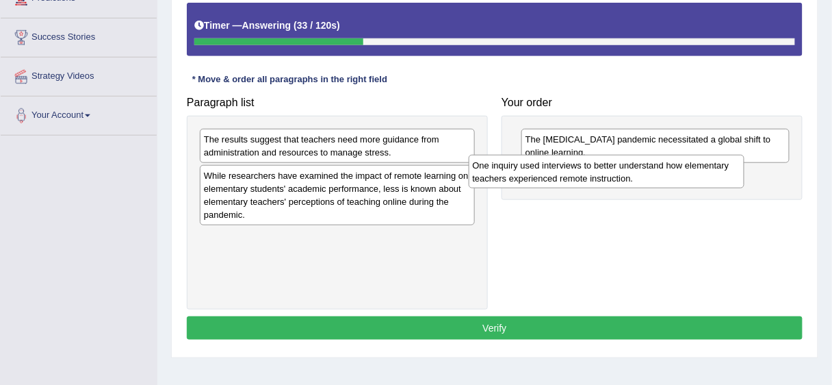
drag, startPoint x: 388, startPoint y: 240, endPoint x: 657, endPoint y: 168, distance: 278.3
click at [657, 168] on div "One inquiry used interviews to better understand how elementary teachers experi…" at bounding box center [607, 172] width 276 height 34
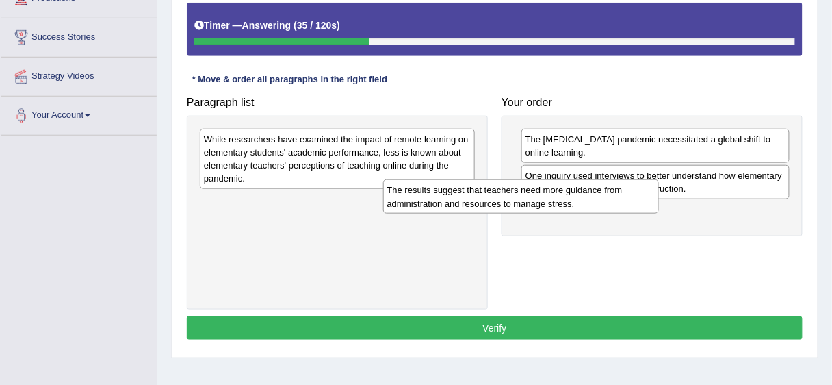
drag, startPoint x: 353, startPoint y: 143, endPoint x: 581, endPoint y: 205, distance: 236.2
click at [581, 205] on div "The results suggest that teachers need more guidance from administration and re…" at bounding box center [521, 196] width 276 height 34
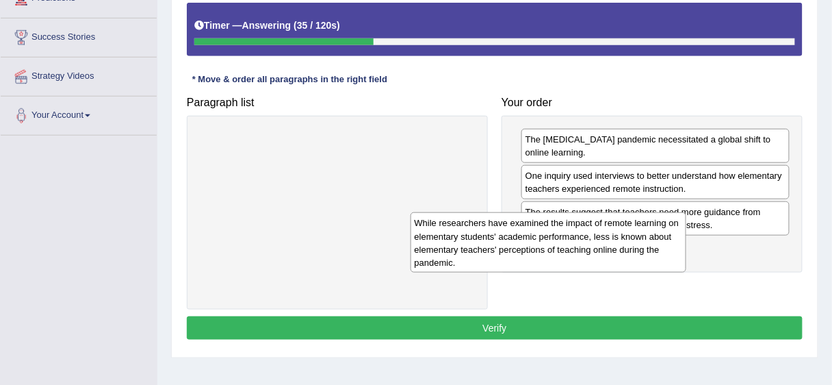
drag, startPoint x: 354, startPoint y: 156, endPoint x: 607, endPoint y: 249, distance: 269.7
click at [607, 249] on div "While researchers have examined the impact of remote learning on elementary stu…" at bounding box center [549, 242] width 276 height 60
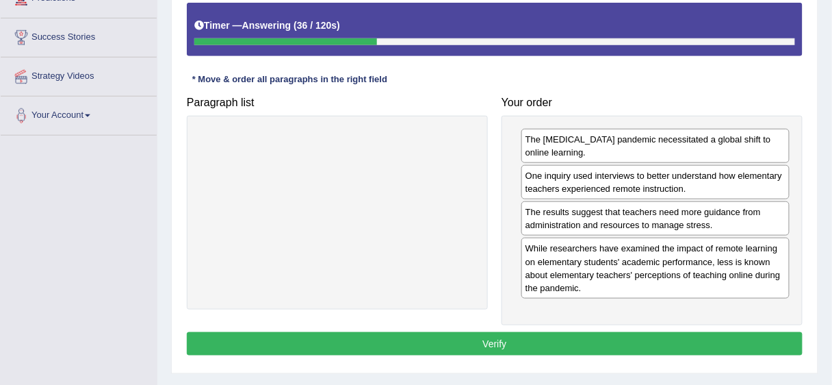
click at [574, 341] on button "Verify" at bounding box center [495, 343] width 616 height 23
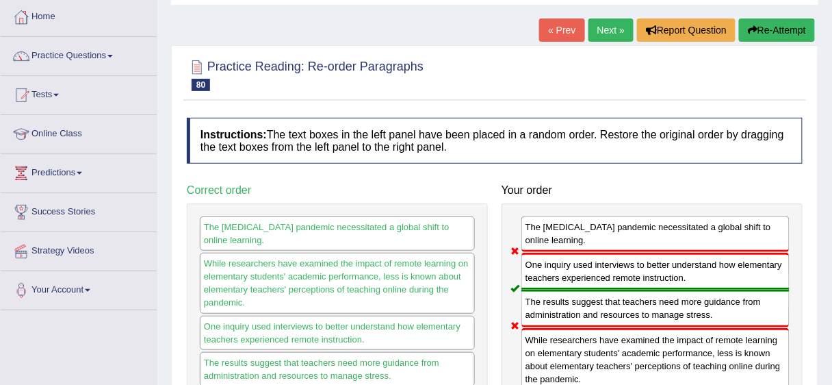
scroll to position [57, 0]
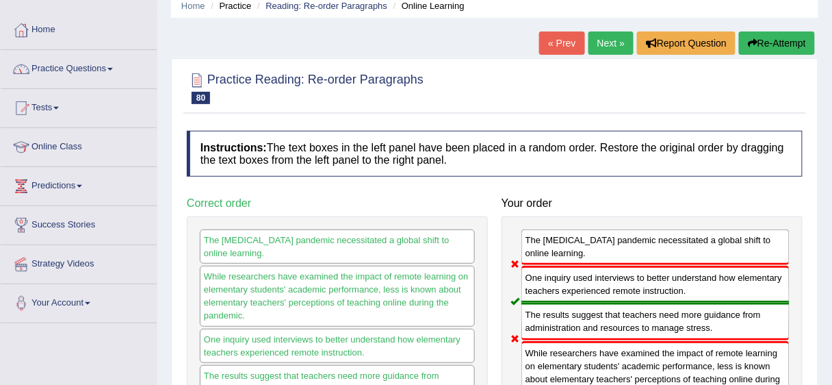
click at [56, 68] on link "Practice Questions" at bounding box center [79, 67] width 156 height 34
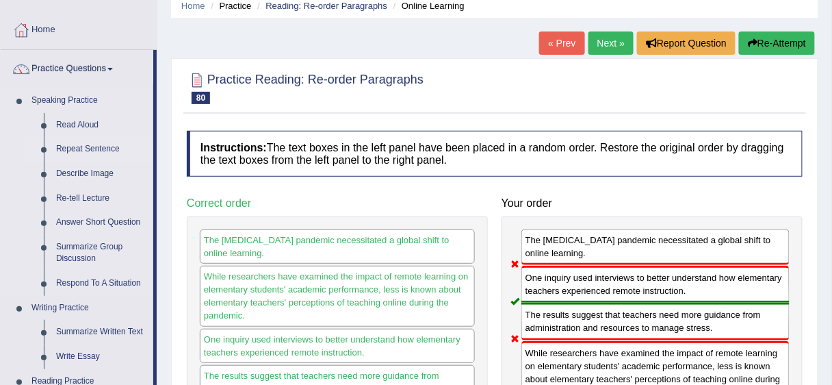
click at [101, 146] on link "Repeat Sentence" at bounding box center [101, 149] width 103 height 25
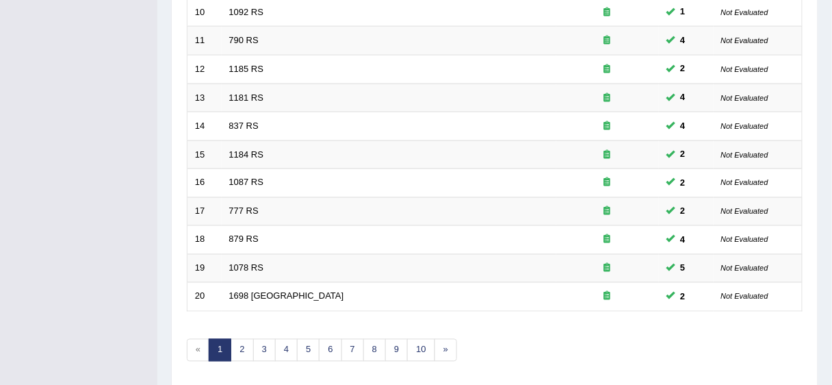
scroll to position [515, 0]
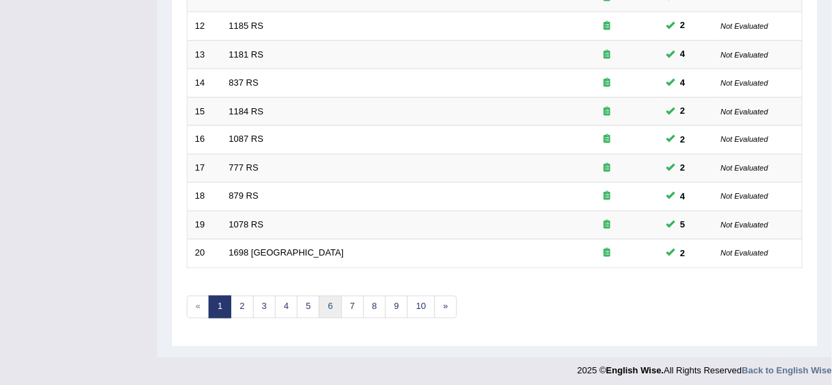
click at [328, 308] on link "6" at bounding box center [330, 307] width 23 height 23
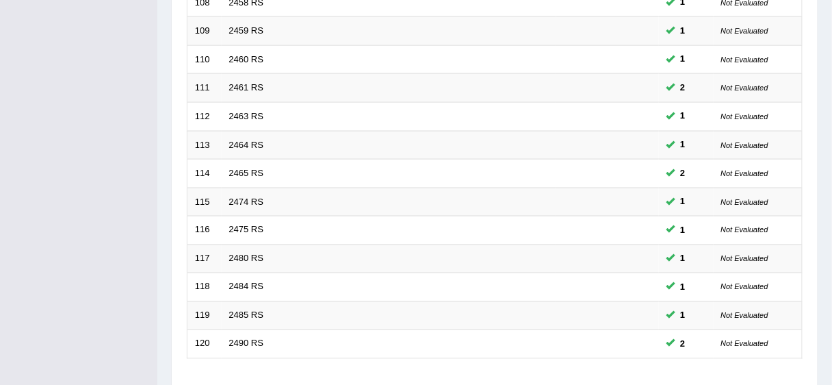
scroll to position [515, 0]
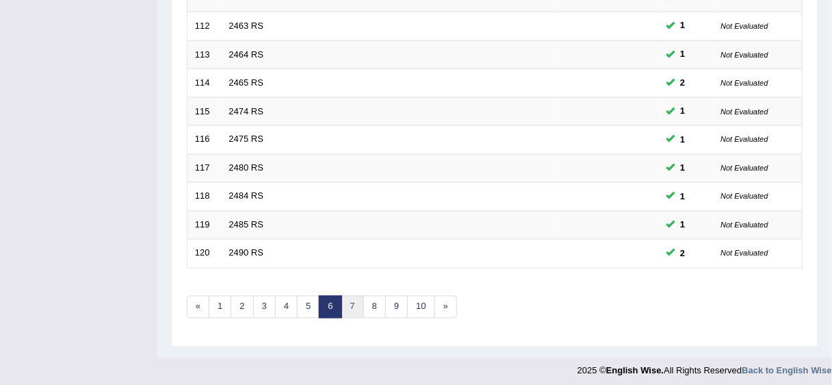
click at [347, 296] on link "7" at bounding box center [352, 307] width 23 height 23
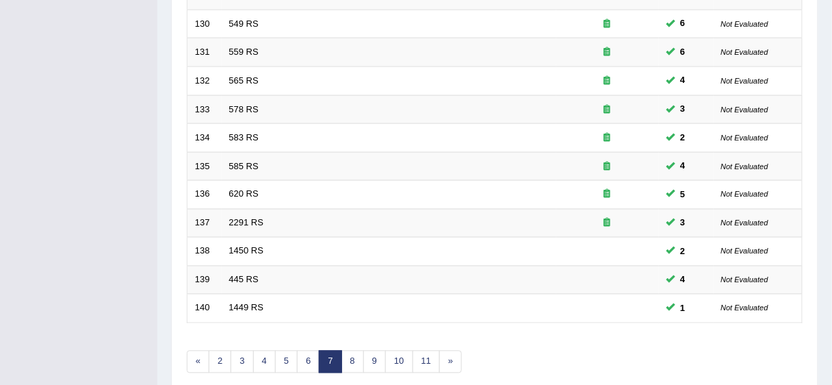
scroll to position [515, 0]
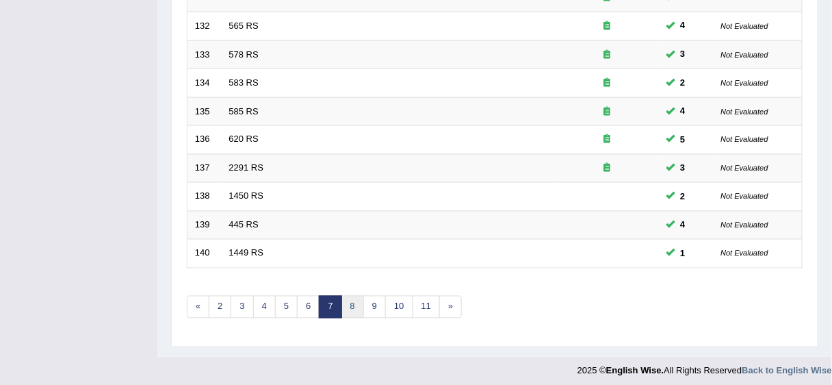
click at [354, 306] on link "8" at bounding box center [352, 307] width 23 height 23
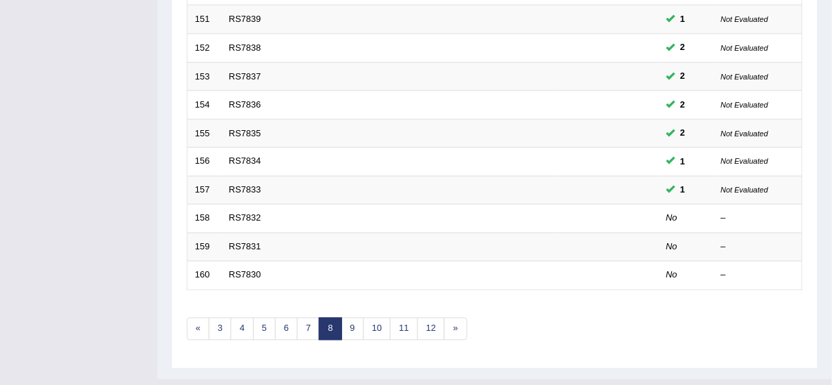
scroll to position [515, 0]
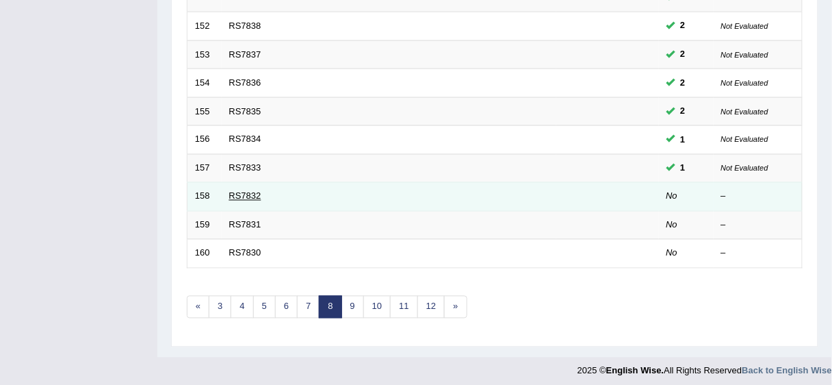
click at [239, 191] on link "RS7832" at bounding box center [245, 196] width 32 height 10
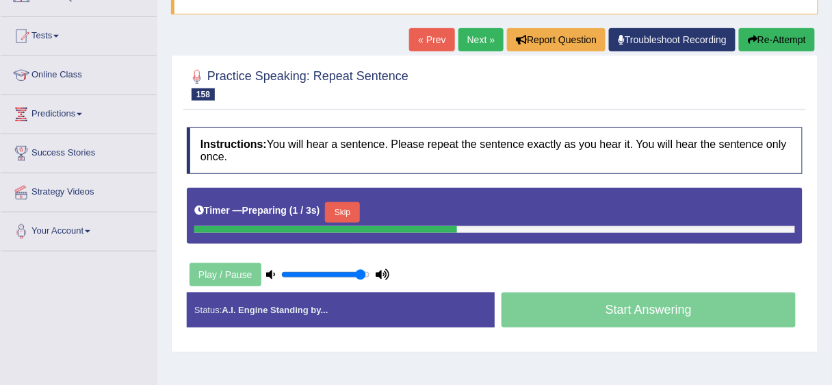
scroll to position [136, 0]
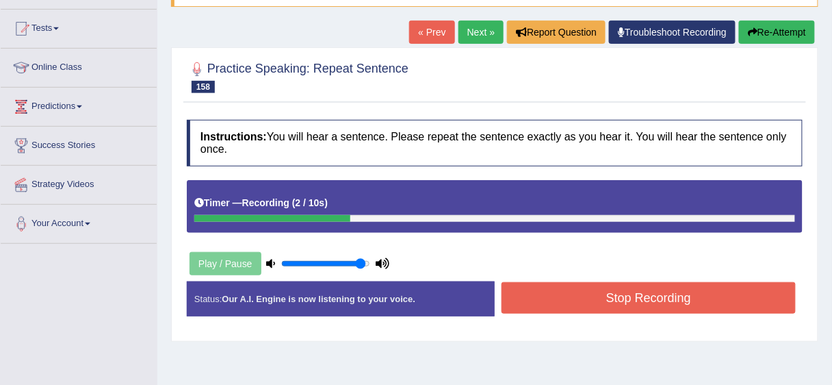
click at [599, 291] on button "Stop Recording" at bounding box center [649, 297] width 294 height 31
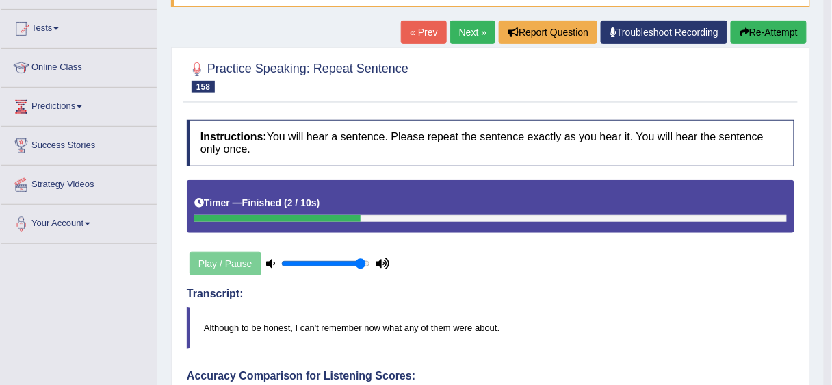
drag, startPoint x: 837, startPoint y: 126, endPoint x: 835, endPoint y: 153, distance: 26.8
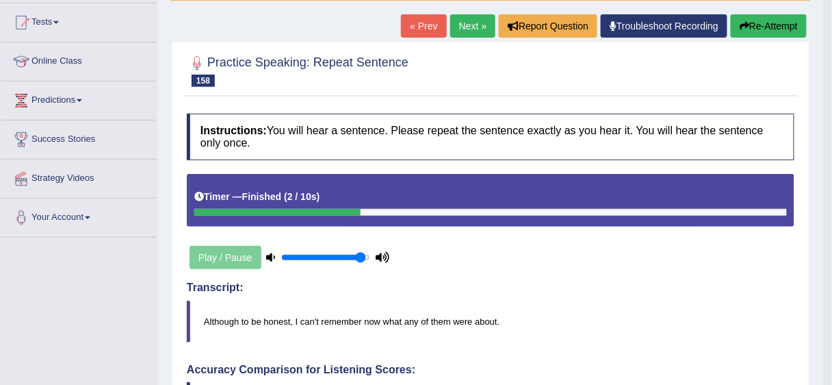
scroll to position [110, 0]
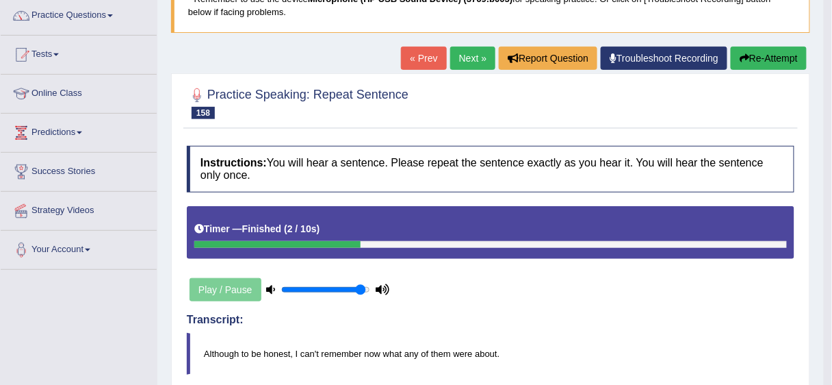
click at [752, 56] on button "Re-Attempt" at bounding box center [769, 58] width 76 height 23
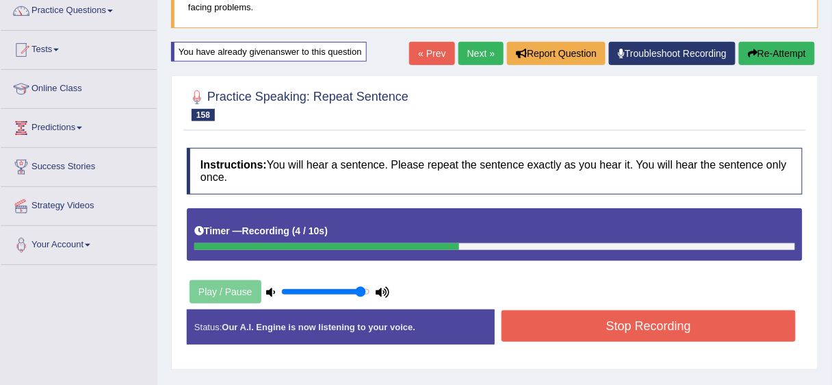
click at [649, 322] on button "Stop Recording" at bounding box center [649, 325] width 294 height 31
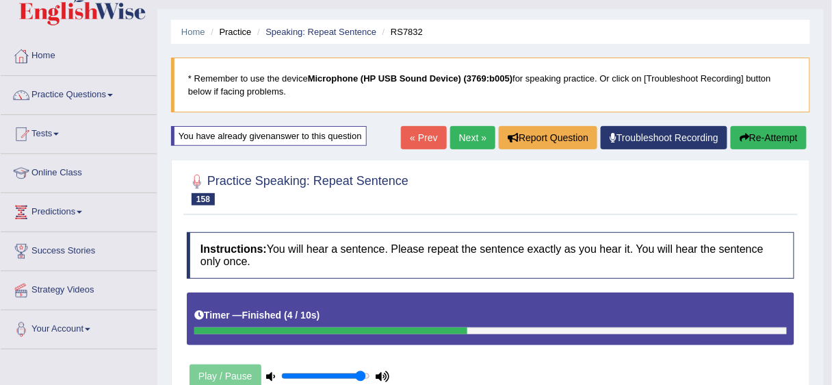
scroll to position [23, 0]
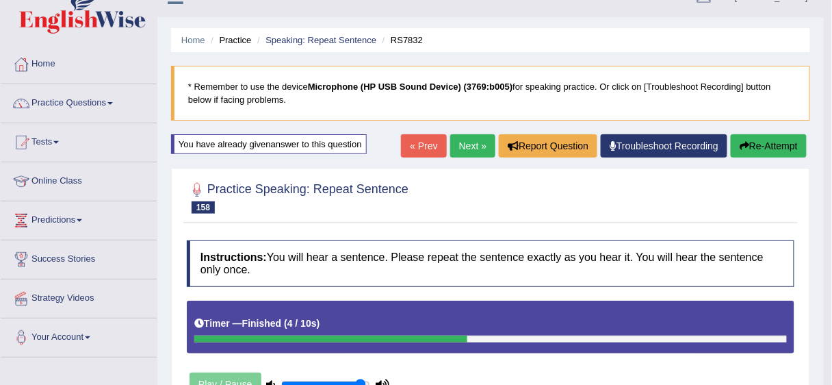
click at [476, 137] on link "Next »" at bounding box center [472, 145] width 45 height 23
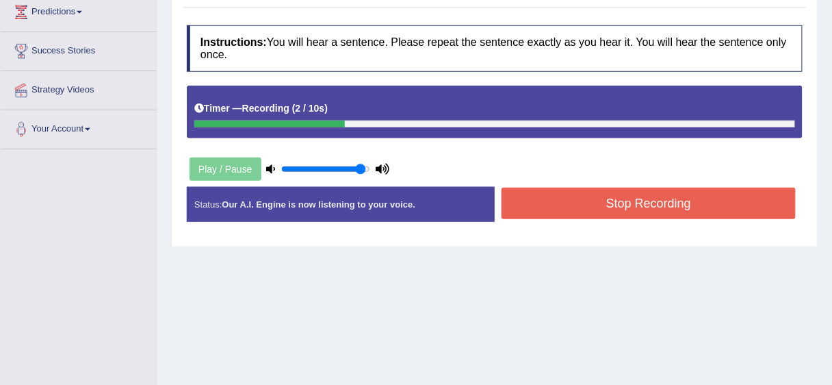
click at [631, 202] on button "Stop Recording" at bounding box center [649, 202] width 294 height 31
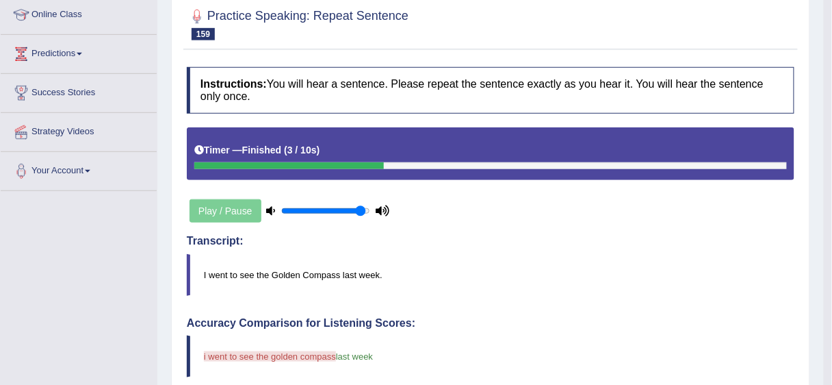
scroll to position [147, 0]
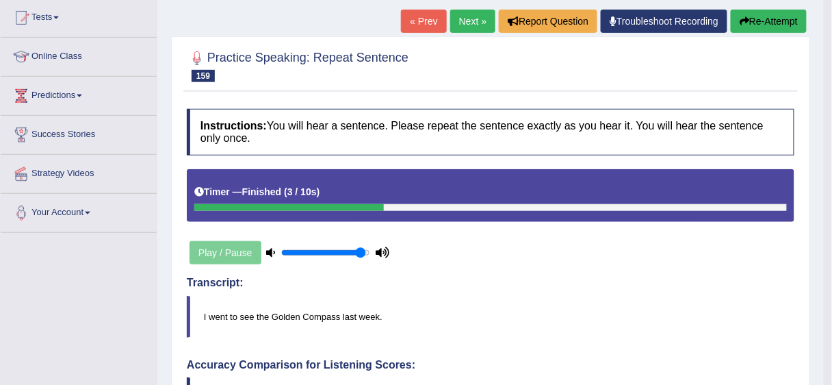
click at [624, 22] on link "Troubleshoot Recording" at bounding box center [664, 21] width 127 height 23
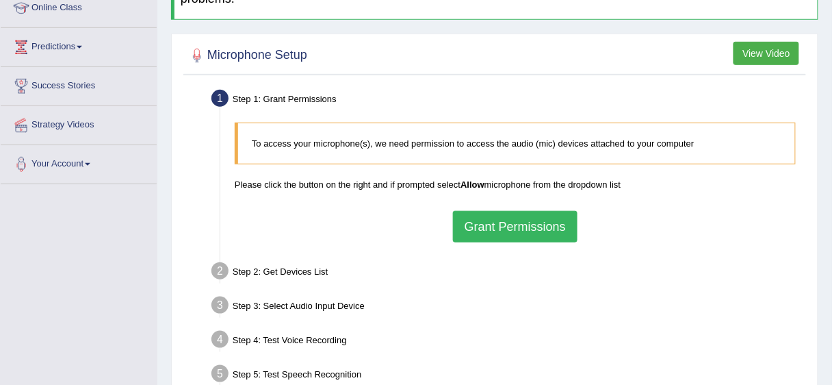
scroll to position [259, 0]
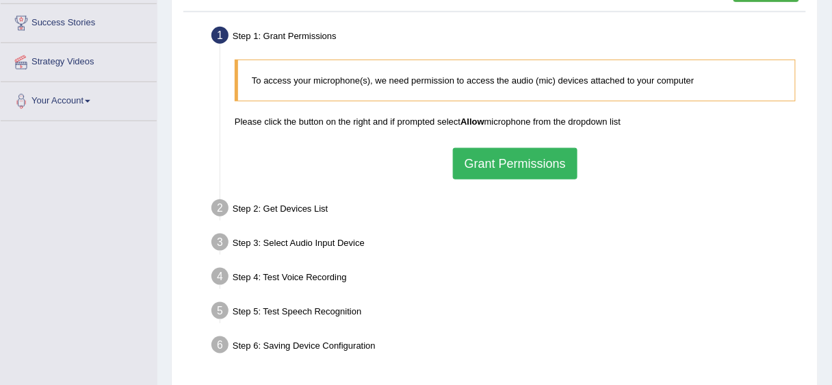
click at [493, 159] on button "Grant Permissions" at bounding box center [515, 163] width 125 height 31
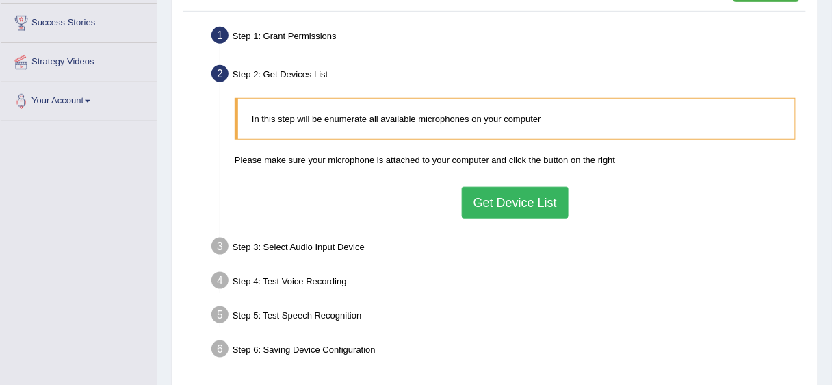
click at [509, 193] on button "Get Device List" at bounding box center [515, 202] width 107 height 31
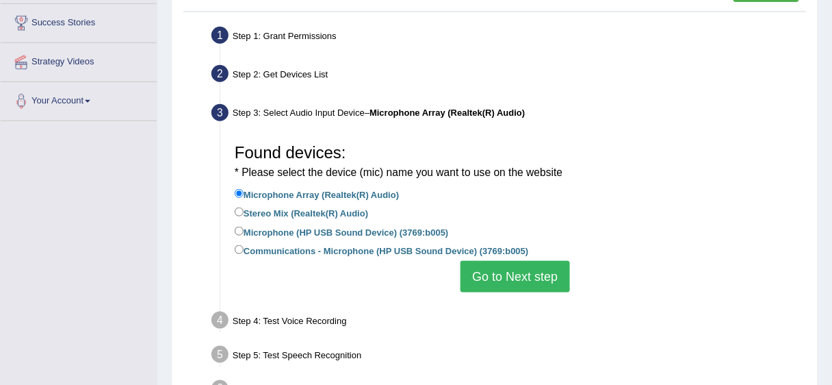
click at [311, 229] on label "Microphone (HP USB Sound Device) (3769:b005)" at bounding box center [342, 231] width 214 height 15
click at [244, 229] on input "Microphone (HP USB Sound Device) (3769:b005)" at bounding box center [239, 230] width 9 height 9
radio input "true"
click at [490, 272] on button "Go to Next step" at bounding box center [514, 276] width 109 height 31
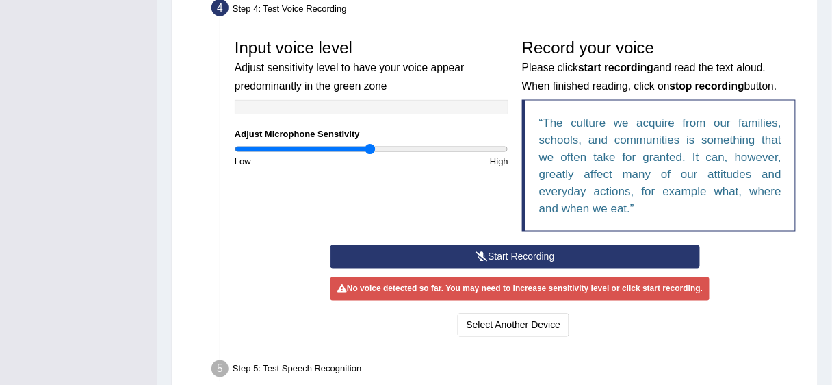
scroll to position [454, 0]
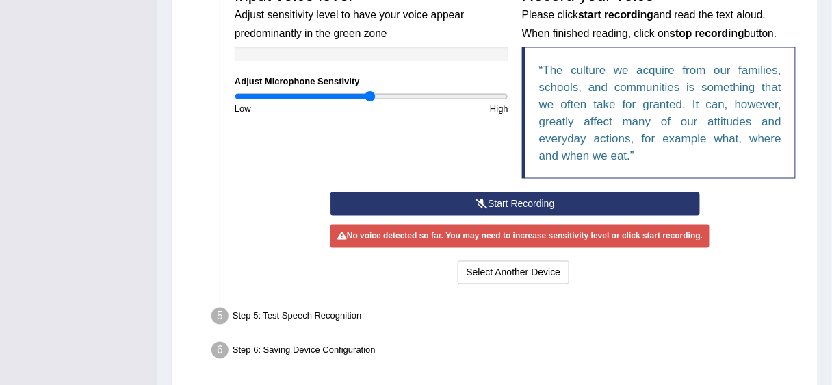
click at [508, 201] on button "Start Recording" at bounding box center [514, 203] width 369 height 23
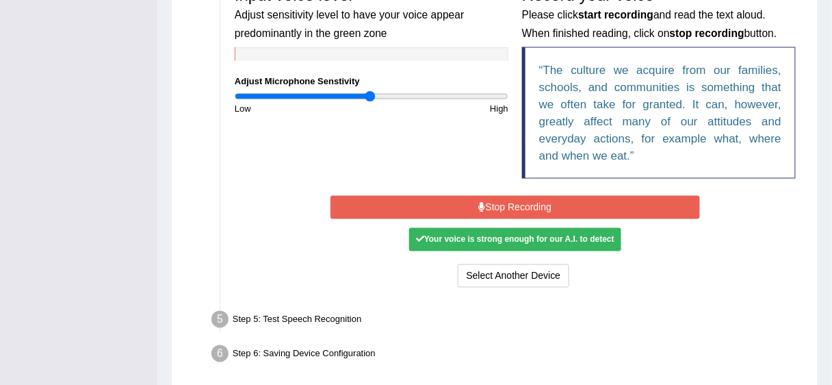
click at [504, 213] on button "Stop Recording" at bounding box center [514, 207] width 369 height 23
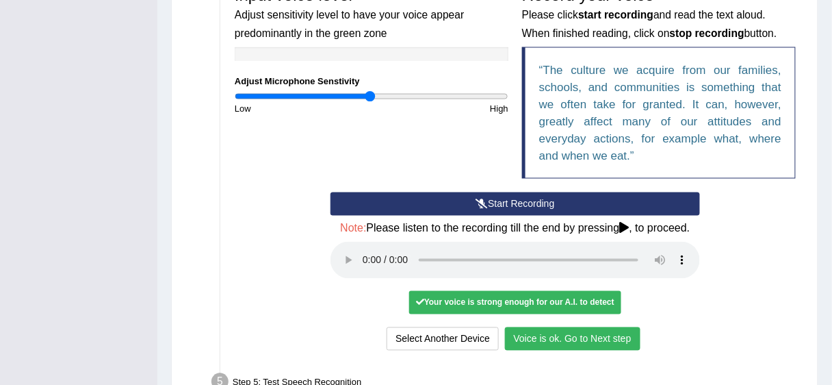
drag, startPoint x: 829, startPoint y: 199, endPoint x: 831, endPoint y: 257, distance: 57.5
click at [831, 257] on div "Home Practice Microphone Setup You have already completed the setup earlier wit…" at bounding box center [494, 7] width 675 height 923
click at [337, 290] on div "Start Recording Stop Recording Note: Please listen to the recording till the en…" at bounding box center [515, 272] width 383 height 161
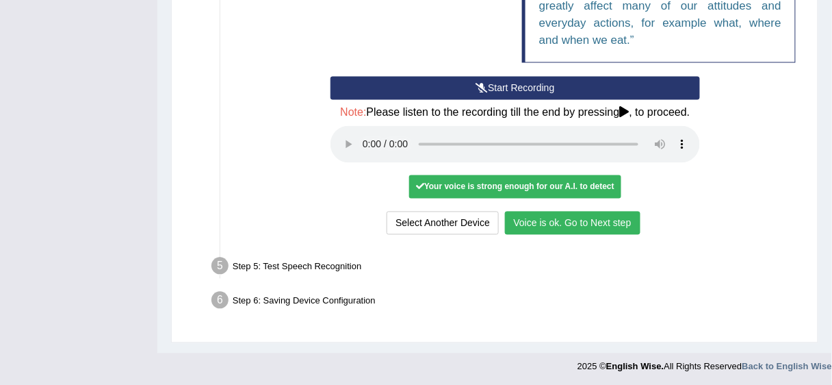
click at [597, 223] on button "Voice is ok. Go to Next step" at bounding box center [572, 222] width 135 height 23
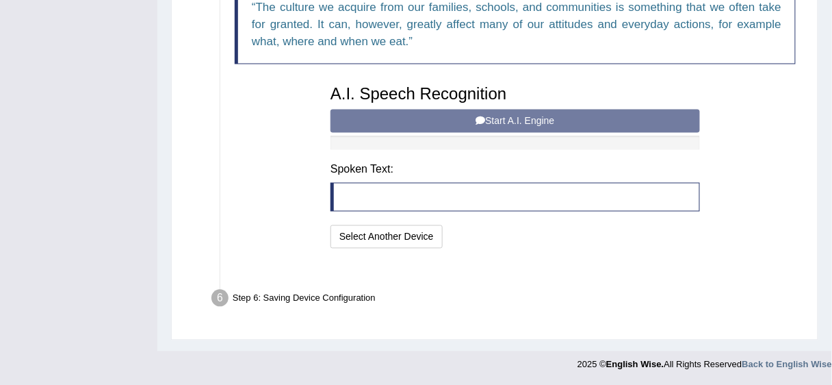
scroll to position [498, 0]
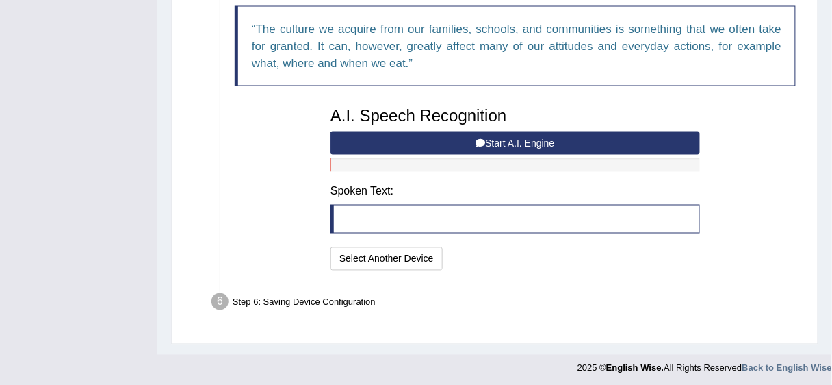
click at [466, 135] on button "Start A.I. Engine" at bounding box center [514, 142] width 369 height 23
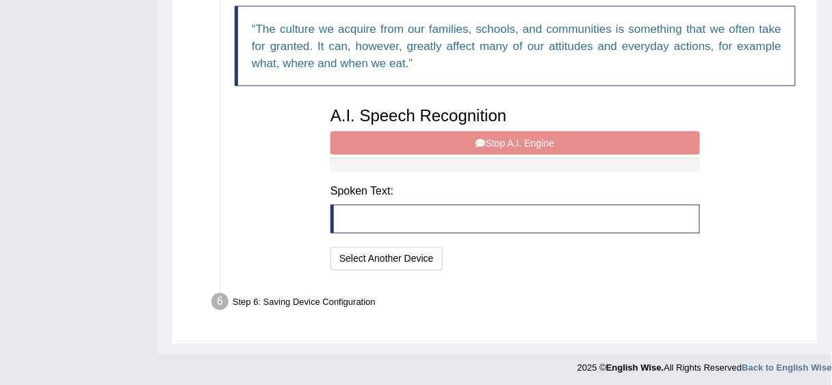
click at [486, 137] on div "A.I. Speech Recognition Start A.I. Engine Stop A.I. Engine Note: Please listen …" at bounding box center [515, 187] width 383 height 174
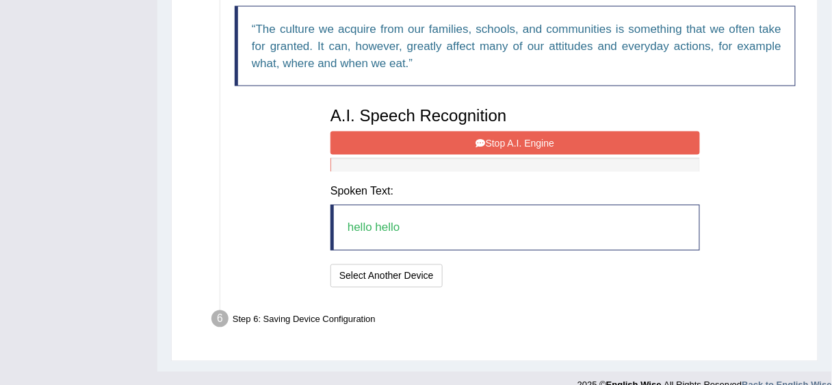
click at [496, 229] on blockquote "hello hello" at bounding box center [514, 228] width 369 height 46
click at [525, 140] on button "Stop A.I. Engine" at bounding box center [514, 142] width 369 height 23
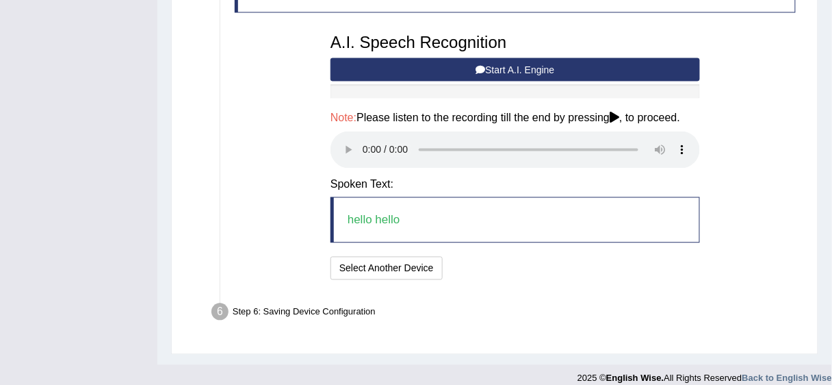
scroll to position [582, 0]
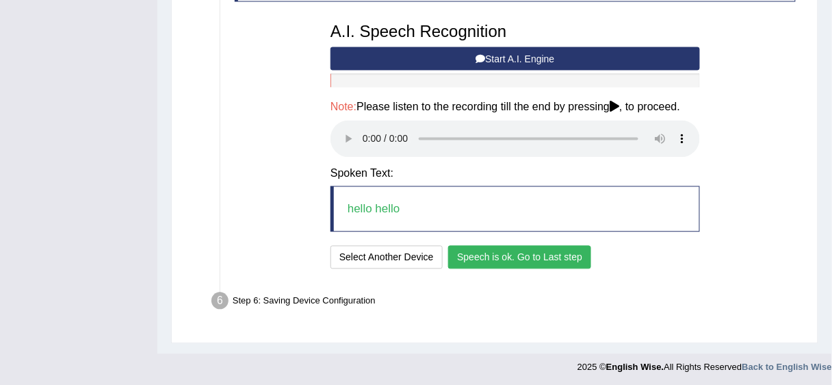
click at [498, 261] on button "Speech is ok. Go to Last step" at bounding box center [519, 257] width 143 height 23
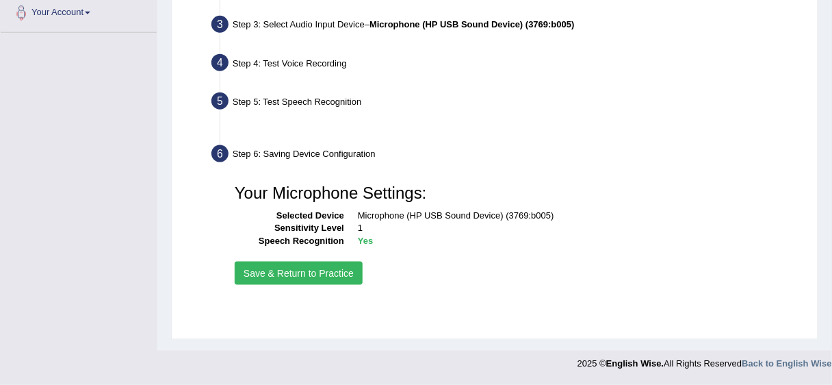
scroll to position [333, 0]
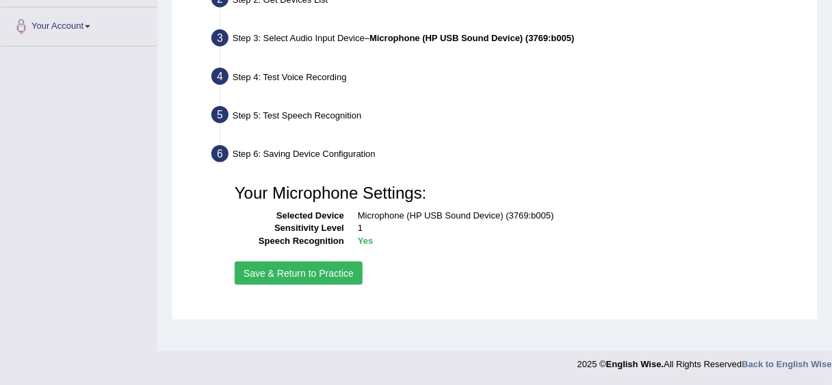
click at [320, 273] on button "Save & Return to Practice" at bounding box center [299, 272] width 128 height 23
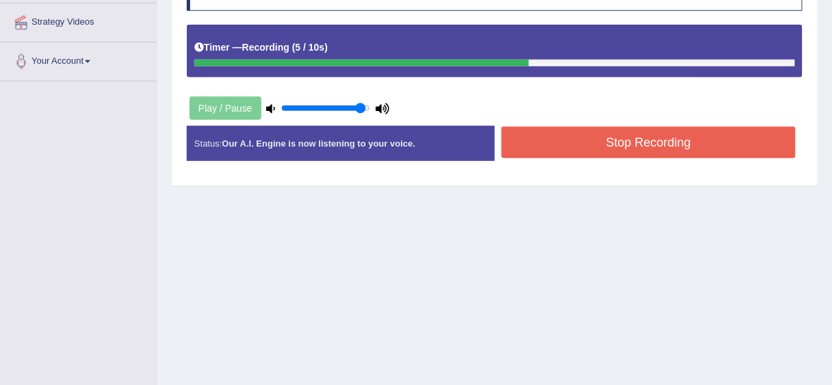
scroll to position [313, 0]
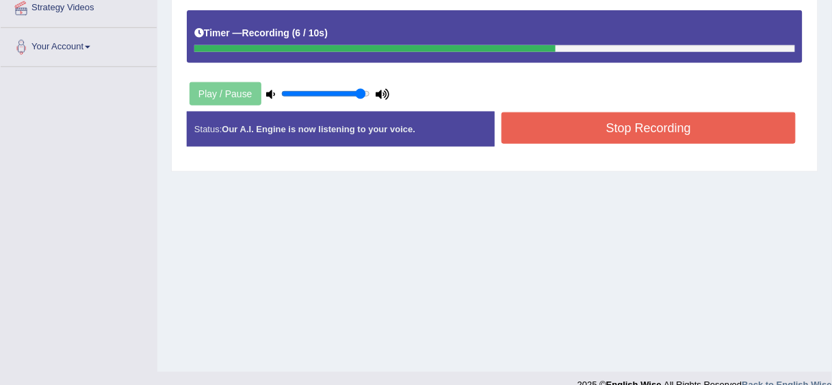
click at [703, 125] on button "Stop Recording" at bounding box center [649, 127] width 294 height 31
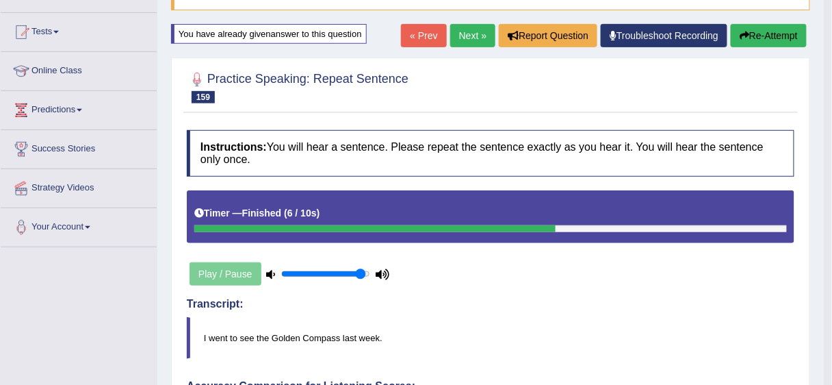
scroll to position [130, 0]
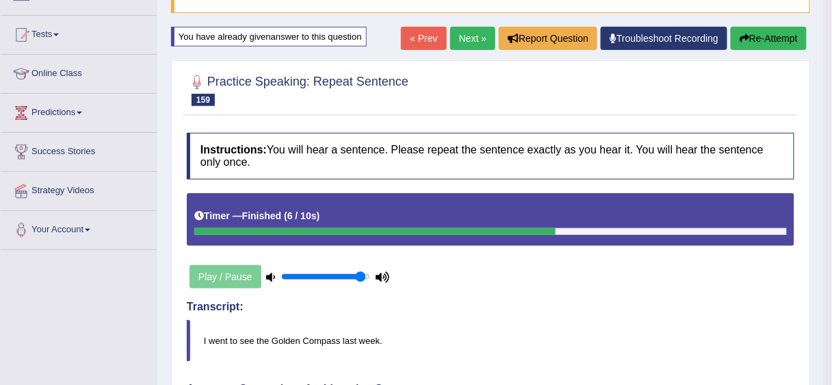
click at [457, 41] on link "Next »" at bounding box center [472, 38] width 45 height 23
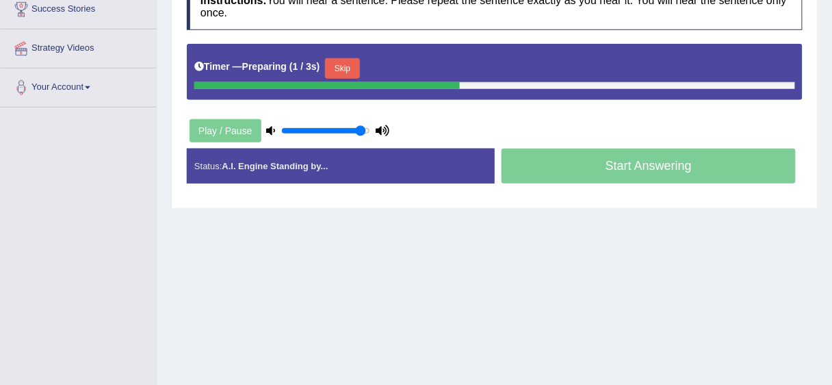
scroll to position [272, 0]
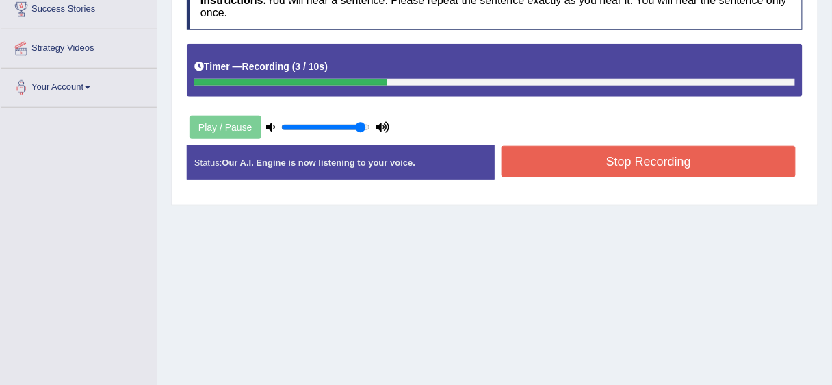
click at [629, 165] on button "Stop Recording" at bounding box center [649, 161] width 294 height 31
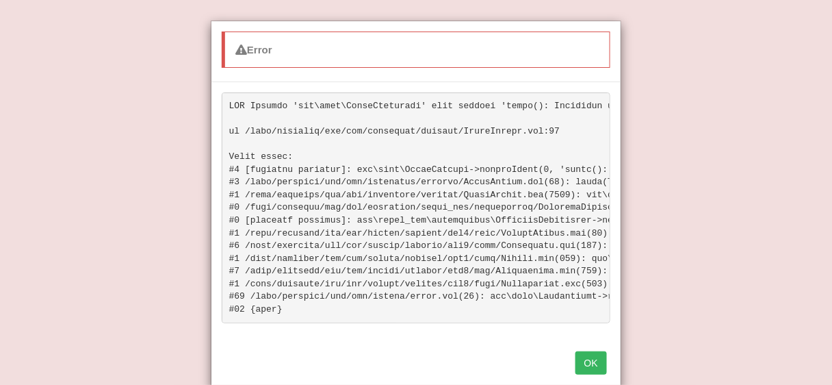
click at [593, 374] on button "OK" at bounding box center [590, 362] width 31 height 23
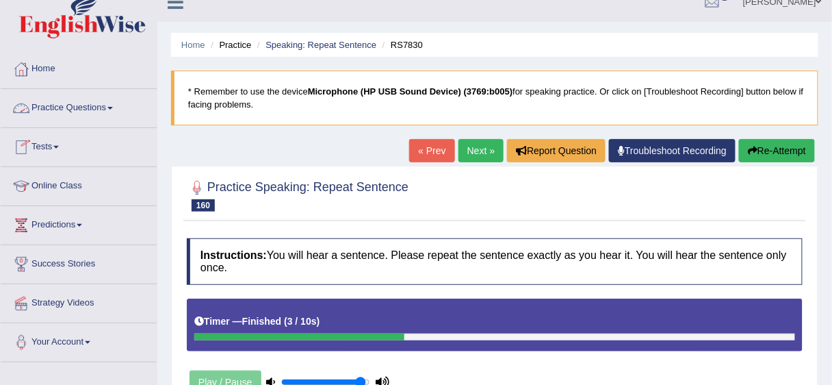
scroll to position [0, 0]
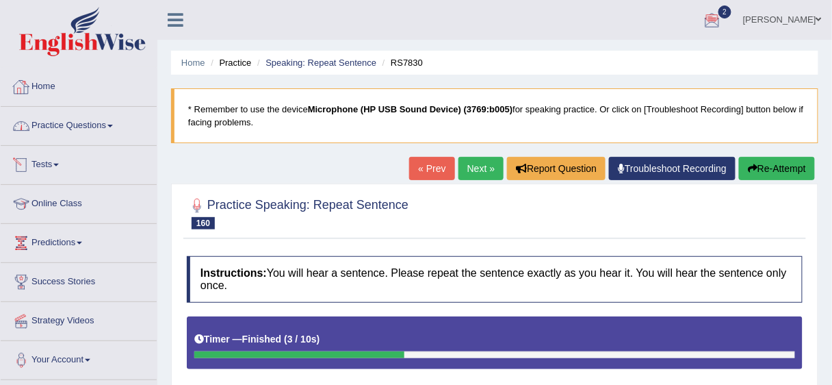
click at [66, 96] on link "Home" at bounding box center [79, 85] width 156 height 34
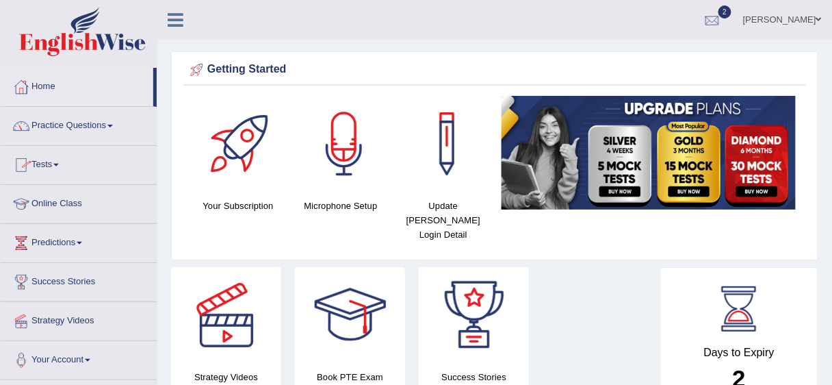
click at [722, 16] on div at bounding box center [712, 20] width 21 height 21
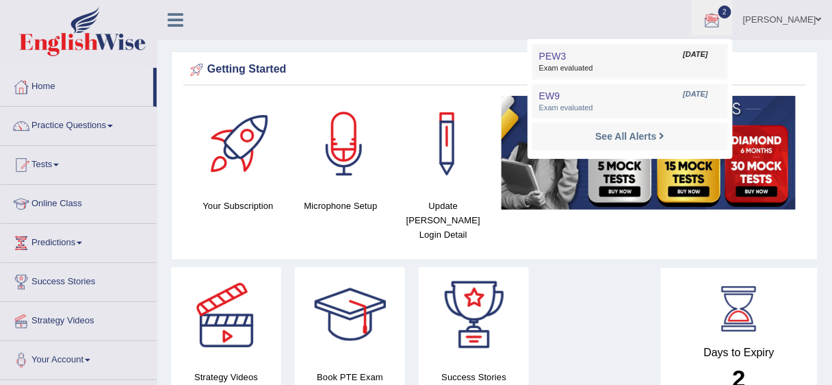
click at [657, 63] on span "Exam evaluated" at bounding box center [630, 68] width 182 height 11
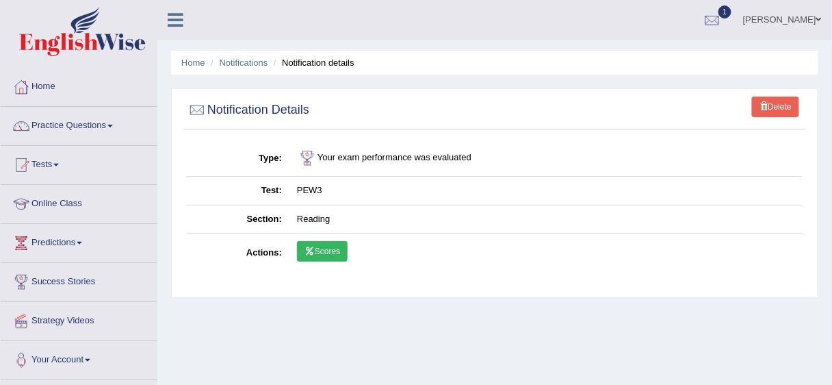
click at [308, 251] on icon at bounding box center [309, 251] width 10 height 8
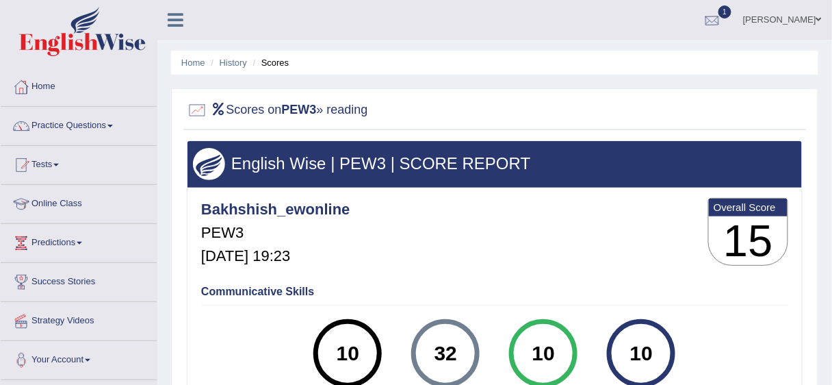
click at [706, 16] on link "1" at bounding box center [712, 18] width 41 height 36
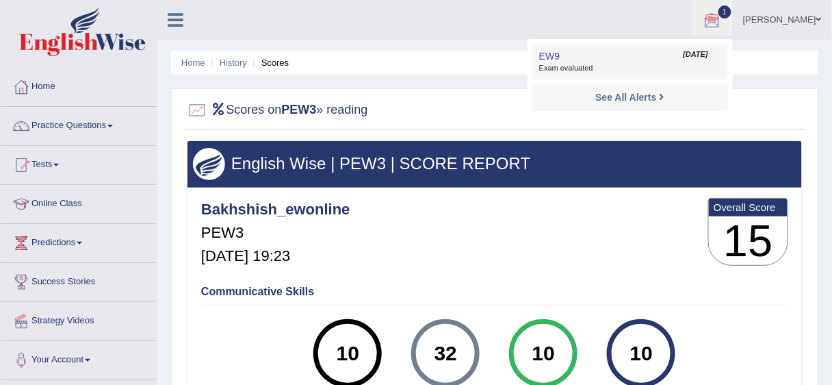
click at [659, 59] on link "EW9 [DATE] Exam evaluated" at bounding box center [630, 61] width 189 height 29
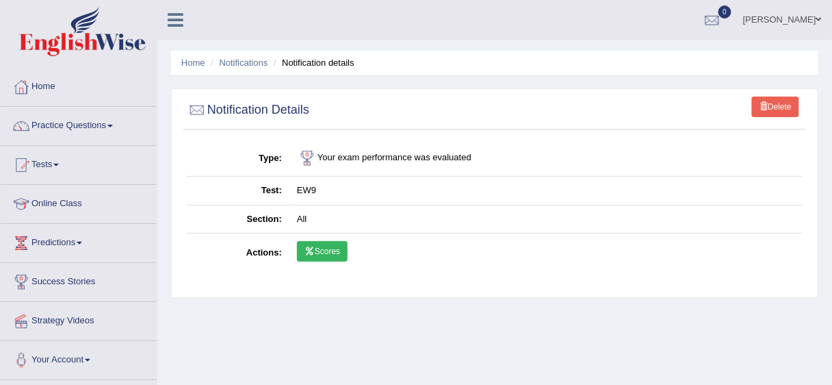
click at [336, 254] on link "Scores" at bounding box center [322, 251] width 51 height 21
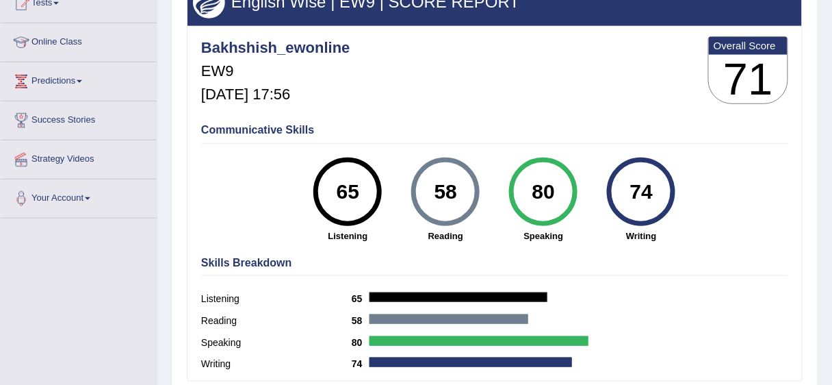
scroll to position [160, 0]
